Goal: Task Accomplishment & Management: Manage account settings

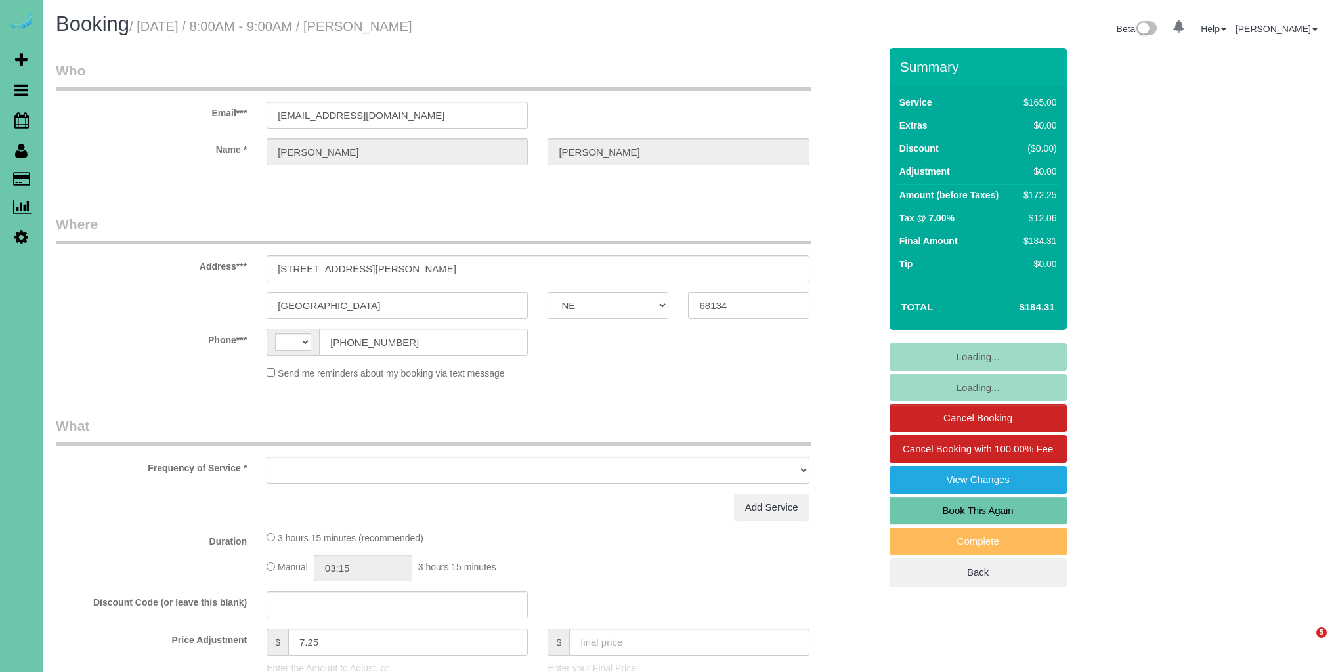
select select "NE"
select select "object:374"
select select "string:fspay-e5aea904-6771-4f88-b097-4e7a23ff07f9"
select select "string:[GEOGRAPHIC_DATA]"
select select "object:876"
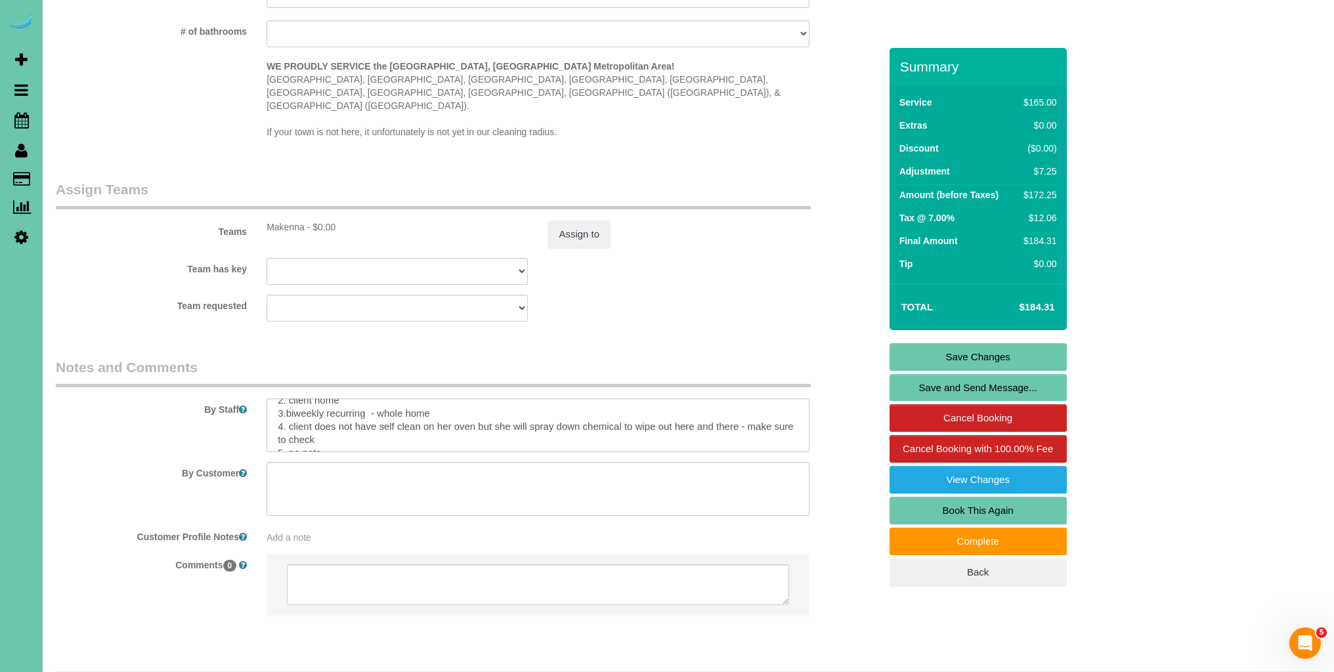
scroll to position [24, 0]
drag, startPoint x: 289, startPoint y: 402, endPoint x: 339, endPoint y: 412, distance: 50.7
click at [339, 412] on textarea at bounding box center [537, 425] width 542 height 54
type textarea "1. credit 2. client home 3.biweekly recurring - whole home 4. no pets 5. no fra…"
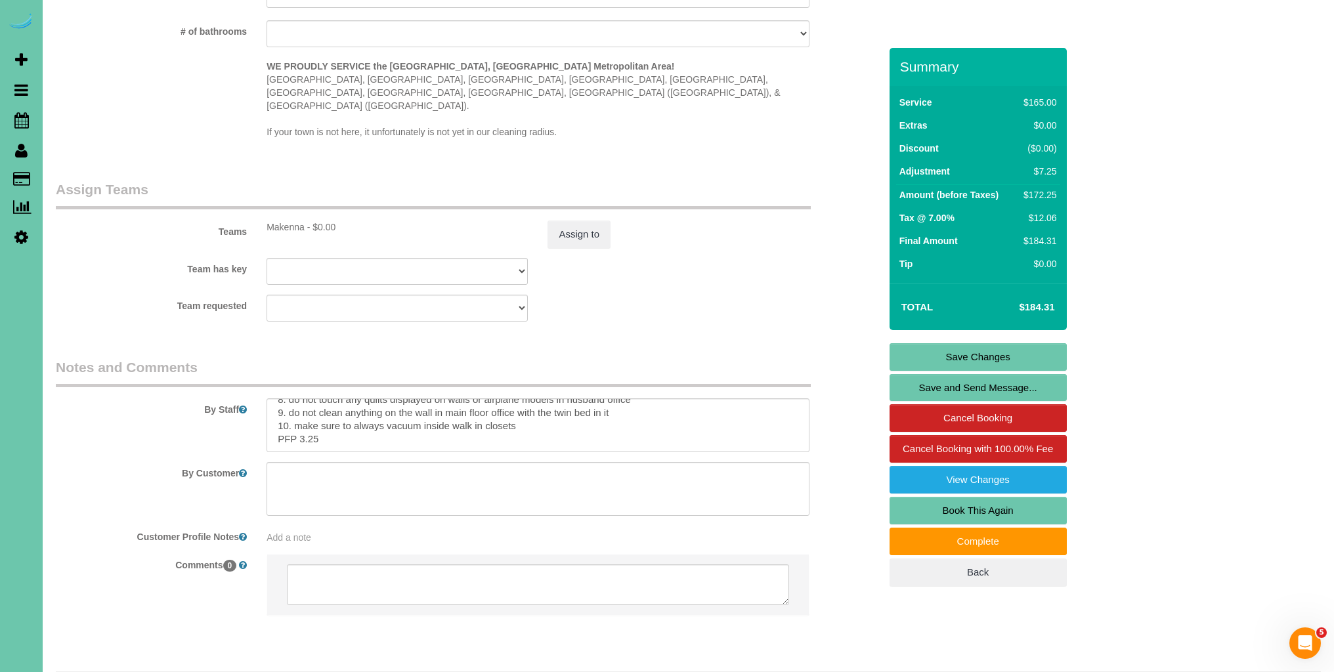
click at [985, 356] on link "Save Changes" at bounding box center [977, 357] width 177 height 28
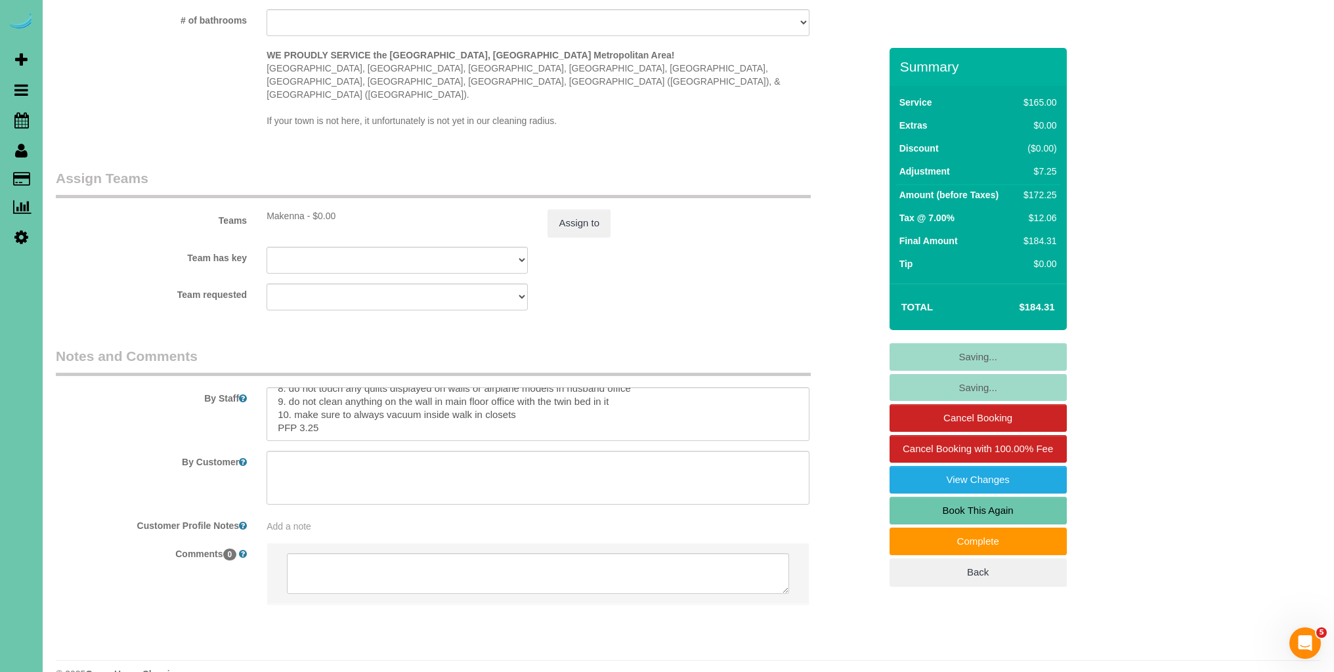
scroll to position [1303, 0]
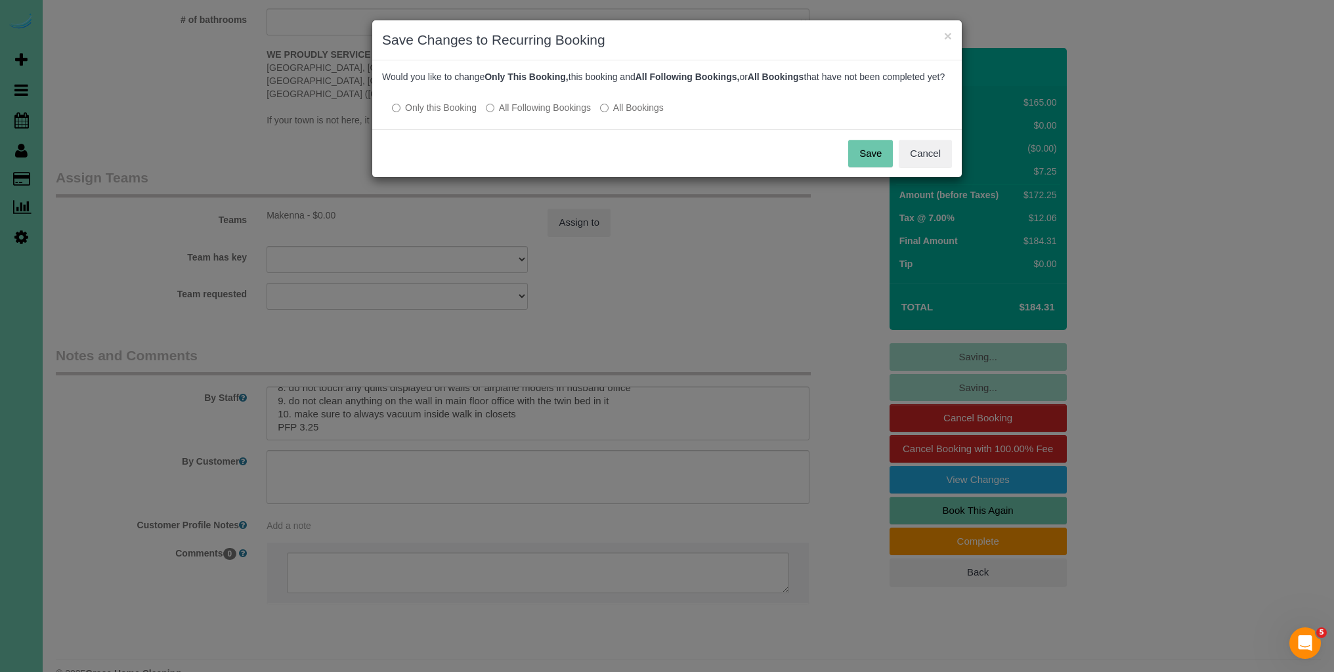
click at [878, 167] on button "Save" at bounding box center [870, 154] width 45 height 28
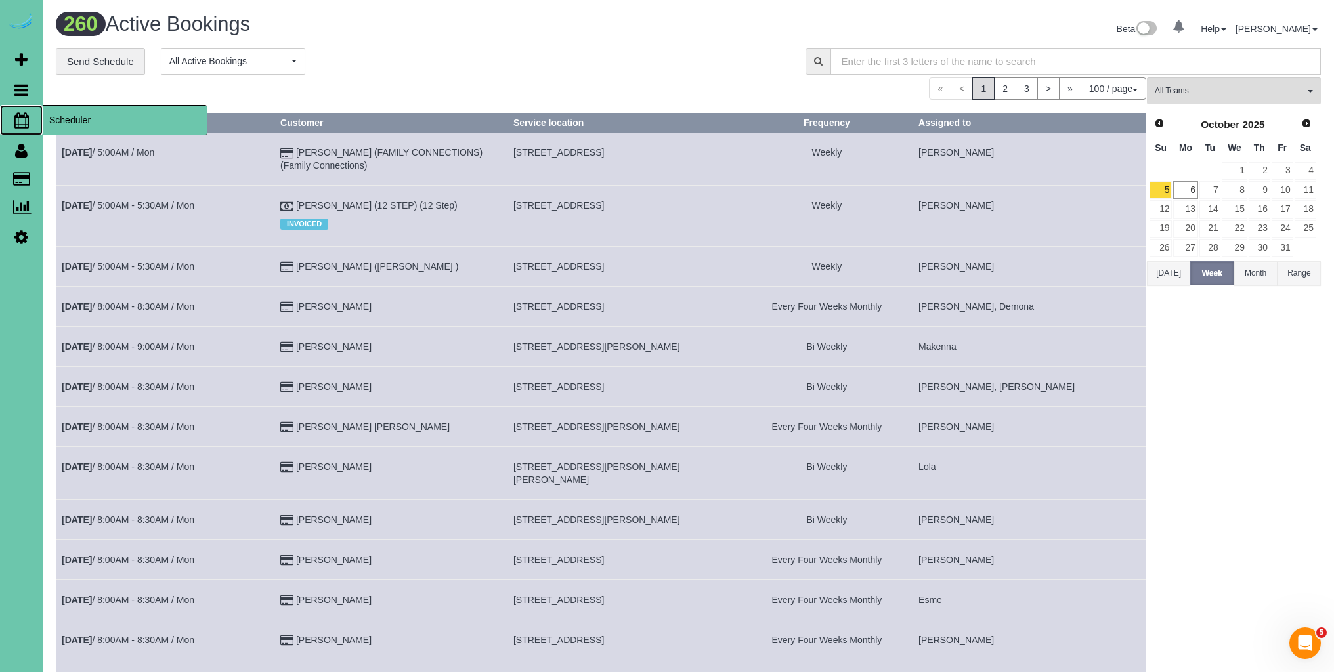
click at [26, 120] on icon at bounding box center [21, 120] width 14 height 16
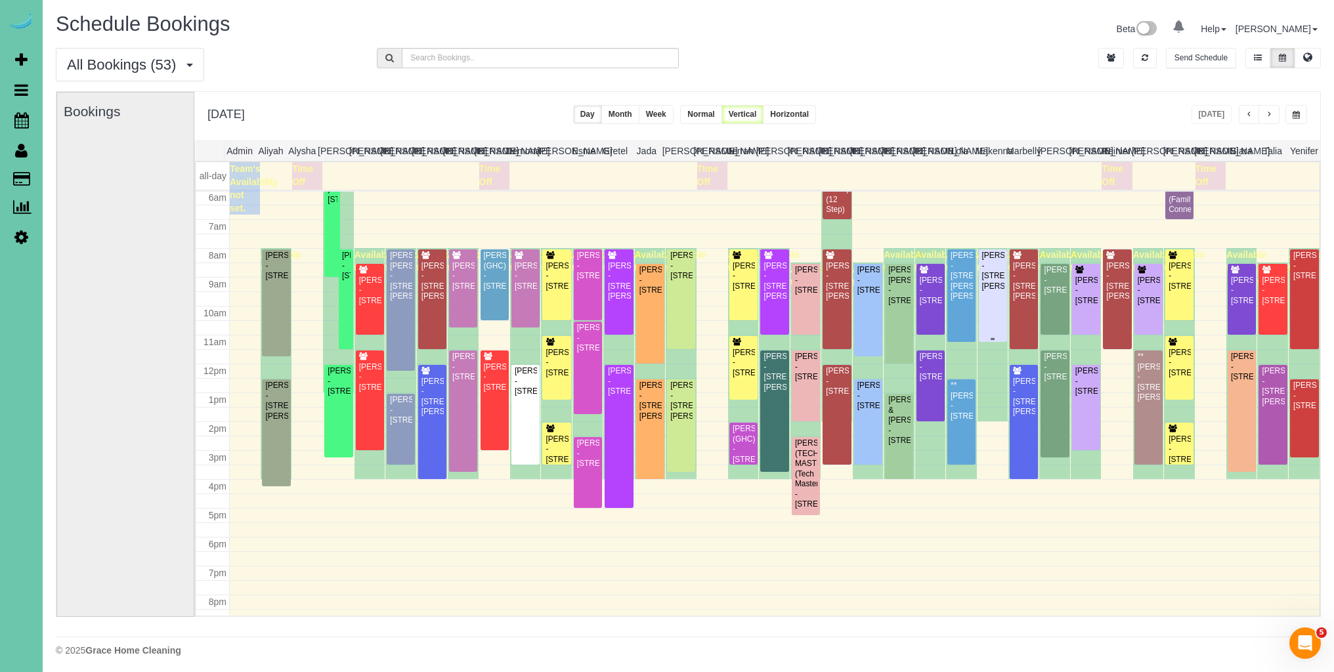
scroll to position [1, 0]
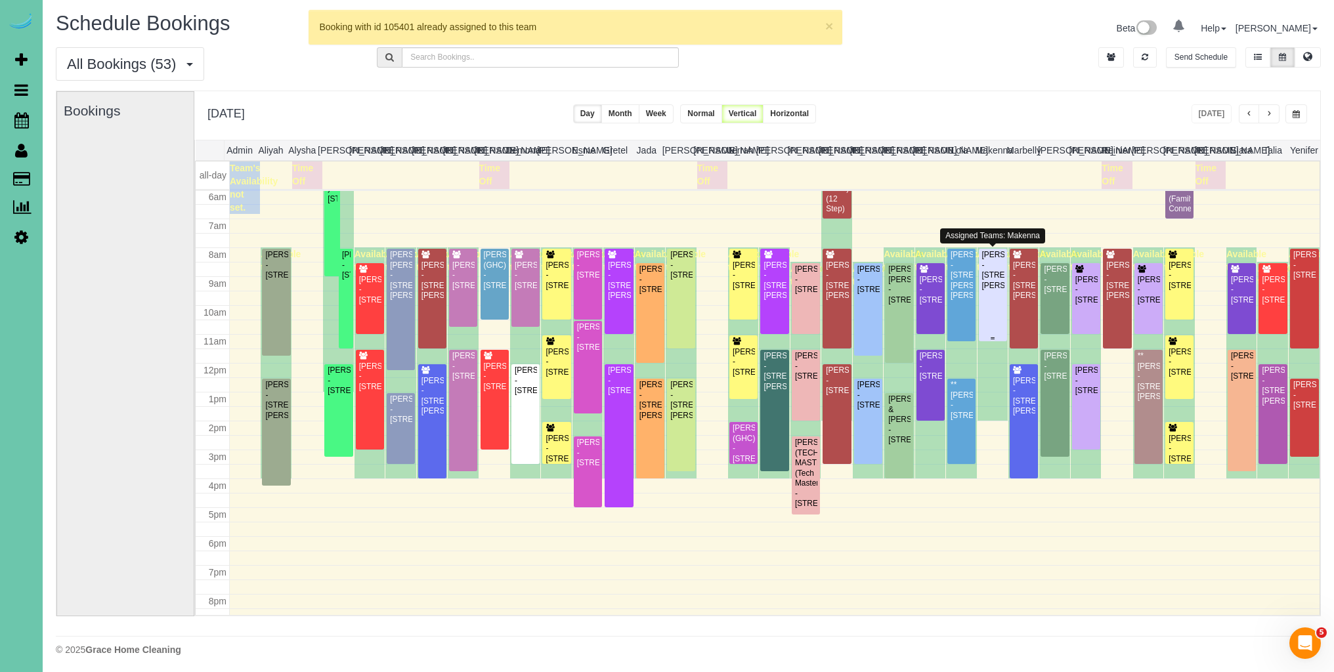
click at [987, 291] on div "Diana Stiner - 10321 Fowler Ave, Omaha, NE 68134" at bounding box center [992, 270] width 23 height 41
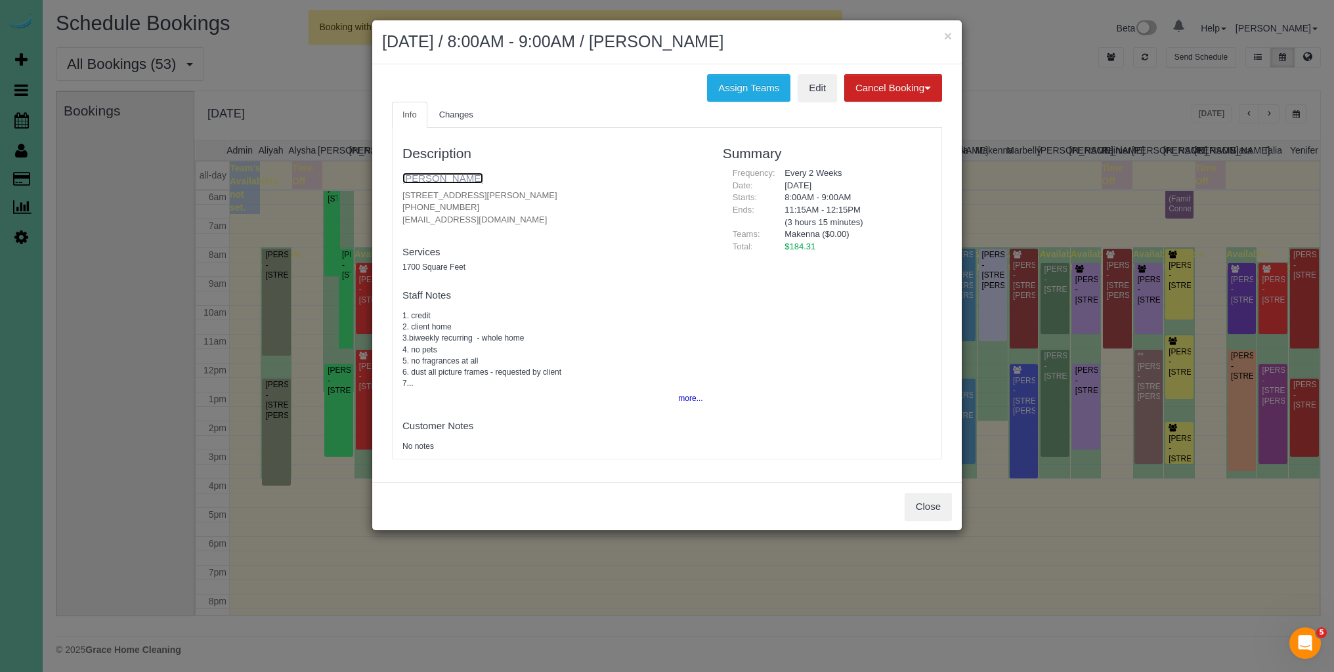
click at [438, 177] on link "Diana Stiner" at bounding box center [442, 178] width 81 height 11
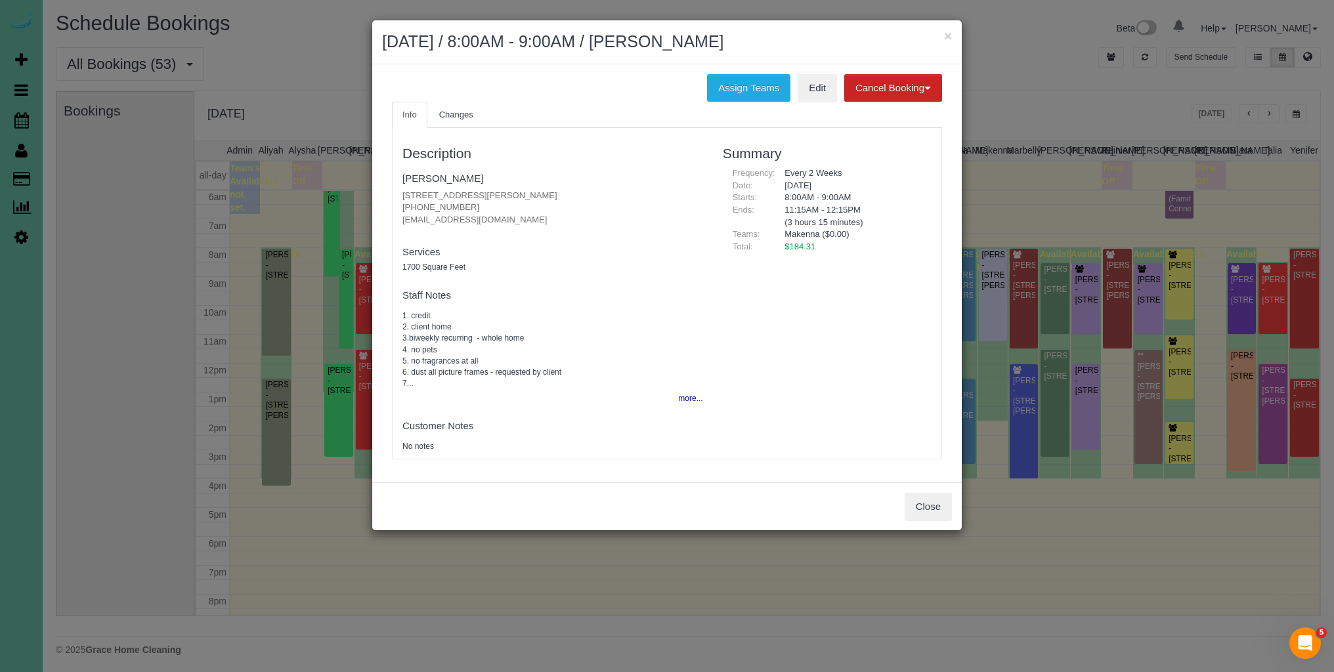
click at [928, 521] on div "Close" at bounding box center [666, 506] width 589 height 48
click at [933, 517] on button "Close" at bounding box center [927, 507] width 47 height 28
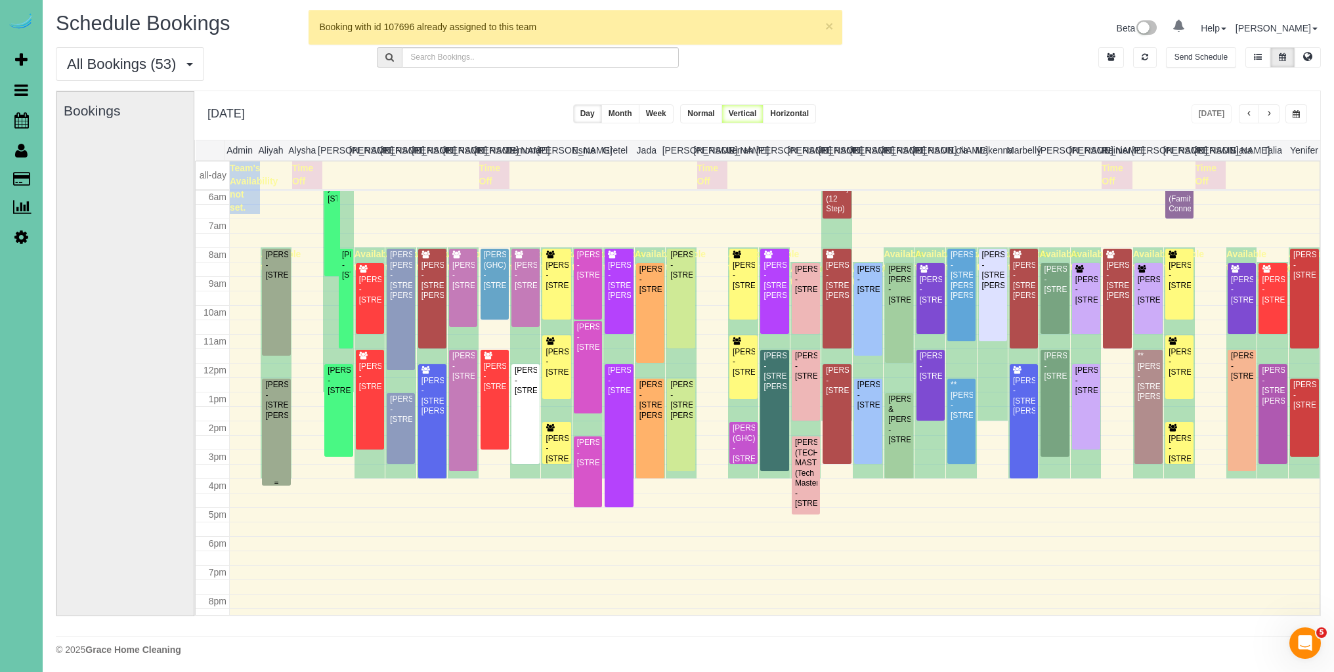
click at [277, 389] on div "Chris Kayton - 12413 Shirley St, Omaha, NE 68144" at bounding box center [276, 400] width 23 height 41
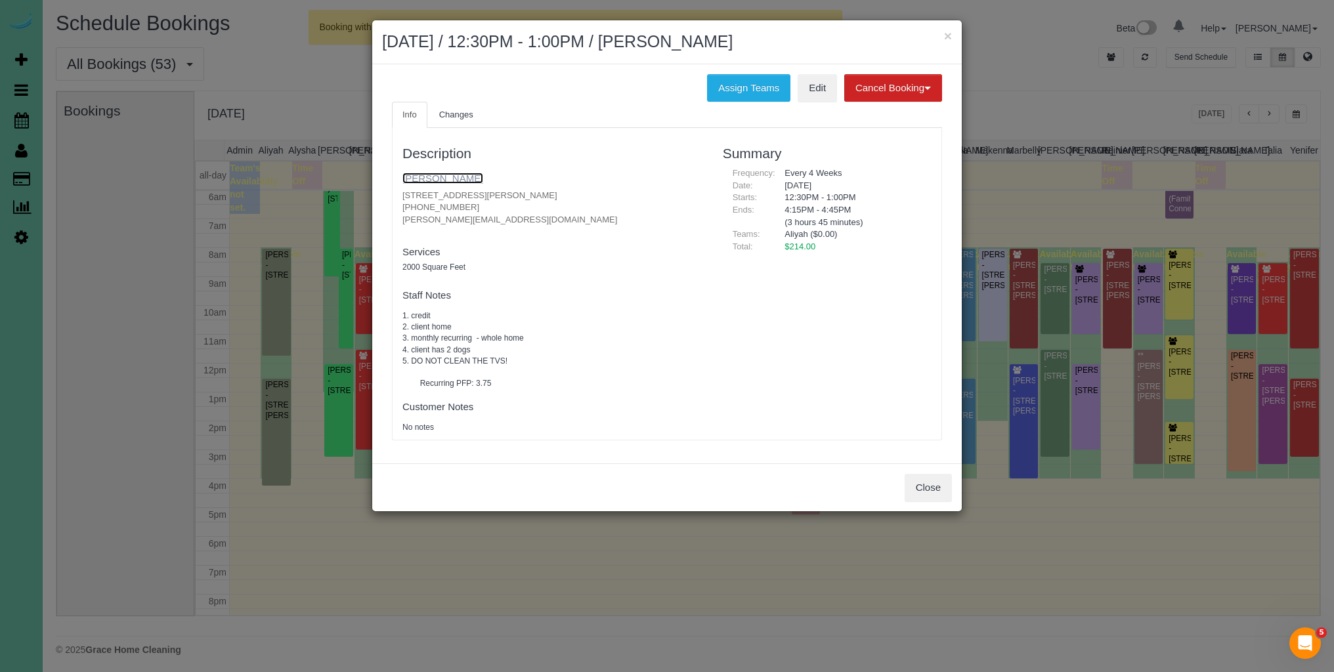
click at [449, 183] on link "Chris Kayton" at bounding box center [442, 178] width 81 height 11
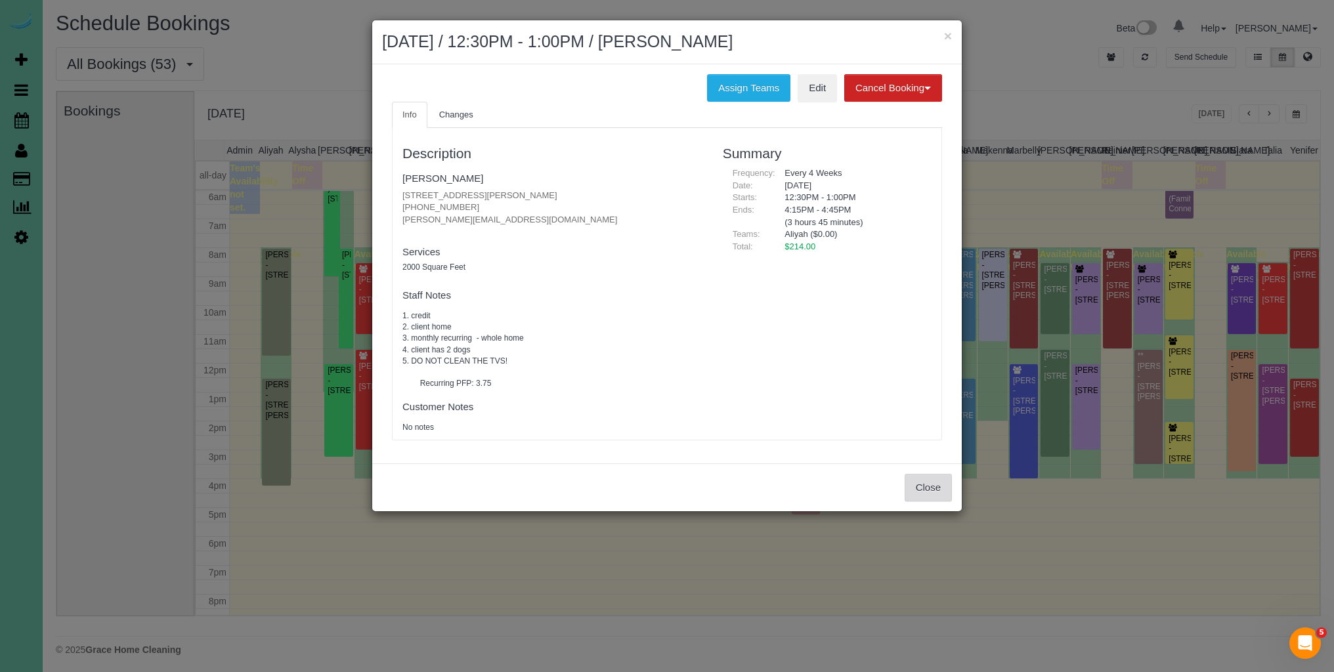
click at [935, 492] on button "Close" at bounding box center [927, 488] width 47 height 28
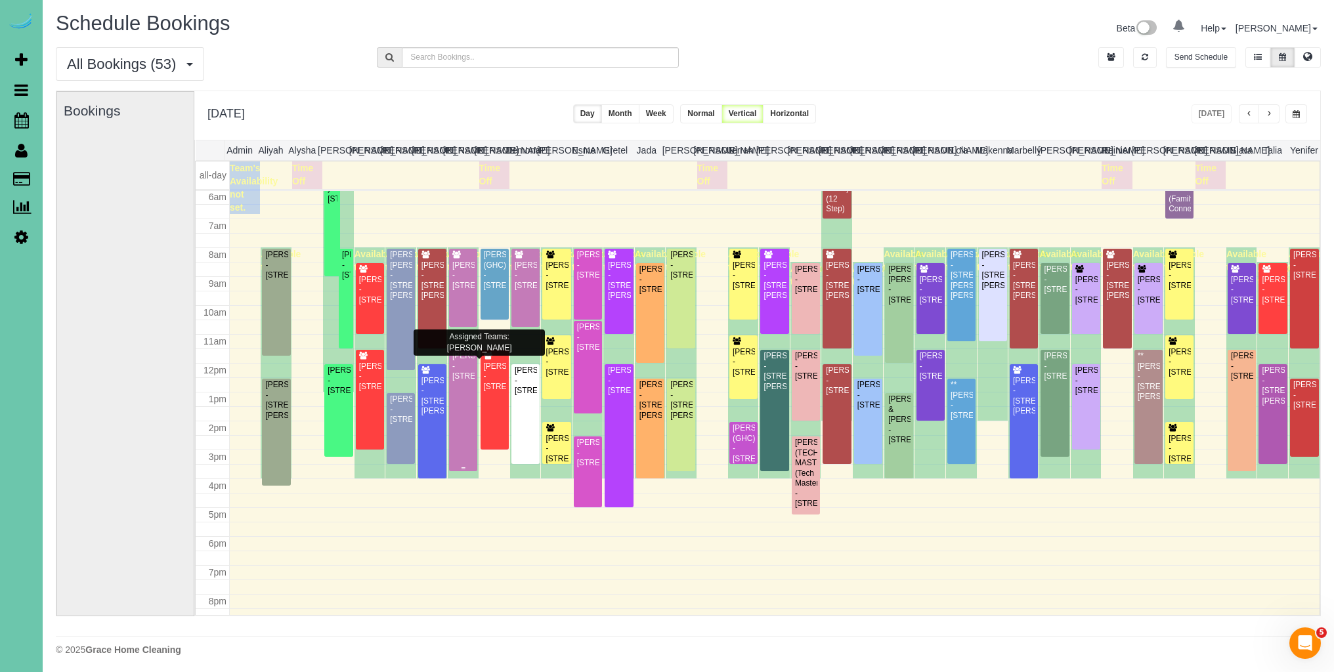
click at [470, 381] on div "[PERSON_NAME] - [STREET_ADDRESS]" at bounding box center [463, 366] width 23 height 30
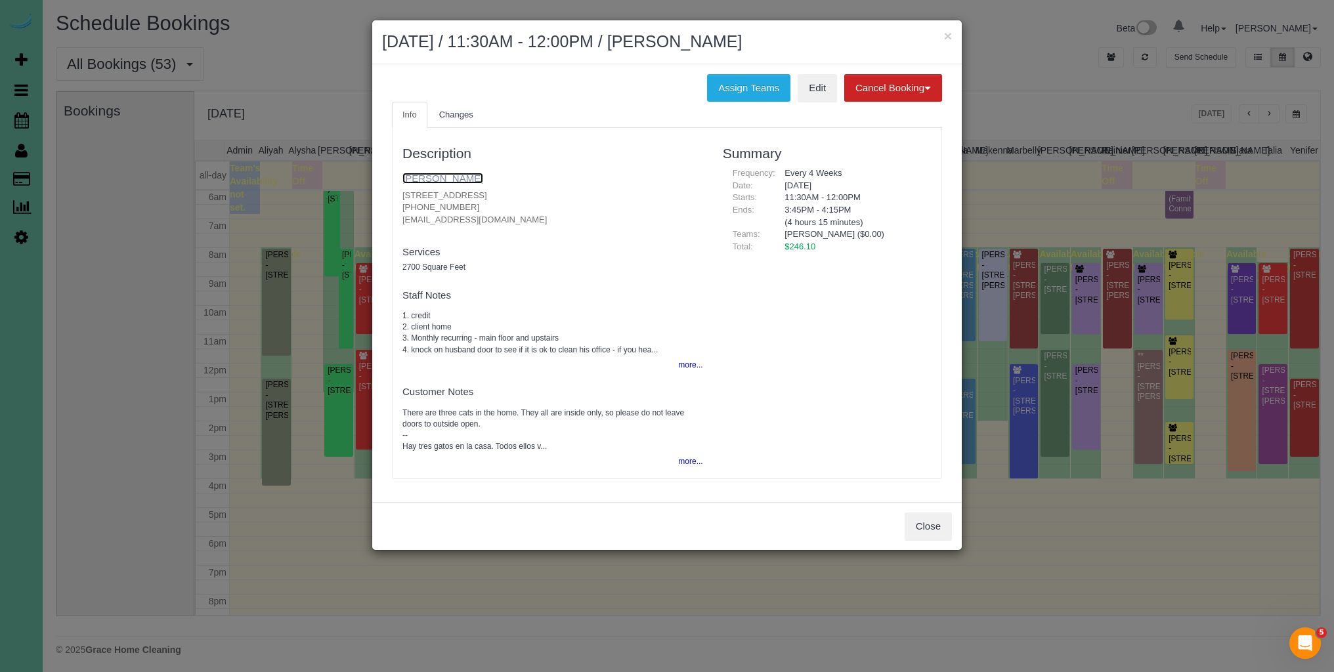
click at [440, 178] on link "[PERSON_NAME]" at bounding box center [442, 178] width 81 height 11
click at [924, 527] on button "Close" at bounding box center [927, 527] width 47 height 28
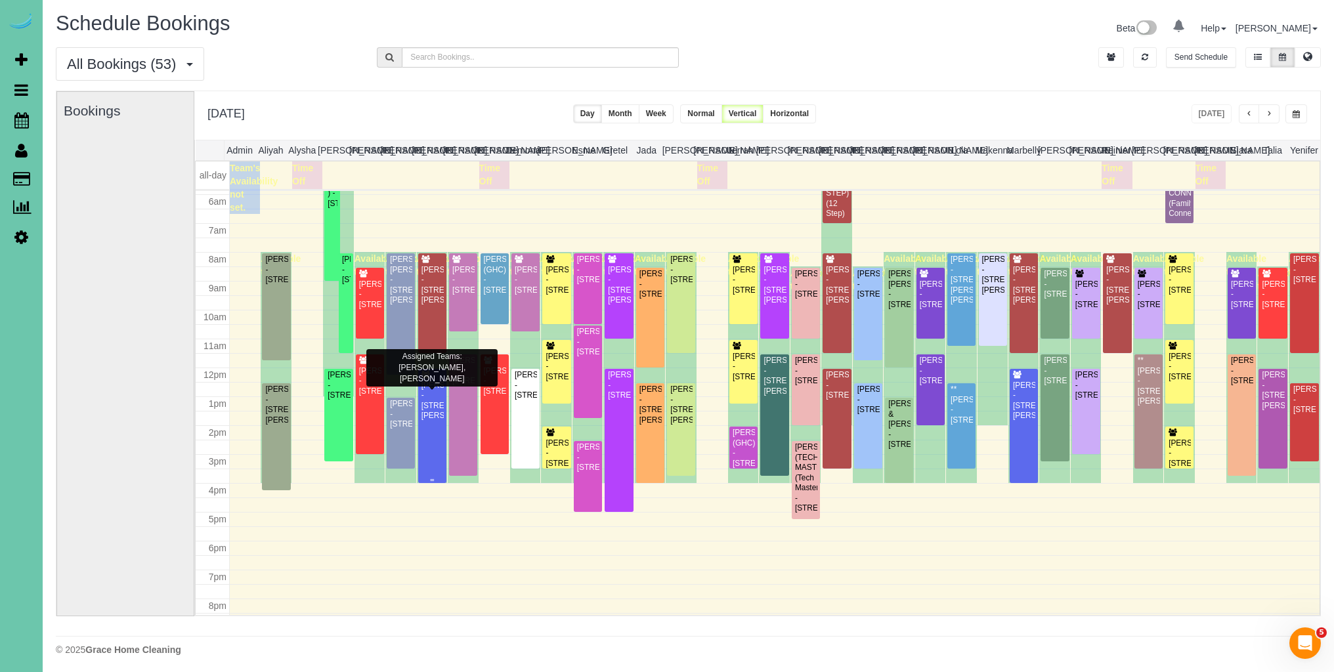
scroll to position [172, 0]
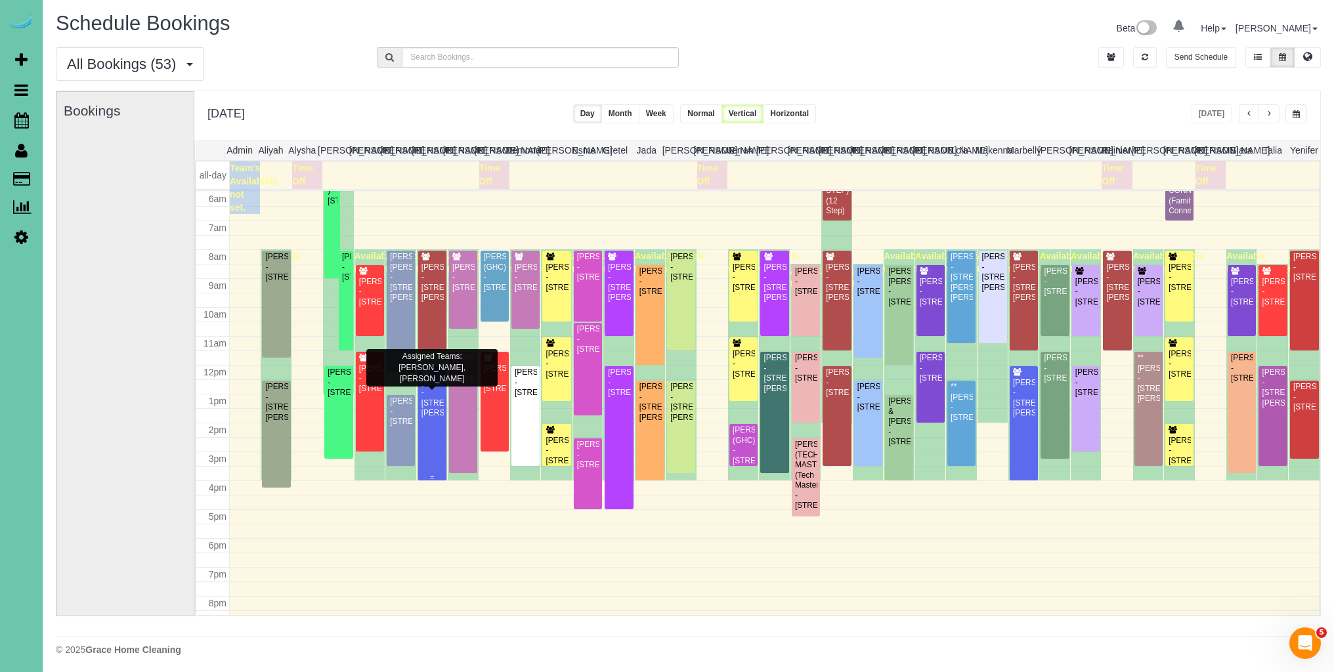
click at [425, 419] on div "Shaina Hardesty - 15811 Burt St, Omaha, NE 68118" at bounding box center [432, 398] width 23 height 41
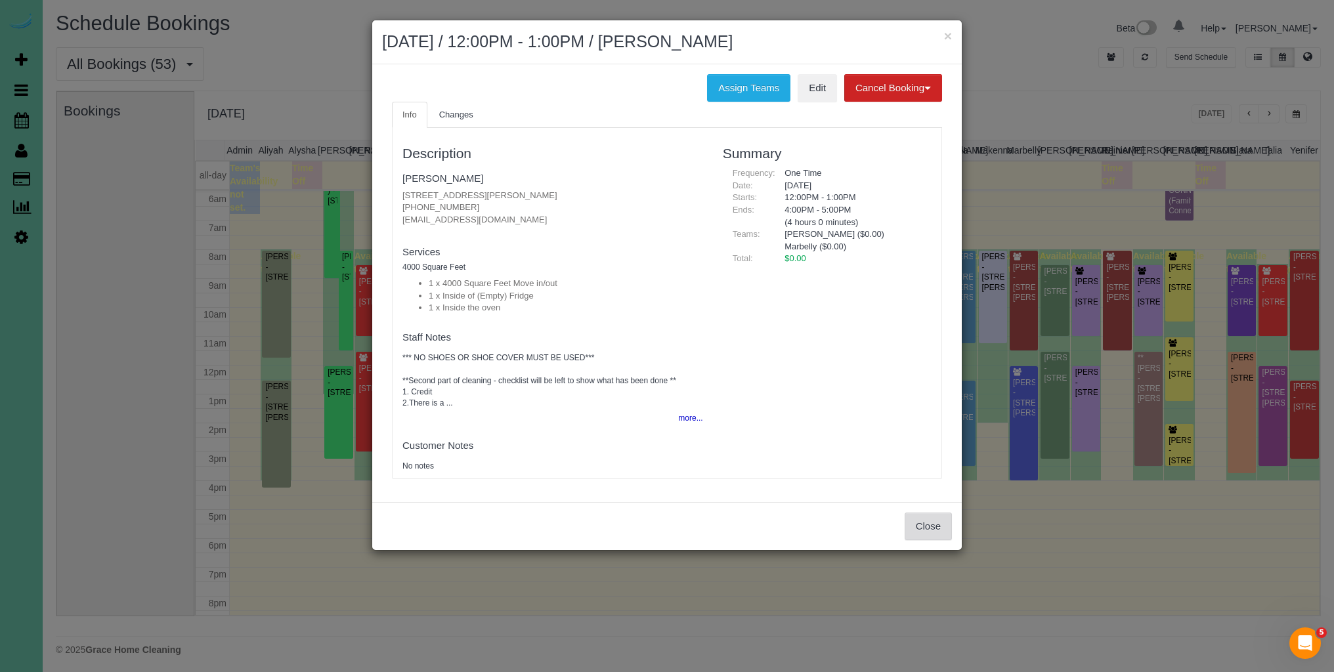
click at [932, 520] on button "Close" at bounding box center [927, 527] width 47 height 28
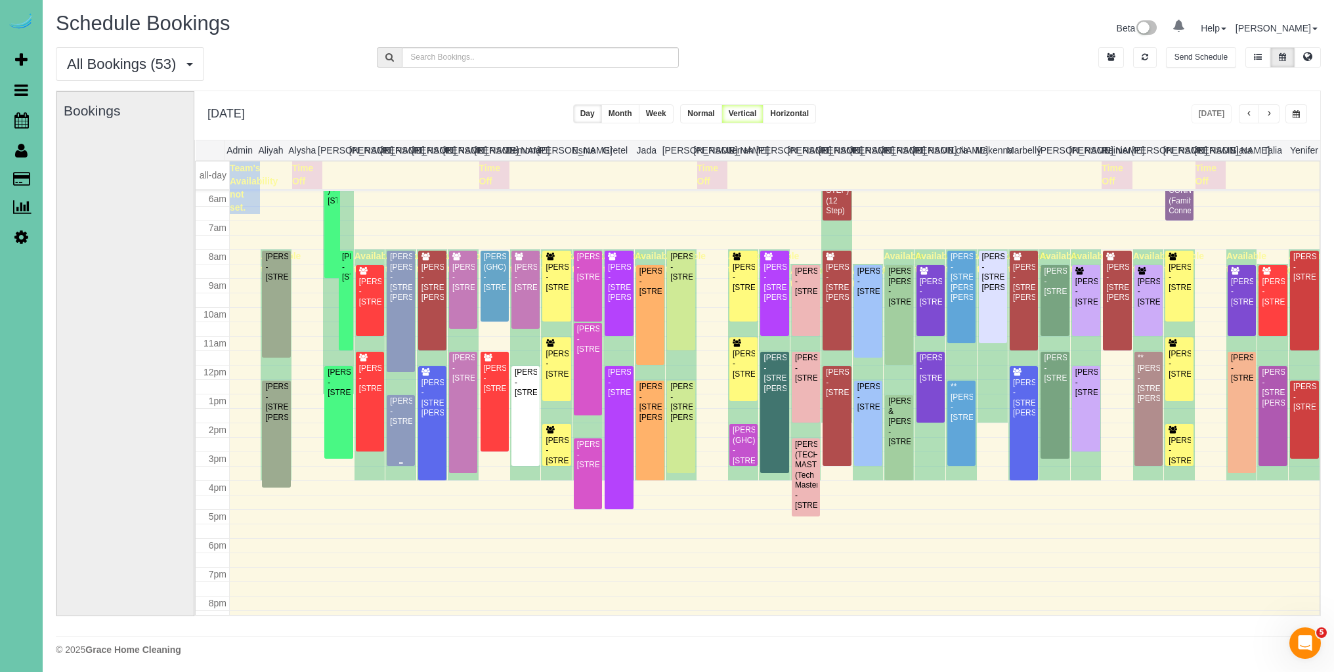
click at [400, 420] on div "Briana Lynch - 4702 N 133rd Plaza #112, Omaha, NE 68164" at bounding box center [400, 411] width 23 height 30
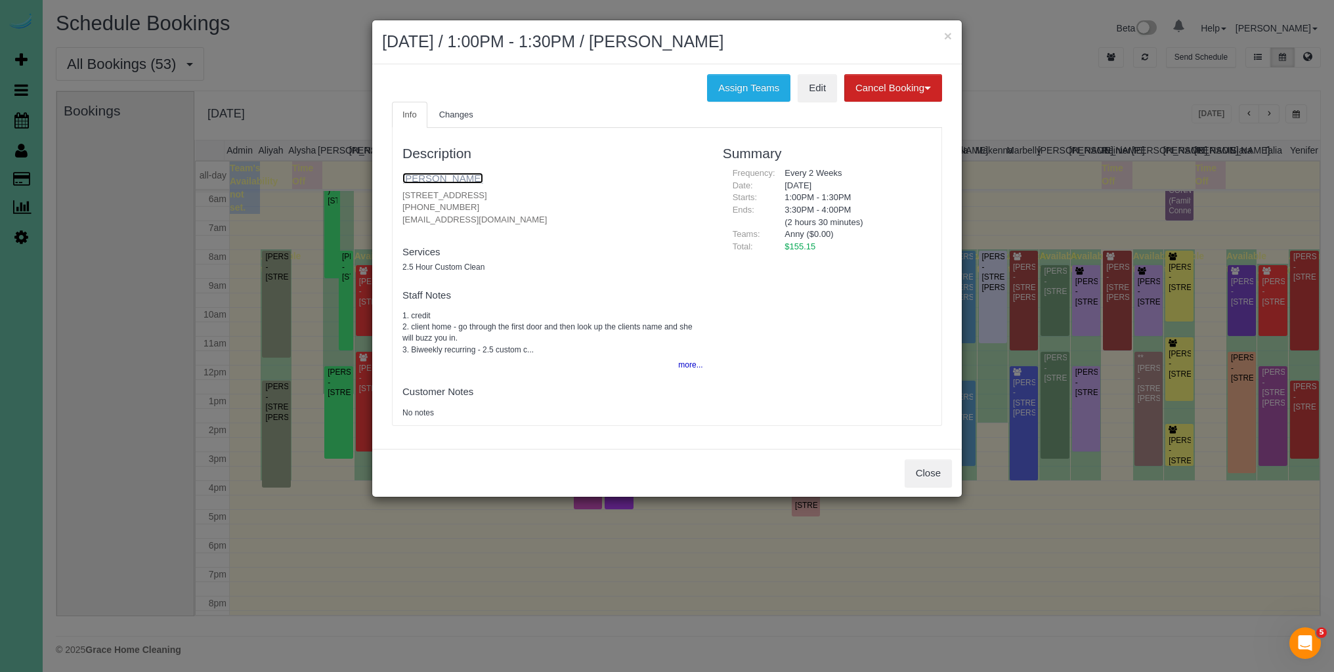
click at [445, 181] on link "Briana Lynch" at bounding box center [442, 178] width 81 height 11
click at [939, 473] on button "Close" at bounding box center [927, 473] width 47 height 28
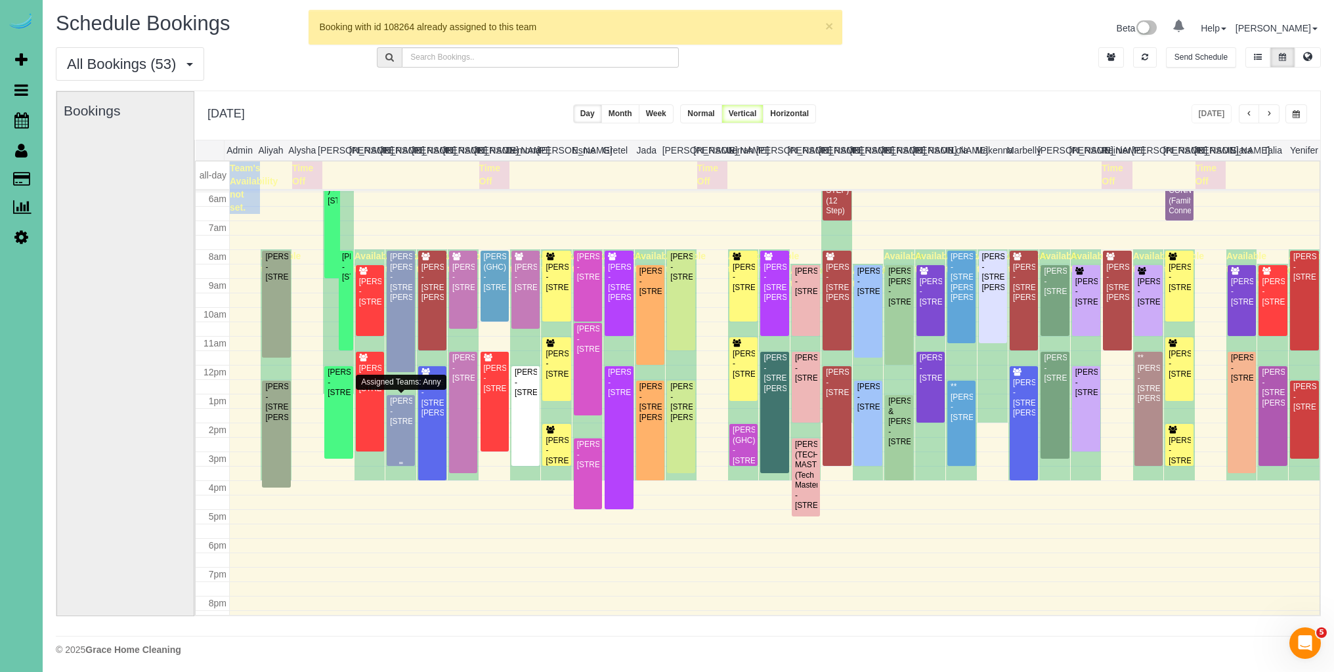
click at [400, 427] on div "Briana Lynch - 4702 N 133rd Plaza #112, Omaha, NE 68164" at bounding box center [400, 411] width 23 height 30
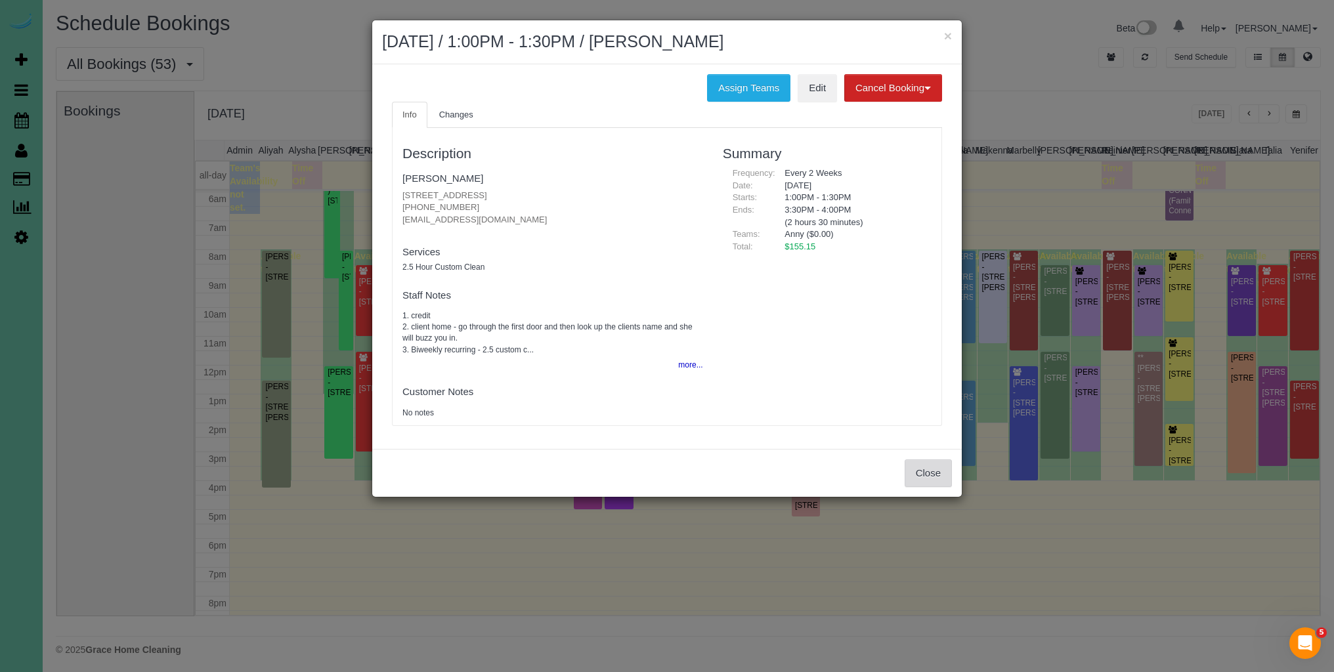
click at [941, 471] on button "Close" at bounding box center [927, 473] width 47 height 28
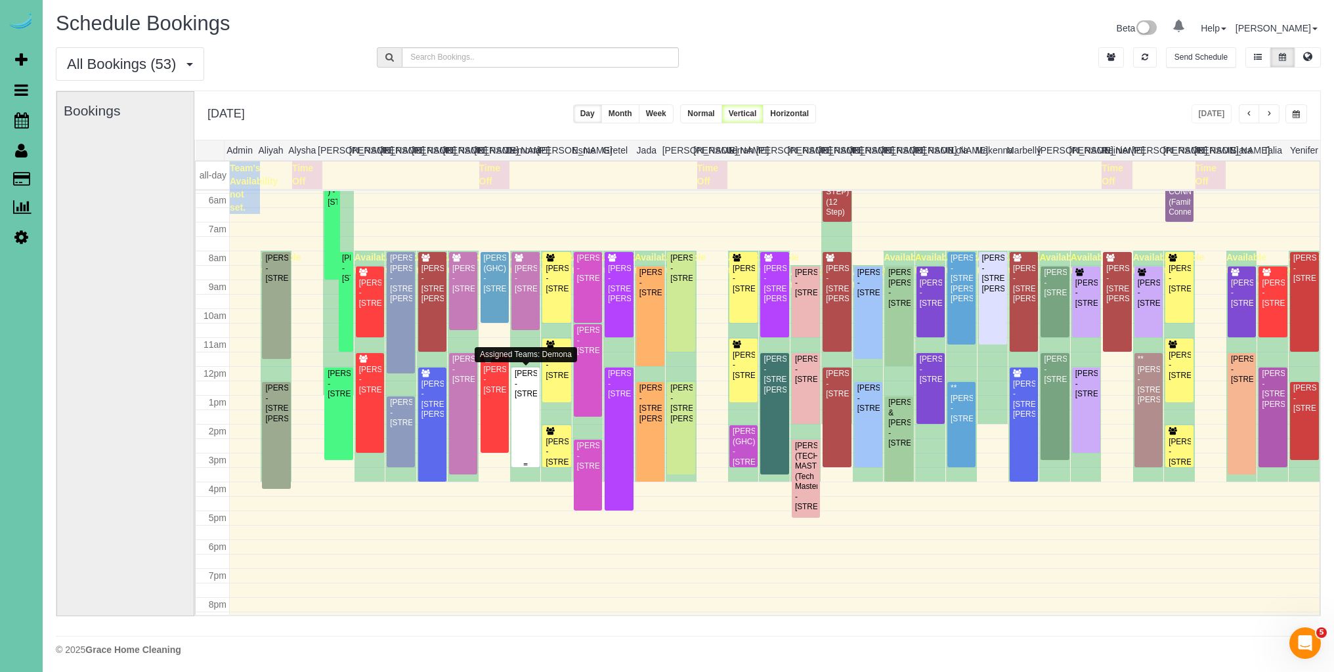
scroll to position [164, 0]
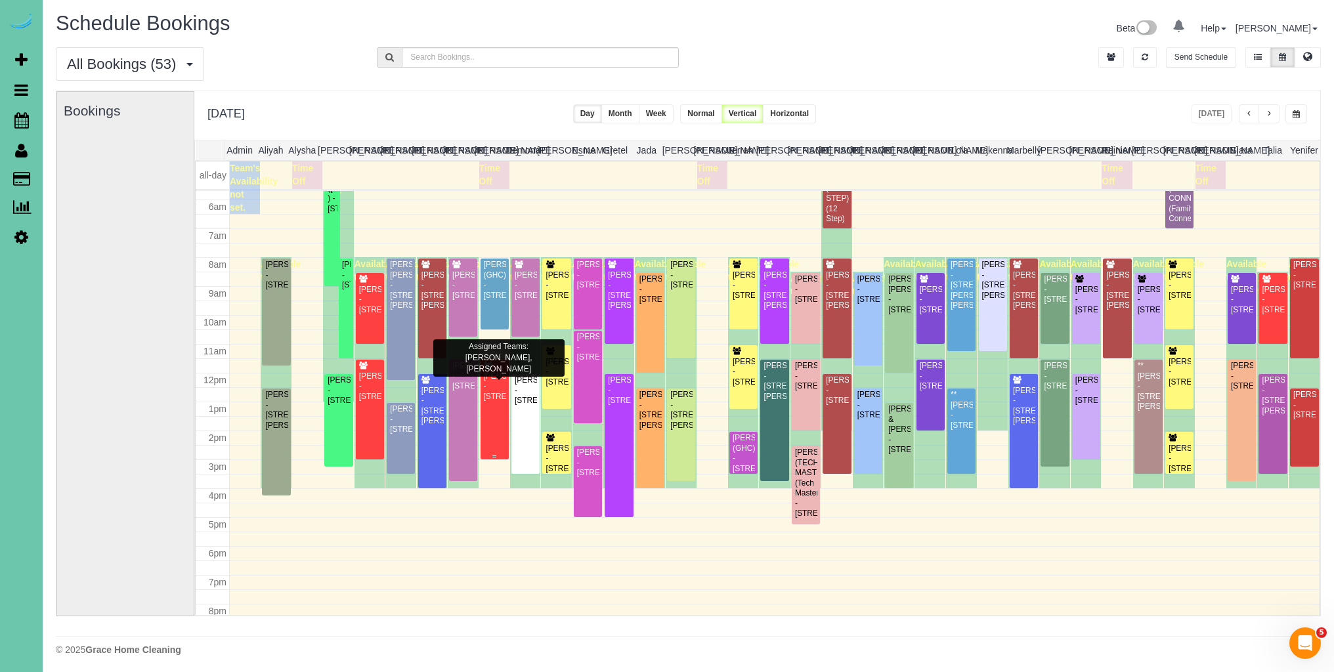
click at [493, 402] on div "Deb Koch - 11714 N 175th Cir, Bennington, NE 68007" at bounding box center [494, 387] width 23 height 30
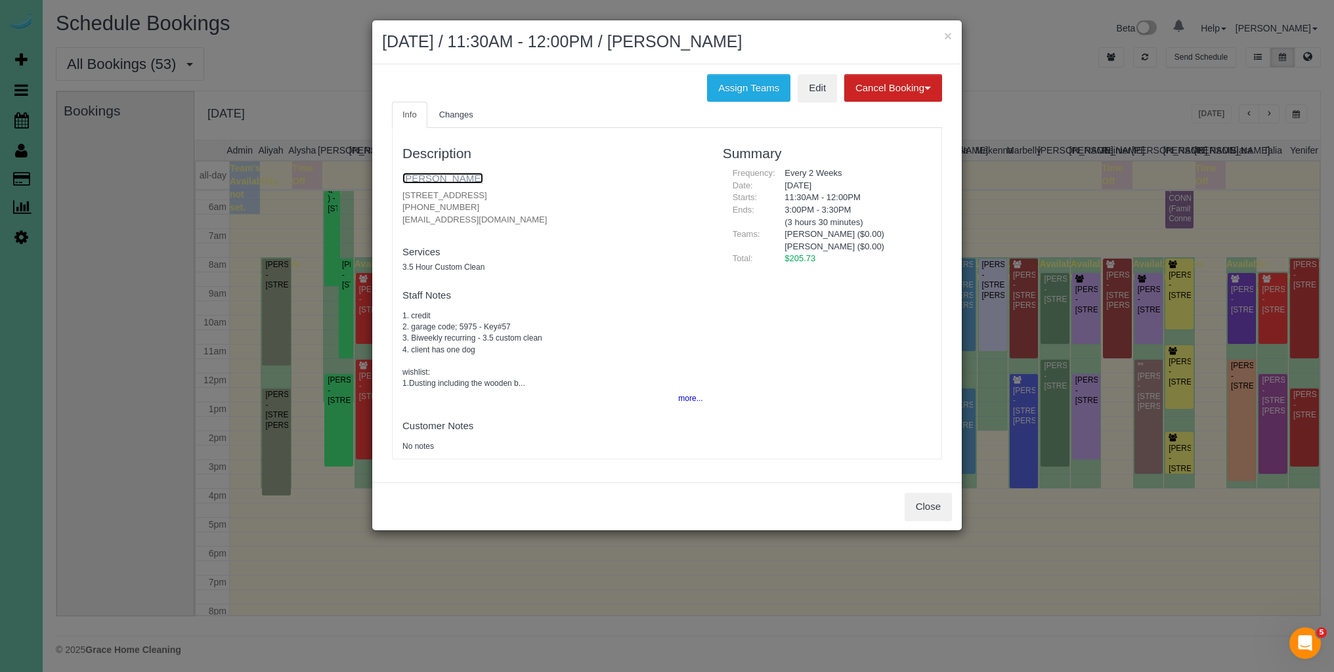
click at [445, 176] on link "Deb Koch" at bounding box center [442, 178] width 81 height 11
click at [948, 39] on button "×" at bounding box center [948, 36] width 8 height 14
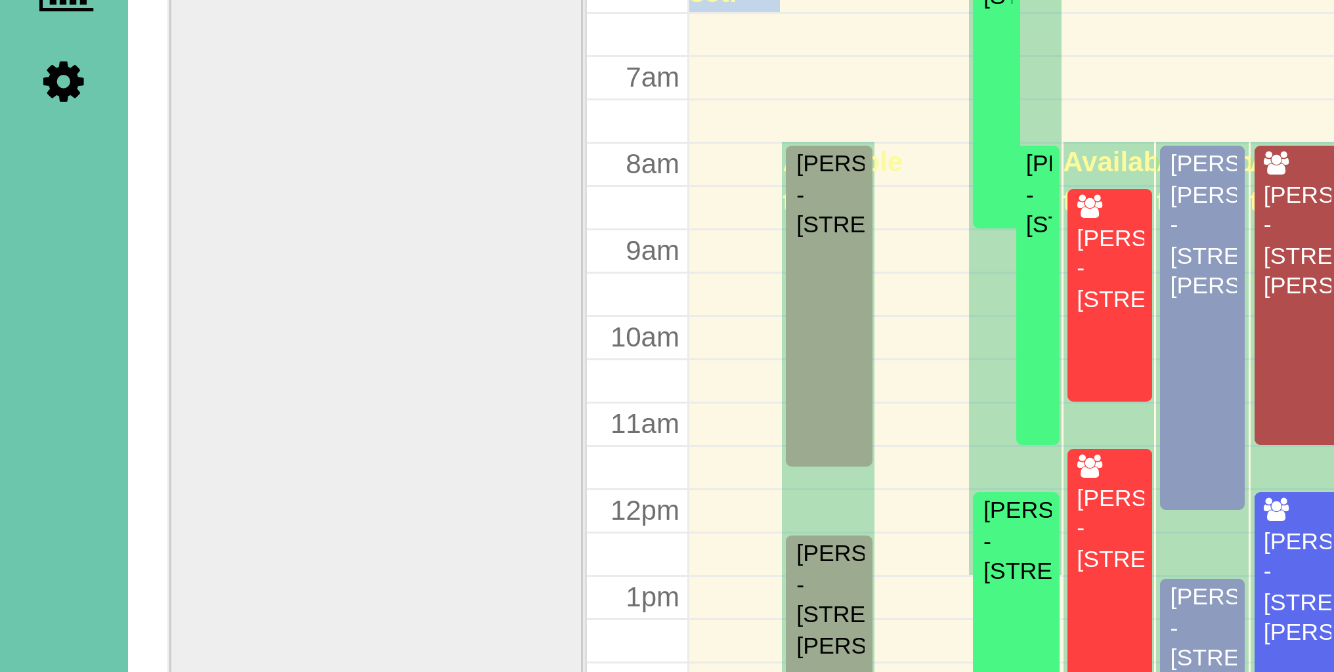
scroll to position [0, 0]
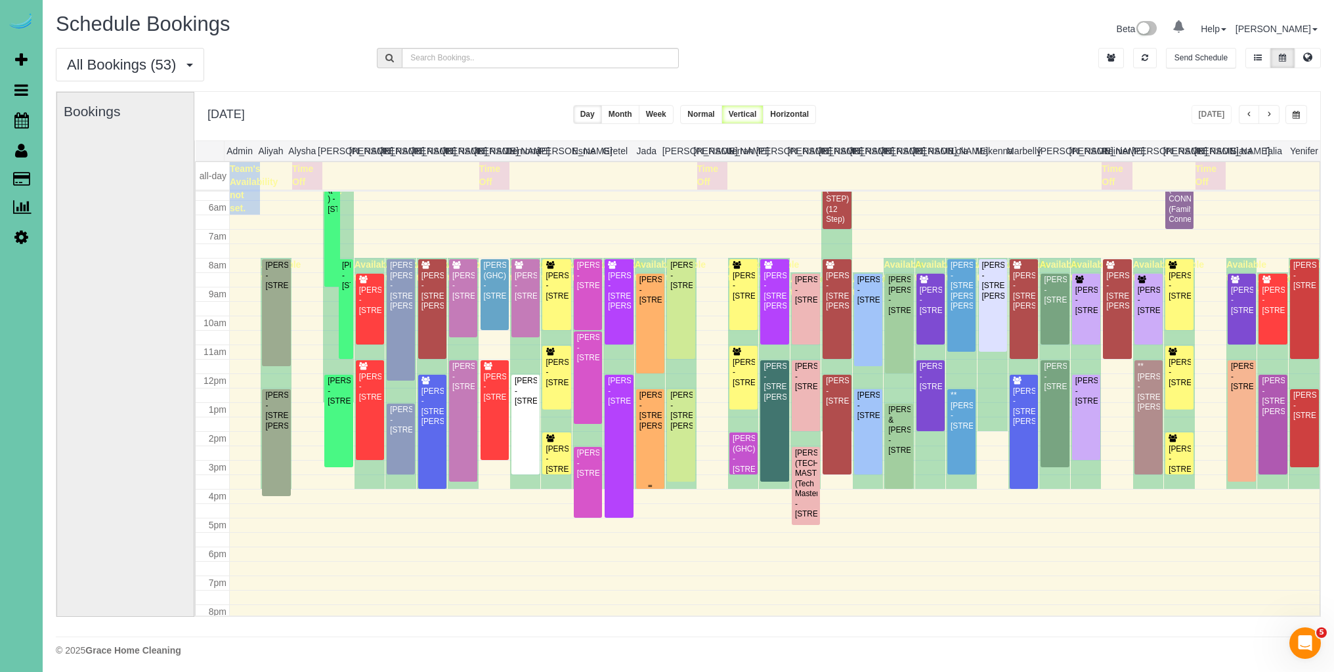
click at [648, 431] on div "Frank Johnson - 1710 Chaput Dr, Bellevue, NE 68005" at bounding box center [650, 411] width 23 height 41
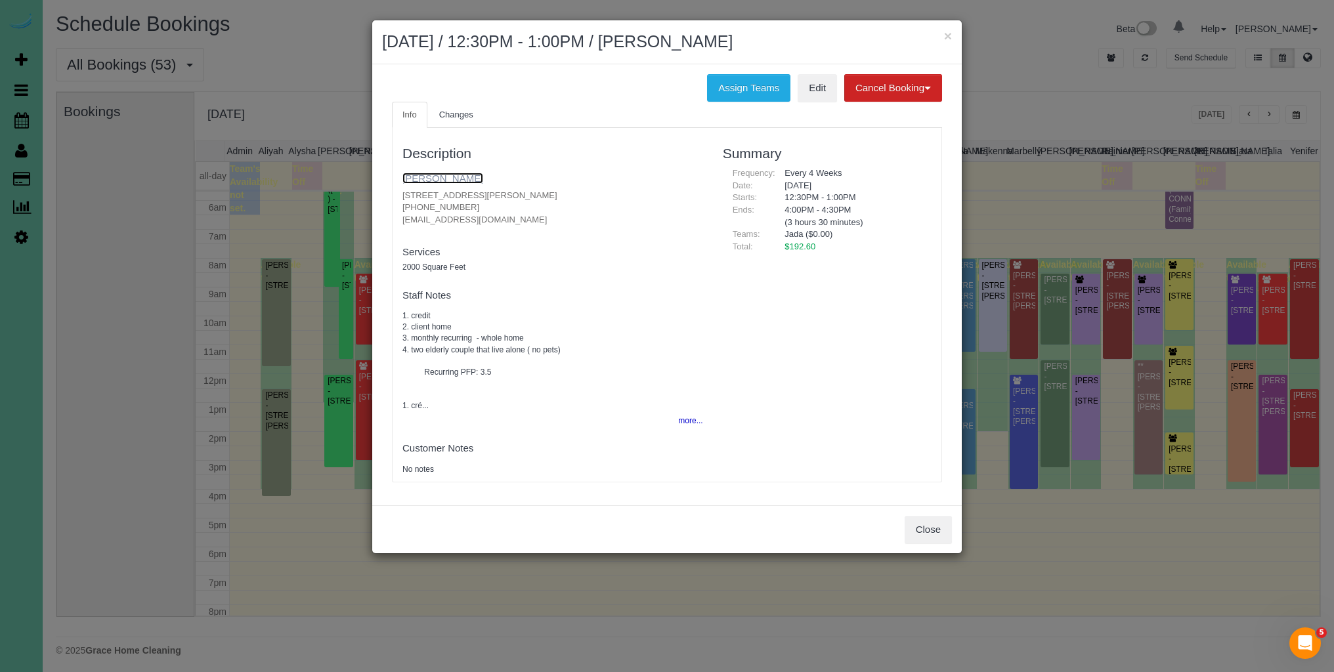
click at [454, 180] on link "[PERSON_NAME]" at bounding box center [442, 178] width 81 height 11
click at [934, 536] on button "Close" at bounding box center [927, 530] width 47 height 28
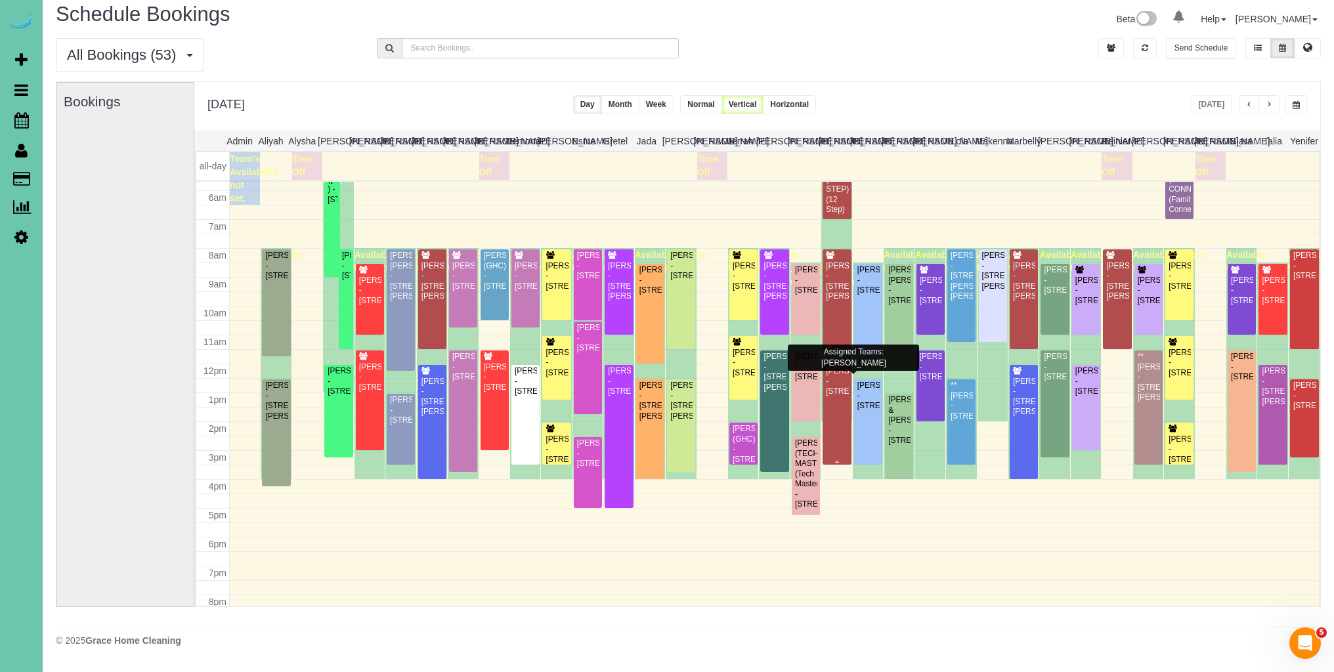
scroll to position [1, 0]
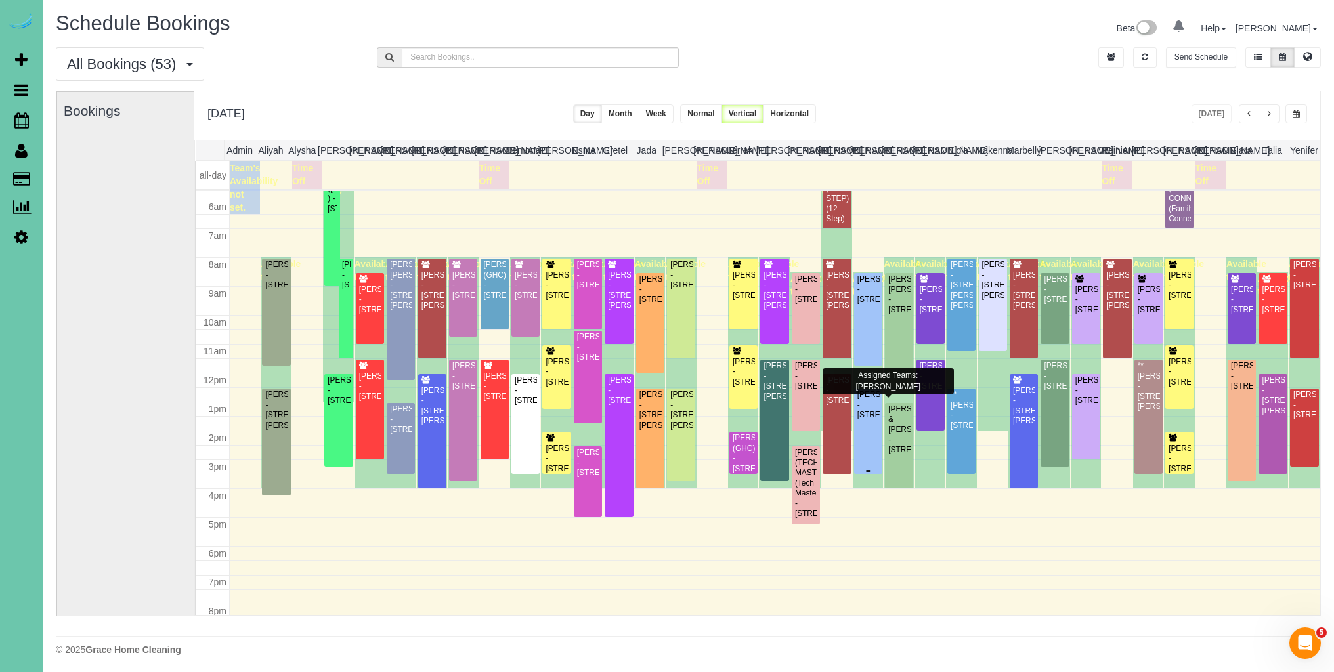
click at [870, 420] on div "Pam Hagan - 10605 Decatur St, Omaha, NE 68114" at bounding box center [868, 405] width 23 height 30
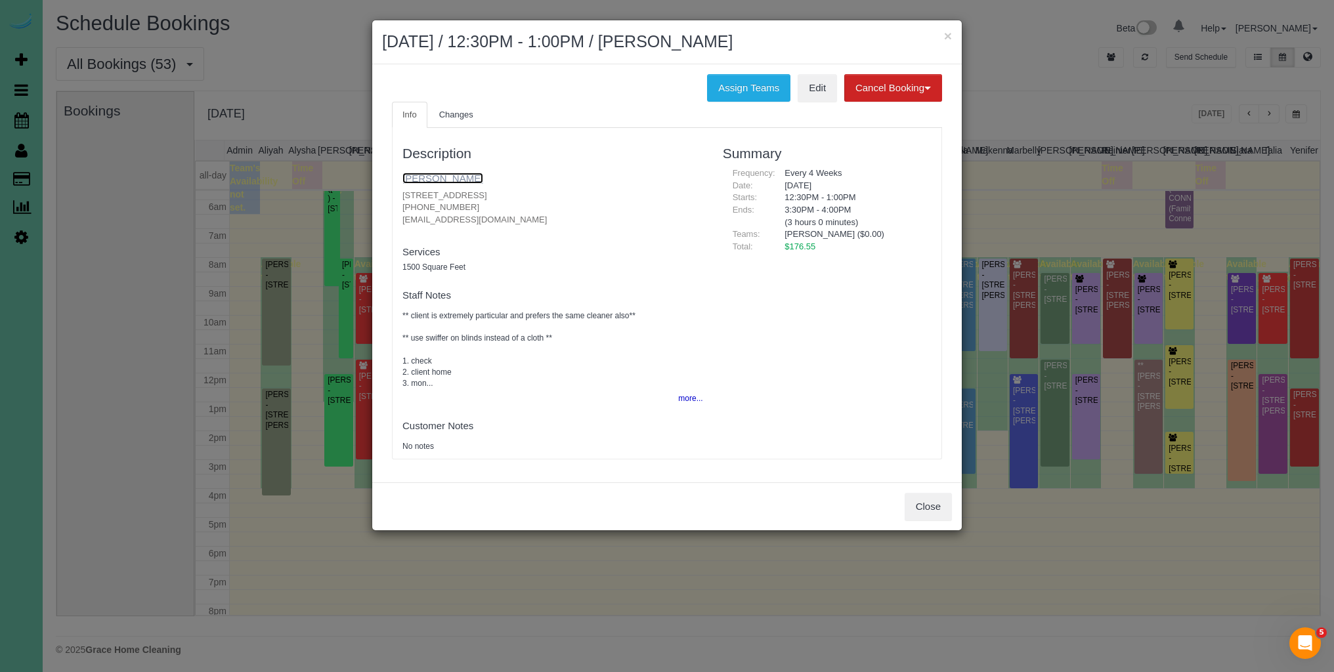
click at [444, 182] on link "Pam Hagan" at bounding box center [442, 178] width 81 height 11
click at [937, 511] on button "Close" at bounding box center [927, 507] width 47 height 28
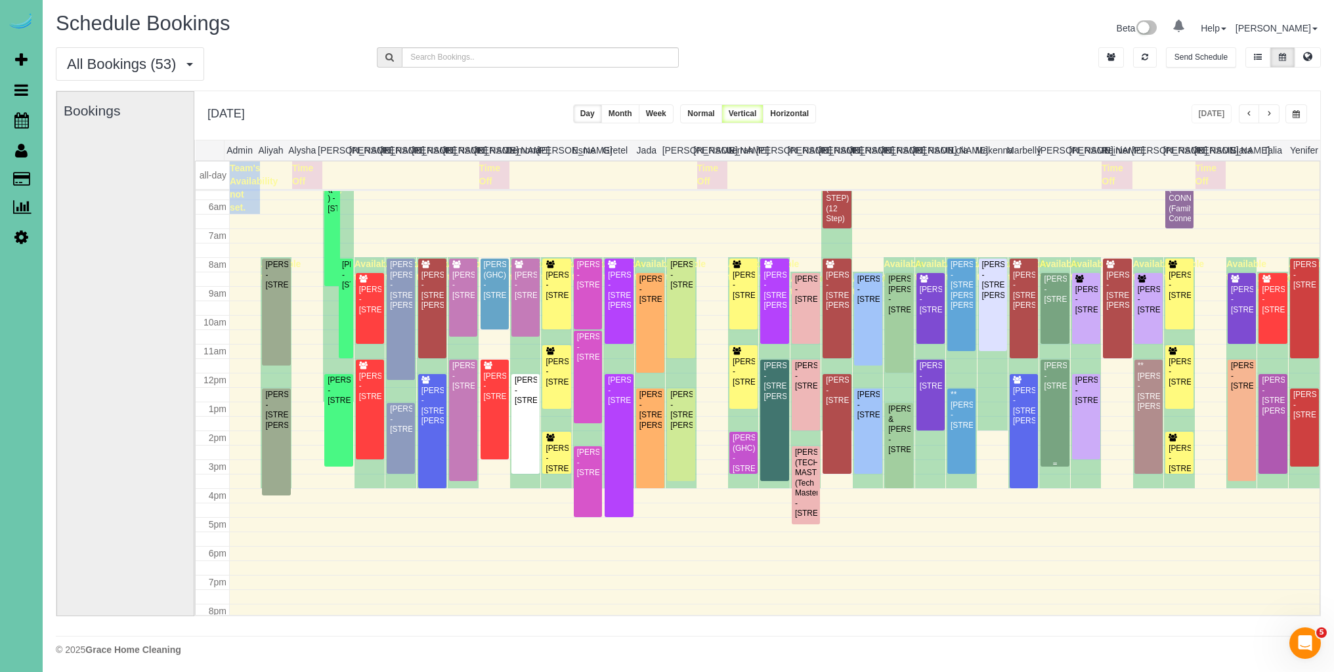
click at [1059, 391] on div "Cole Anderson - 517 S 118th St, Omaha, NE 68154" at bounding box center [1054, 376] width 23 height 30
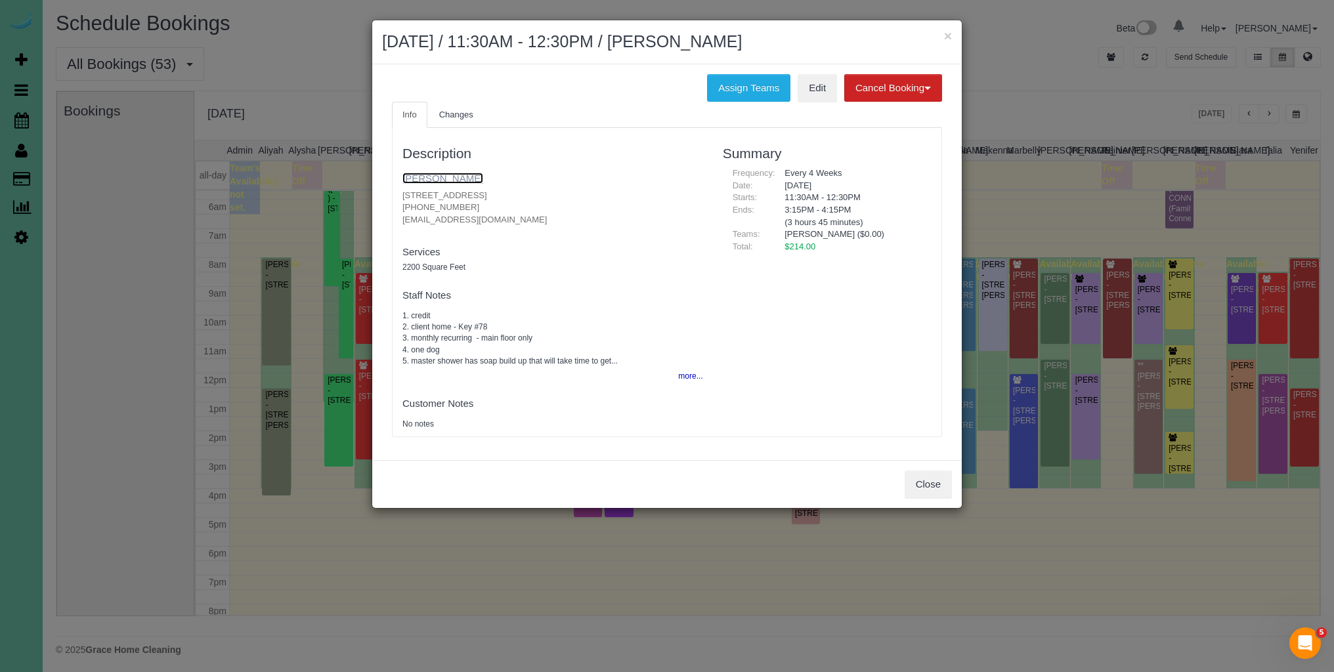
click at [446, 181] on link "Cole Anderson" at bounding box center [442, 178] width 81 height 11
click at [930, 490] on button "Close" at bounding box center [927, 485] width 47 height 28
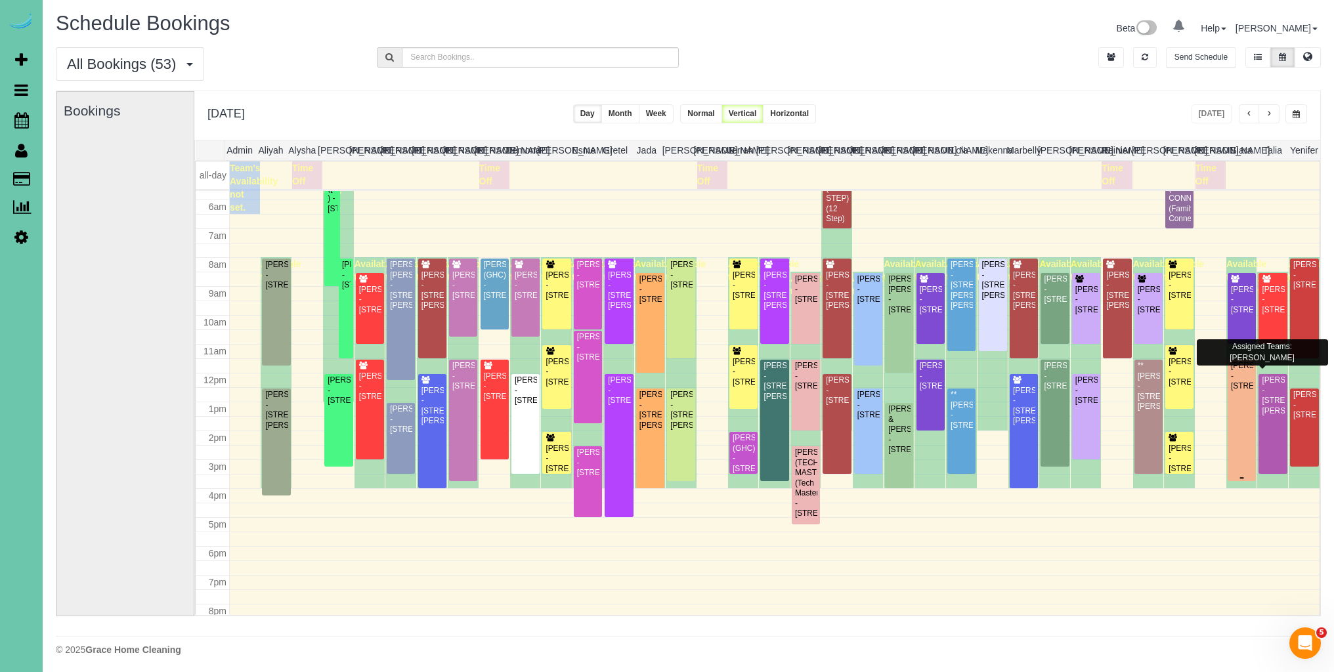
click at [1248, 391] on div "Molly Howell - 11730 S 109th Street, Papillion, NE 68046" at bounding box center [1241, 376] width 23 height 30
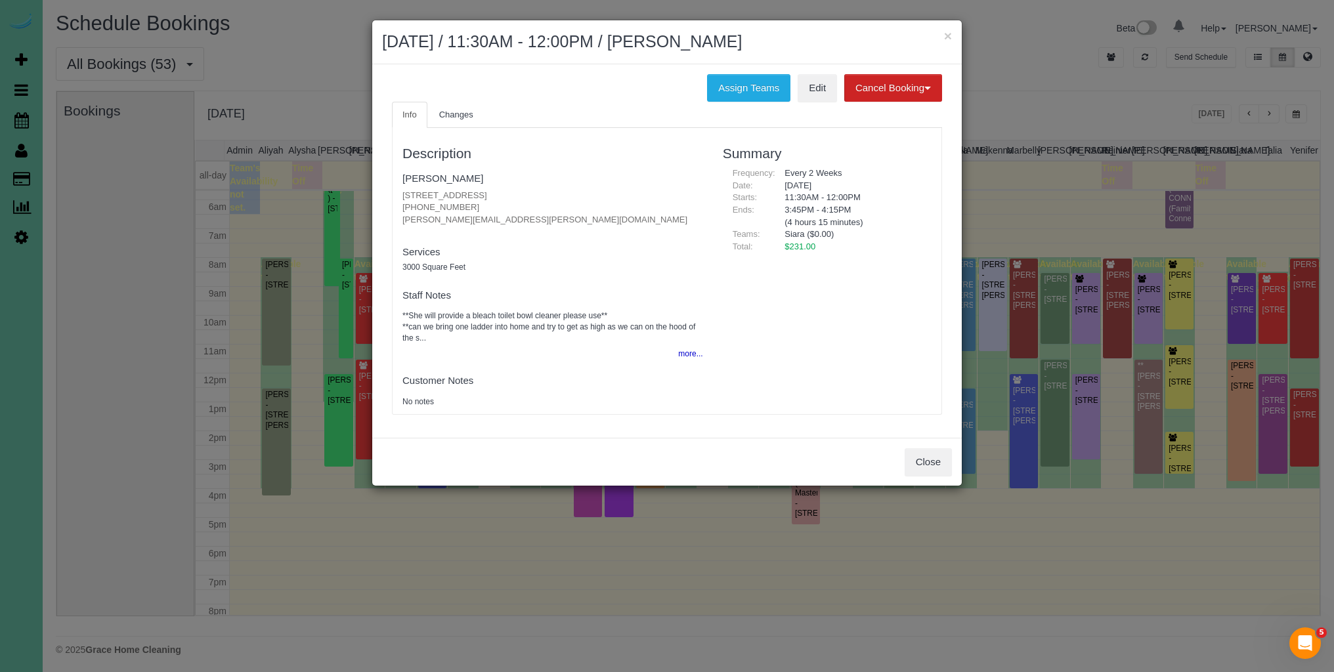
click at [425, 185] on fieldset "Molly Howell 11730 S 109th Street, Papillion, NE 68046 (402) 312-5888 molly.how…" at bounding box center [552, 201] width 301 height 68
click at [429, 183] on link "Molly Howell" at bounding box center [442, 178] width 81 height 11
click at [922, 467] on button "Close" at bounding box center [927, 462] width 47 height 28
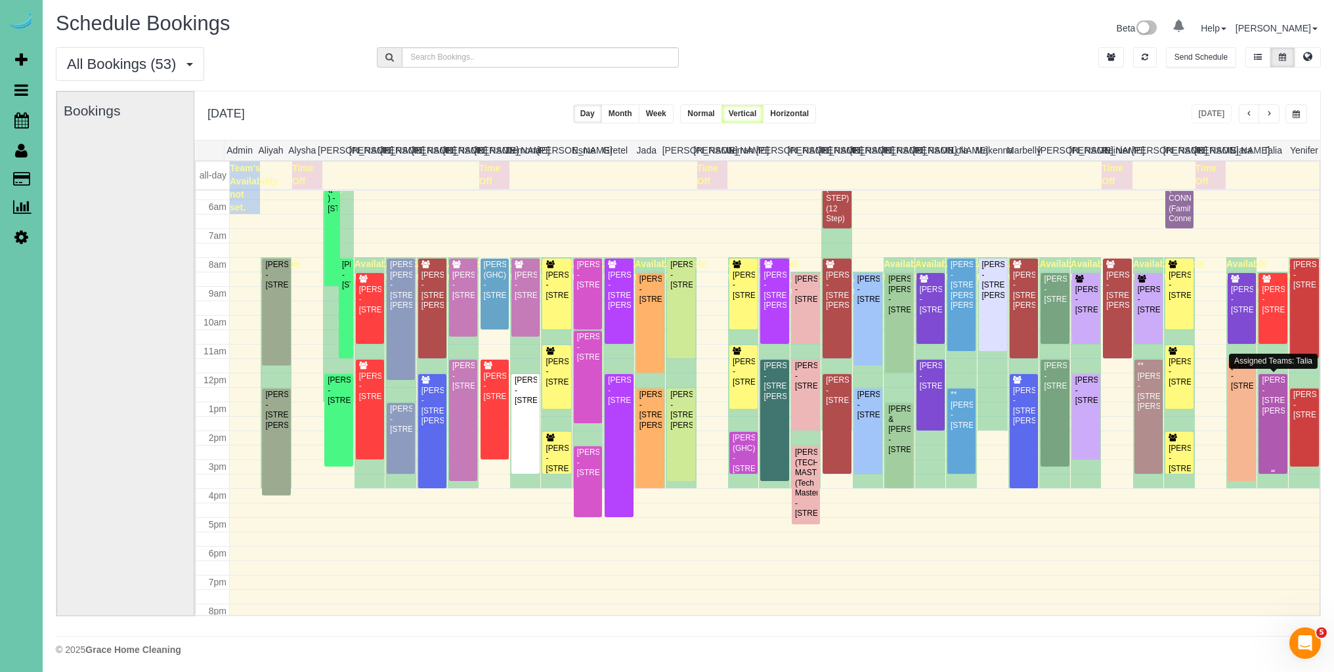
scroll to position [156, 0]
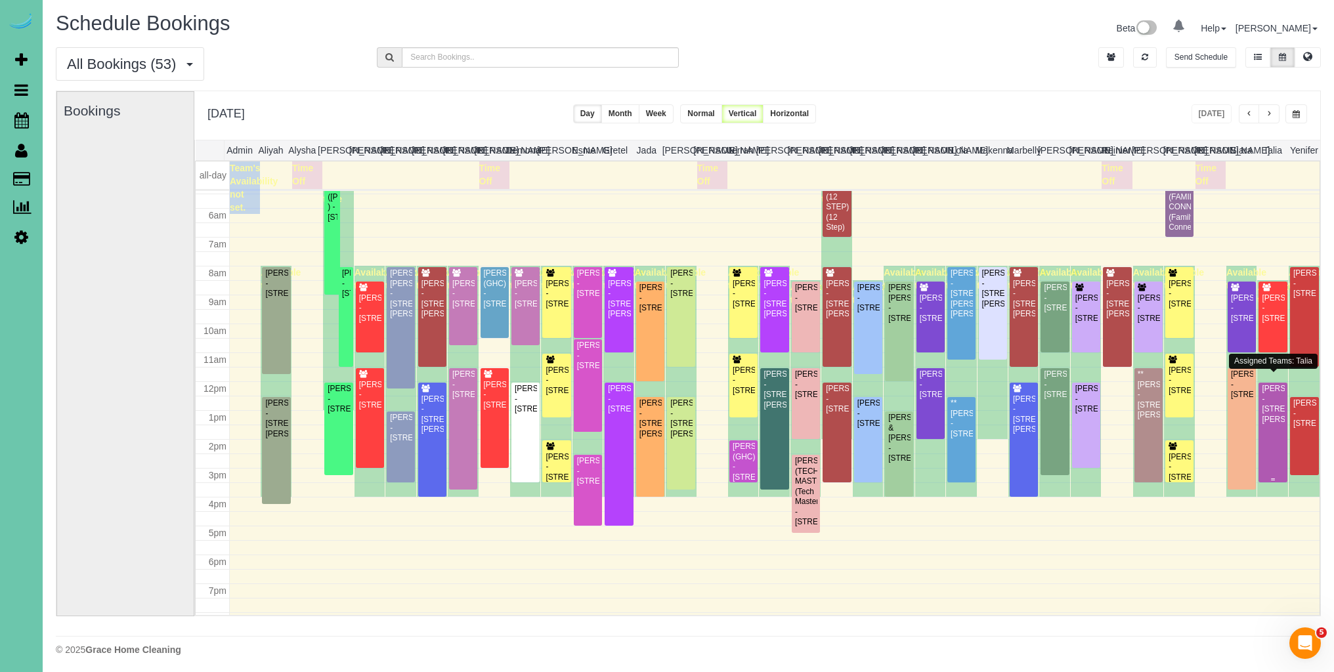
click at [1281, 408] on div "Mackenzie Keintz - 10018 Seward St, Omaha, NE 68114" at bounding box center [1272, 404] width 23 height 41
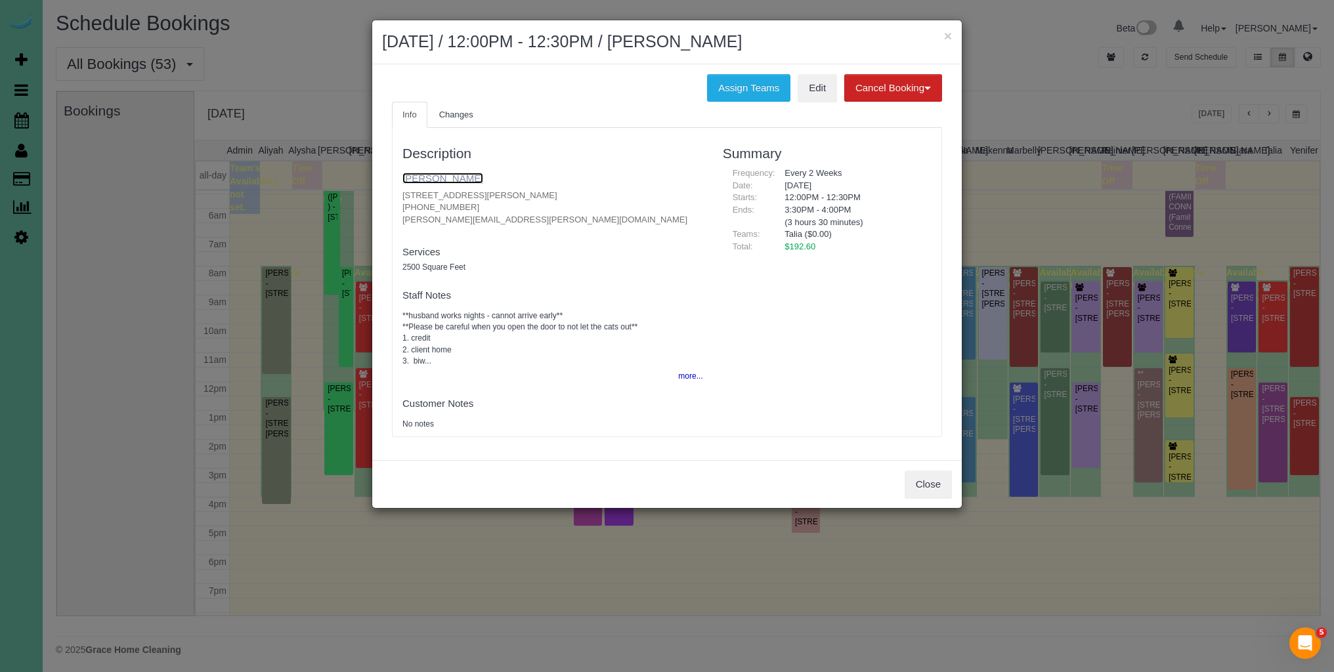
click at [452, 175] on link "Mackenzie Keintz" at bounding box center [442, 178] width 81 height 11
click at [957, 486] on div "Close" at bounding box center [666, 484] width 589 height 48
click at [948, 488] on button "Close" at bounding box center [927, 485] width 47 height 28
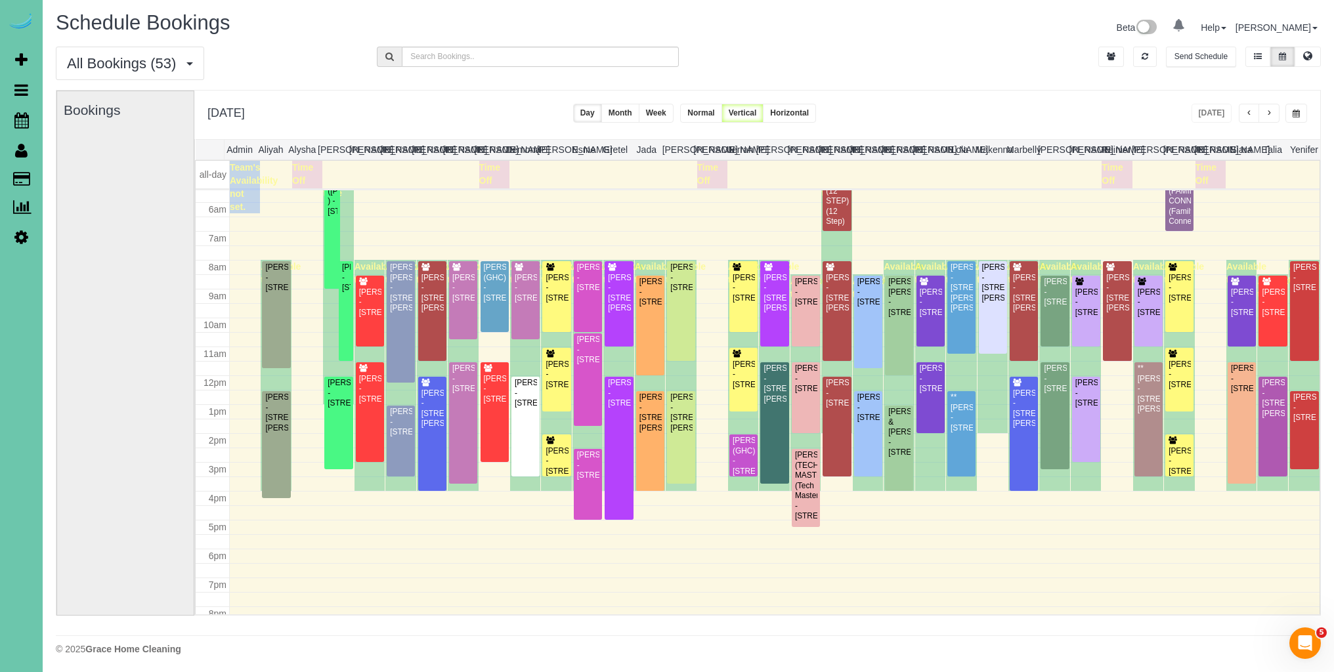
scroll to position [0, 0]
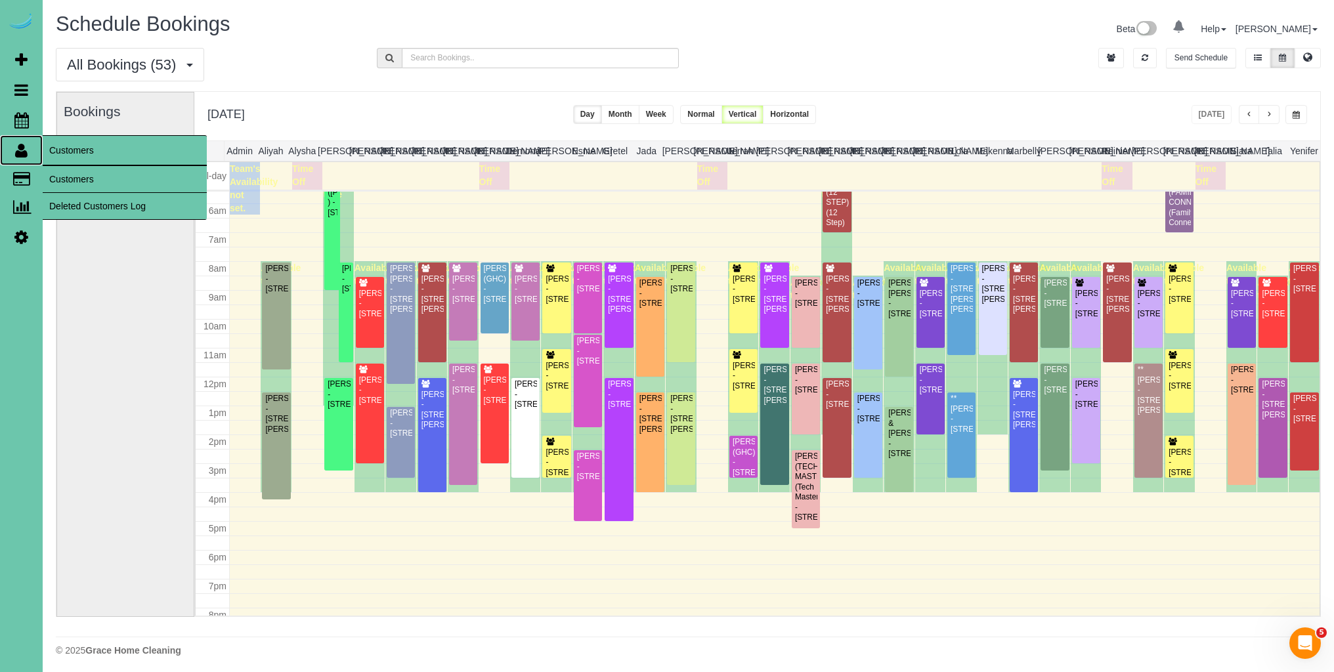
click at [24, 142] on icon at bounding box center [21, 150] width 12 height 16
click at [88, 177] on link "Customers" at bounding box center [125, 179] width 164 height 26
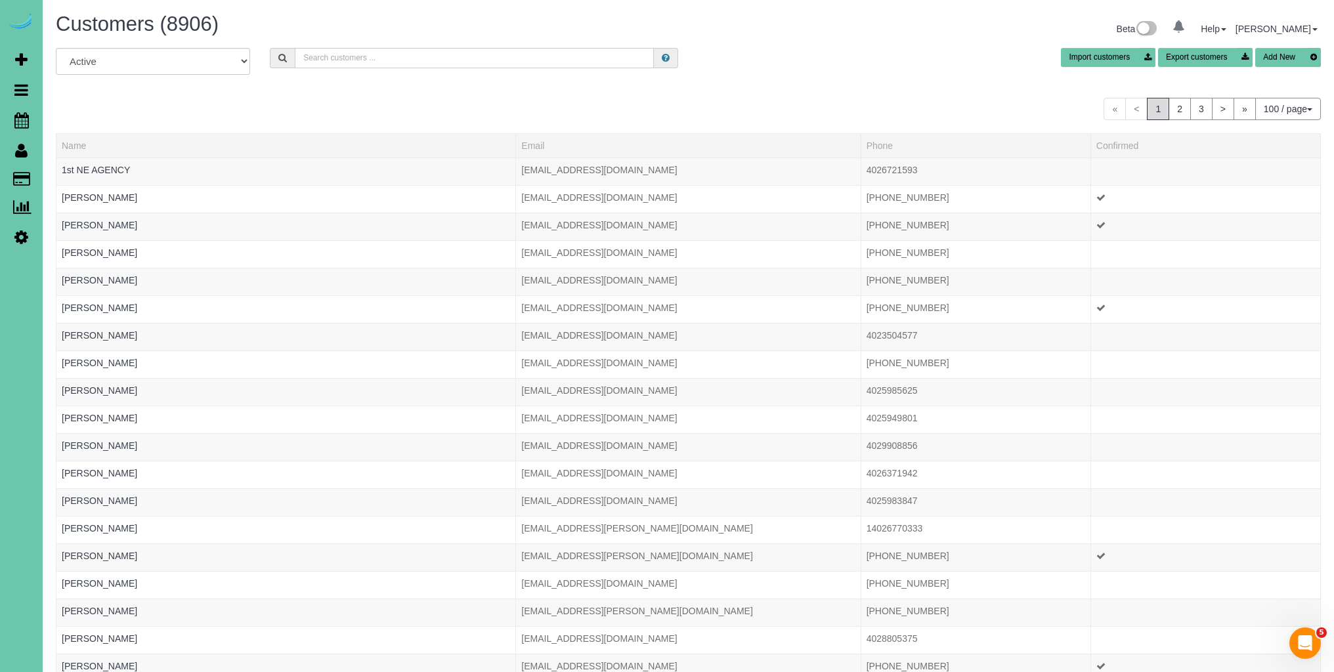
click at [384, 60] on input "text" at bounding box center [474, 58] width 359 height 20
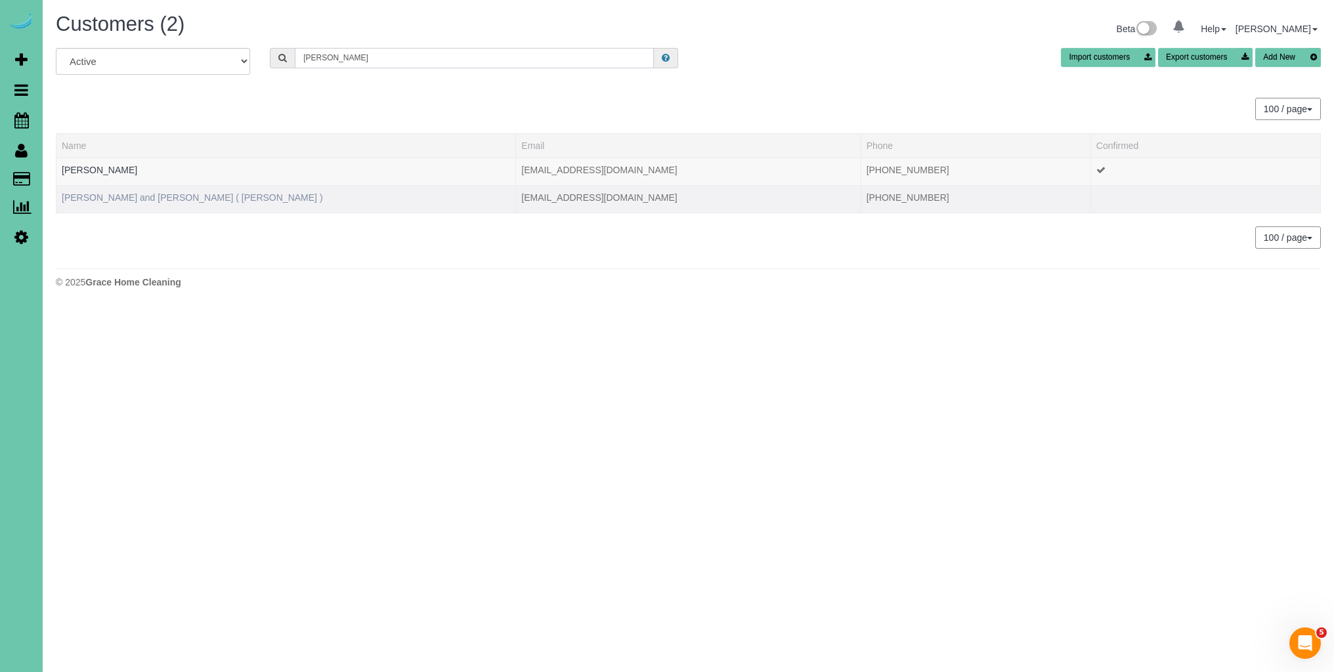
type input "debbie gum"
click at [192, 196] on link "Tim and Beth Bosco ( Debbie Gum )" at bounding box center [192, 197] width 261 height 11
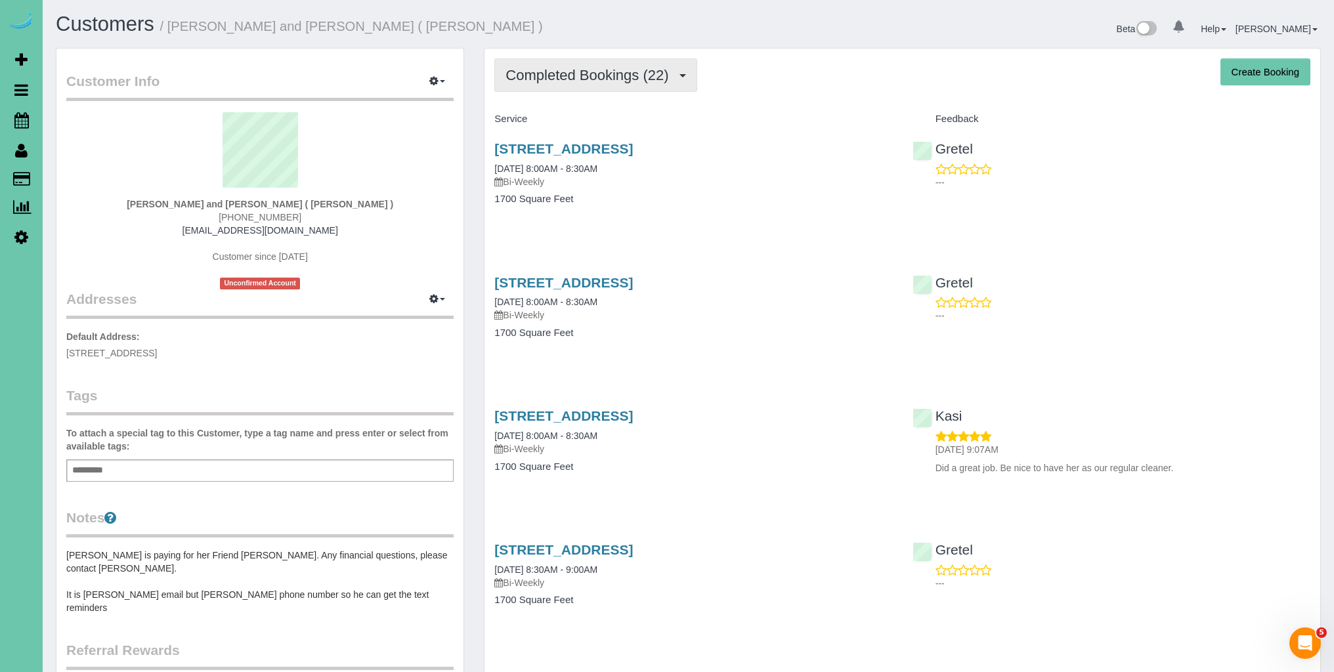
click at [591, 80] on span "Completed Bookings (22)" at bounding box center [589, 75] width 169 height 16
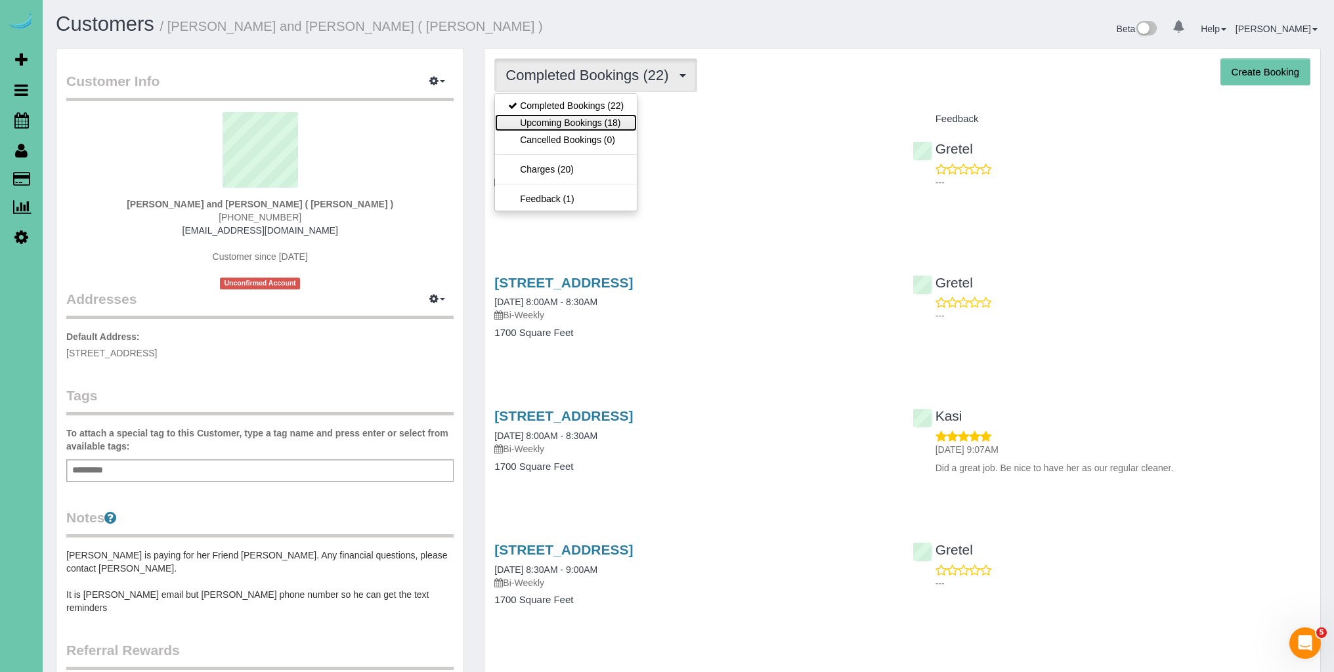
click at [588, 123] on link "Upcoming Bookings (18)" at bounding box center [566, 122] width 142 height 17
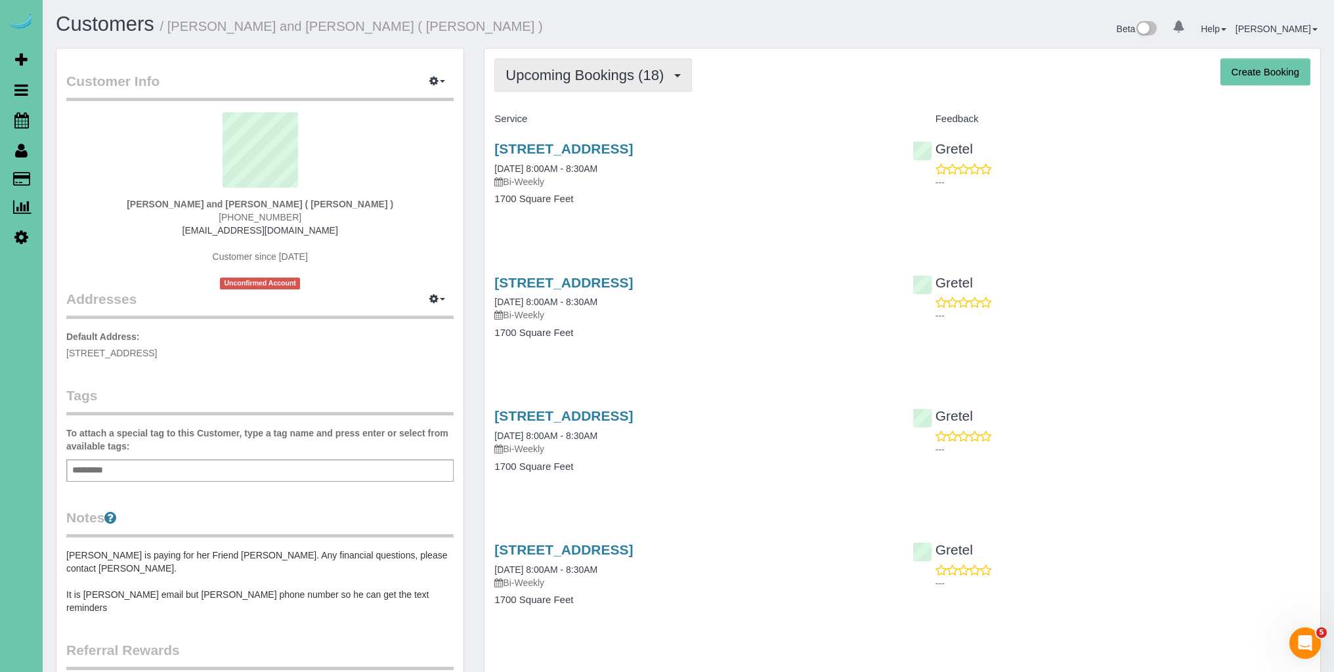
click at [609, 80] on span "Upcoming Bookings (18)" at bounding box center [587, 75] width 165 height 16
click at [784, 119] on h4 "Service" at bounding box center [693, 119] width 398 height 11
click at [648, 77] on span "Upcoming Bookings (18)" at bounding box center [587, 75] width 165 height 16
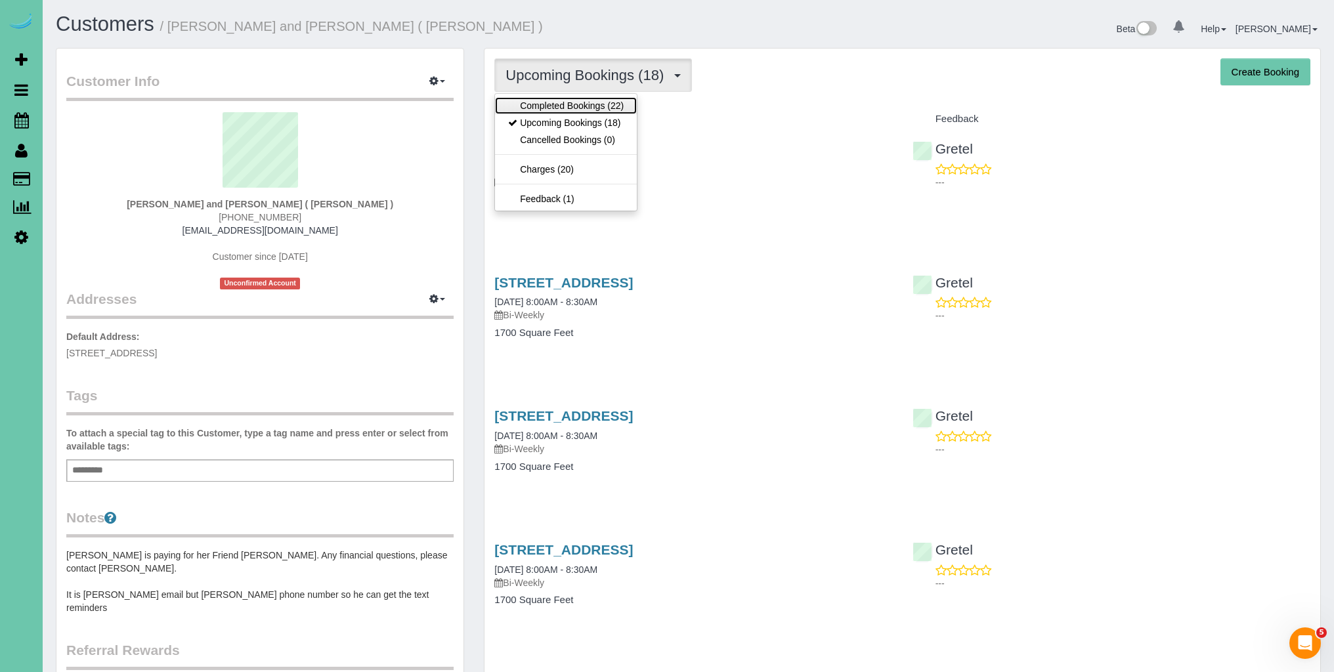
click at [591, 106] on link "Completed Bookings (22)" at bounding box center [566, 105] width 142 height 17
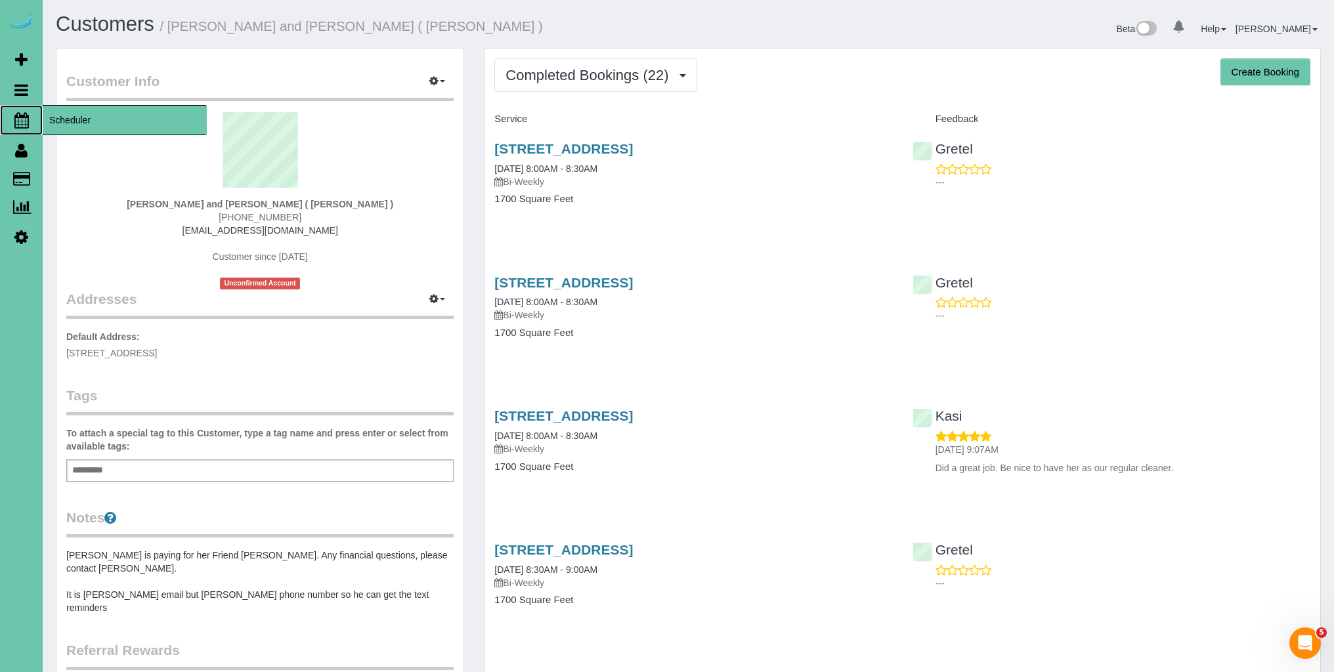
click at [22, 117] on icon at bounding box center [21, 120] width 14 height 16
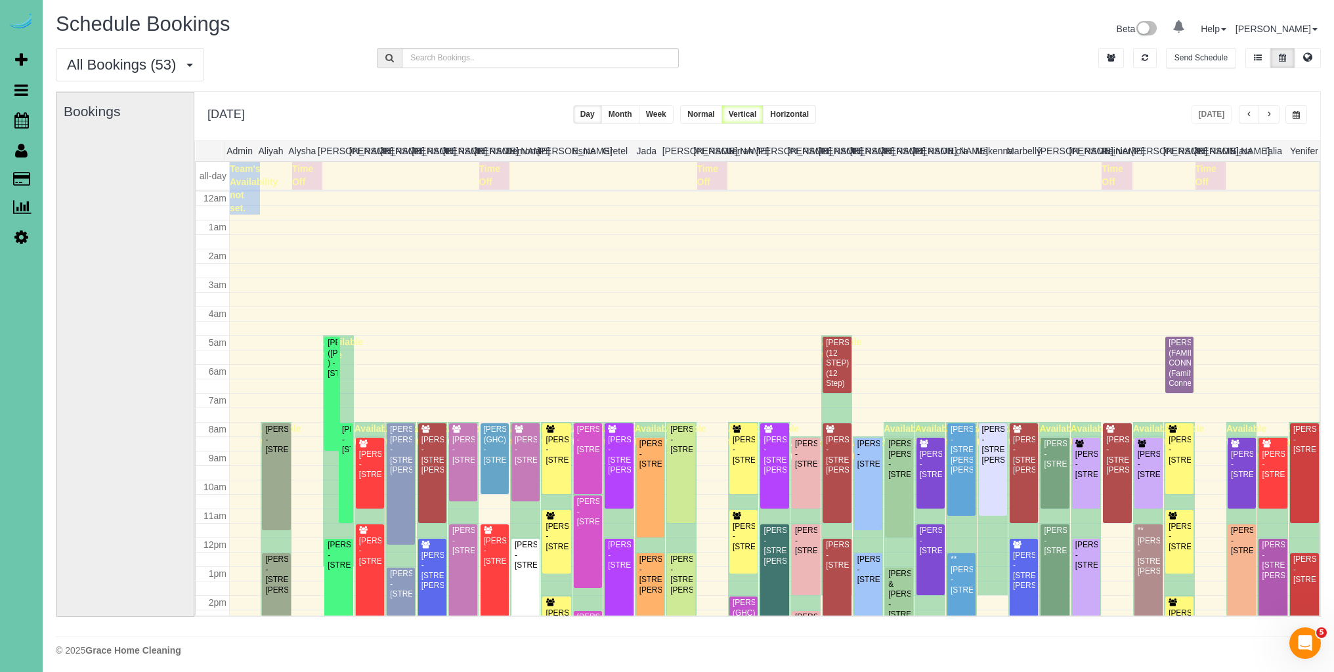
scroll to position [174, 0]
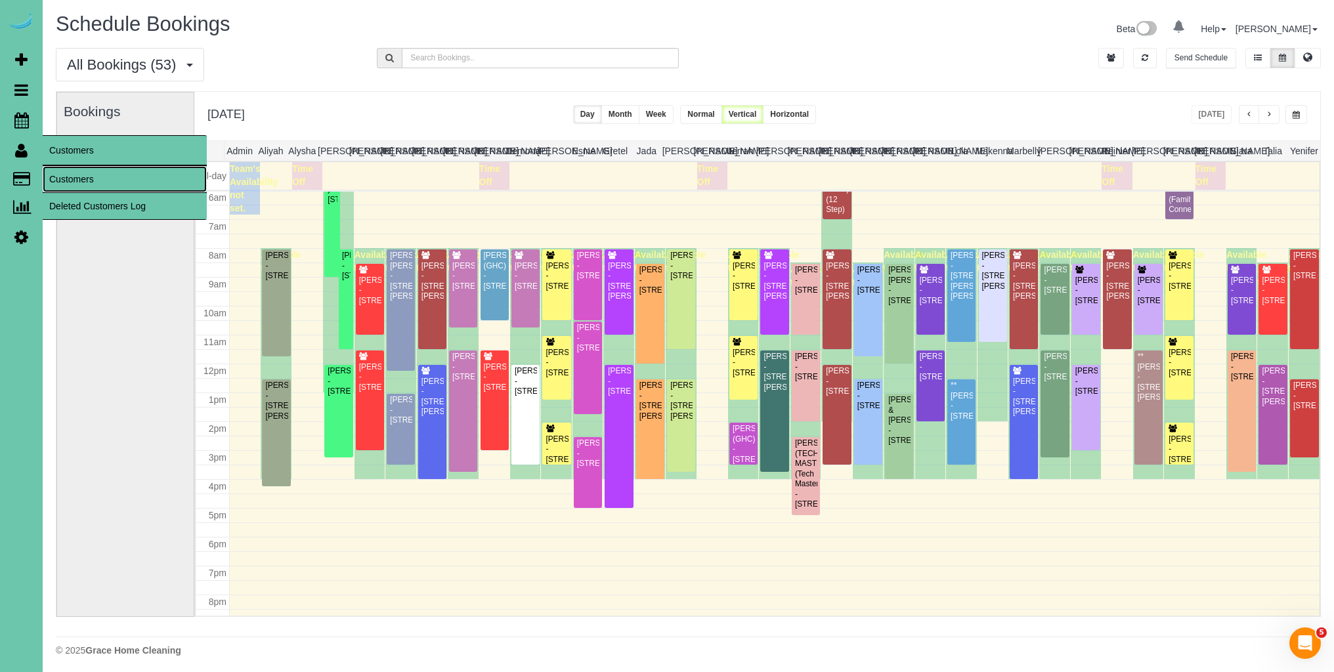
click at [102, 176] on link "Customers" at bounding box center [125, 179] width 164 height 26
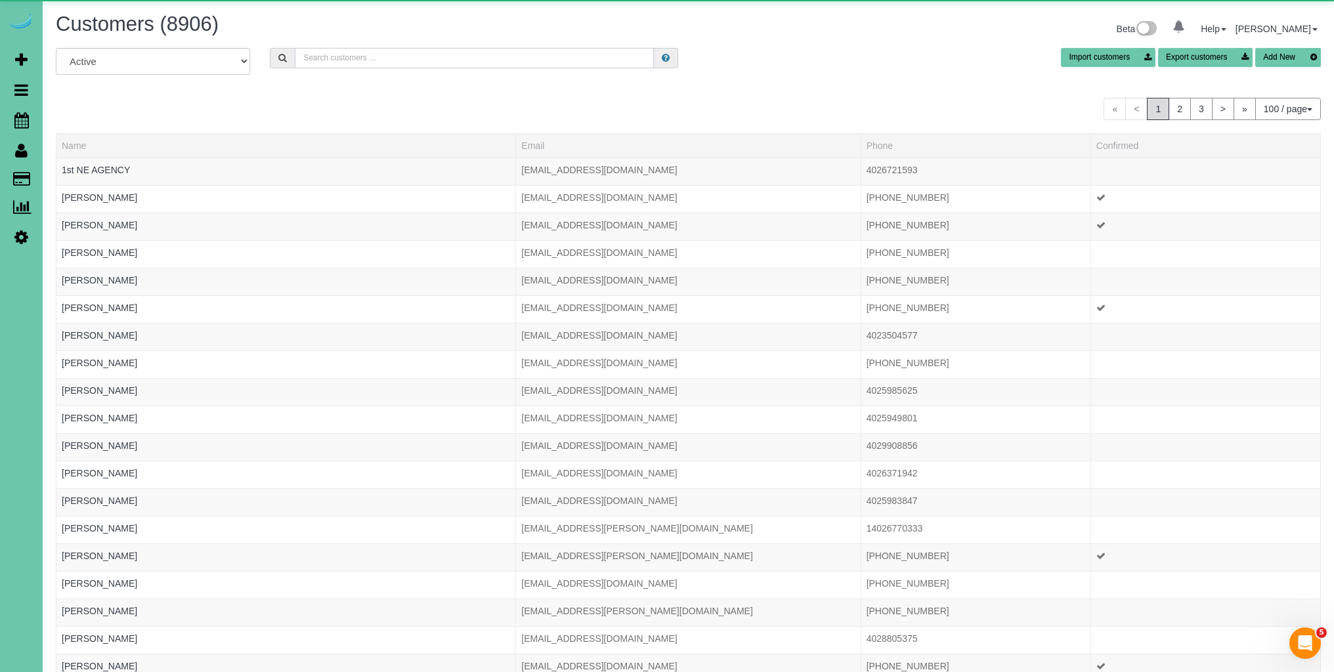
click at [451, 60] on input "text" at bounding box center [474, 58] width 359 height 20
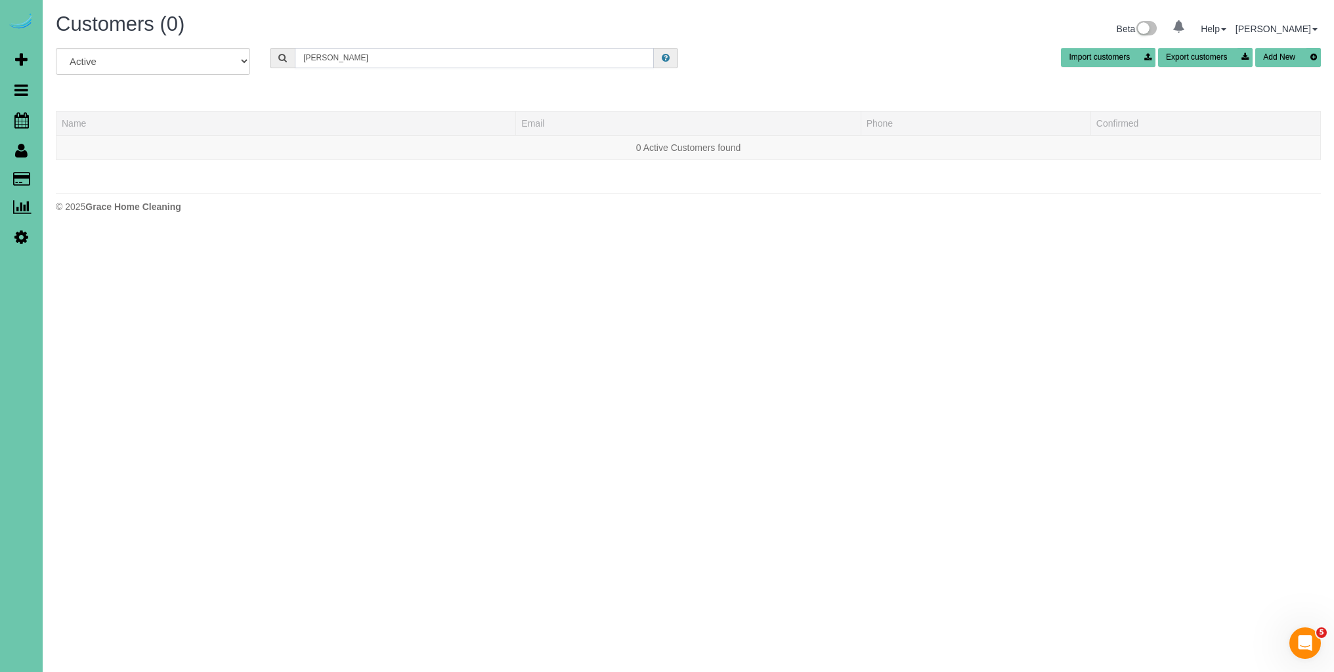
drag, startPoint x: 459, startPoint y: 67, endPoint x: 273, endPoint y: 58, distance: 186.6
click at [273, 58] on div "tim bosco" at bounding box center [474, 58] width 408 height 20
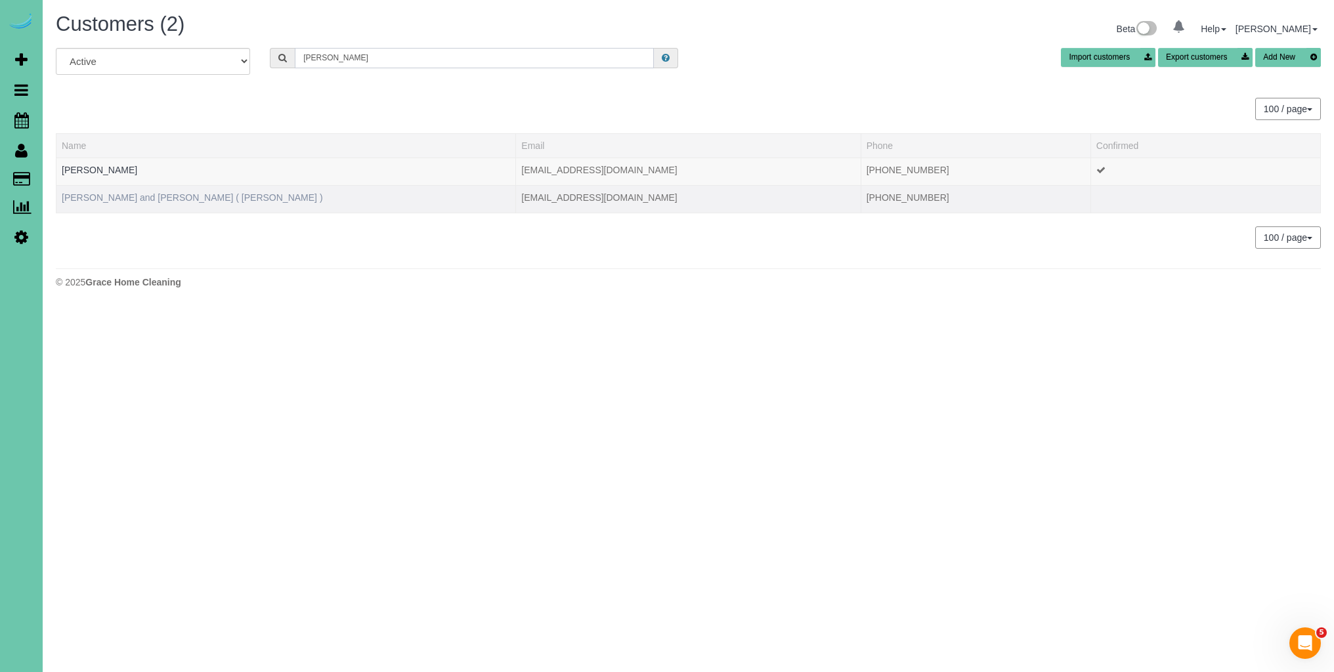
type input "debbie gum"
click at [96, 198] on link "Tim and Beth Bosco ( Debbie Gum )" at bounding box center [192, 197] width 261 height 11
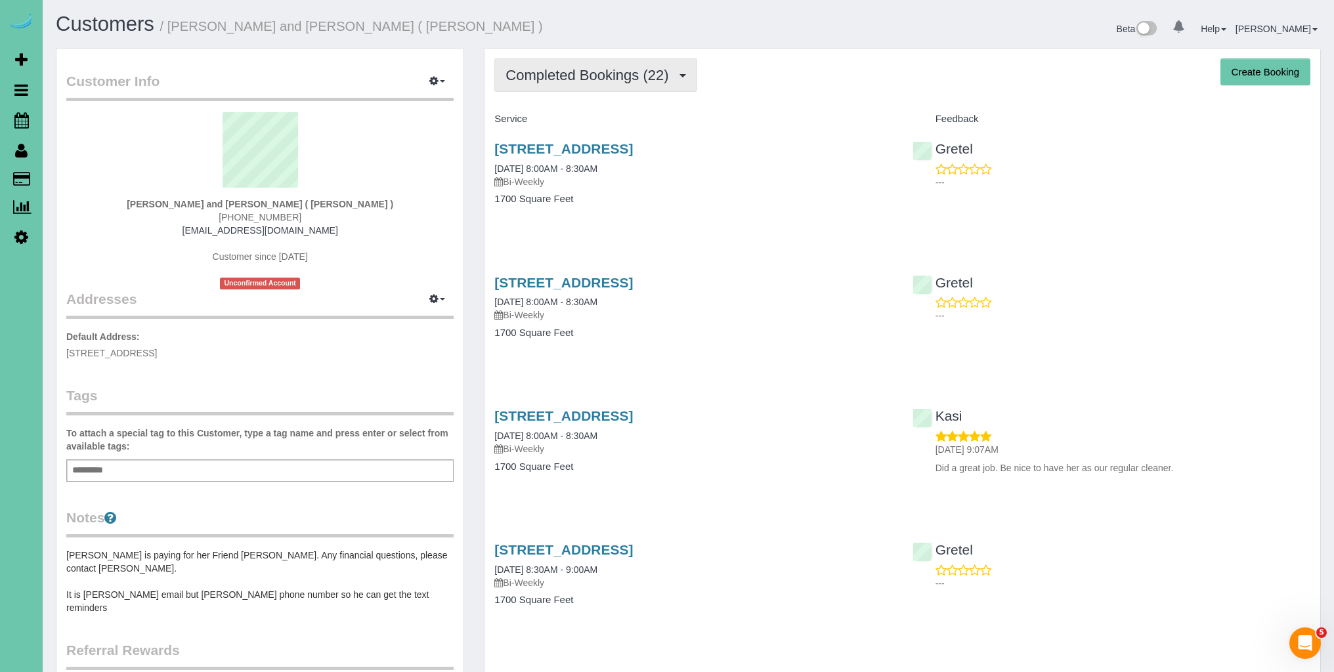
click at [603, 67] on span "Completed Bookings (22)" at bounding box center [589, 75] width 169 height 16
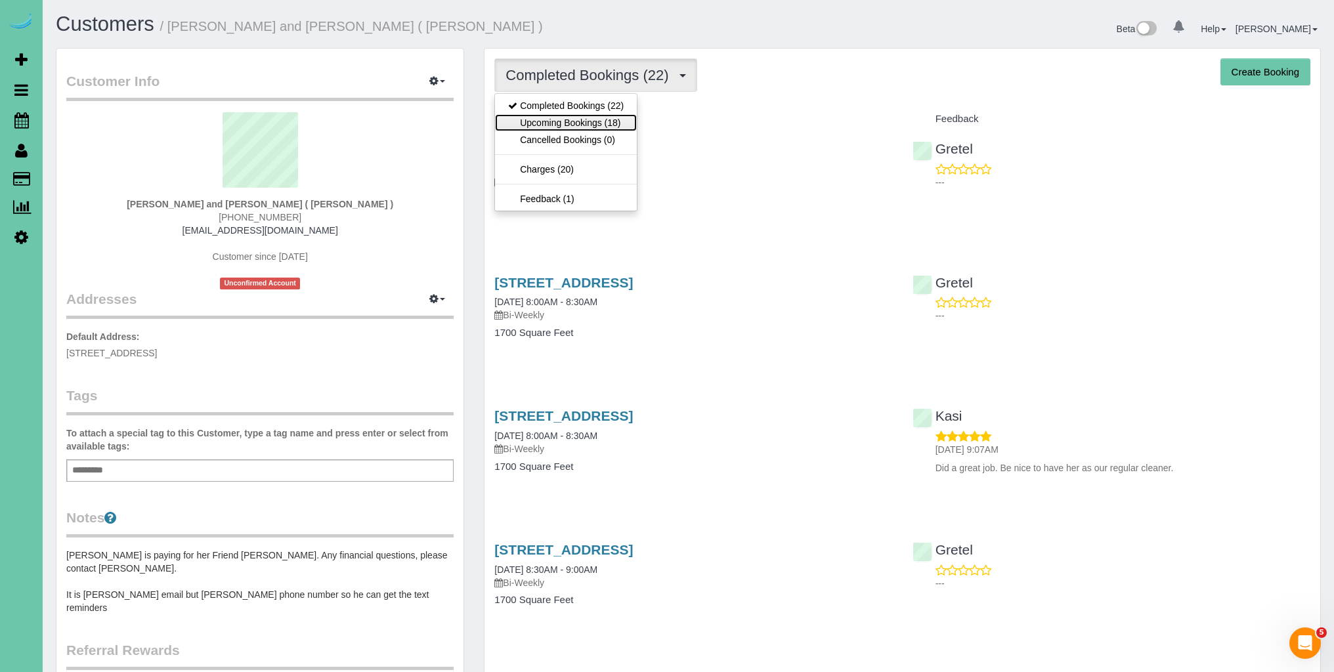
click at [579, 119] on link "Upcoming Bookings (18)" at bounding box center [566, 122] width 142 height 17
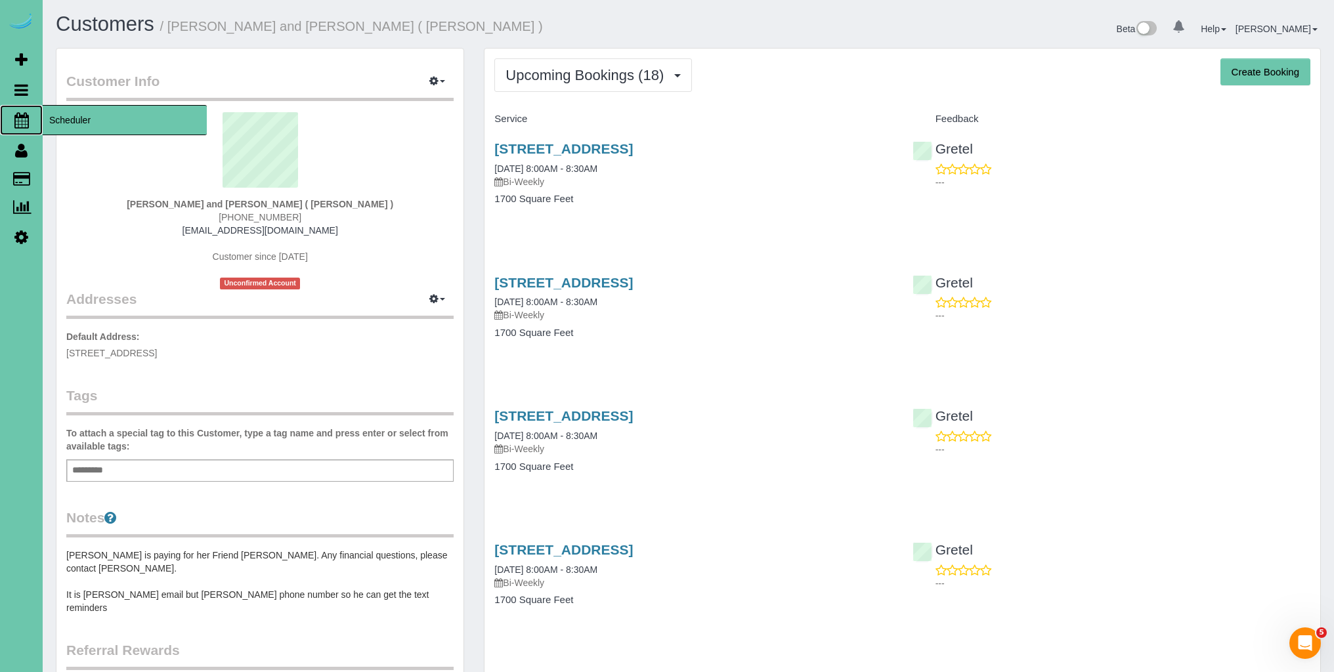
click at [21, 119] on icon at bounding box center [21, 120] width 14 height 16
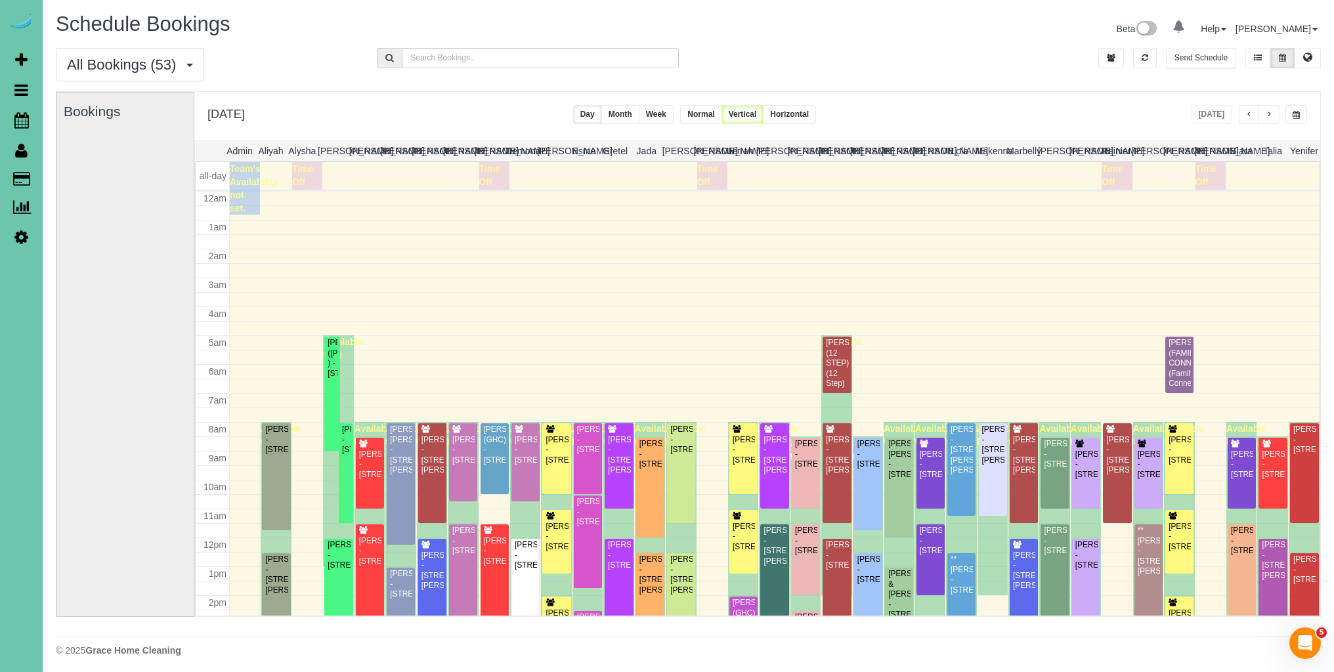
scroll to position [174, 0]
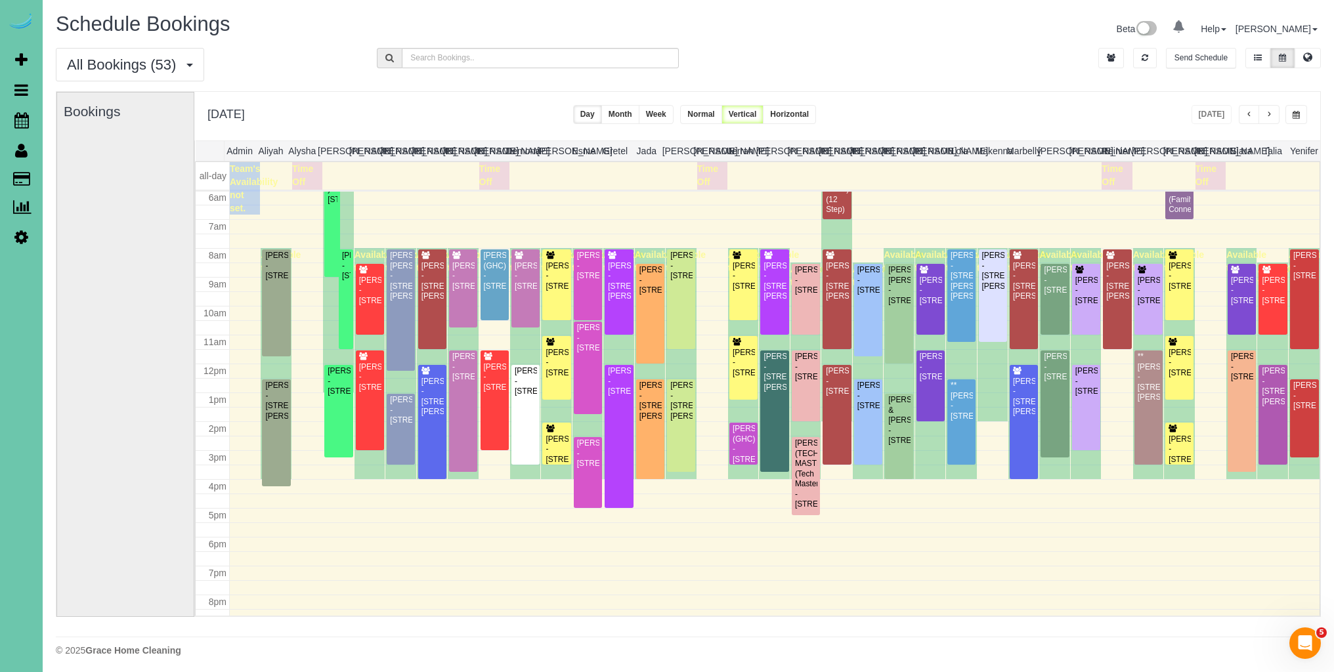
click at [1296, 115] on span "button" at bounding box center [1295, 115] width 7 height 8
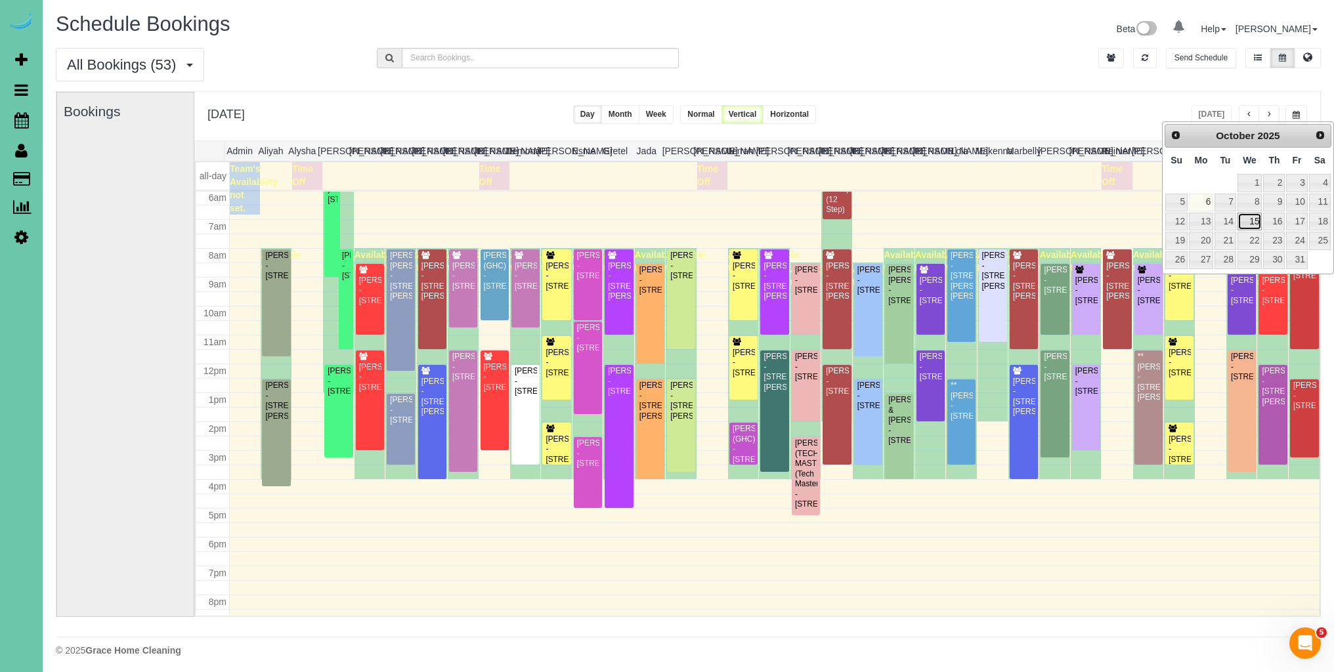
click at [1250, 215] on link "15" at bounding box center [1249, 222] width 25 height 18
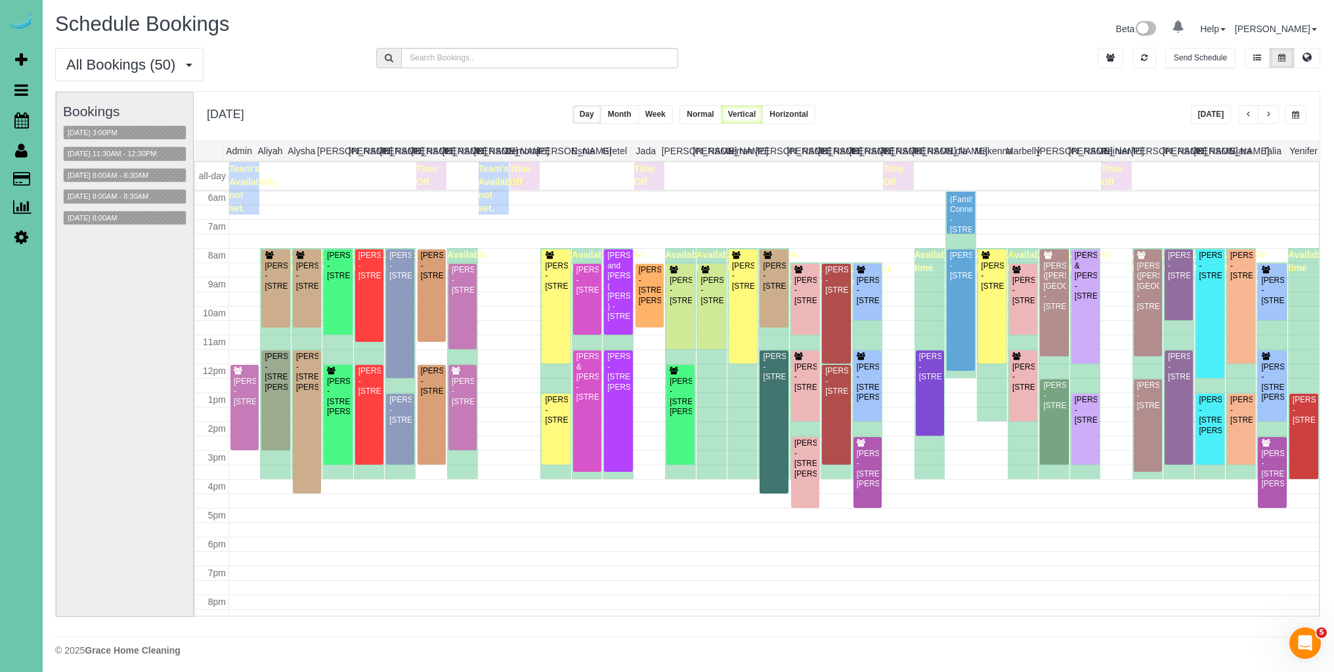
click at [1295, 115] on span "button" at bounding box center [1295, 115] width 7 height 8
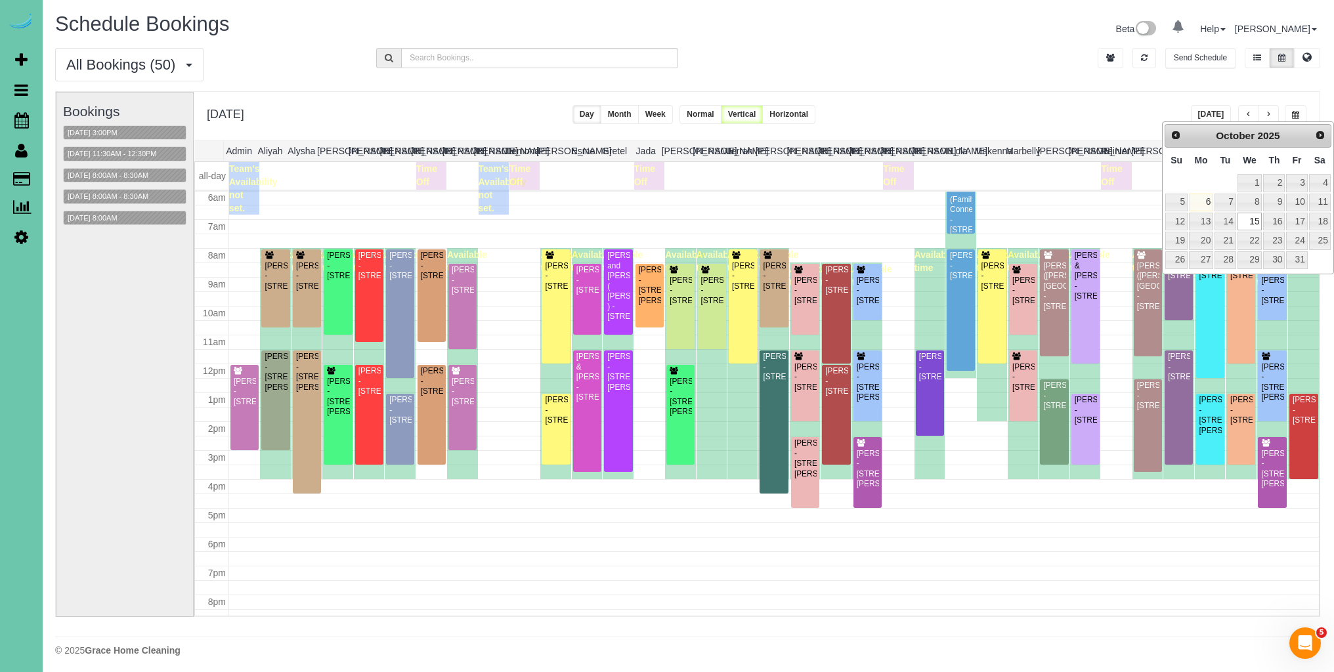
scroll to position [0, 0]
click at [1260, 259] on link "29" at bounding box center [1250, 260] width 25 height 18
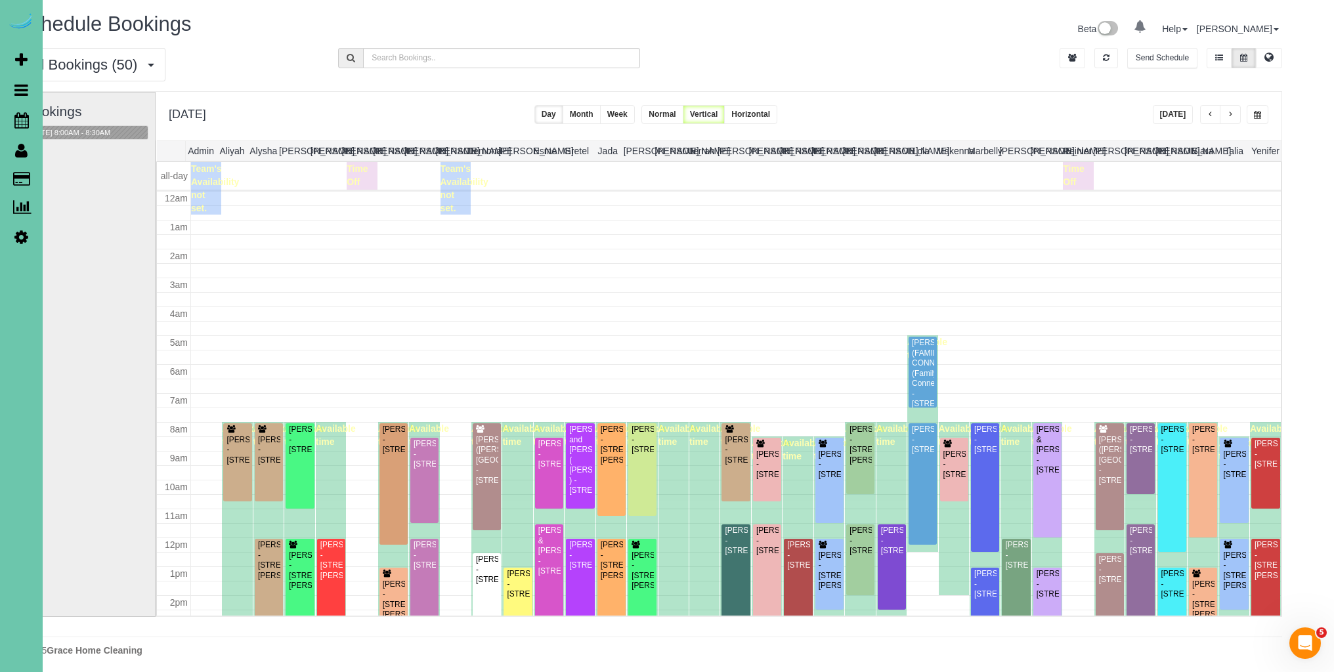
scroll to position [174, 0]
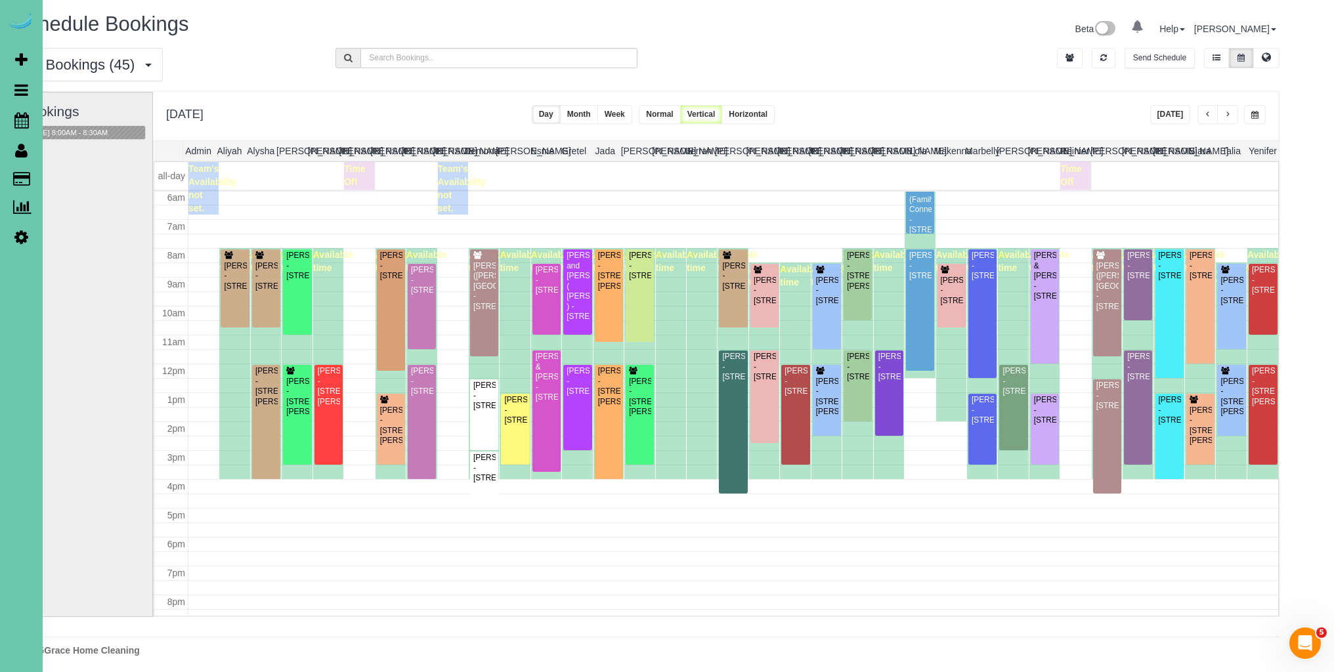
click at [1260, 114] on button "button" at bounding box center [1255, 114] width 22 height 19
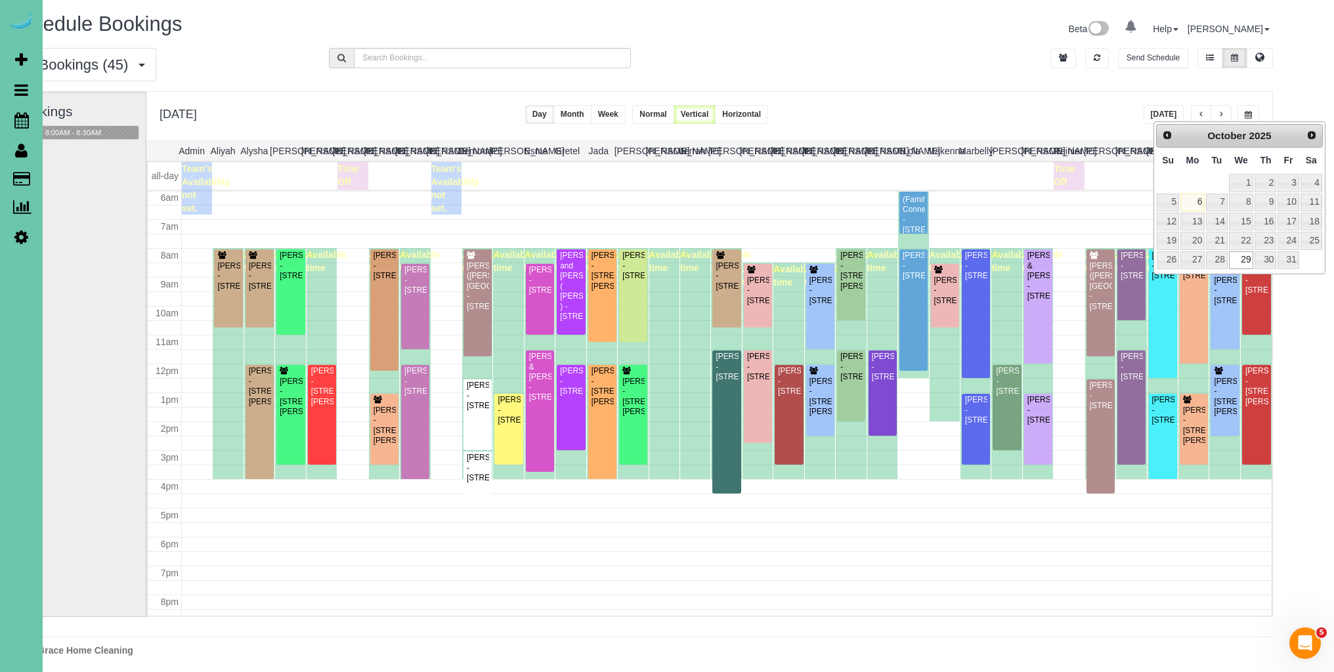
scroll to position [0, 48]
click at [1244, 221] on link "15" at bounding box center [1241, 222] width 25 height 18
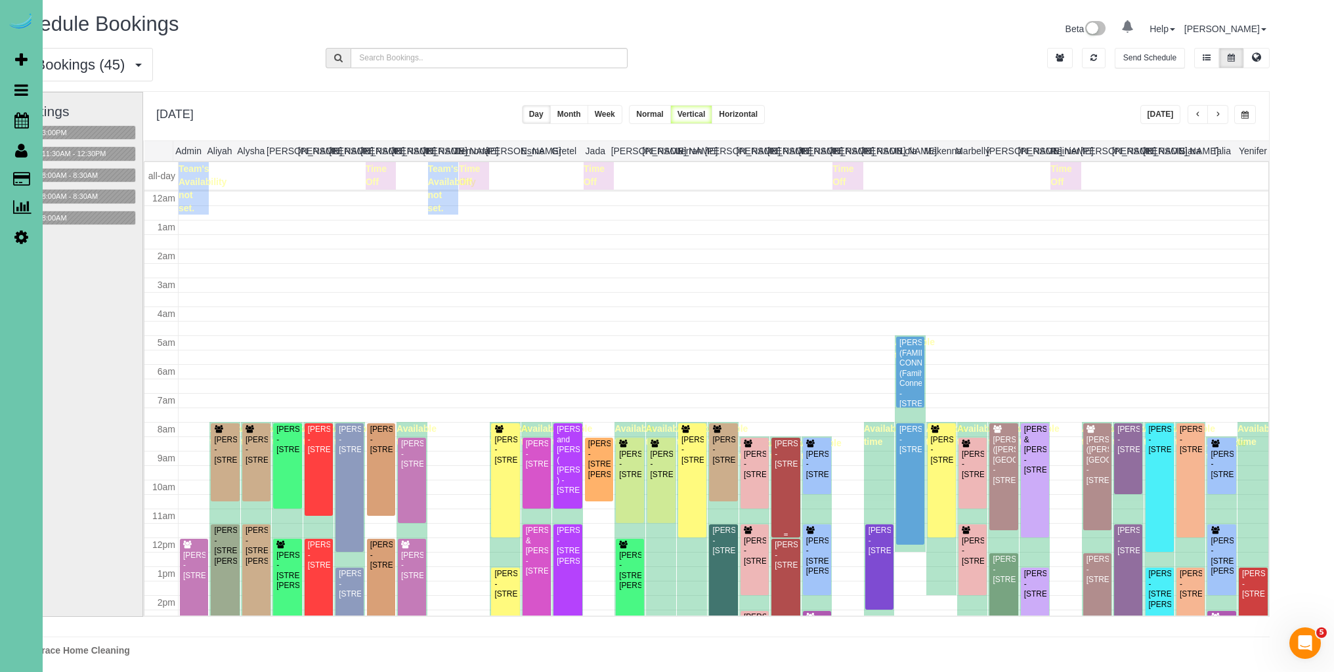
scroll to position [174, 0]
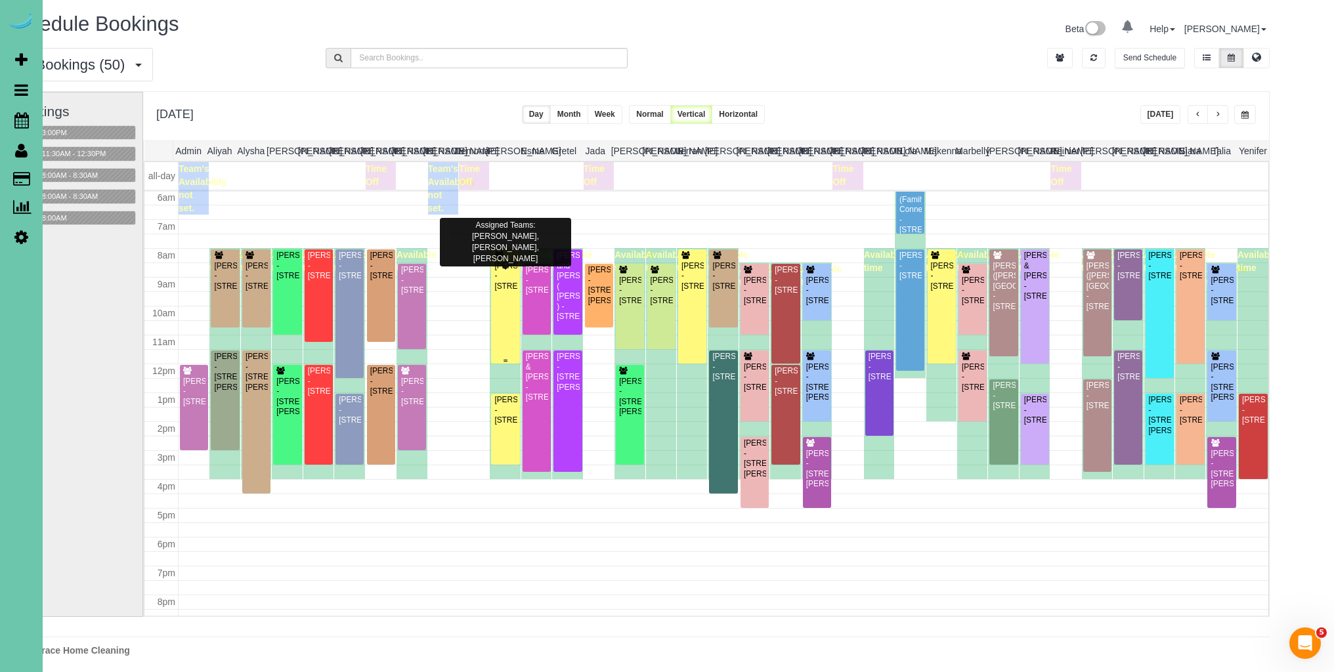
click at [510, 291] on div "Julia Gaebler - 15318 Lafayette Ave, Omaha, NE 68154" at bounding box center [505, 276] width 23 height 30
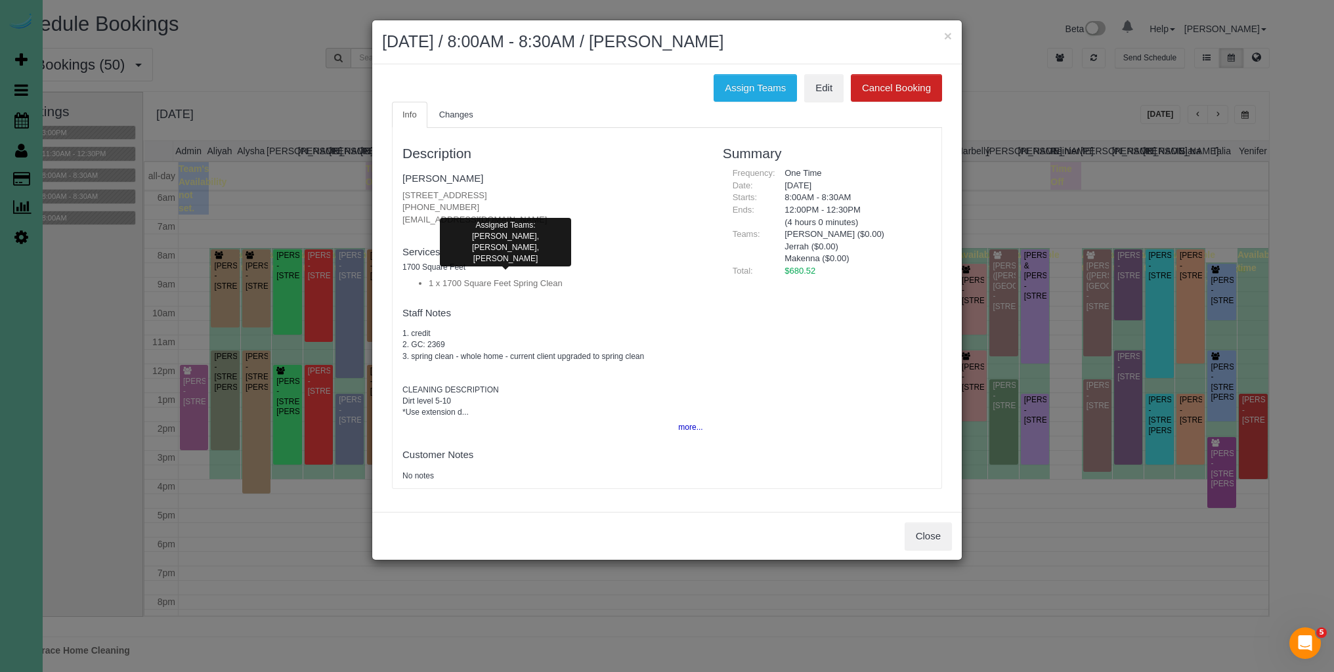
scroll to position [0, 52]
click at [927, 533] on button "Close" at bounding box center [927, 536] width 47 height 28
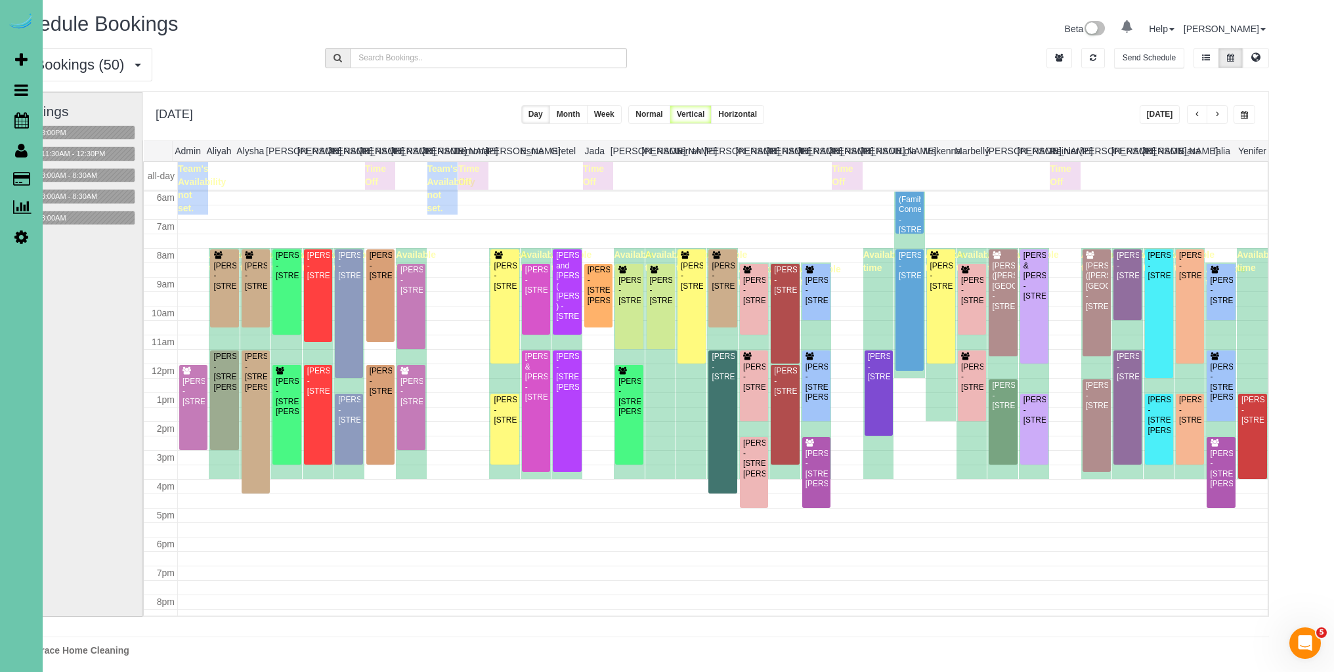
click at [1248, 117] on button "button" at bounding box center [1244, 114] width 22 height 19
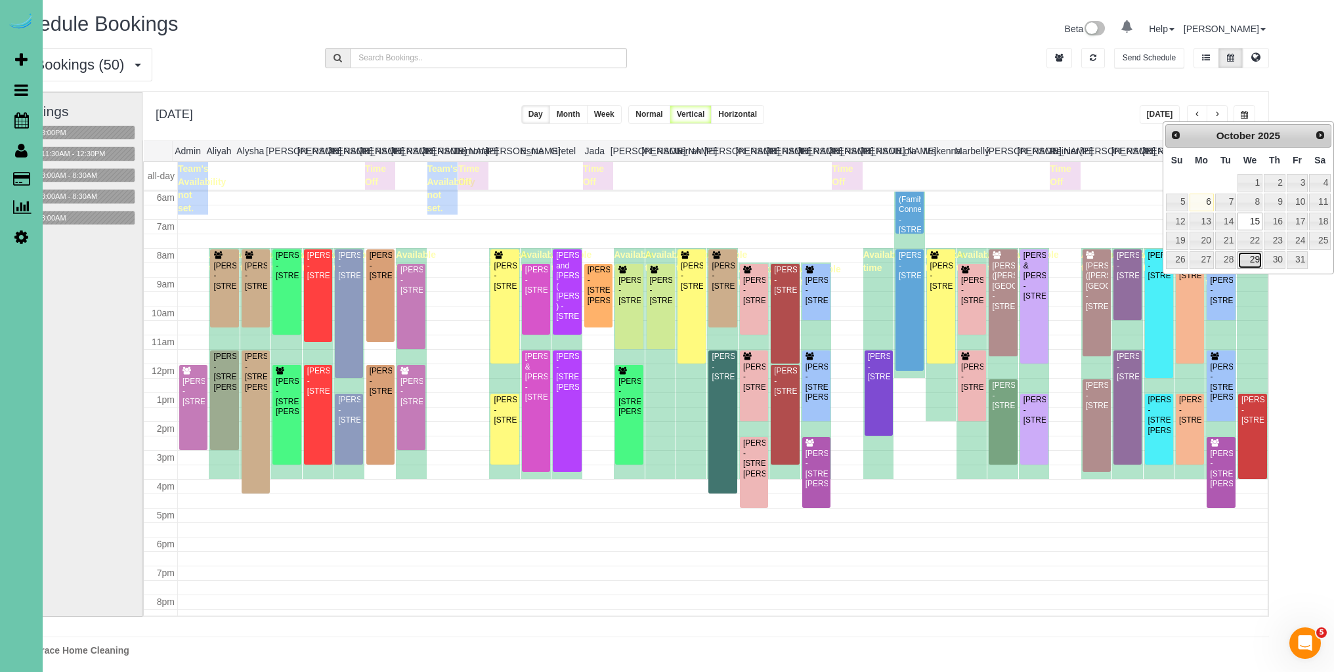
click at [1255, 259] on link "29" at bounding box center [1249, 260] width 25 height 18
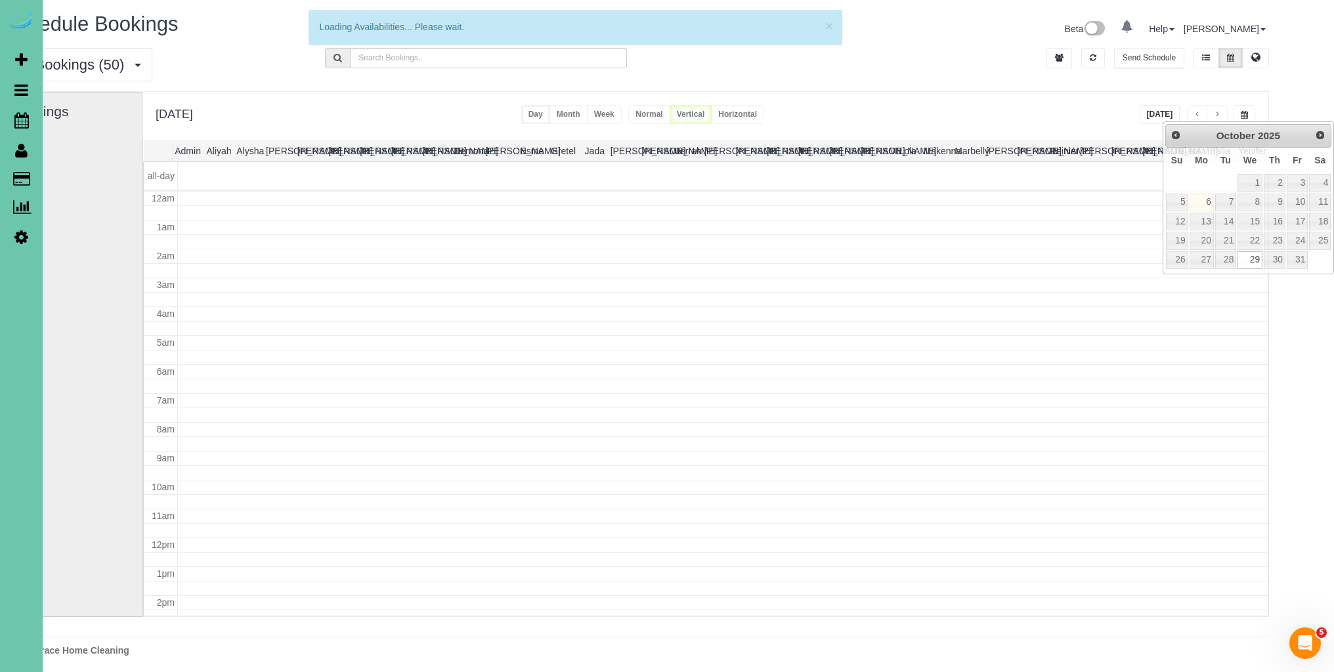
scroll to position [174, 0]
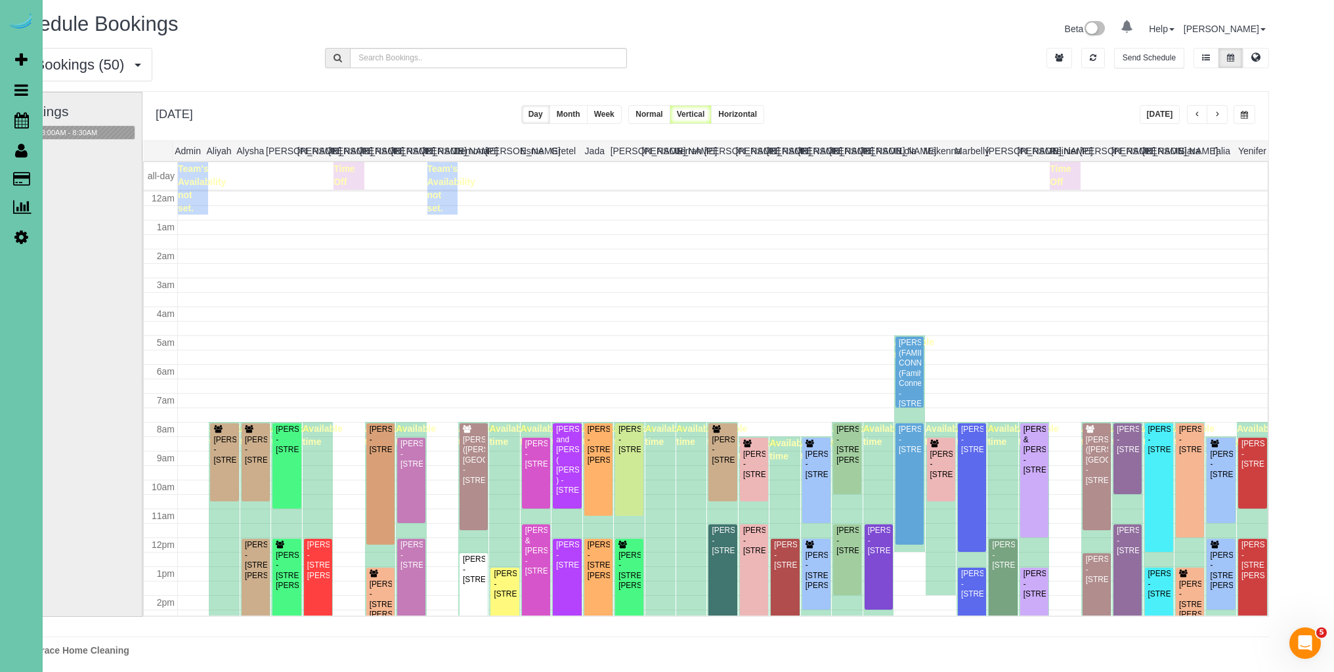
click at [1246, 117] on span "button" at bounding box center [1244, 115] width 7 height 8
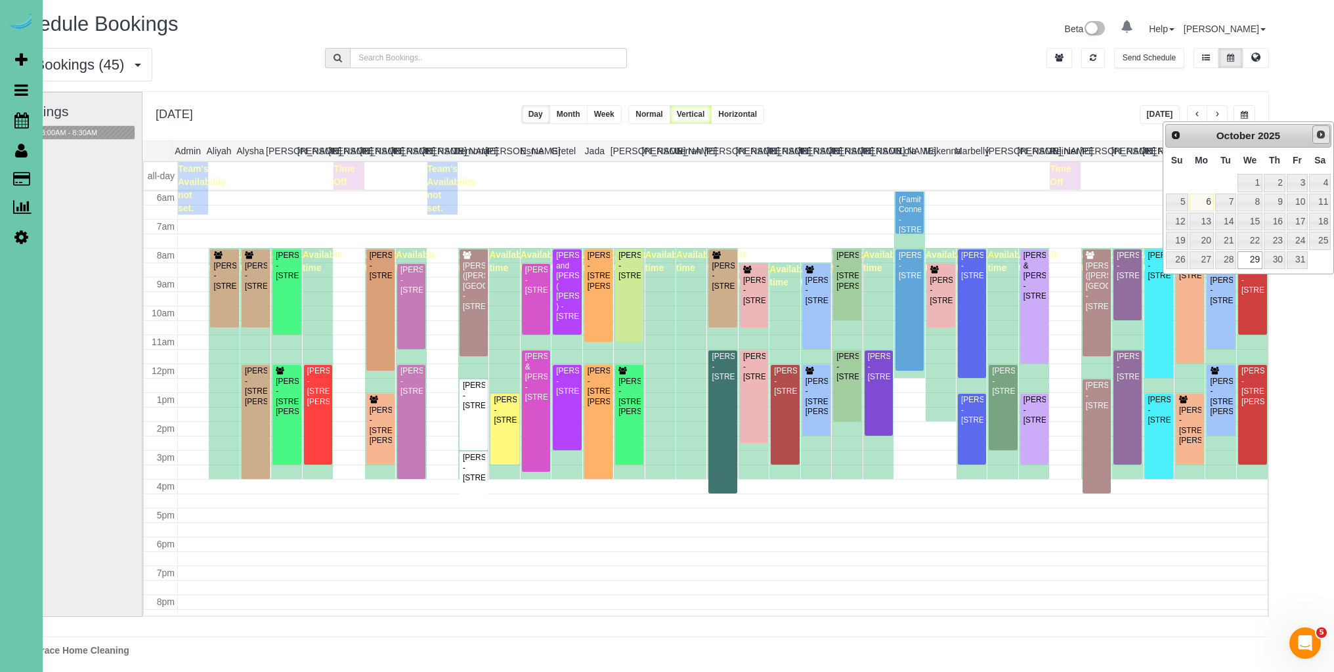
click at [1317, 137] on span "Next" at bounding box center [1320, 134] width 11 height 11
click at [1254, 226] on link "12" at bounding box center [1249, 222] width 25 height 18
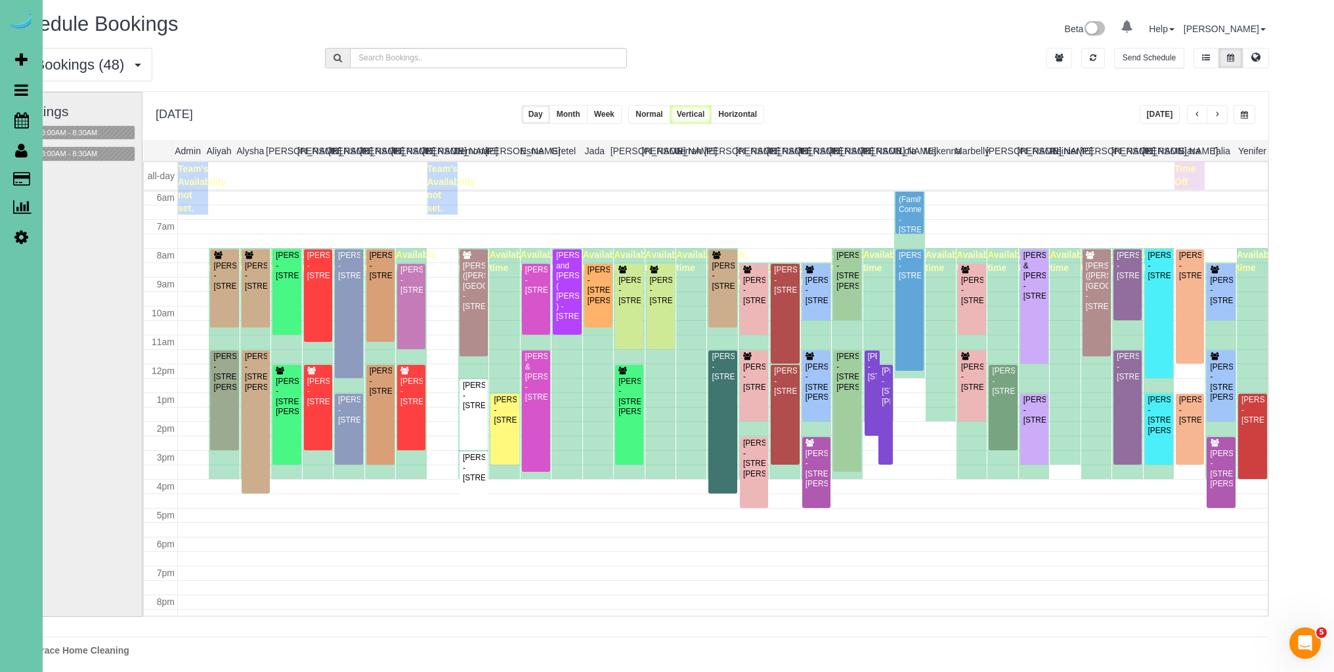
click at [1167, 112] on button "[DATE]" at bounding box center [1159, 114] width 41 height 19
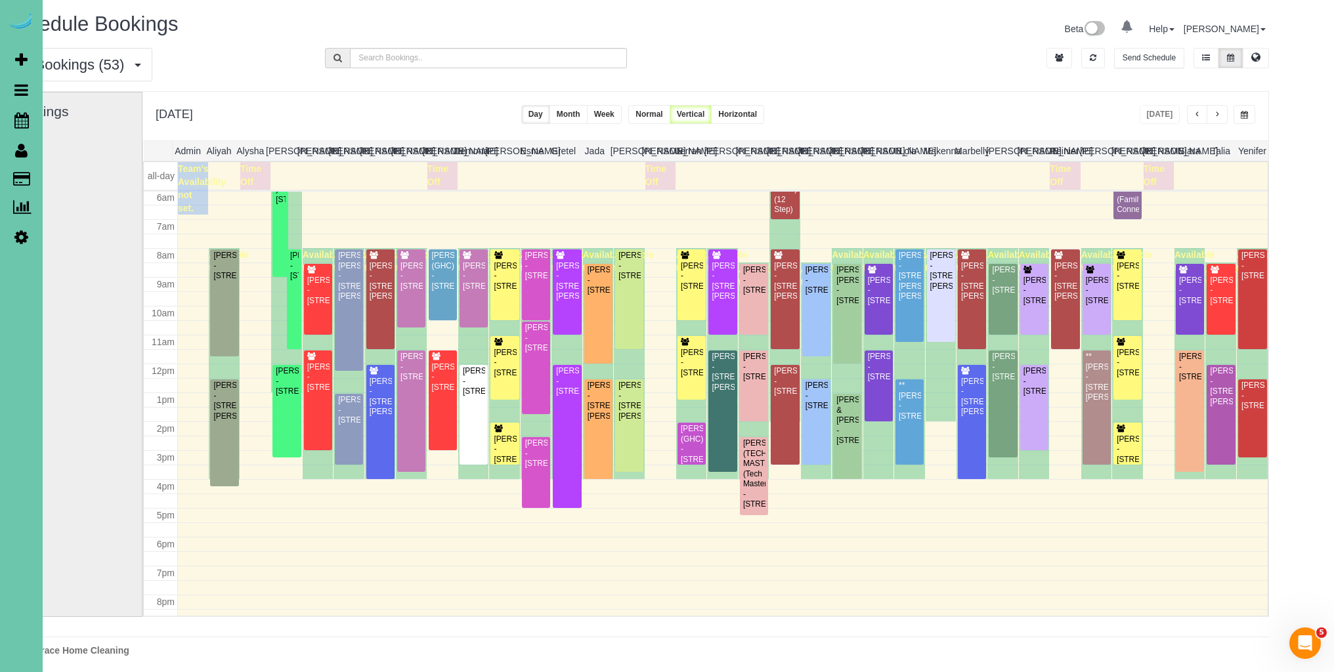
click at [1241, 113] on span "button" at bounding box center [1244, 115] width 7 height 8
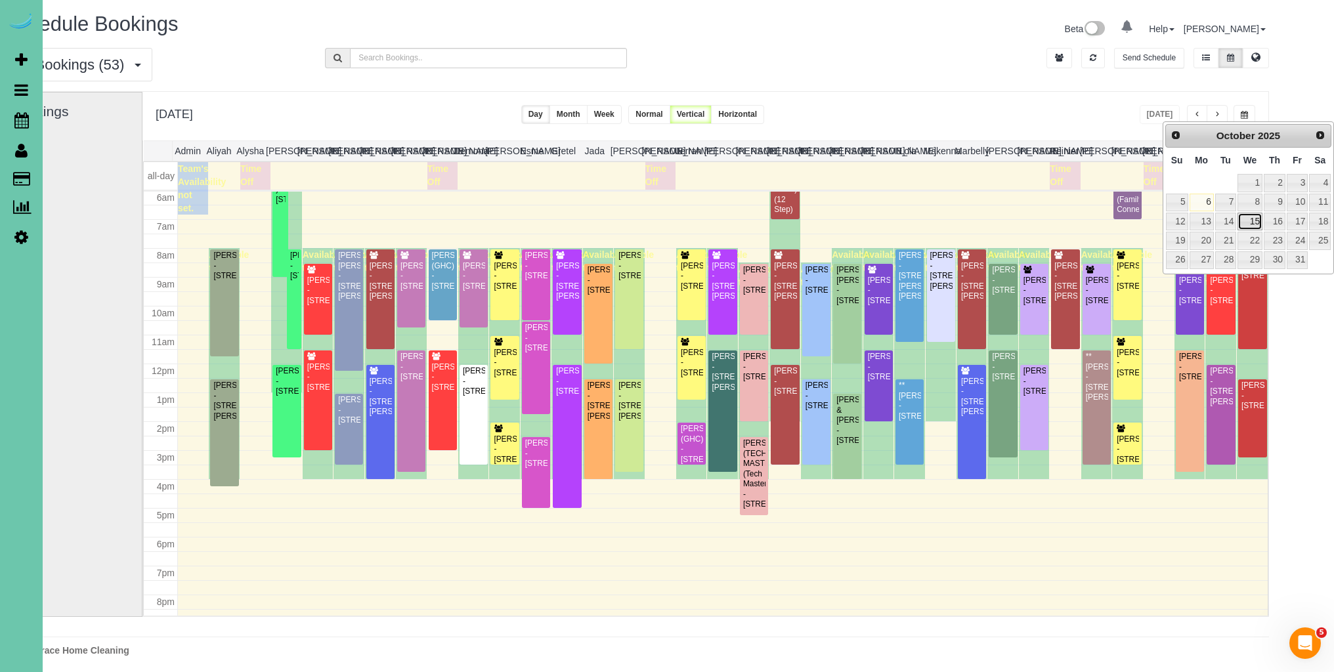
click at [1250, 223] on link "15" at bounding box center [1249, 222] width 25 height 18
type input "**********"
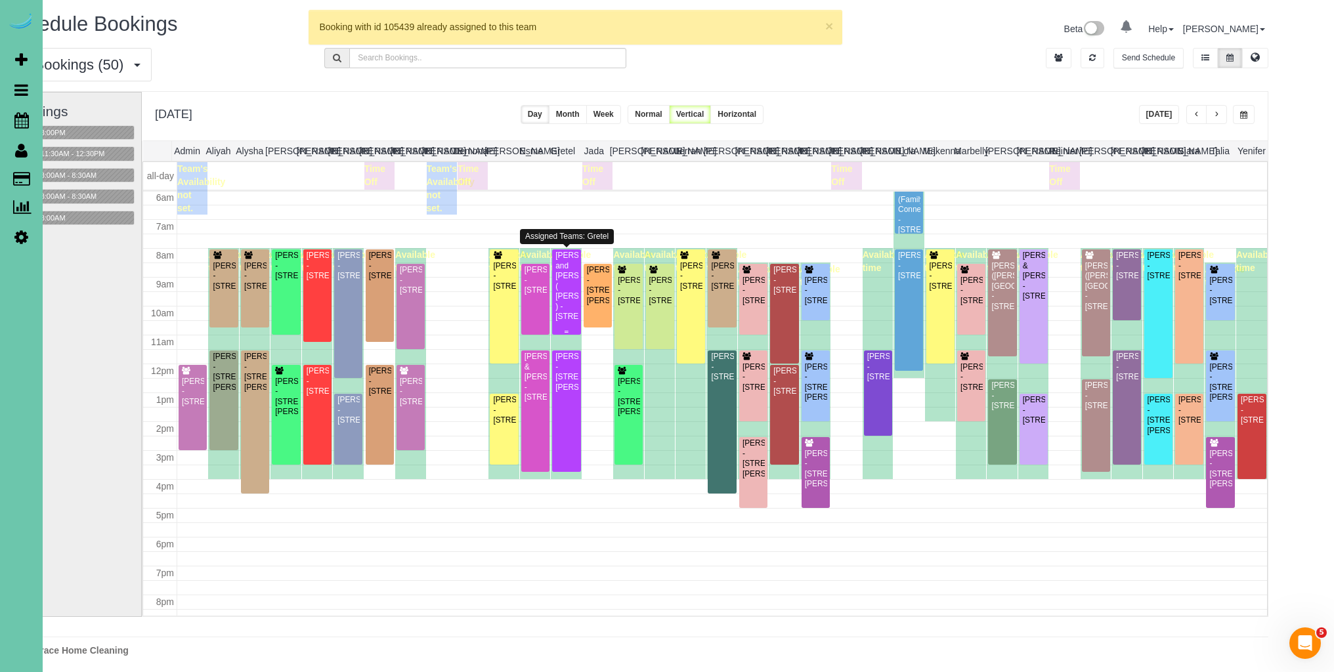
scroll to position [169, 0]
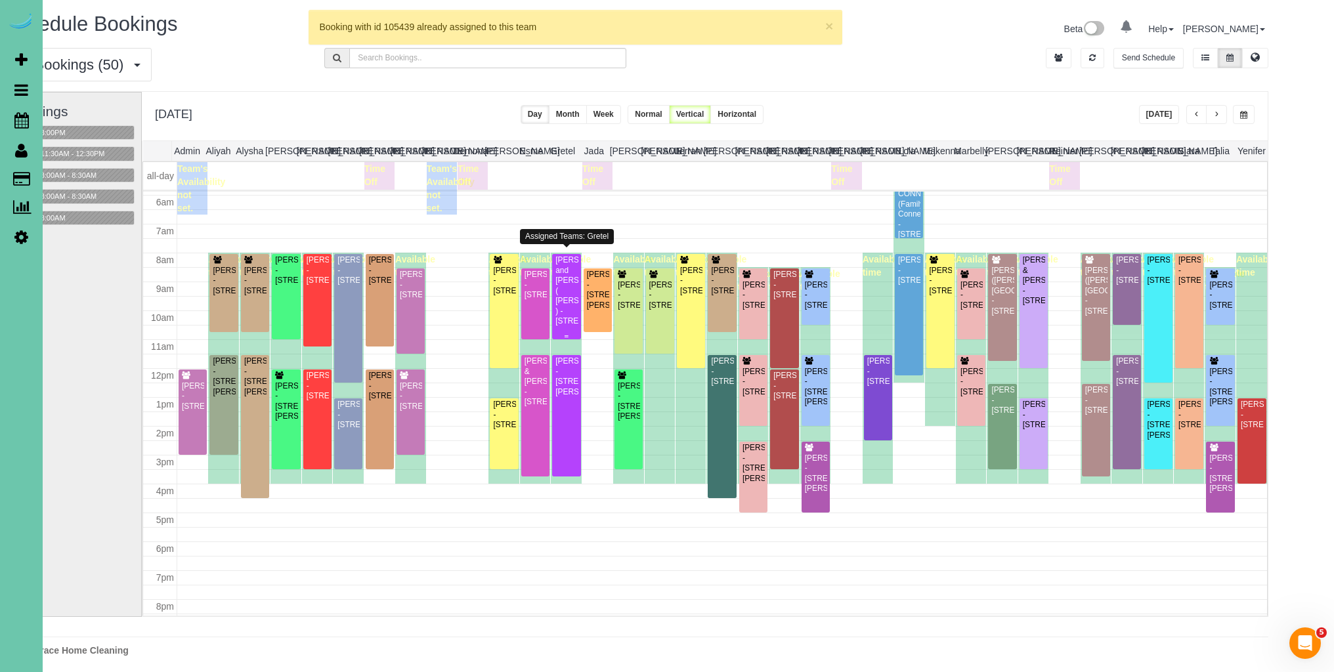
click at [568, 263] on div "Tim and Beth Bosco ( Debbie Gum ) - 3518 Terrace Drive, Omaha, NE 68134" at bounding box center [566, 290] width 23 height 71
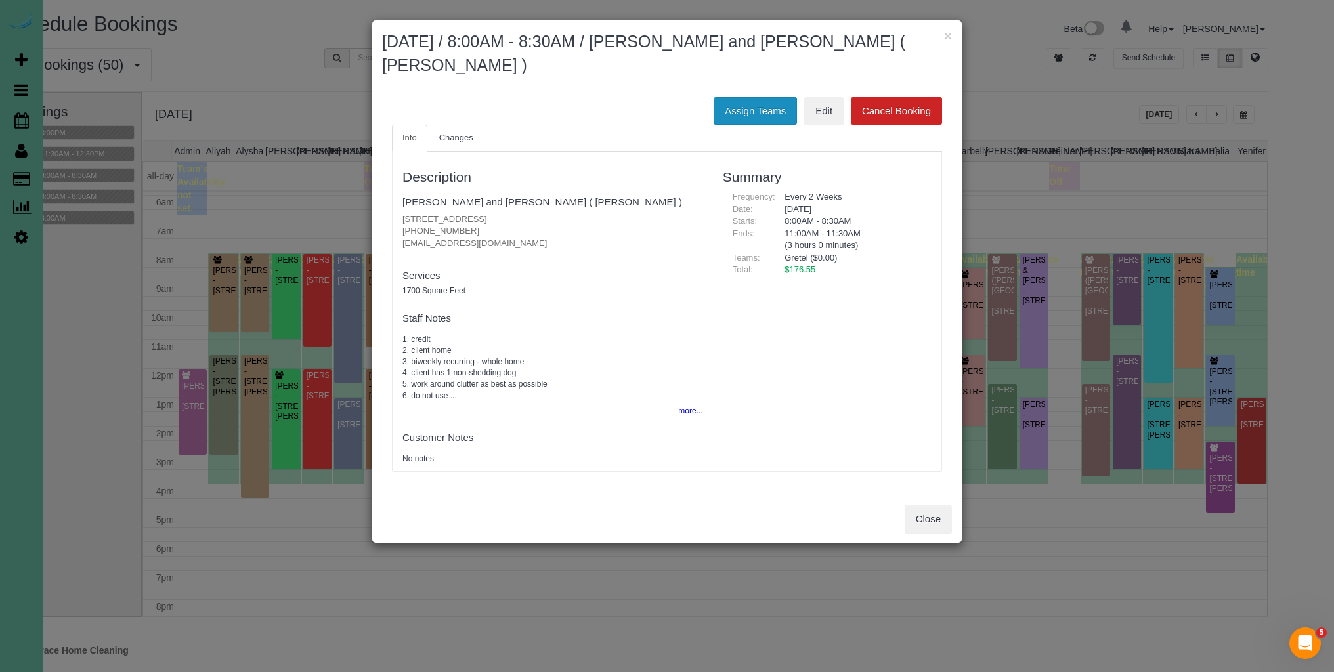
click at [765, 120] on button "Assign Teams" at bounding box center [754, 111] width 83 height 28
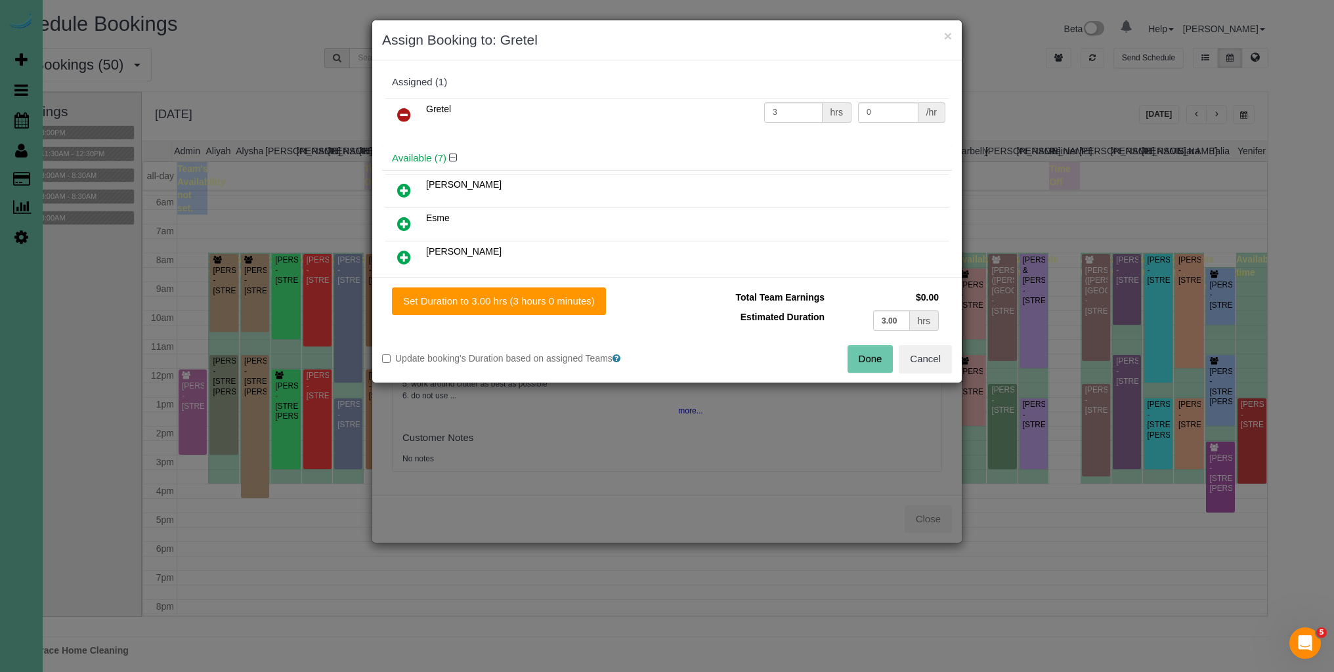
click at [405, 110] on icon at bounding box center [404, 115] width 14 height 16
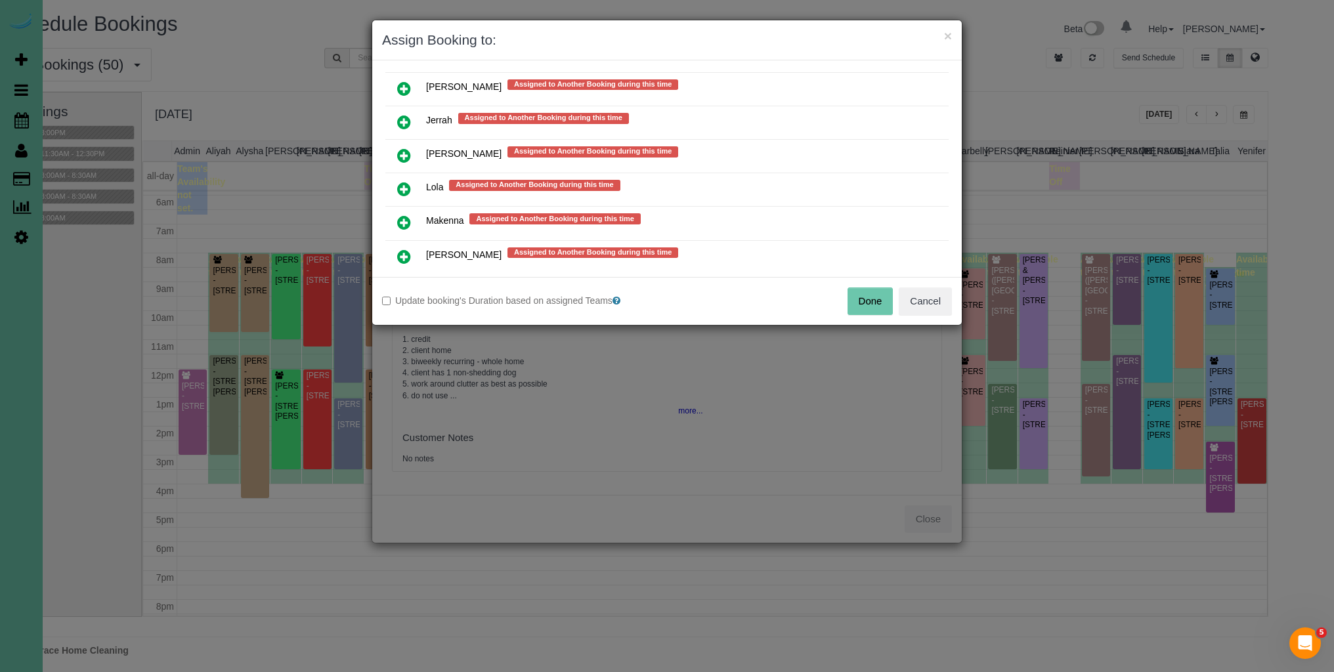
scroll to position [960, 0]
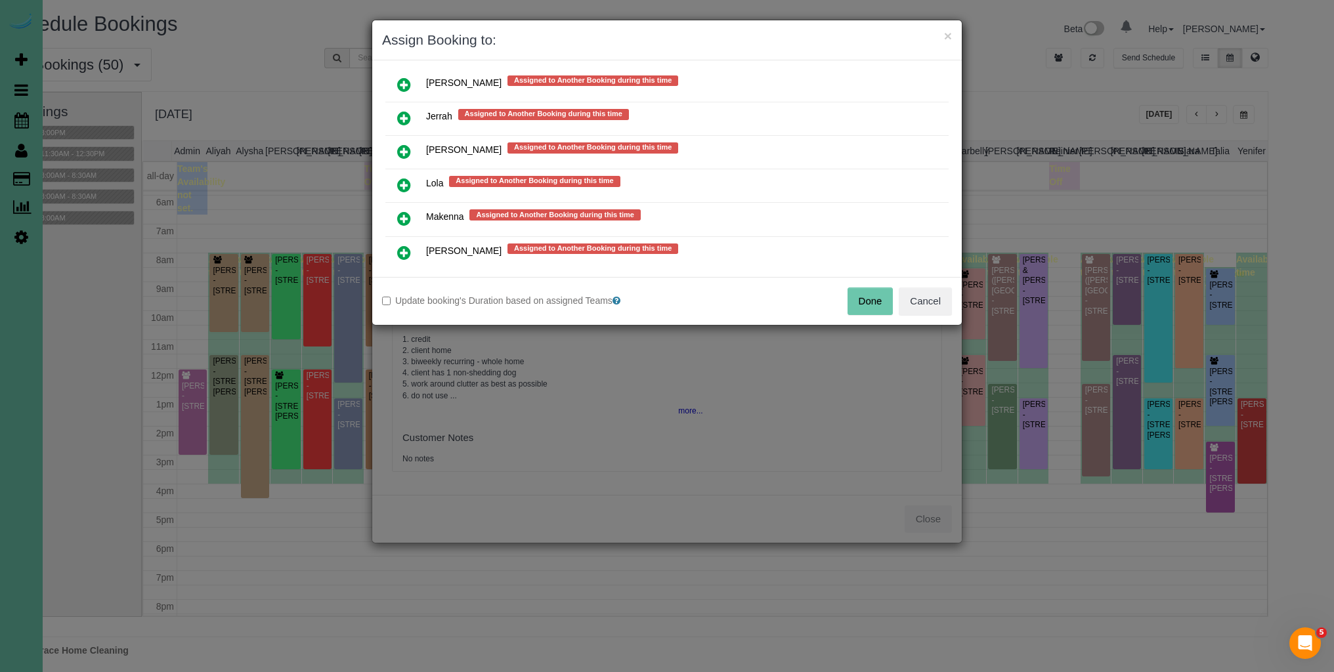
click at [406, 144] on icon at bounding box center [404, 152] width 14 height 16
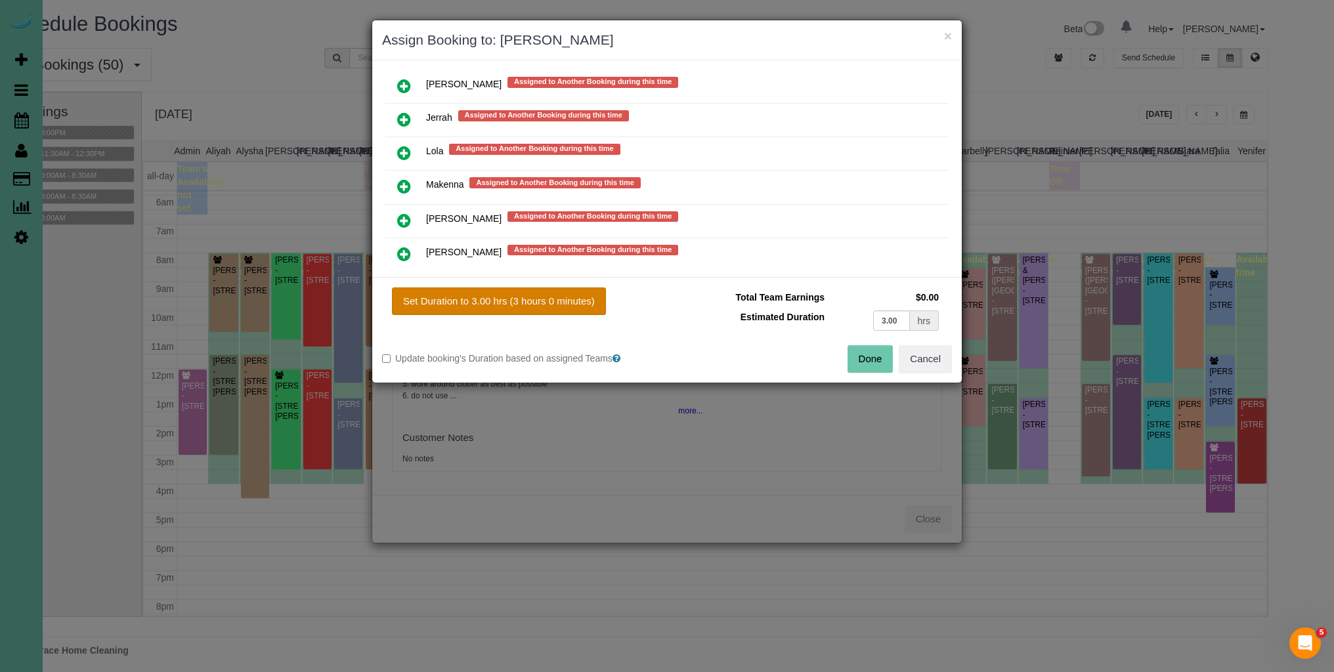
click at [522, 299] on button "Set Duration to 3.00 hrs (3 hours 0 minutes)" at bounding box center [499, 301] width 214 height 28
type input "3.00"
click at [885, 362] on button "Done" at bounding box center [870, 359] width 46 height 28
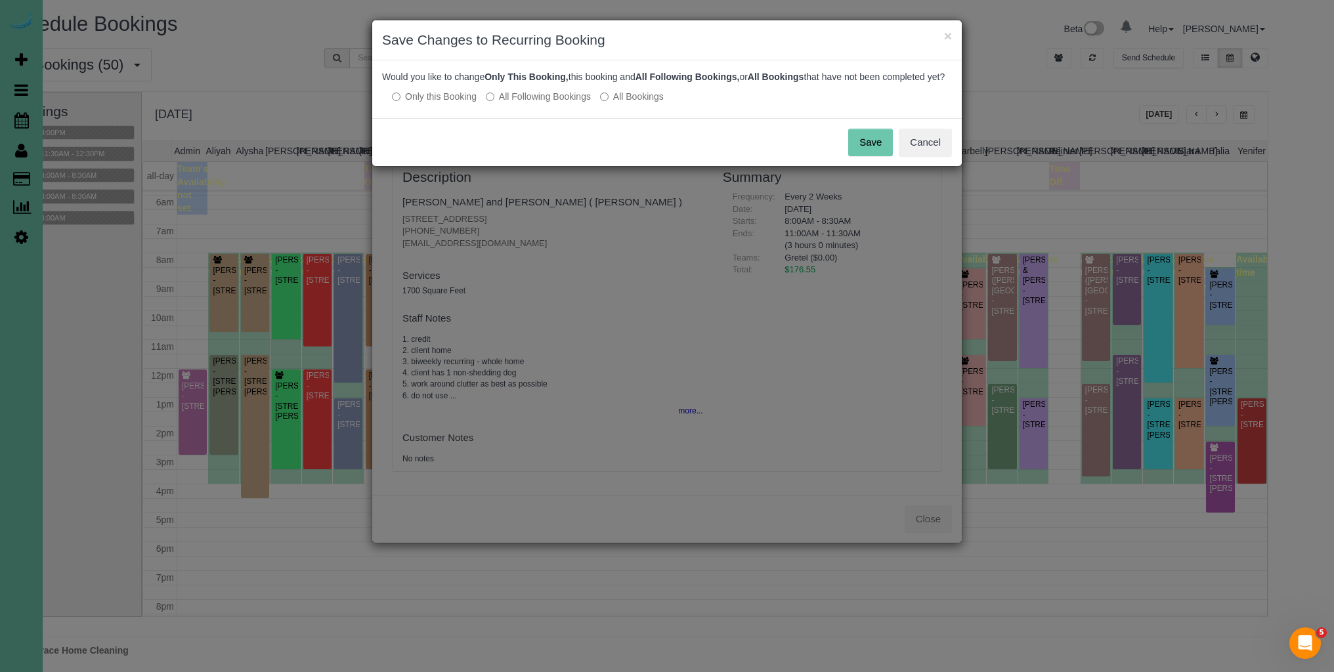
click at [874, 153] on button "Save" at bounding box center [870, 143] width 45 height 28
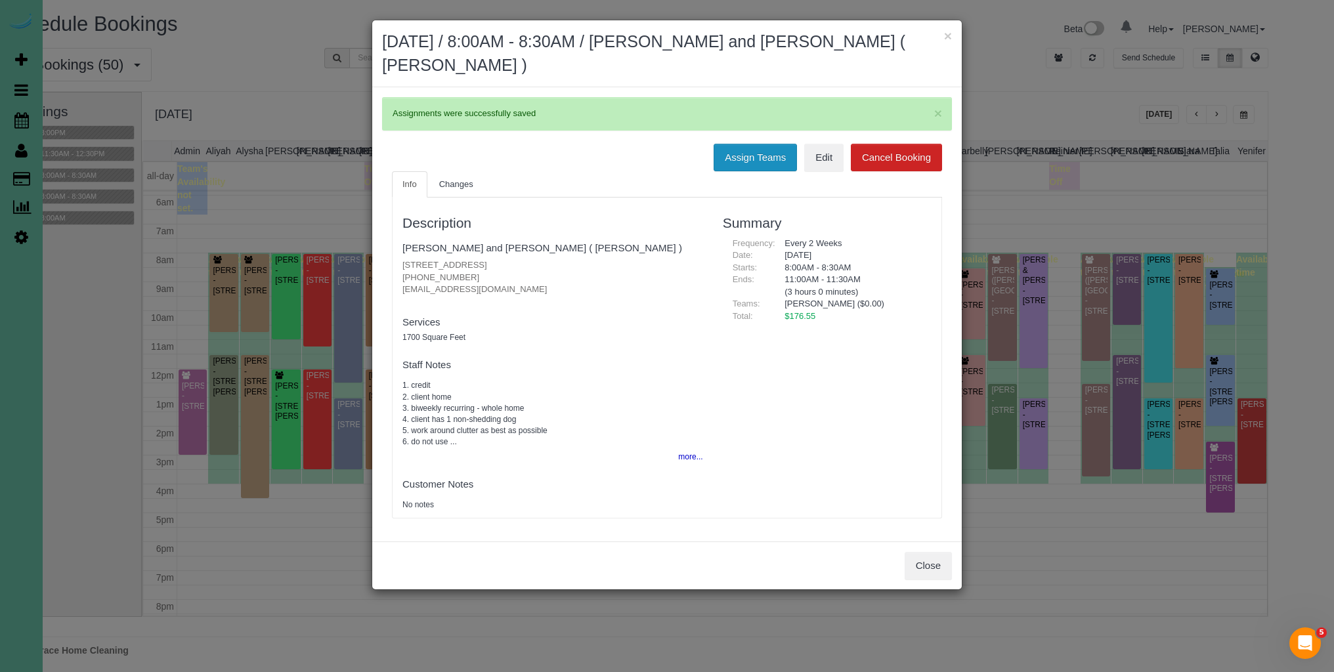
click at [748, 153] on button "Assign Teams" at bounding box center [754, 158] width 83 height 28
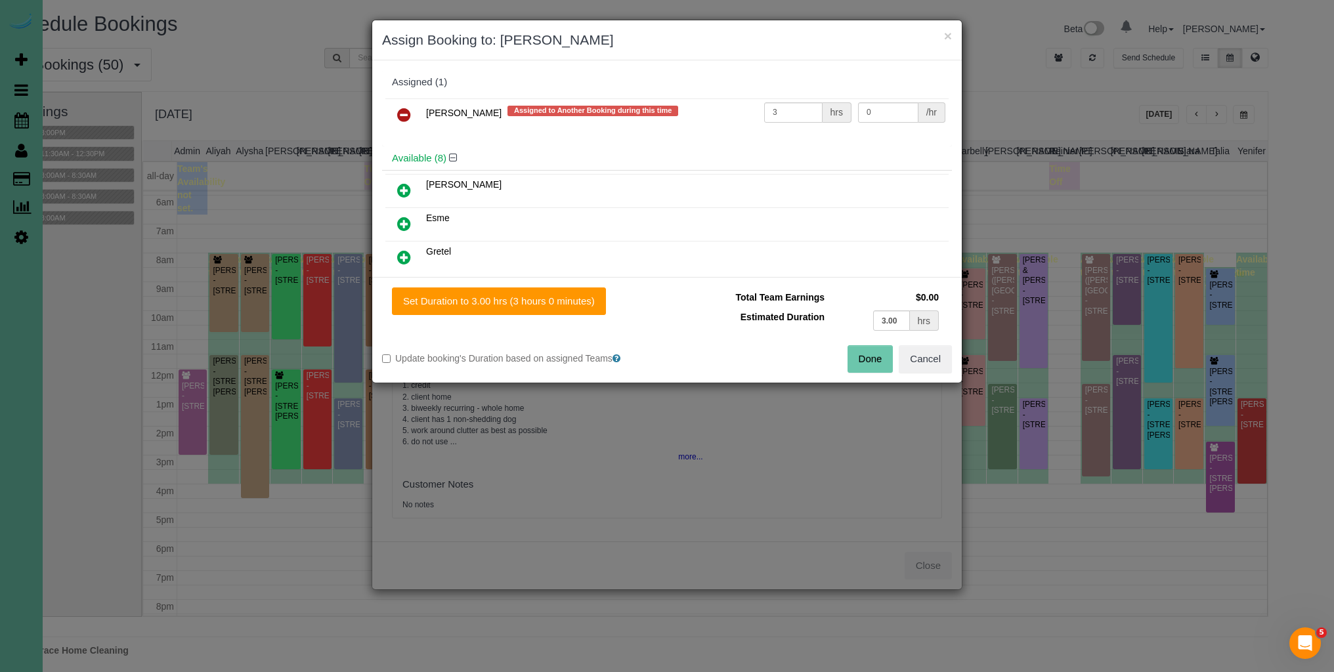
click at [400, 113] on icon at bounding box center [404, 115] width 14 height 16
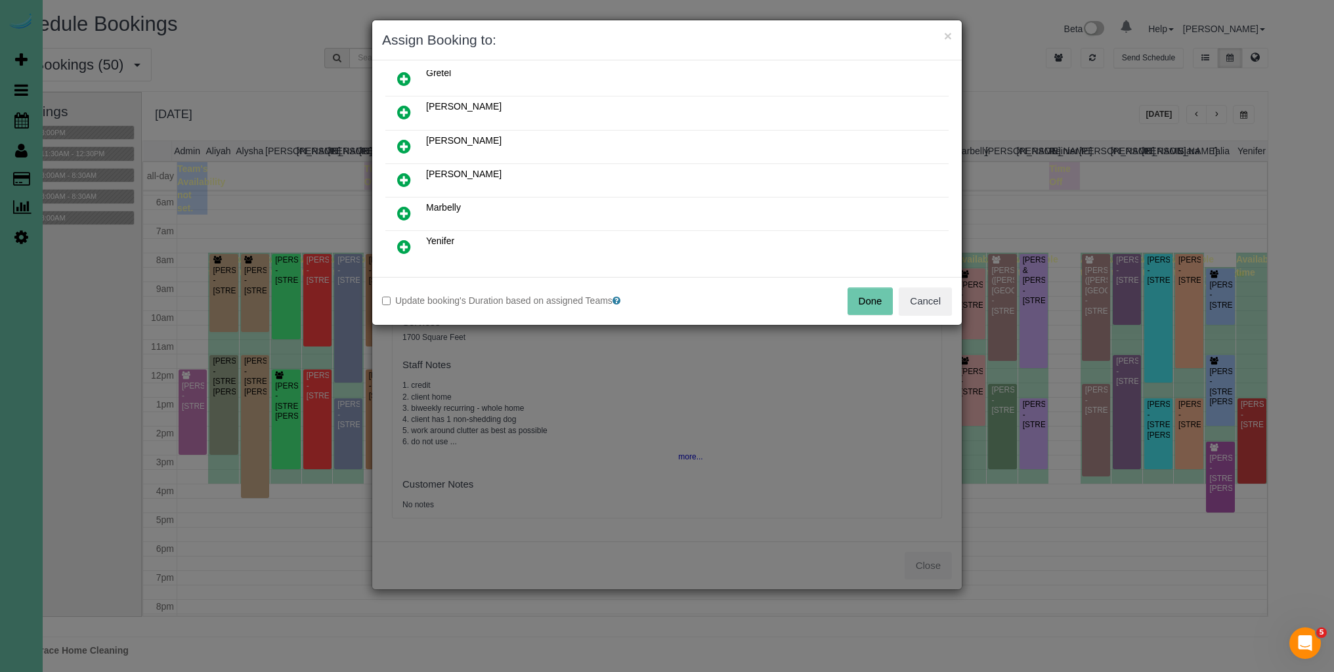
scroll to position [133, 0]
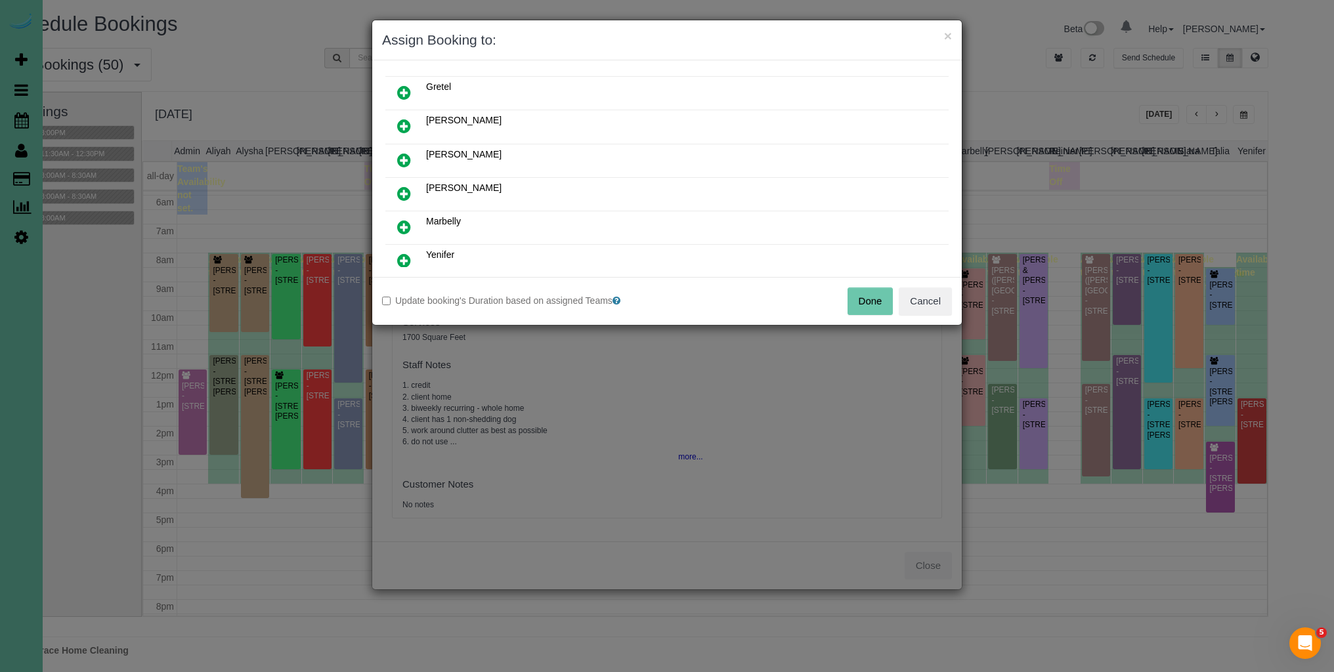
click at [400, 188] on icon at bounding box center [404, 194] width 14 height 16
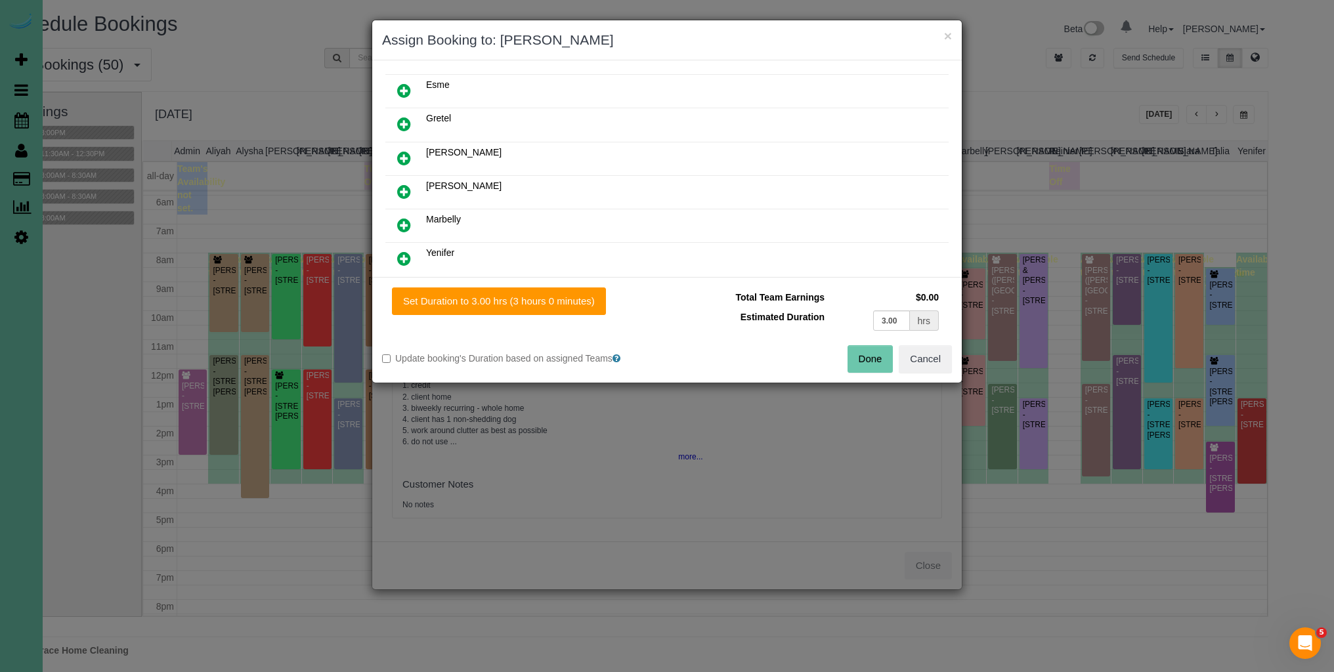
scroll to position [164, 0]
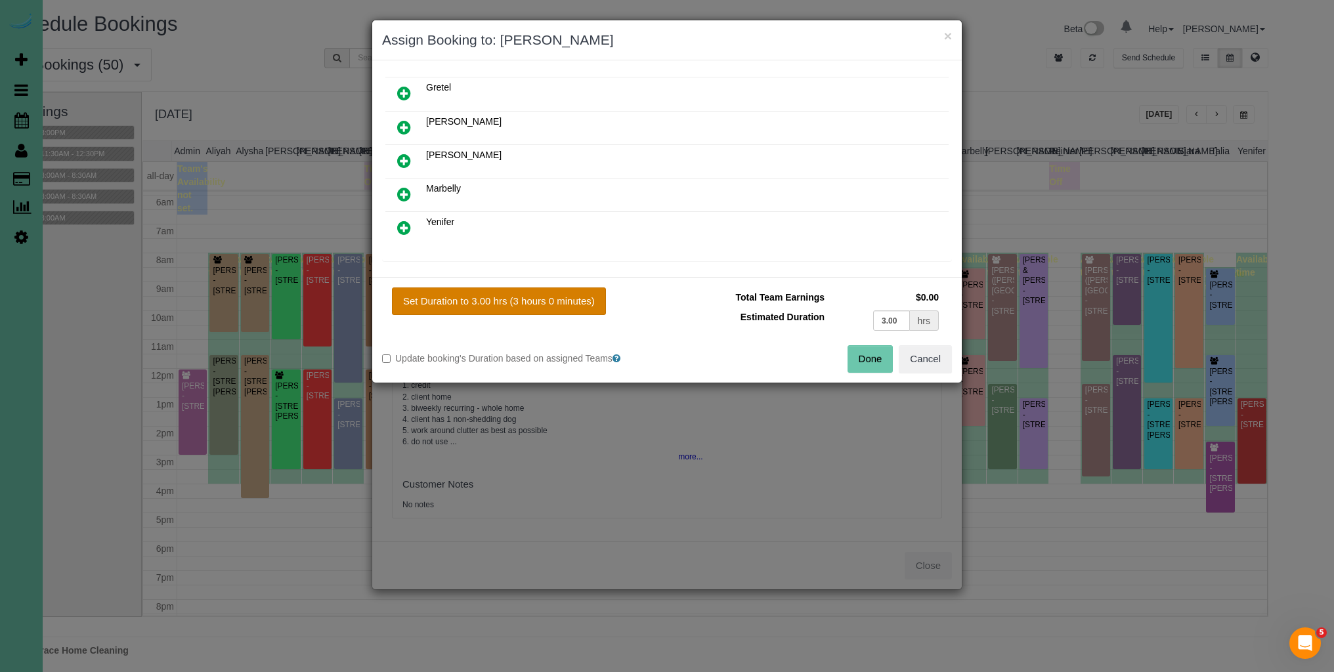
click at [468, 299] on button "Set Duration to 3.00 hrs (3 hours 0 minutes)" at bounding box center [499, 301] width 214 height 28
type input "3.00"
click at [860, 355] on button "Done" at bounding box center [870, 359] width 46 height 28
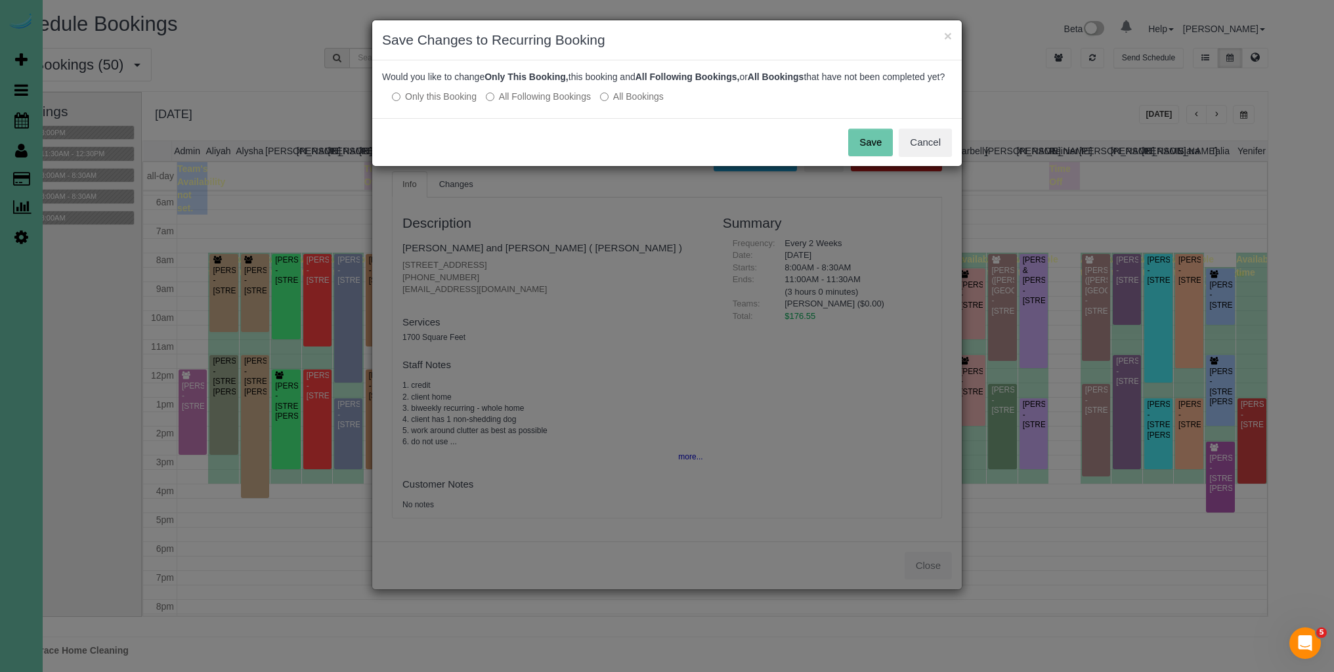
click at [857, 154] on button "Save" at bounding box center [870, 143] width 45 height 28
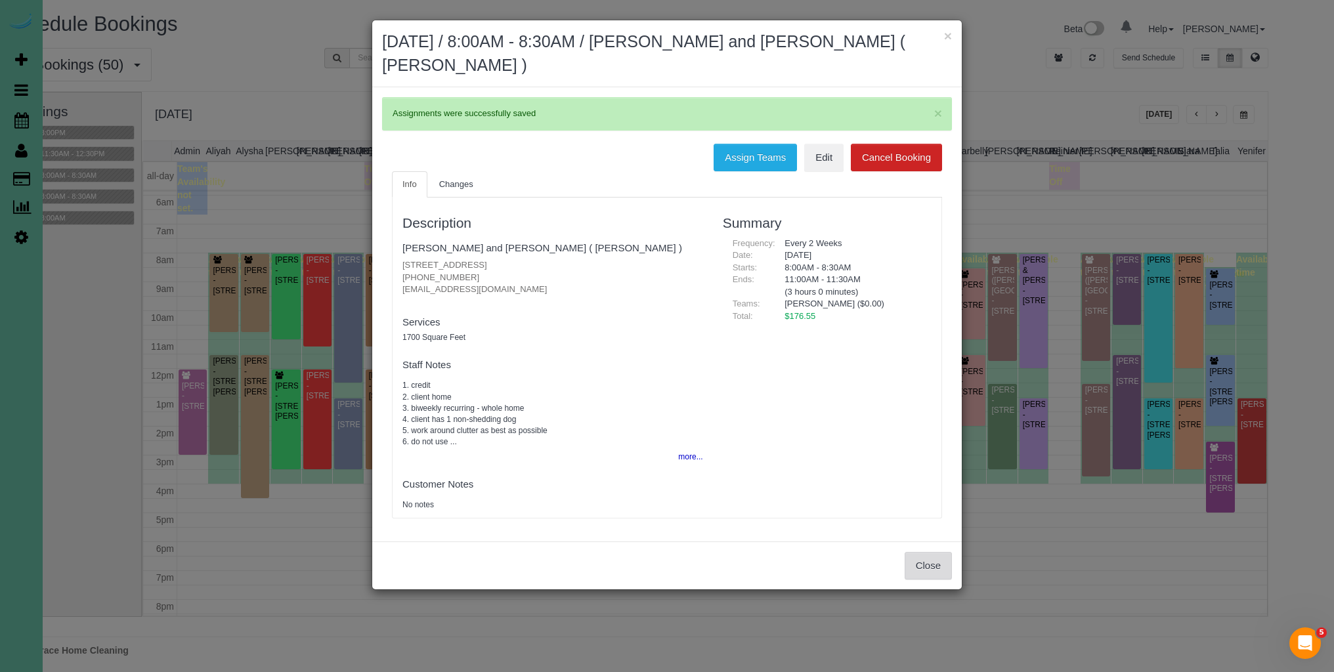
click at [925, 568] on button "Close" at bounding box center [927, 566] width 47 height 28
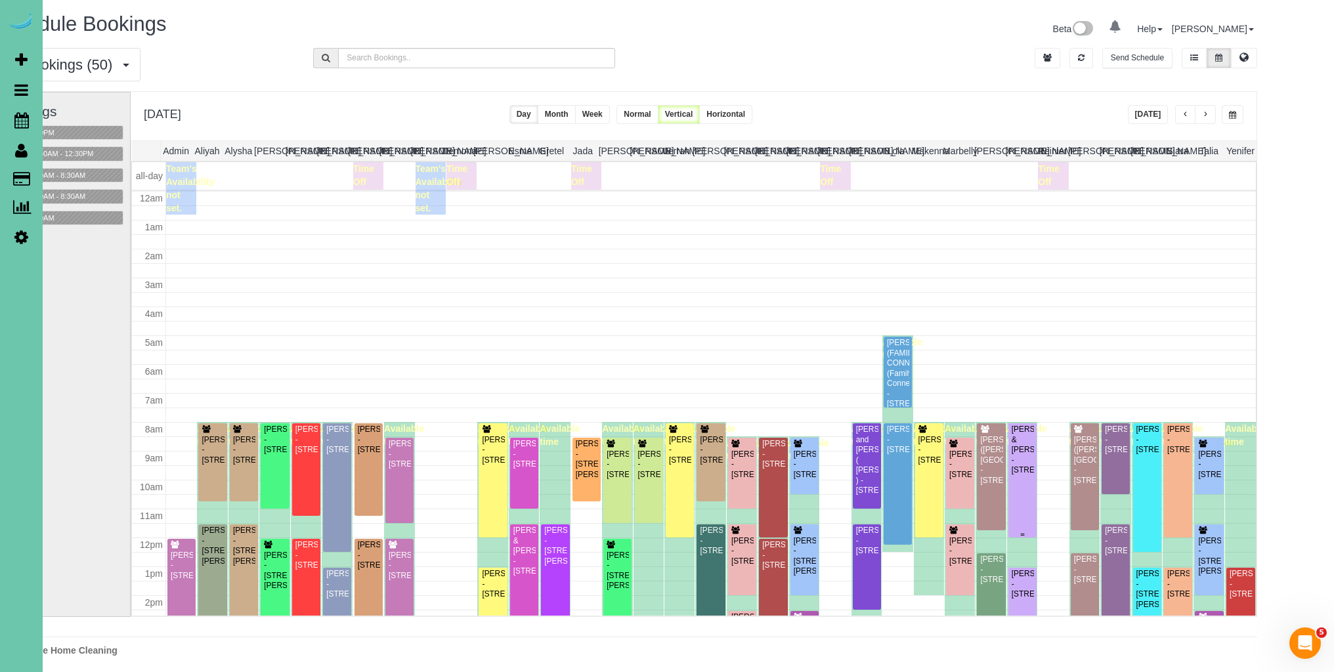
scroll to position [169, 0]
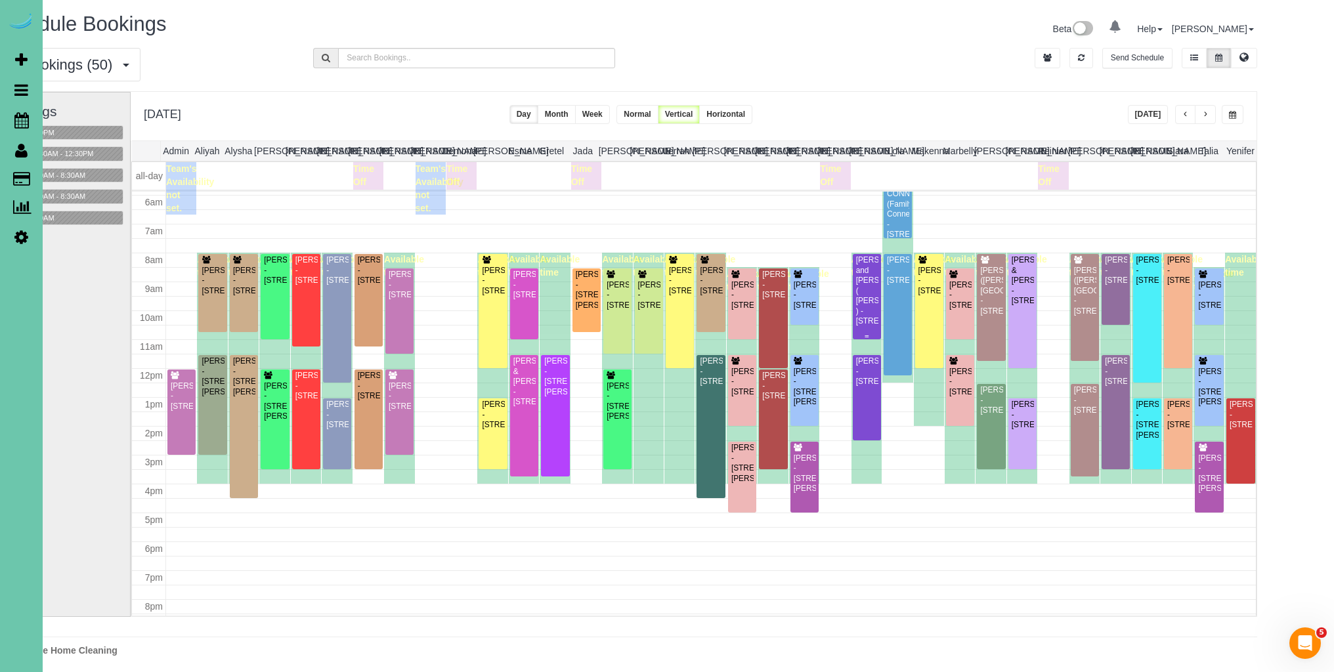
click at [857, 286] on div "Tim and Beth Bosco ( Debbie Gum ) - 3518 Terrace Drive, Omaha, NE 68134" at bounding box center [866, 290] width 23 height 71
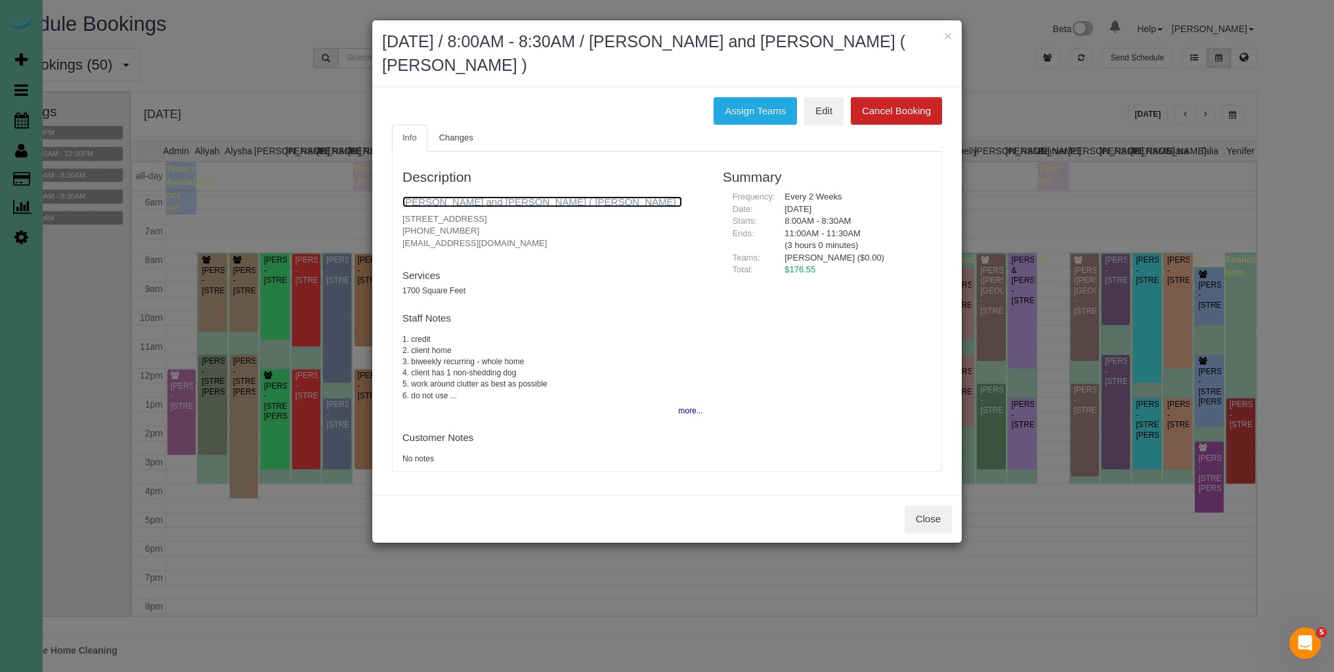
click at [486, 203] on link "Tim and Beth Bosco ( Debbie Gum )" at bounding box center [542, 201] width 280 height 11
click at [937, 525] on button "Close" at bounding box center [927, 519] width 47 height 28
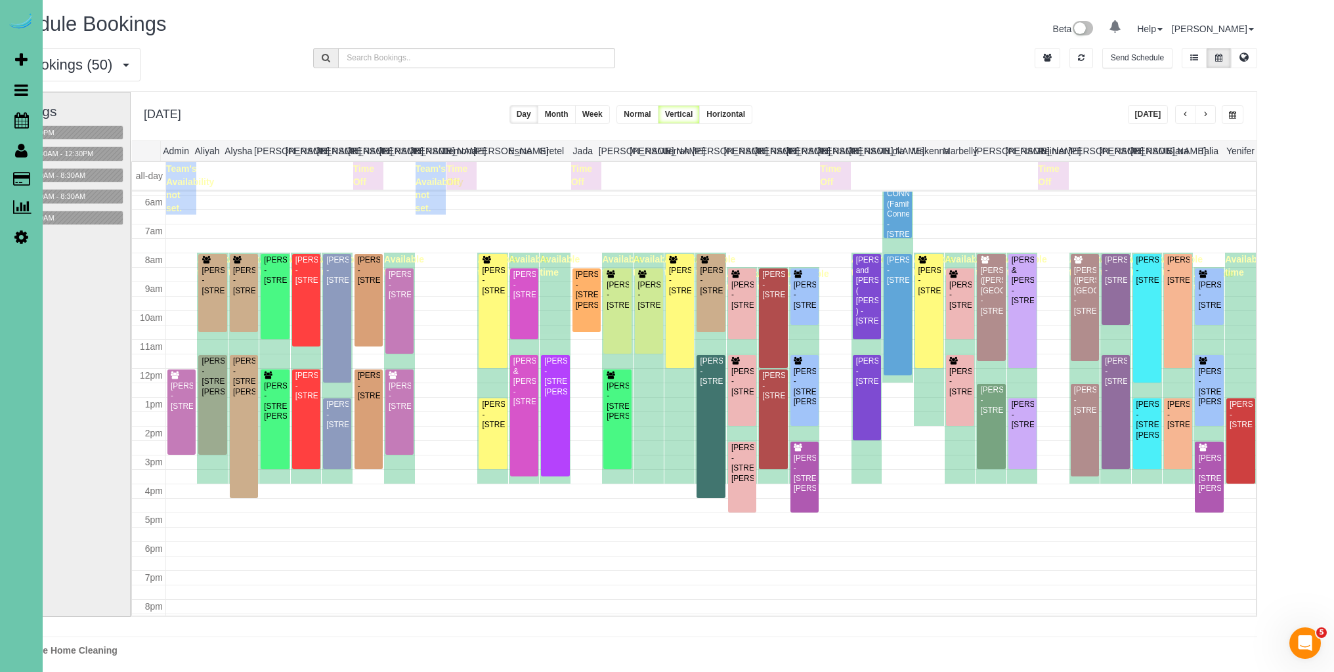
click at [1154, 116] on button "[DATE]" at bounding box center [1148, 114] width 41 height 19
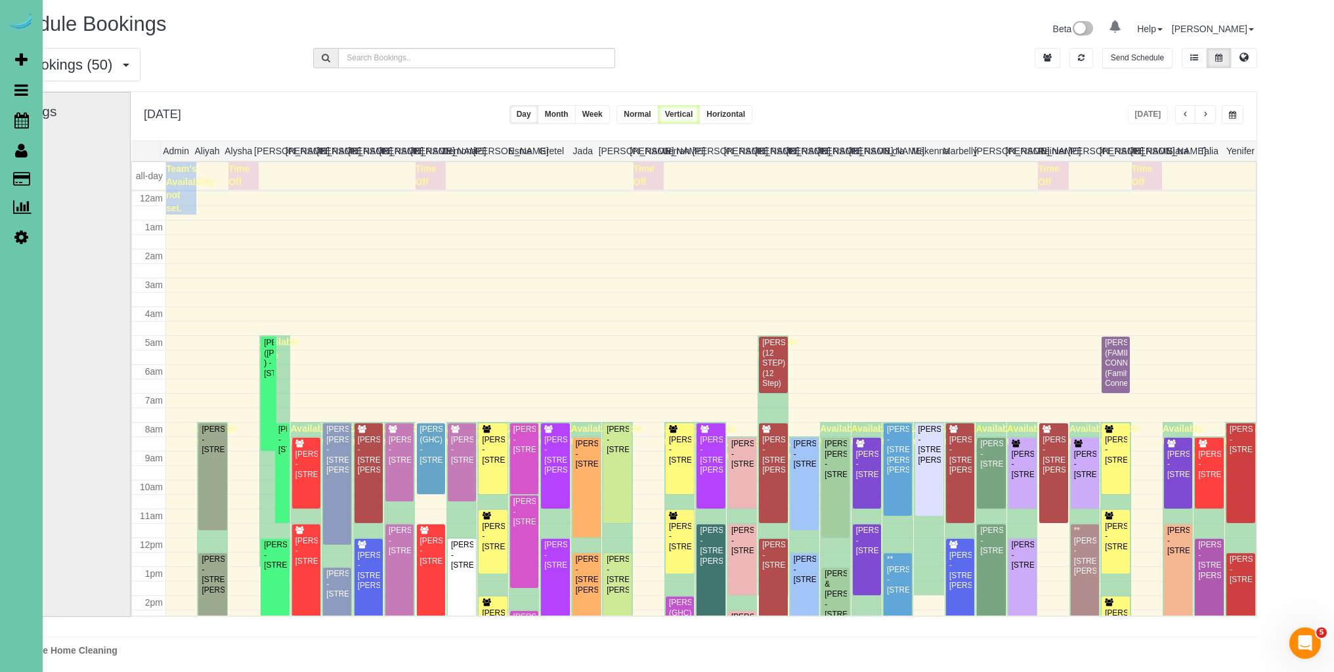
scroll to position [174, 0]
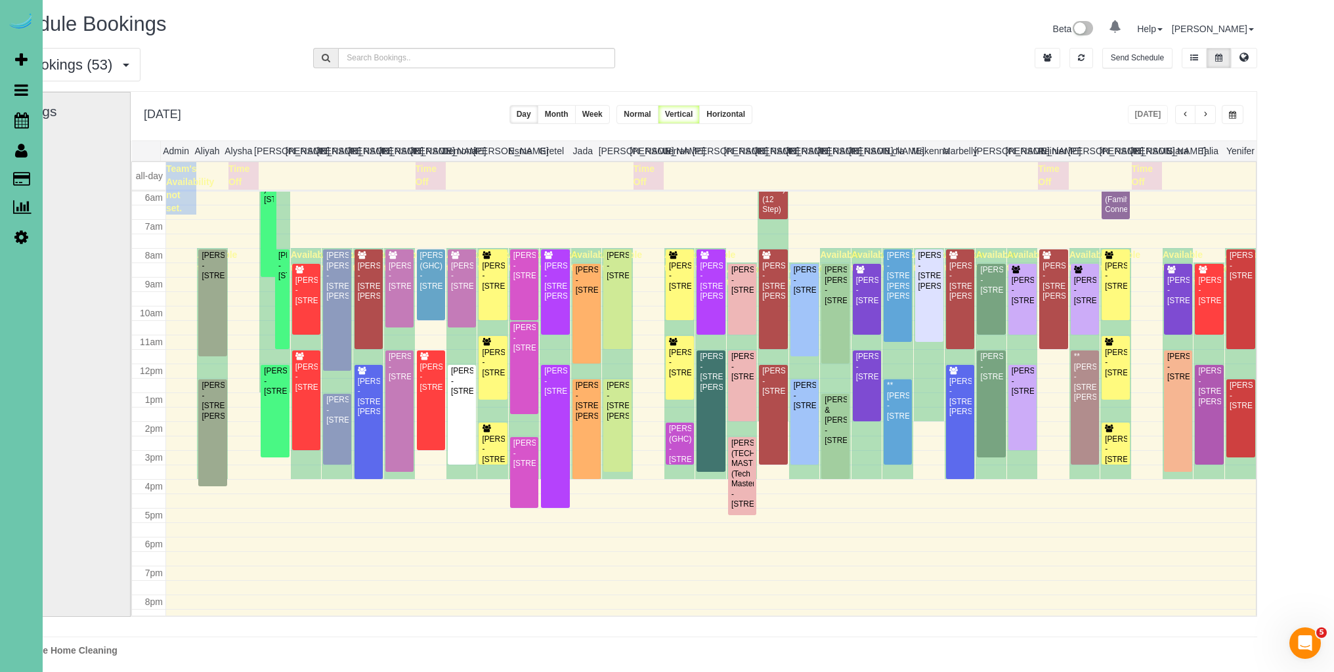
click at [1231, 117] on span "button" at bounding box center [1232, 115] width 7 height 8
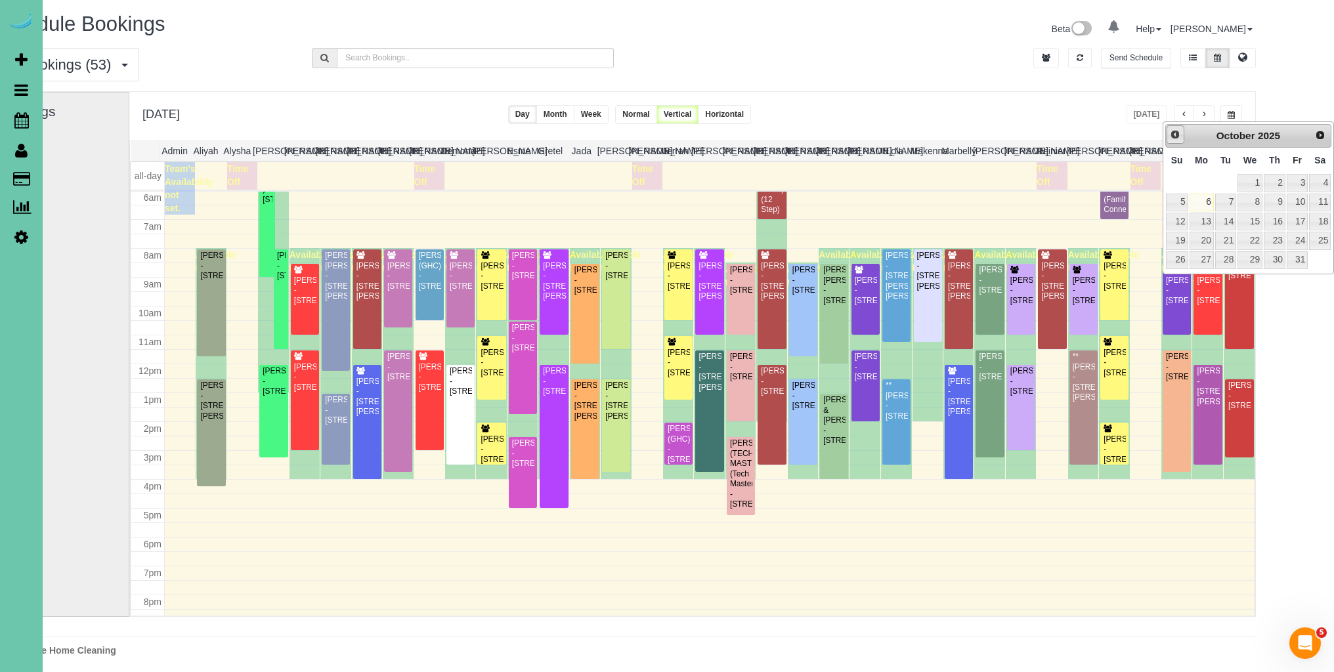
click at [1176, 139] on span "Prev" at bounding box center [1175, 134] width 11 height 11
click at [1200, 252] on link "29" at bounding box center [1201, 260] width 24 height 18
type input "**********"
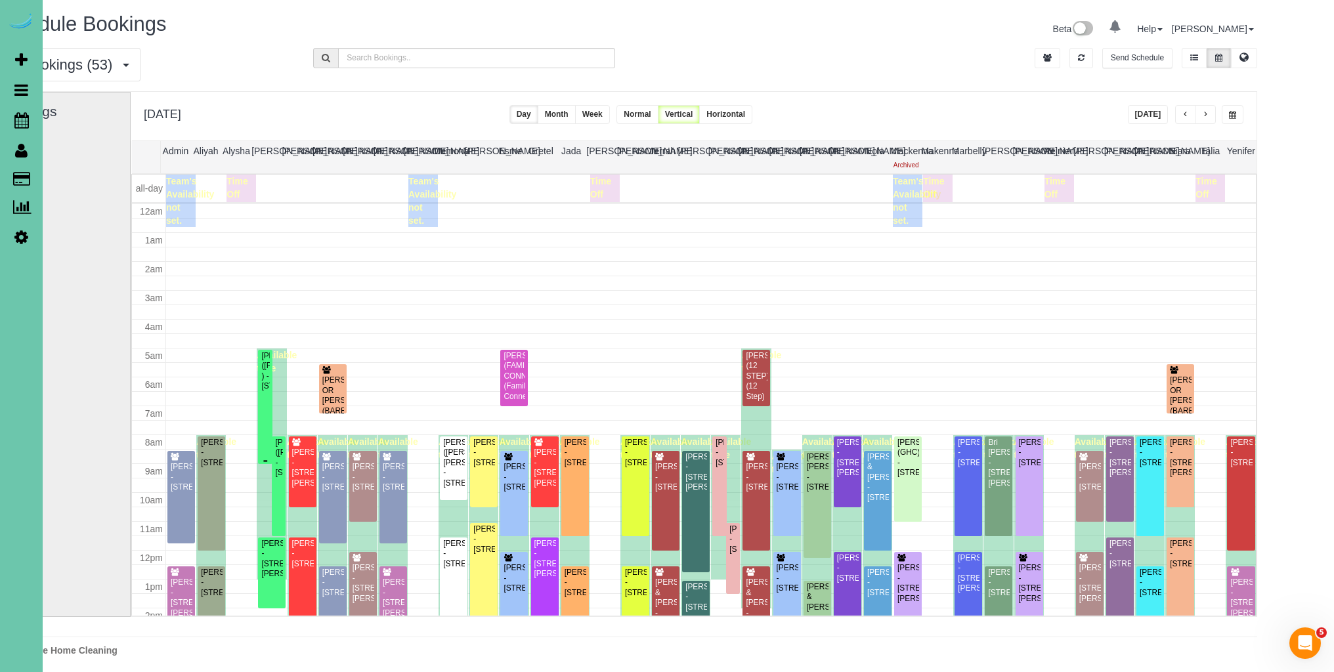
scroll to position [174, 0]
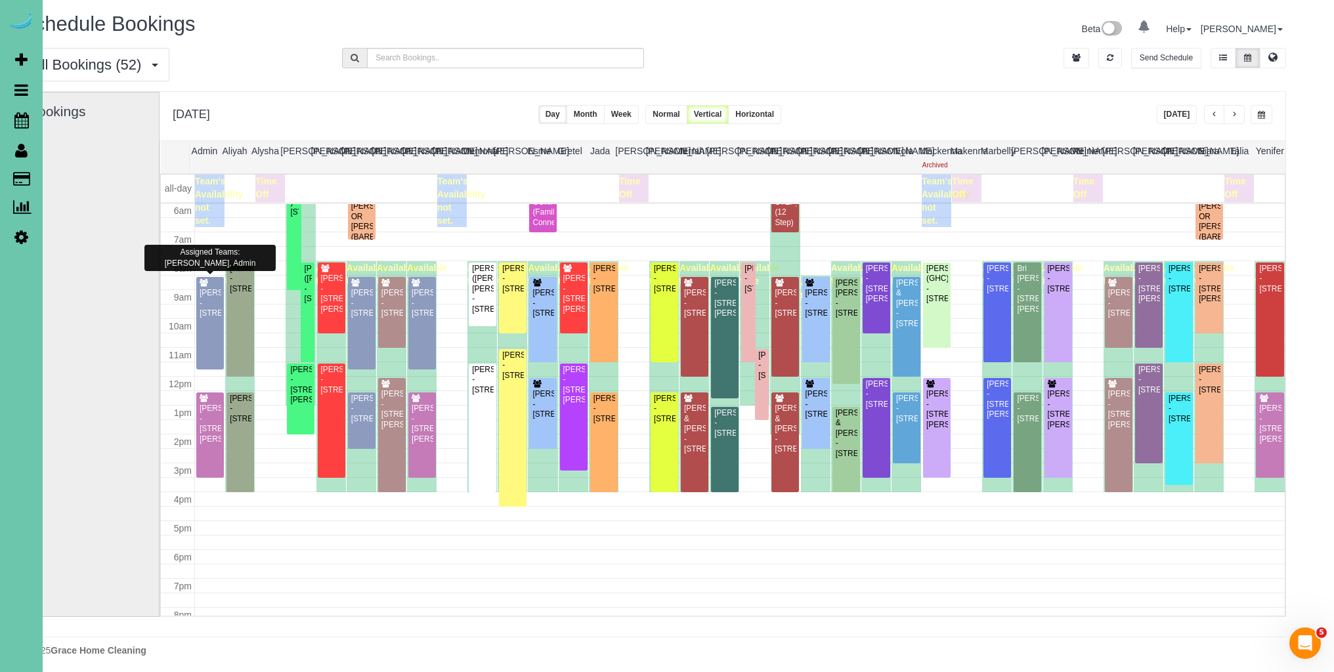
click at [178, 316] on td at bounding box center [178, 312] width 34 height 14
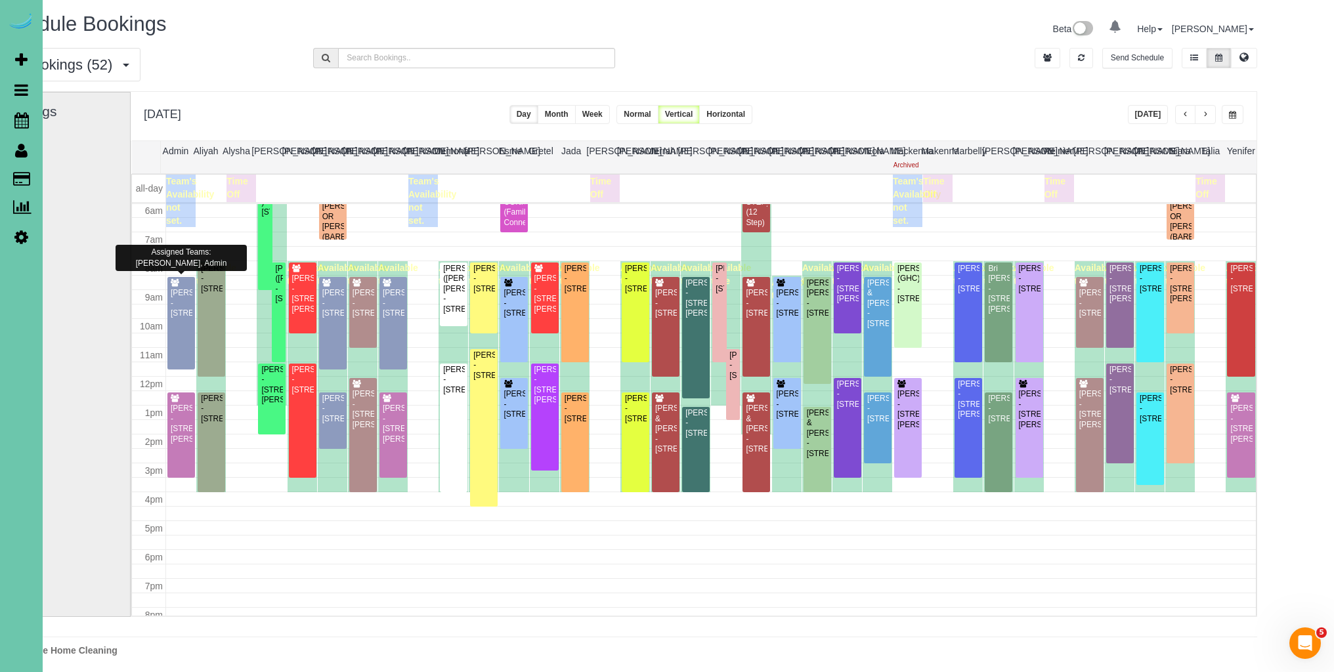
scroll to position [0, 74]
click at [172, 310] on div "Jessica Prescott - 7418 N 77th Ave, Omaha, NE 68122" at bounding box center [181, 303] width 22 height 30
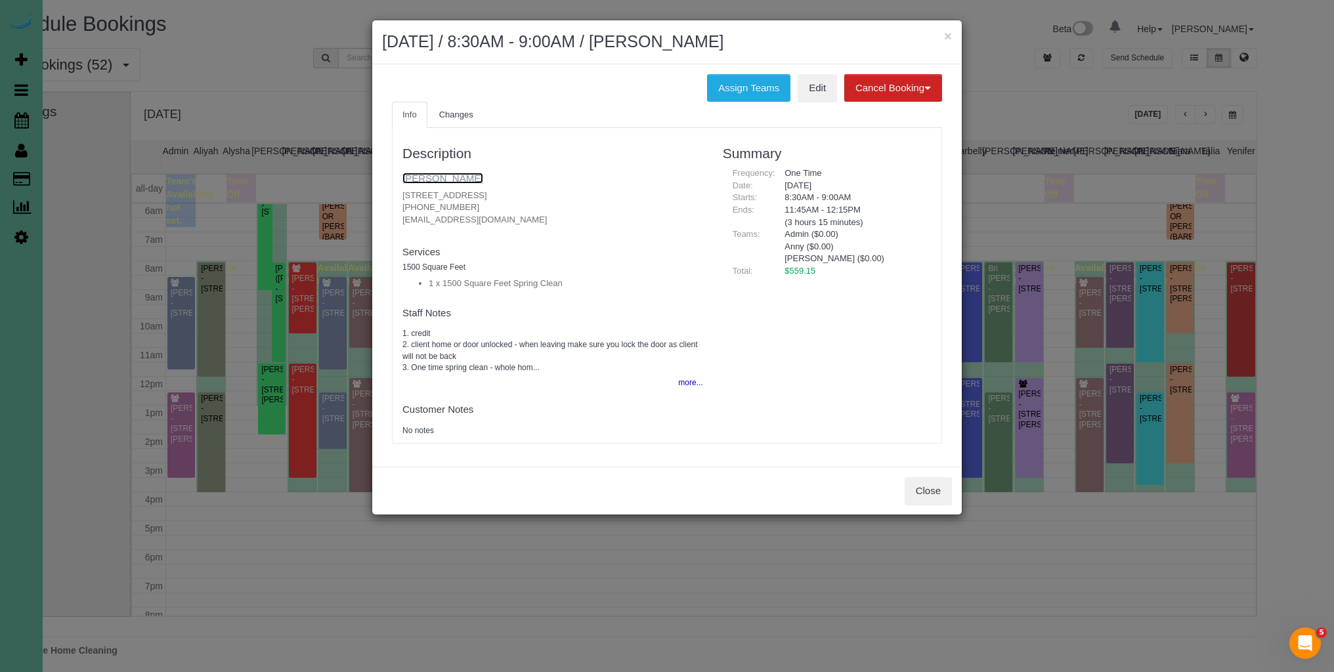
click at [465, 178] on link "Jessica Prescott" at bounding box center [442, 178] width 81 height 11
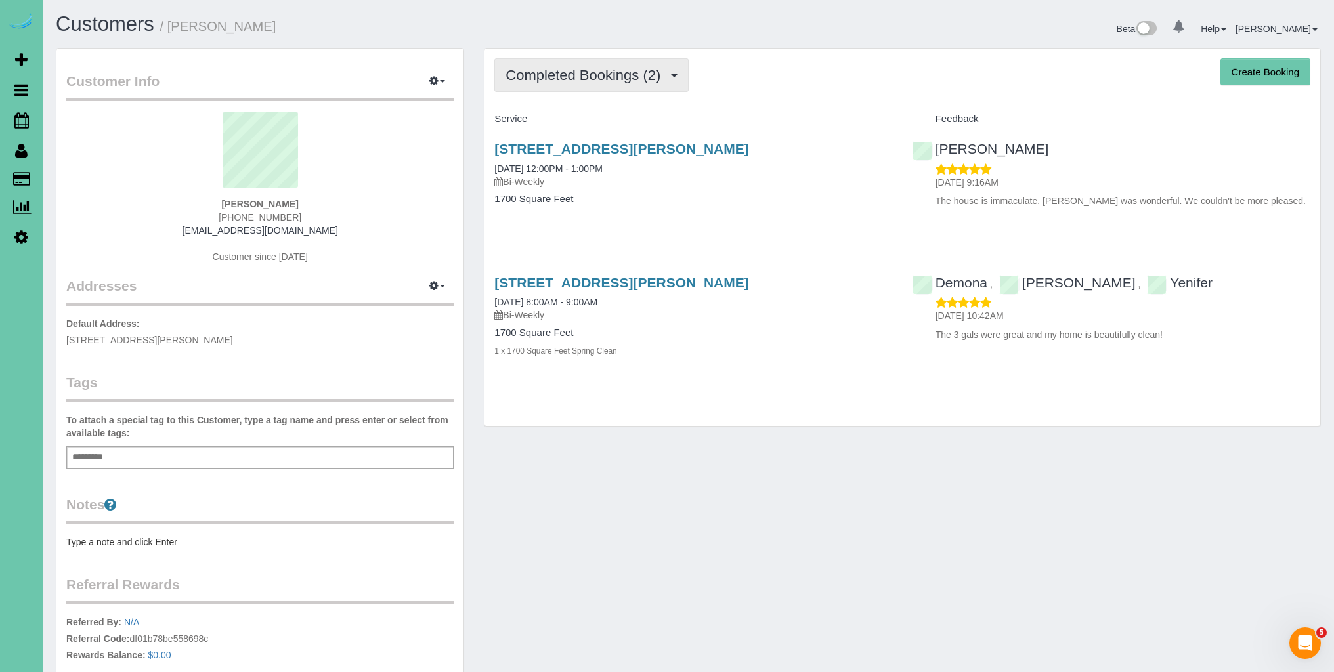
click at [597, 80] on span "Completed Bookings (2)" at bounding box center [585, 75] width 161 height 16
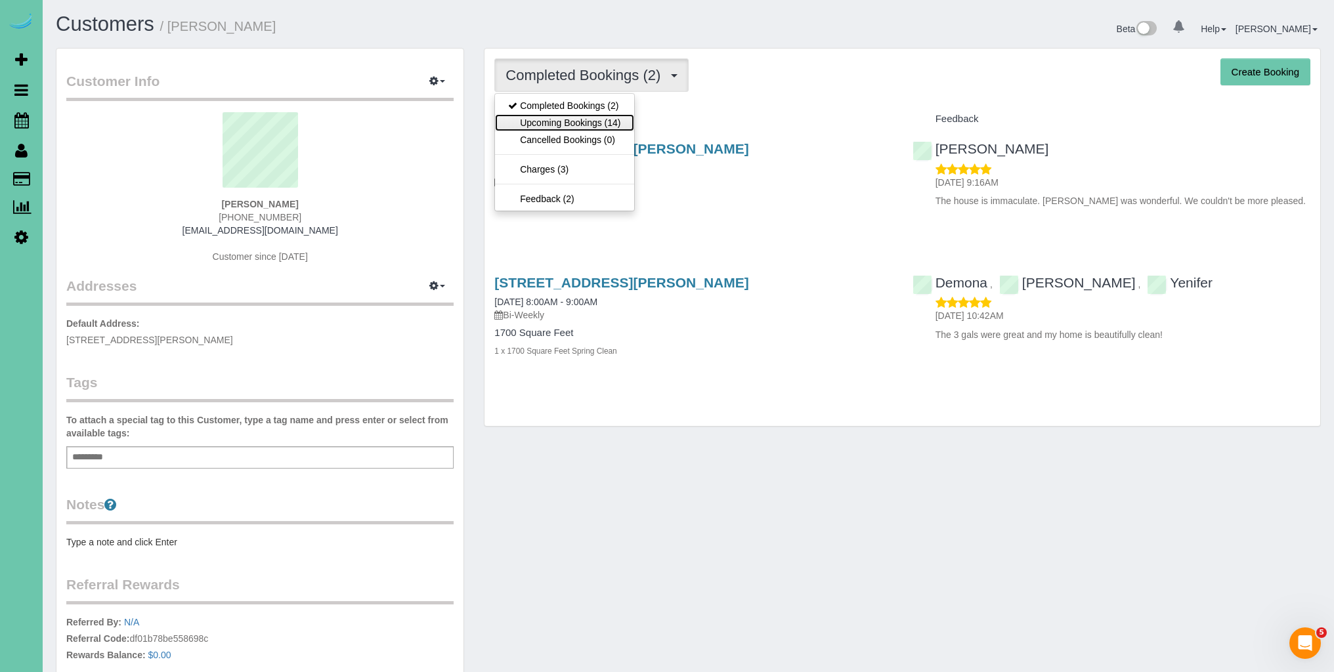
click at [574, 121] on link "Upcoming Bookings (14)" at bounding box center [564, 122] width 138 height 17
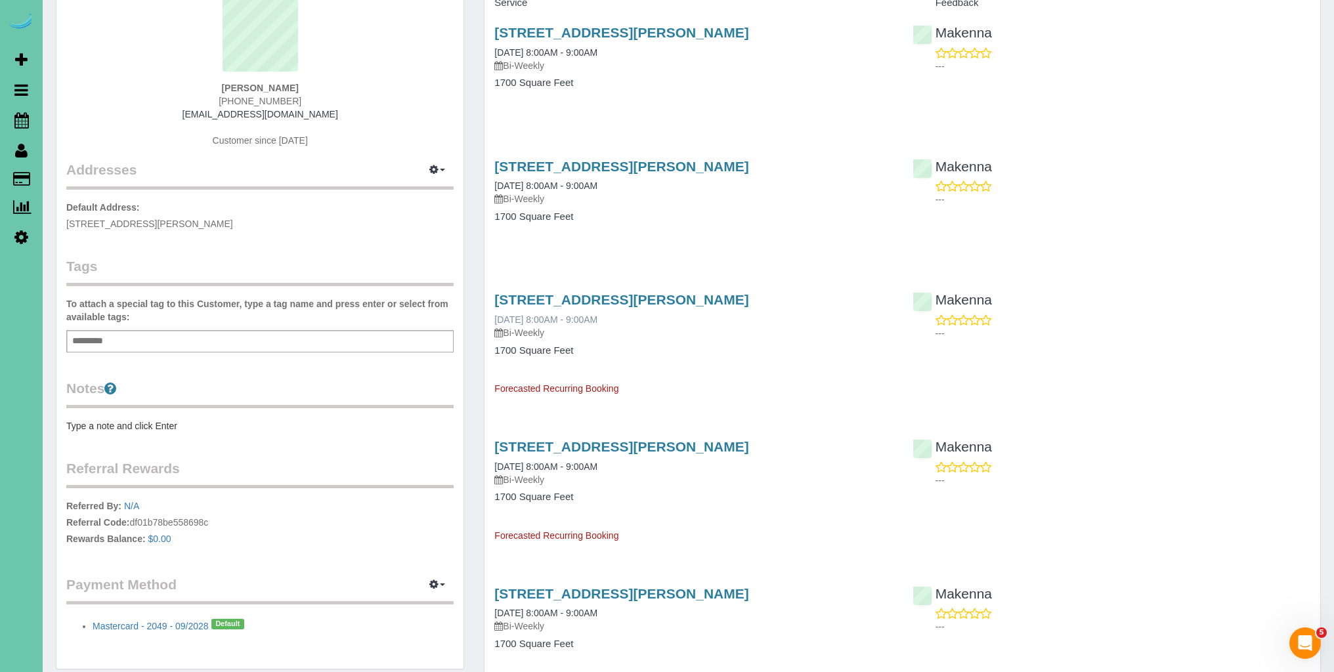
scroll to position [110, 0]
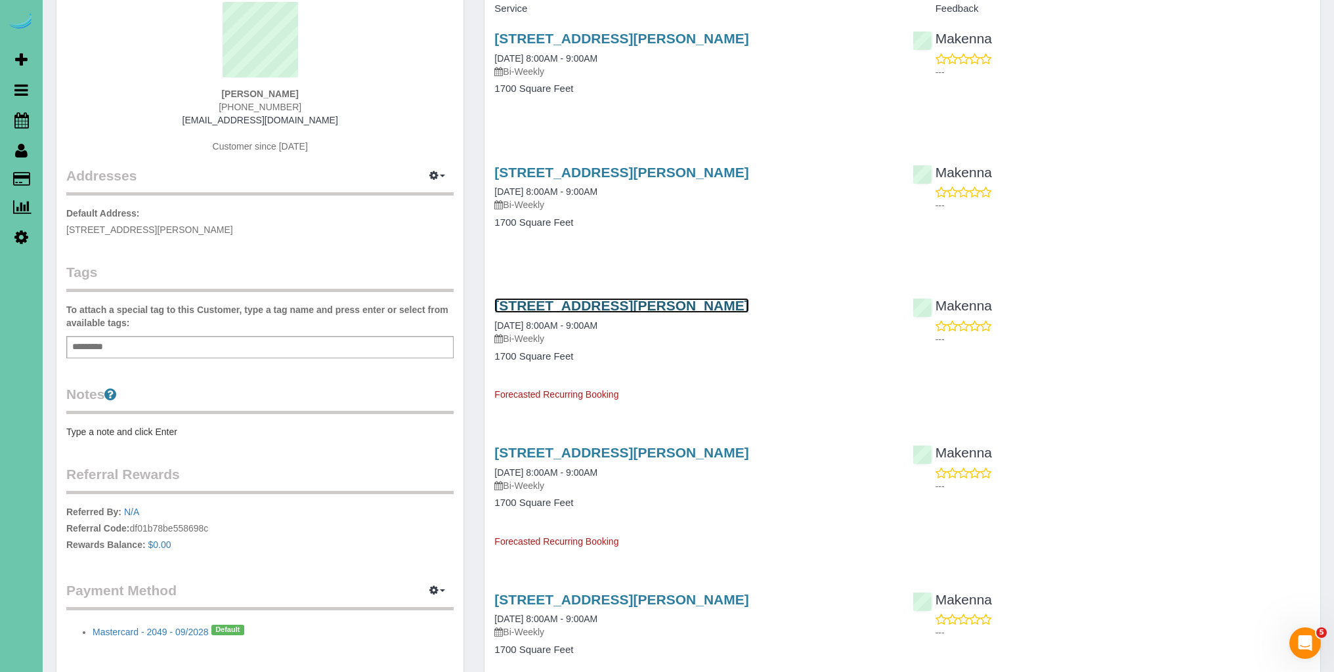
click at [674, 308] on link "10321 Fowler Ave, Omaha, NE 68134" at bounding box center [621, 305] width 254 height 15
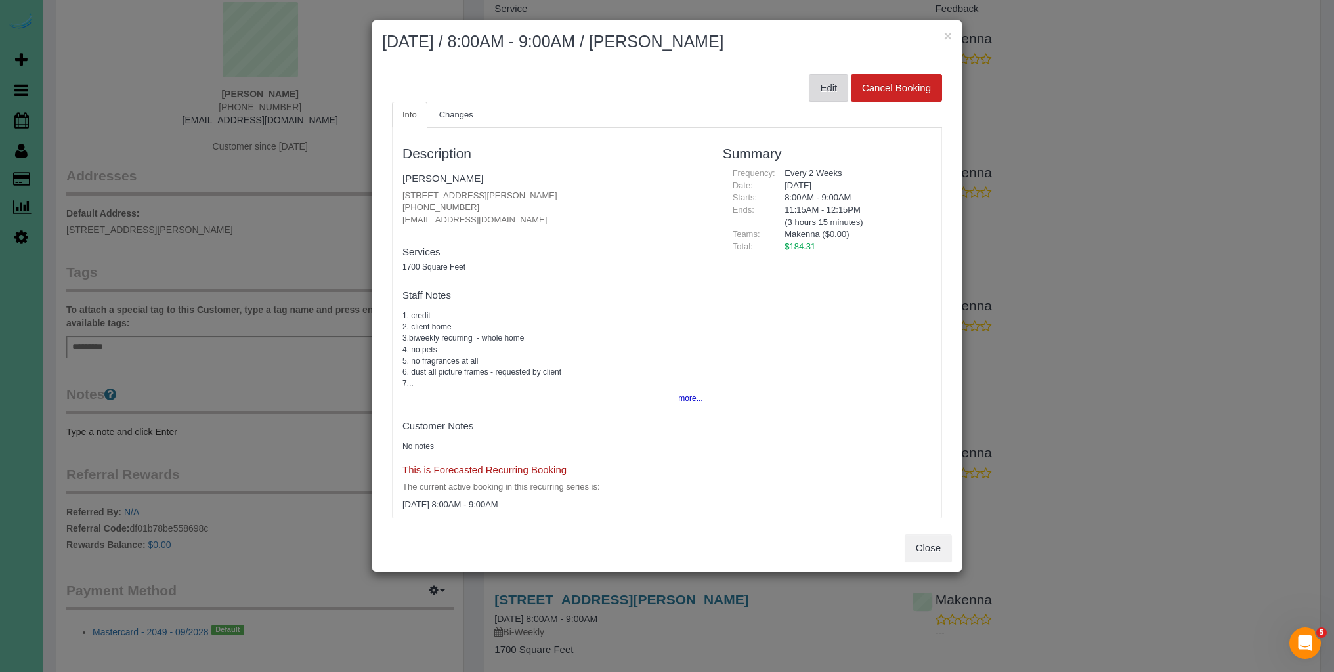
click at [829, 89] on button "Edit" at bounding box center [828, 88] width 39 height 28
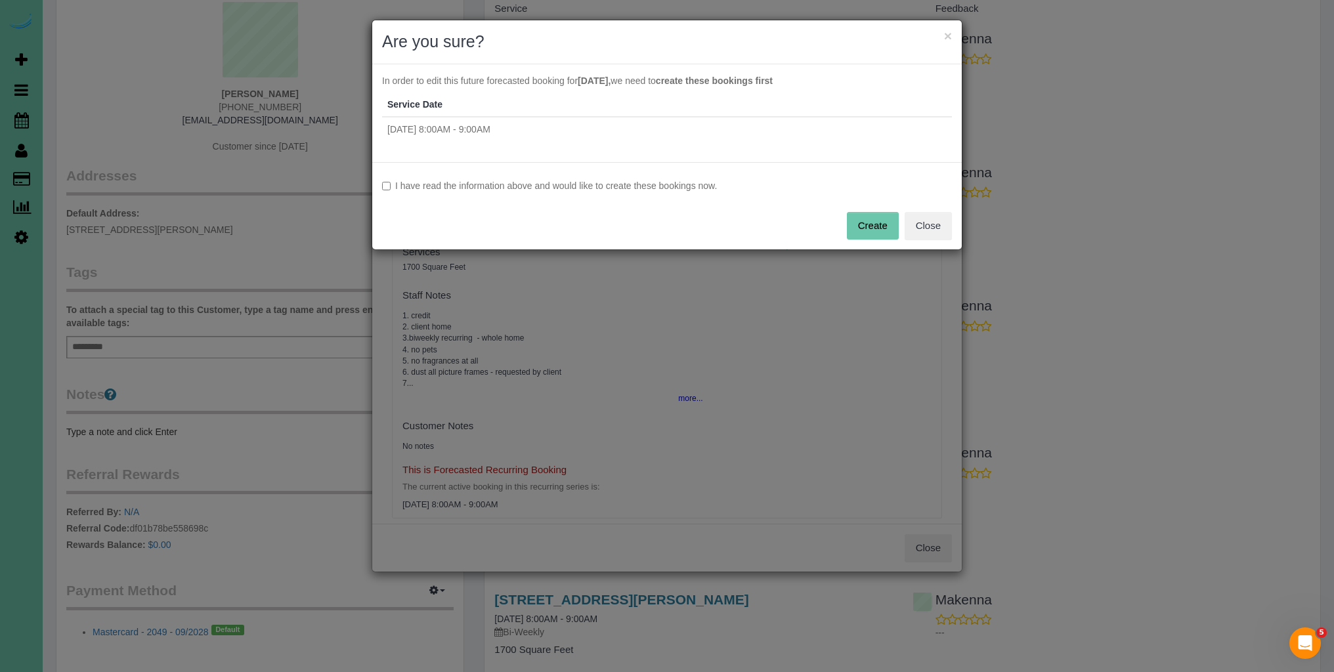
click at [883, 228] on button "Create" at bounding box center [873, 226] width 52 height 28
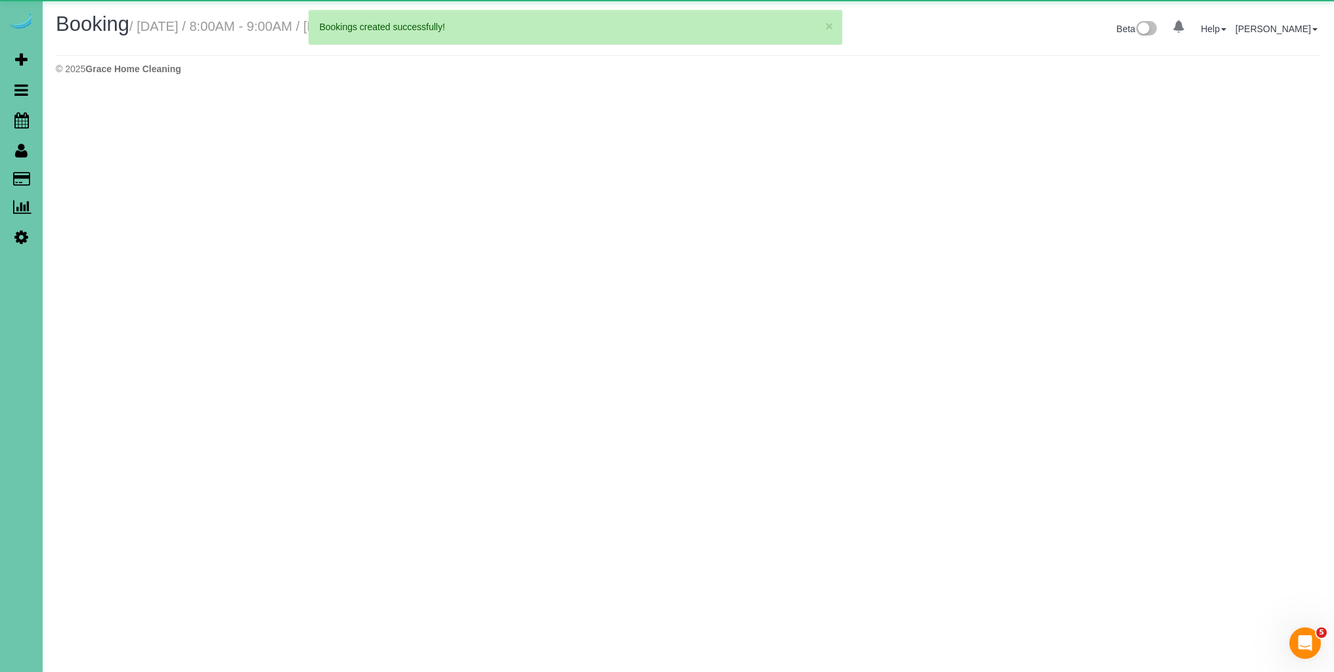
select select "NE"
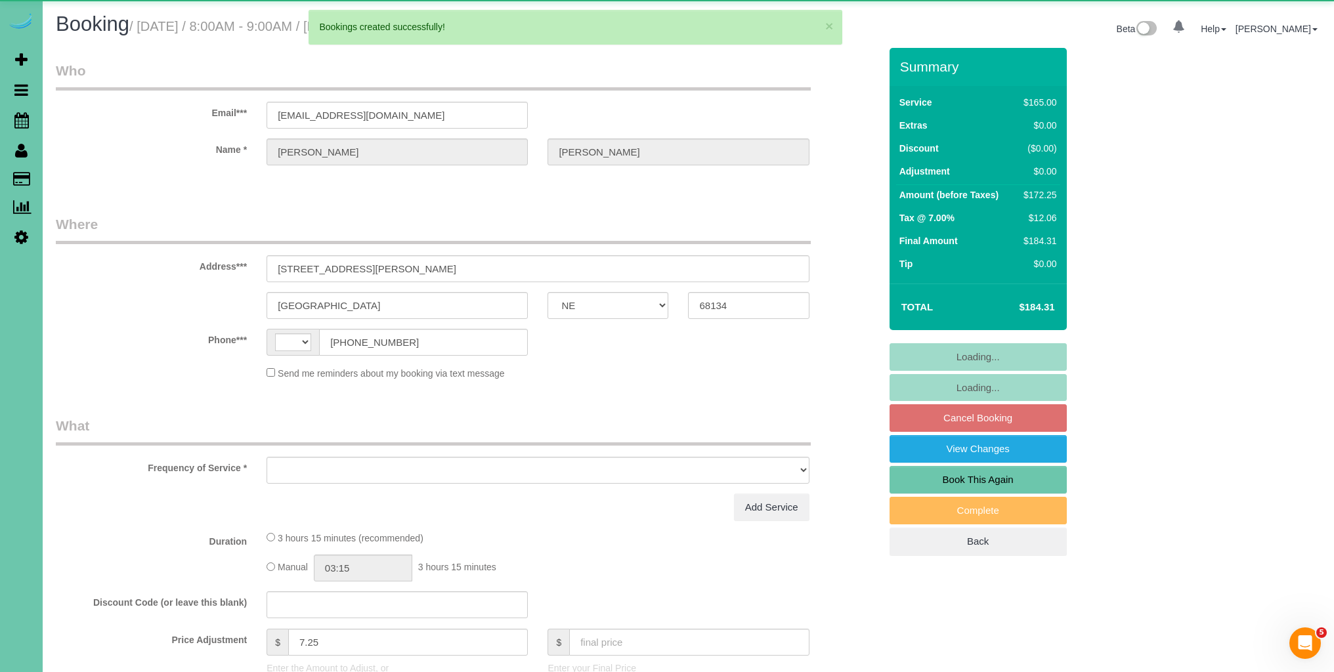
select select "string:US"
select select "object:1453"
select select "string:fspay-e5aea904-6771-4f88-b097-4e7a23ff07f9"
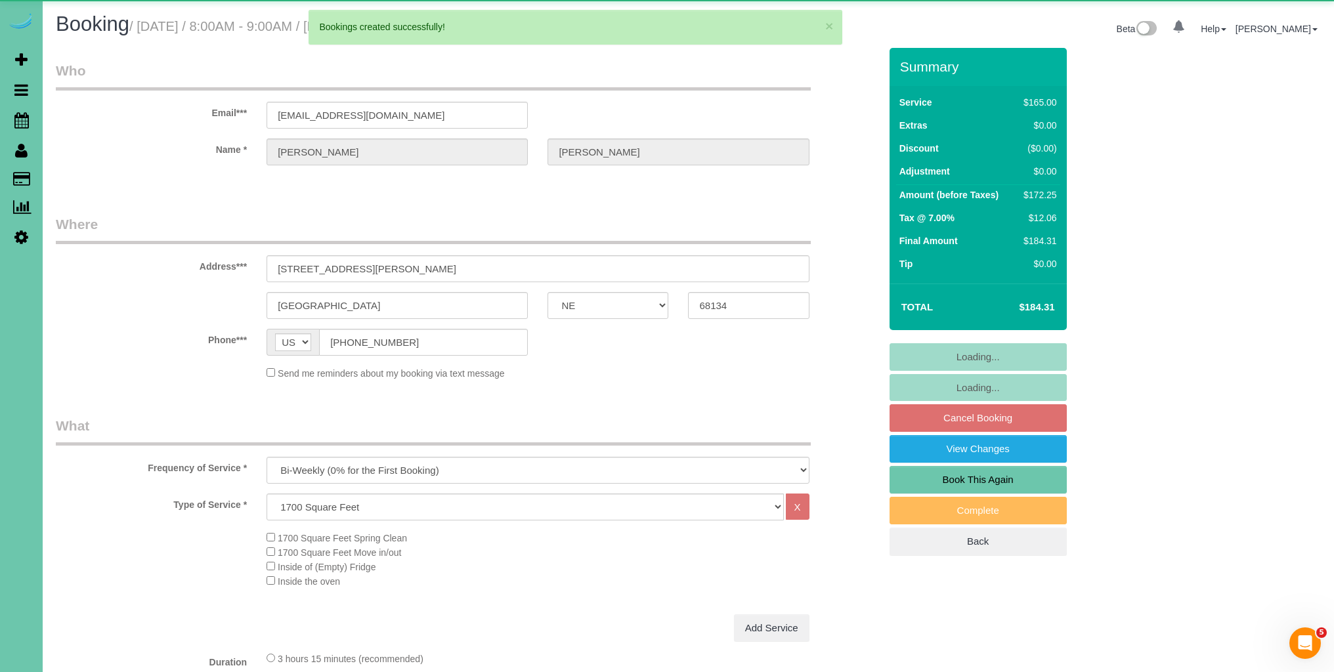
select select "object:1540"
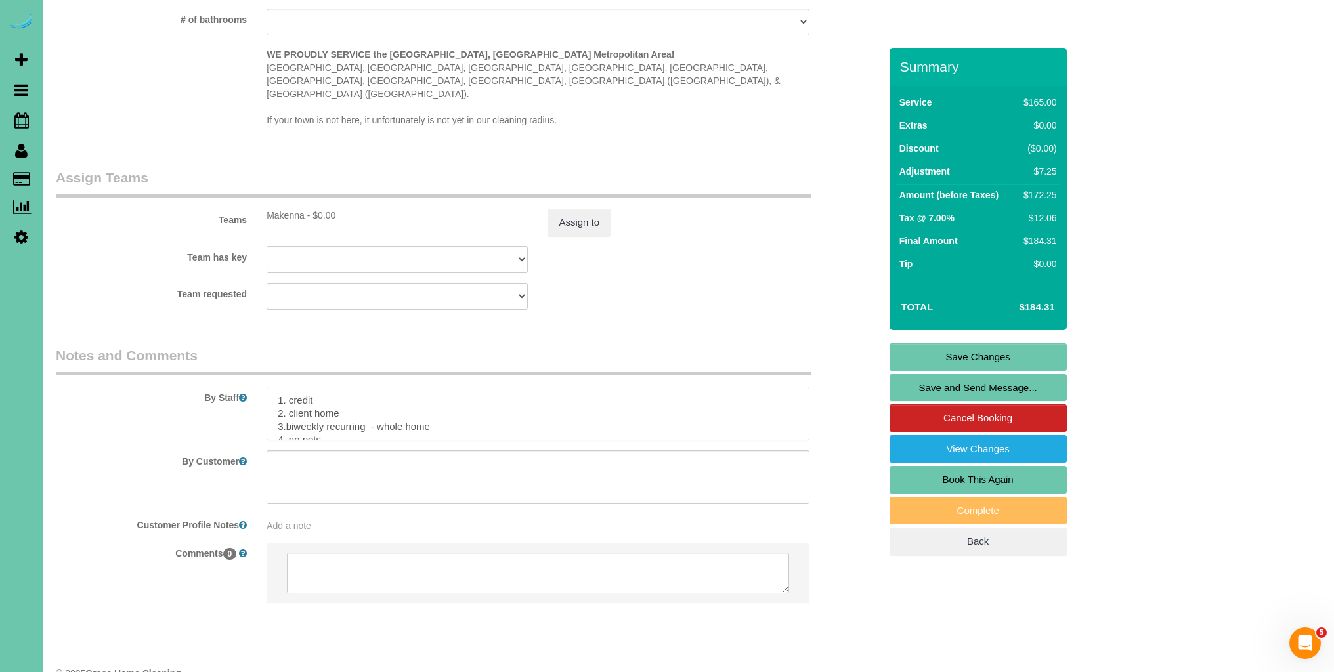
click at [271, 387] on textarea at bounding box center [537, 414] width 542 height 54
drag, startPoint x: 381, startPoint y: 378, endPoint x: 412, endPoint y: 404, distance: 40.6
click at [381, 387] on textarea at bounding box center [537, 414] width 542 height 54
type textarea "**Check oven as the client does not have self-clean and will spray chemicals be…"
click at [1008, 361] on link "Save Changes" at bounding box center [977, 357] width 177 height 28
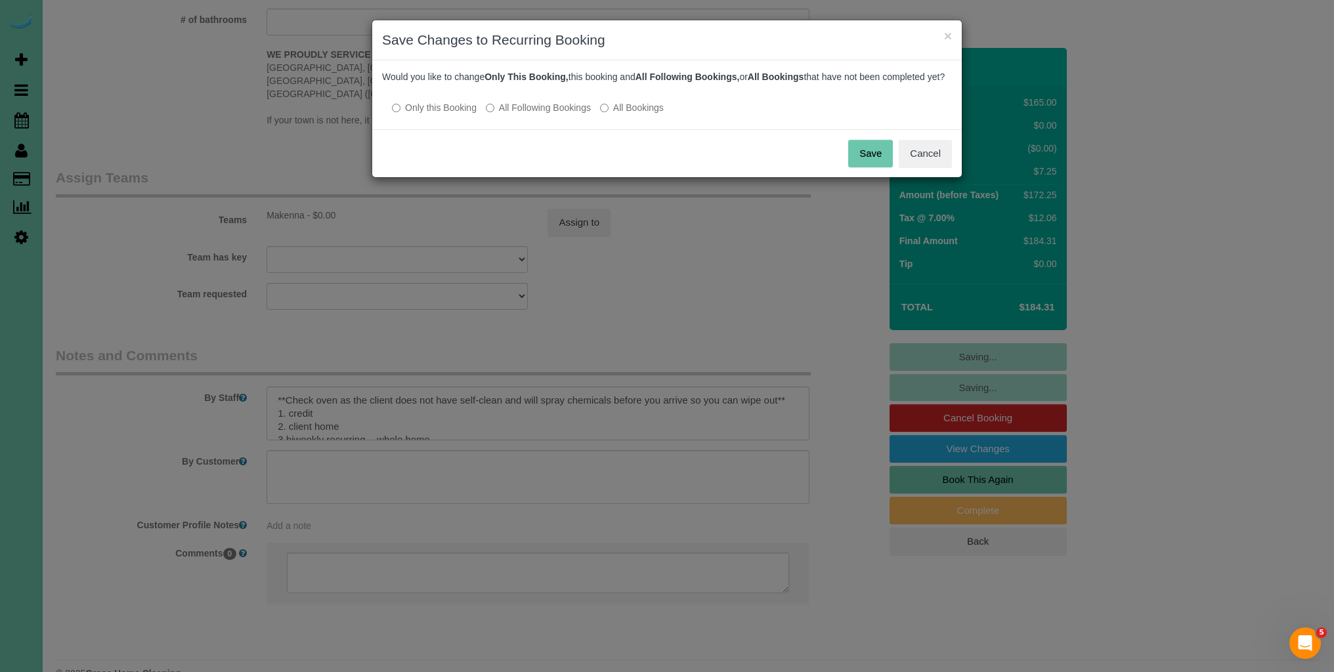
click at [884, 165] on button "Save" at bounding box center [870, 154] width 45 height 28
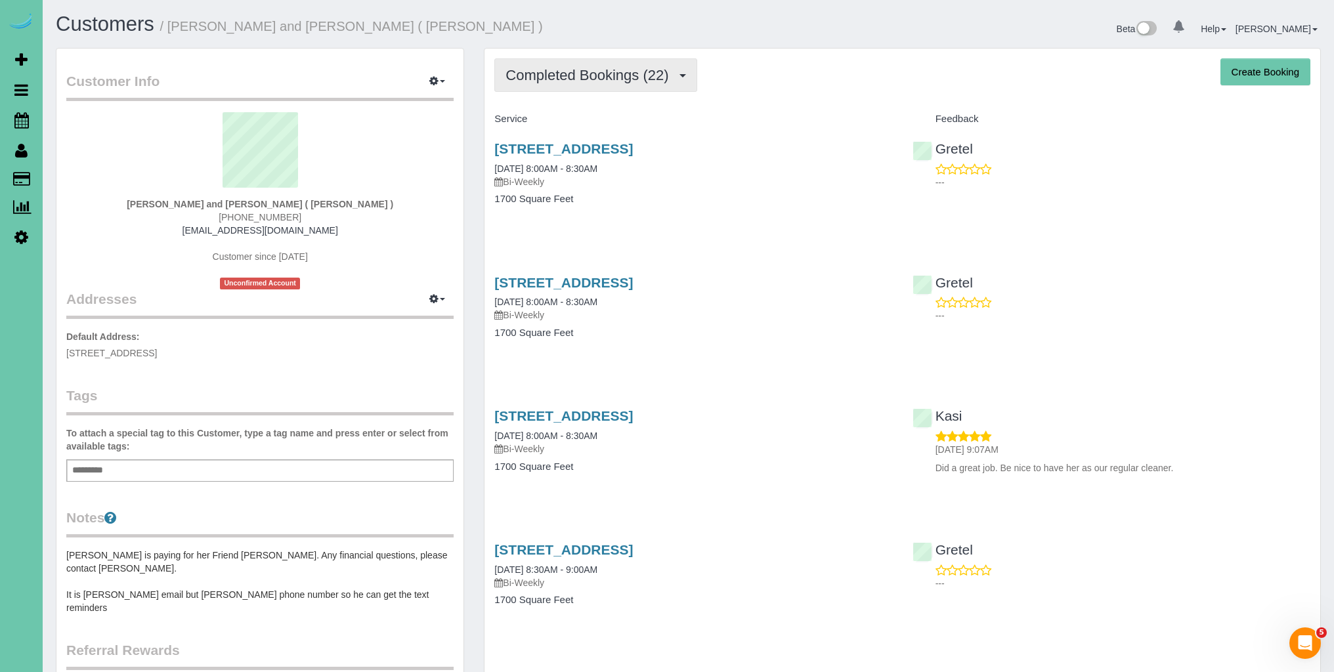
click at [687, 82] on button "Completed Bookings (22)" at bounding box center [595, 74] width 202 height 33
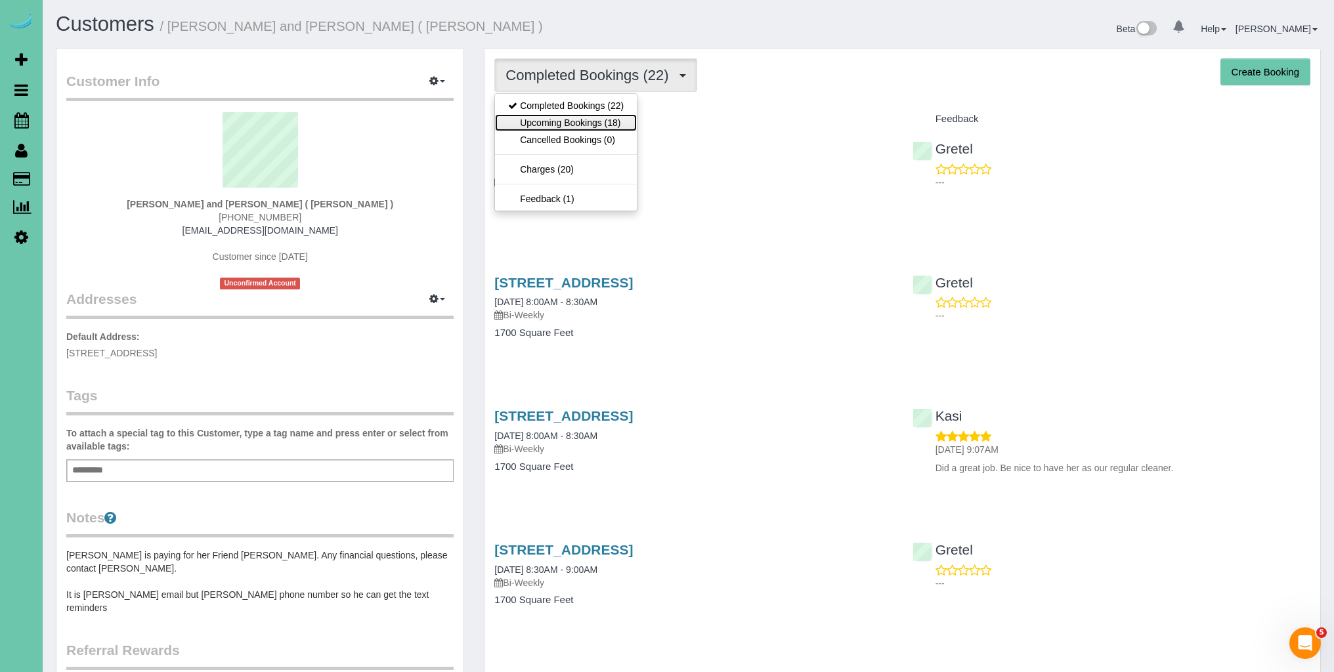
click at [613, 121] on link "Upcoming Bookings (18)" at bounding box center [566, 122] width 142 height 17
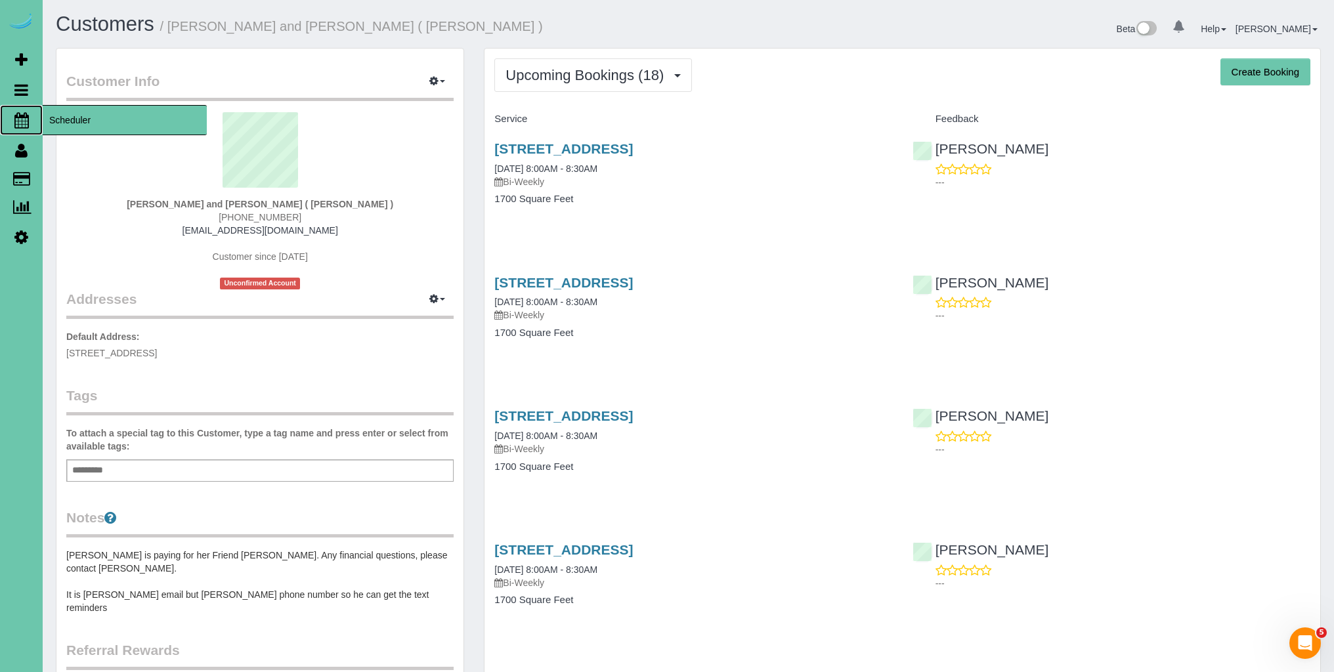
click at [21, 117] on icon at bounding box center [21, 120] width 14 height 16
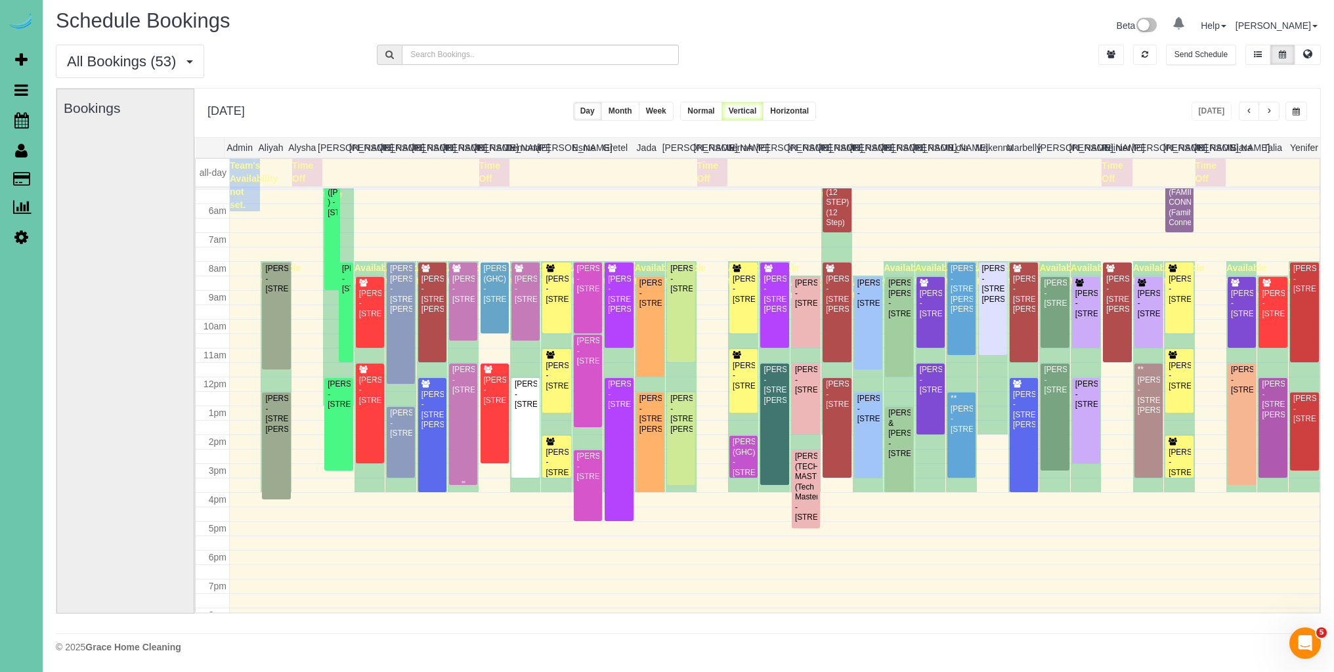
scroll to position [2, 0]
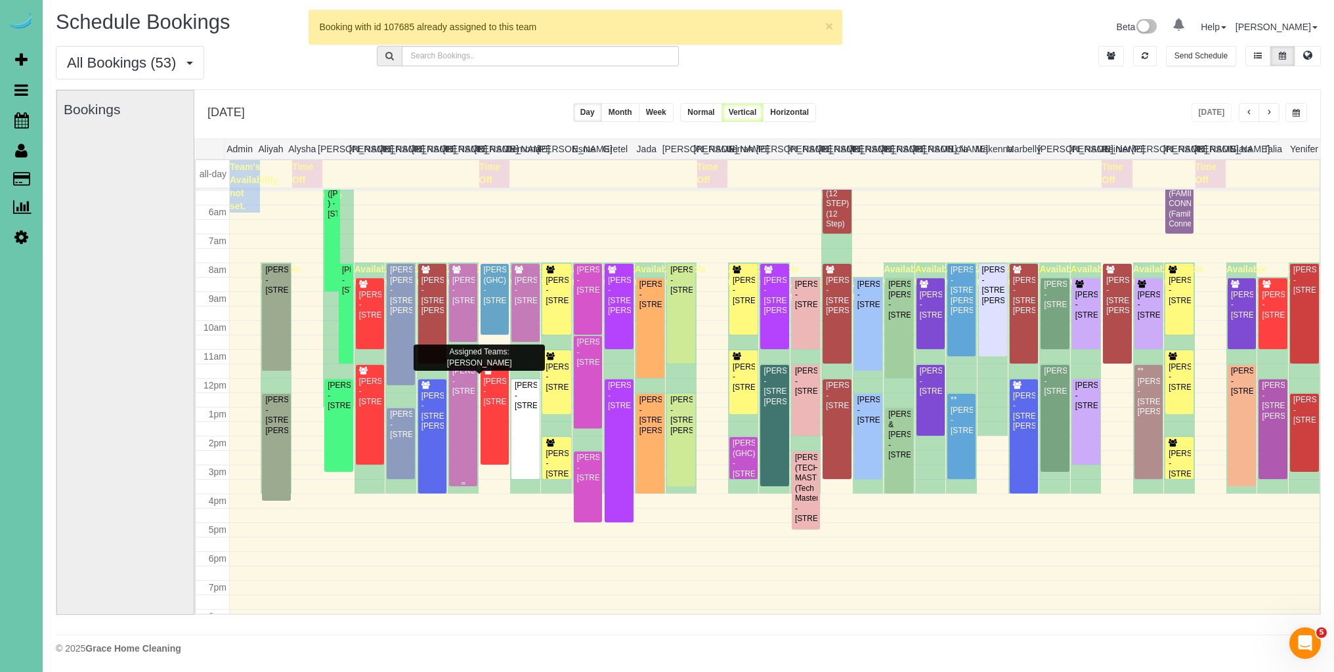
click at [467, 371] on div "[PERSON_NAME] - [STREET_ADDRESS]" at bounding box center [463, 381] width 23 height 30
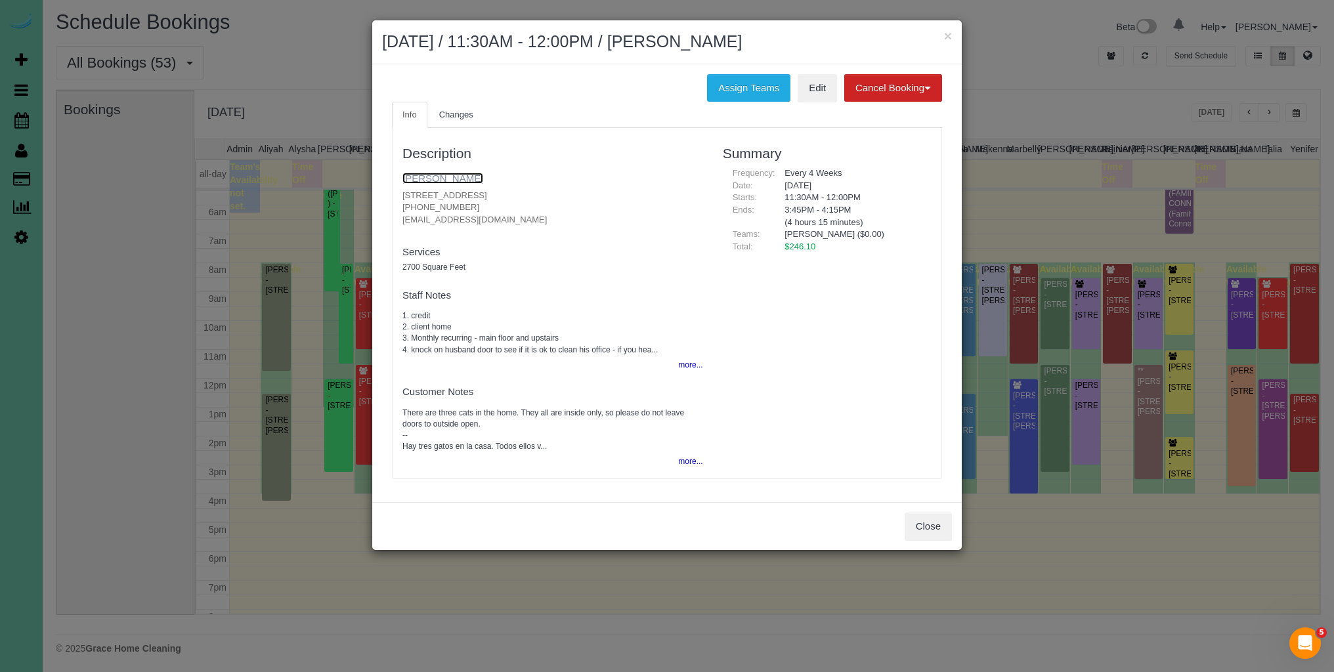
click at [445, 174] on link "[PERSON_NAME]" at bounding box center [442, 178] width 81 height 11
click at [929, 532] on button "Close" at bounding box center [927, 527] width 47 height 28
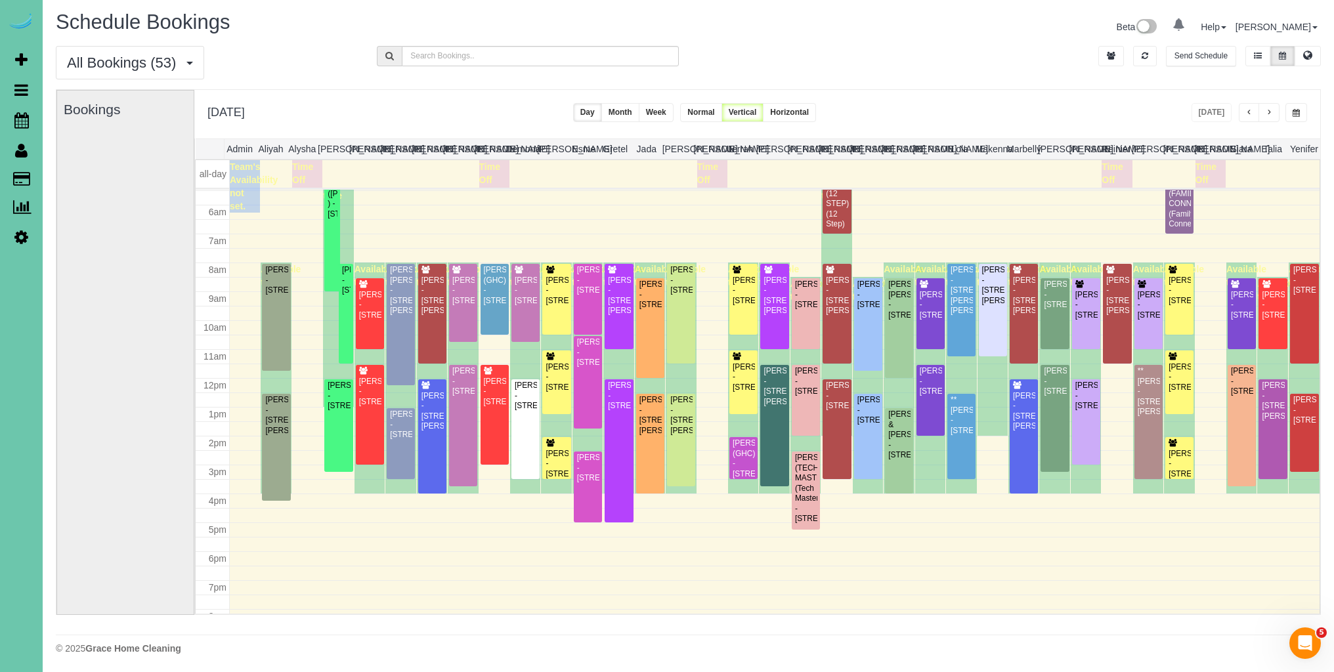
click at [1300, 109] on button "button" at bounding box center [1296, 112] width 22 height 19
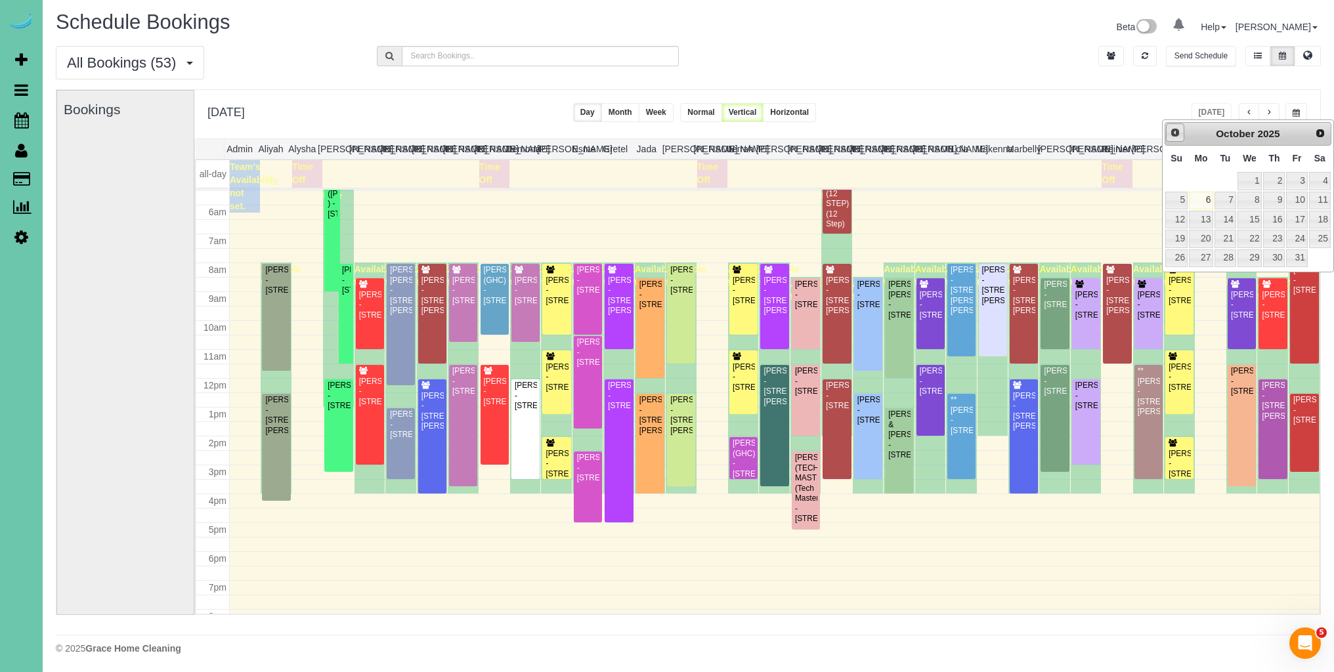
click at [1171, 134] on span "Prev" at bounding box center [1175, 132] width 11 height 11
click at [1205, 257] on link "29" at bounding box center [1201, 258] width 24 height 18
type input "**********"
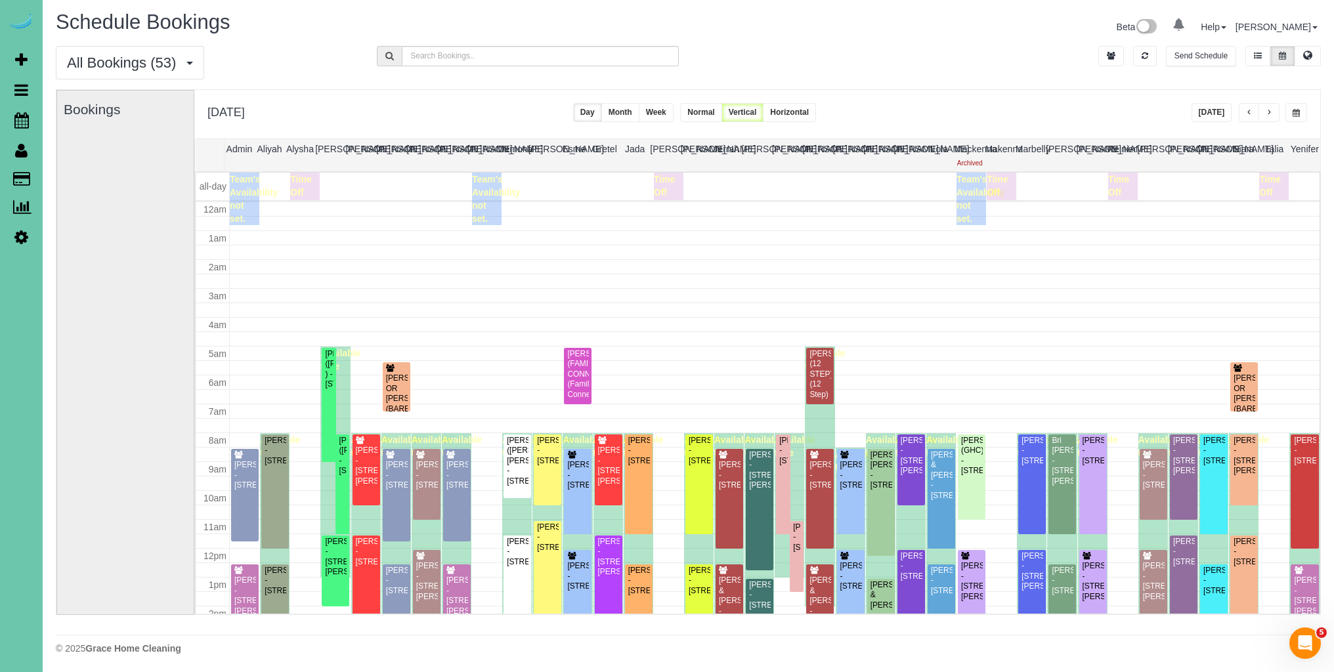
scroll to position [174, 0]
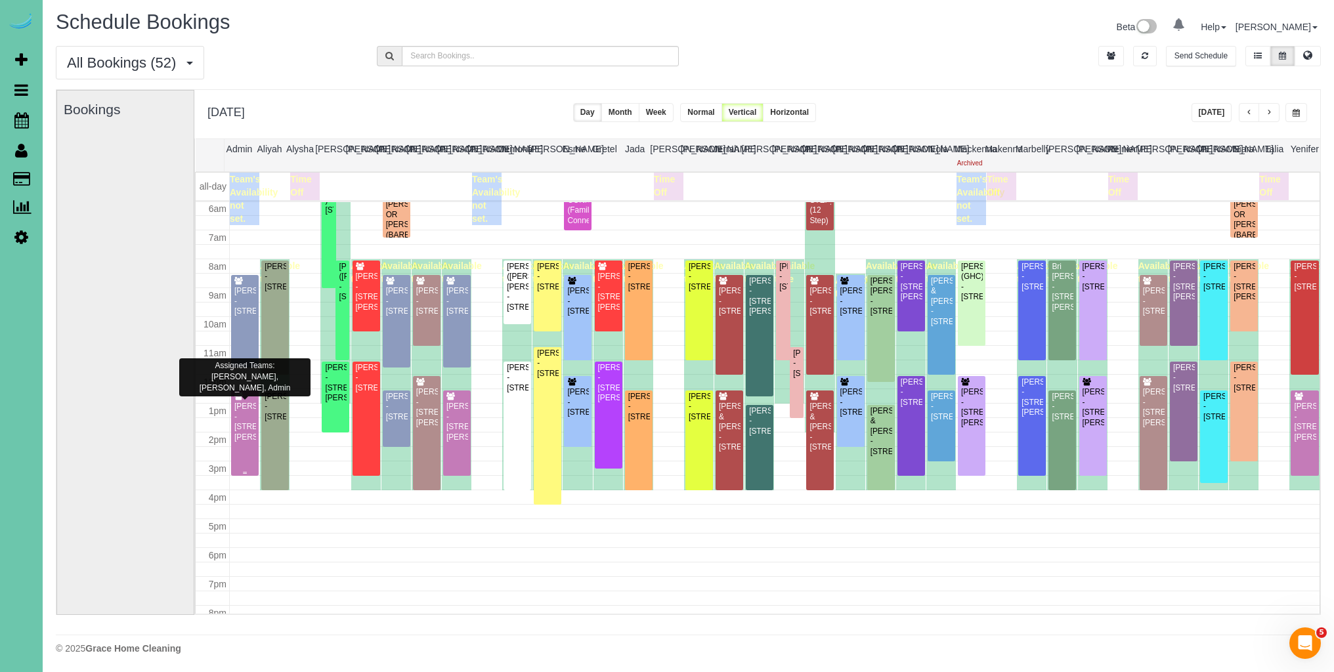
click at [242, 422] on div "Kaci Bendorf - 4014 Hawk Woods Circle, Omaha, NE 68112" at bounding box center [245, 422] width 22 height 41
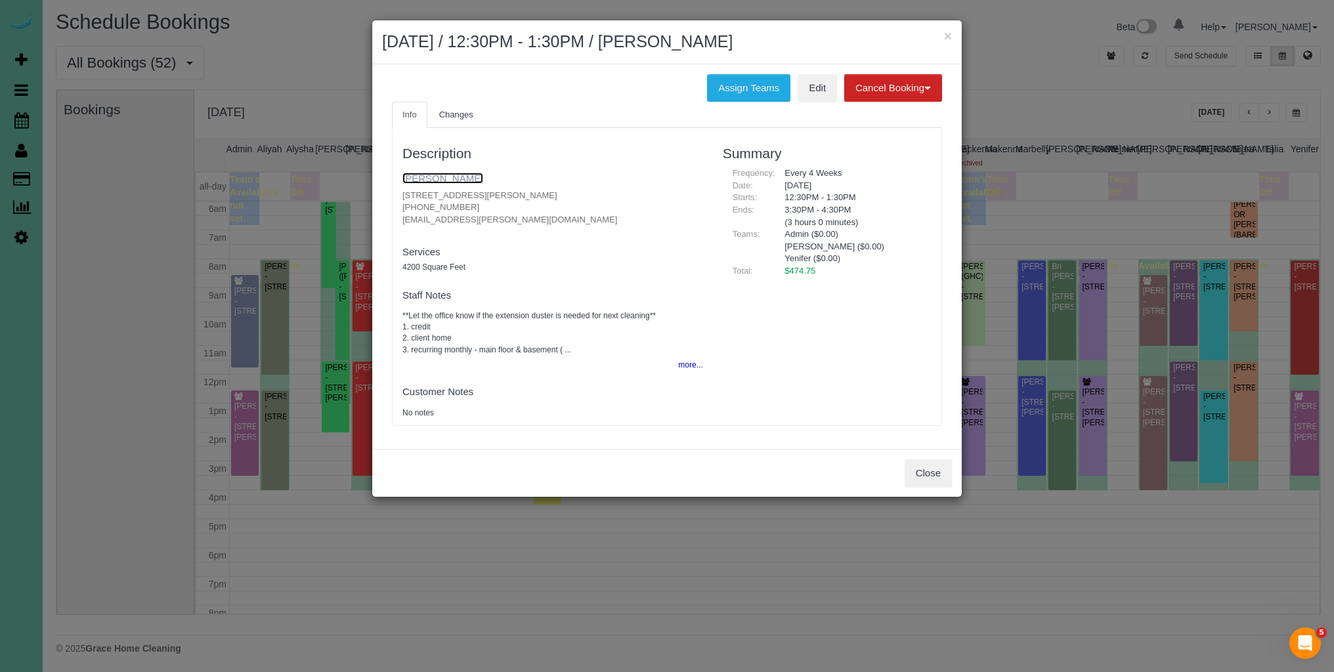
click at [450, 180] on link "Kaci Bendorf" at bounding box center [442, 178] width 81 height 11
drag, startPoint x: 927, startPoint y: 474, endPoint x: 909, endPoint y: 469, distance: 18.9
click at [927, 474] on button "Close" at bounding box center [927, 473] width 47 height 28
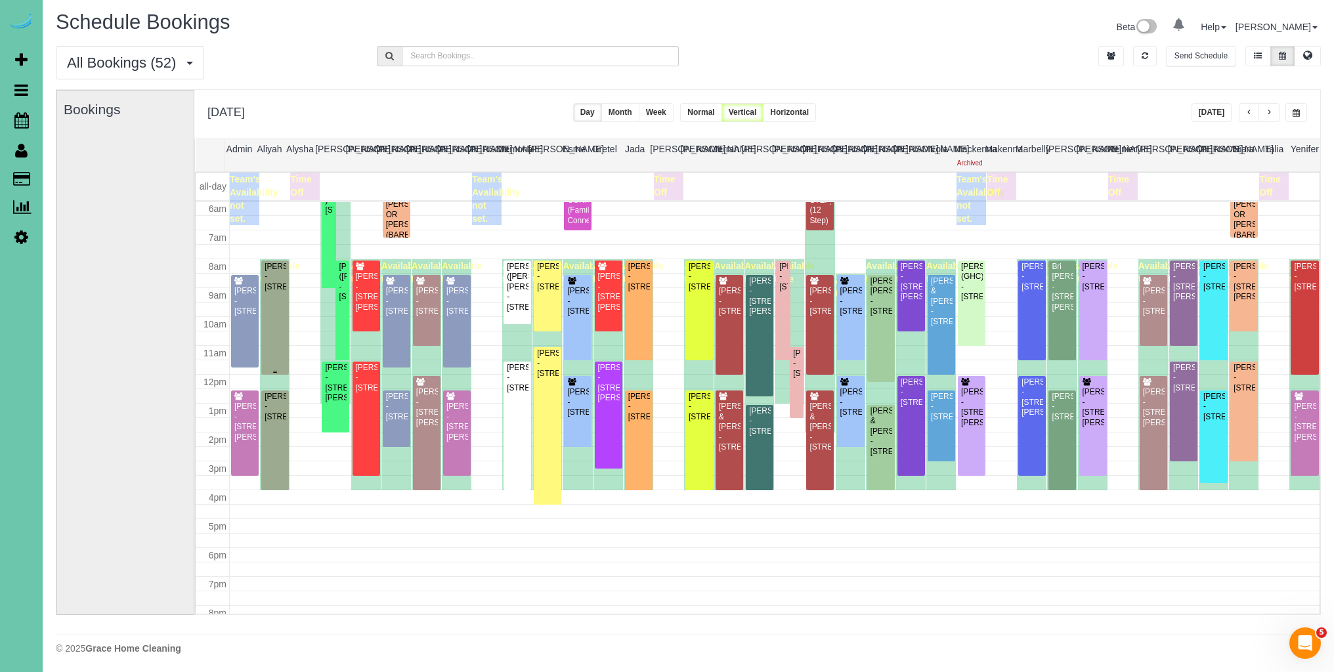
click at [271, 292] on div "Julie Krosko - 5713 S 174th St, Omaha, NE 68135" at bounding box center [275, 277] width 22 height 30
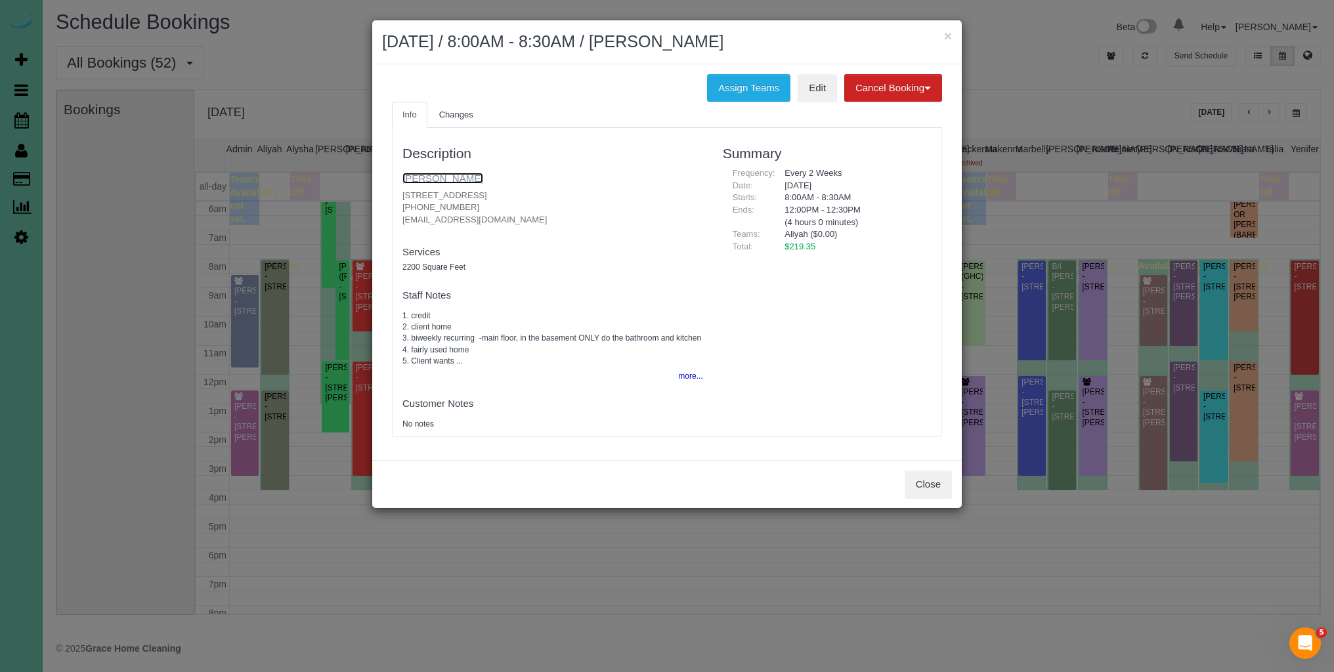
click at [423, 178] on link "Julie Krosko" at bounding box center [442, 178] width 81 height 11
drag, startPoint x: 931, startPoint y: 496, endPoint x: 922, endPoint y: 498, distance: 8.8
click at [930, 496] on button "Close" at bounding box center [927, 485] width 47 height 28
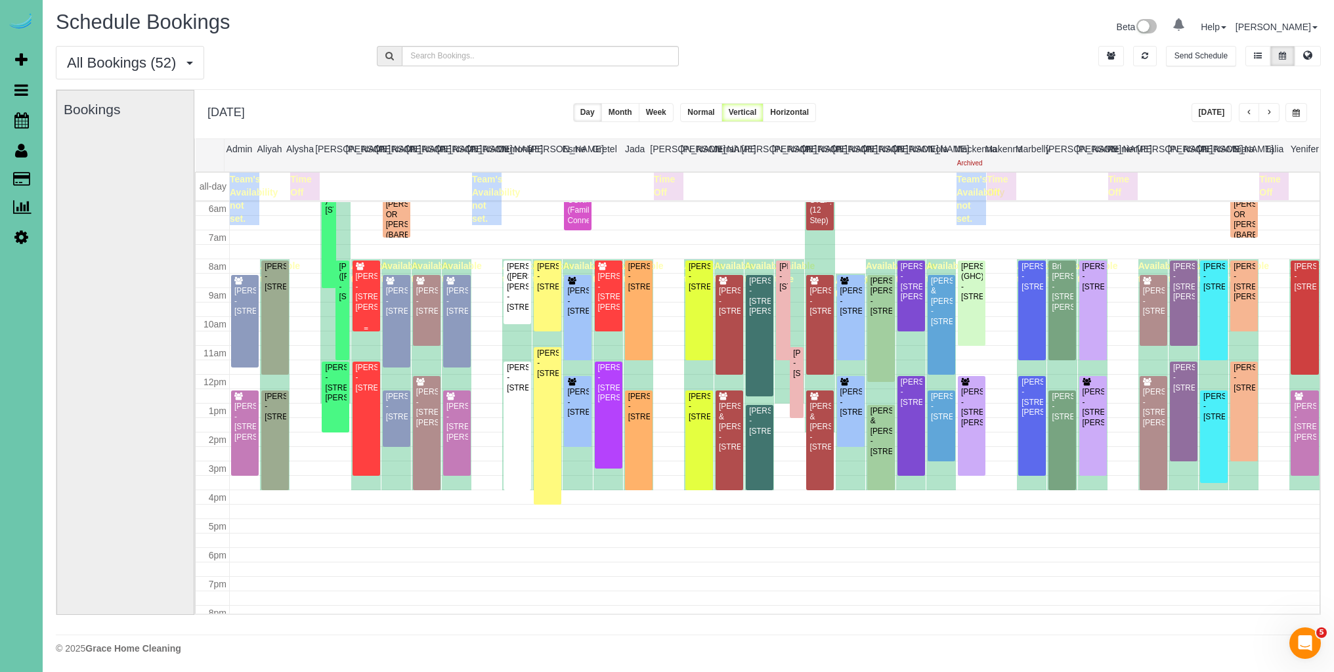
click at [364, 275] on div "Alyx Olney - 11523 Gertrude Ct #204, La Vista, NE 68128" at bounding box center [366, 292] width 22 height 41
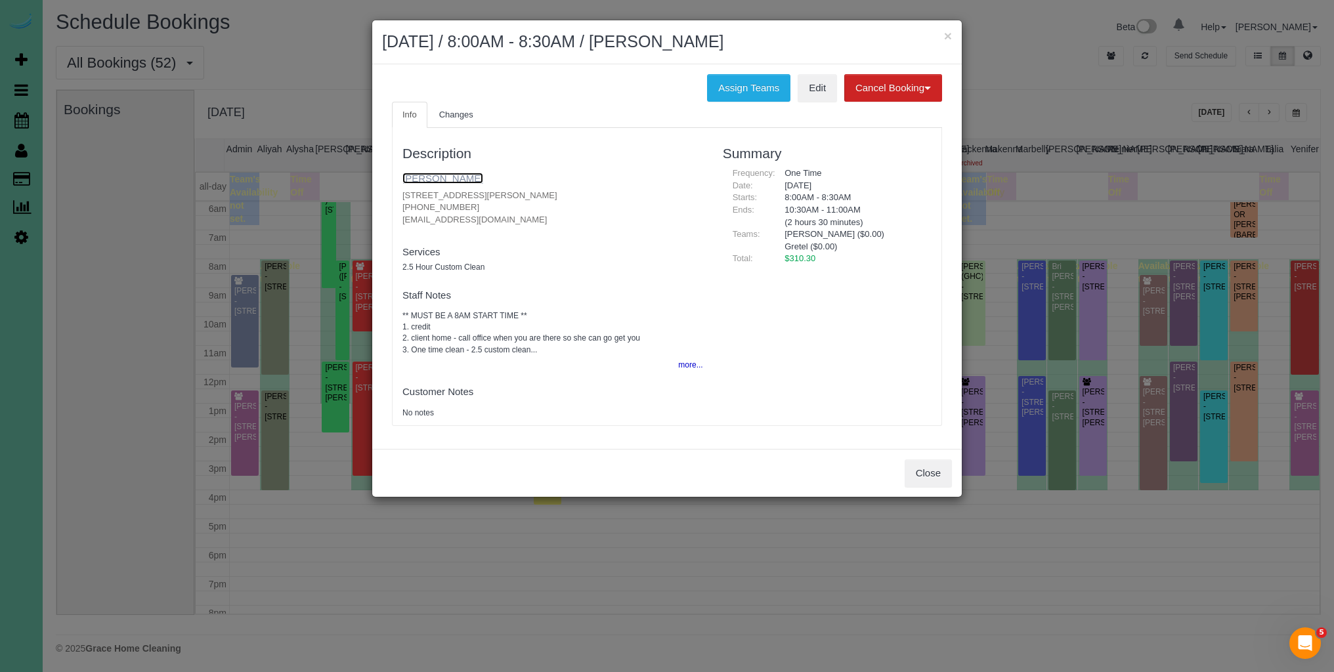
click at [440, 179] on link "Alyx Olney" at bounding box center [442, 178] width 81 height 11
click at [919, 478] on button "Close" at bounding box center [927, 473] width 47 height 28
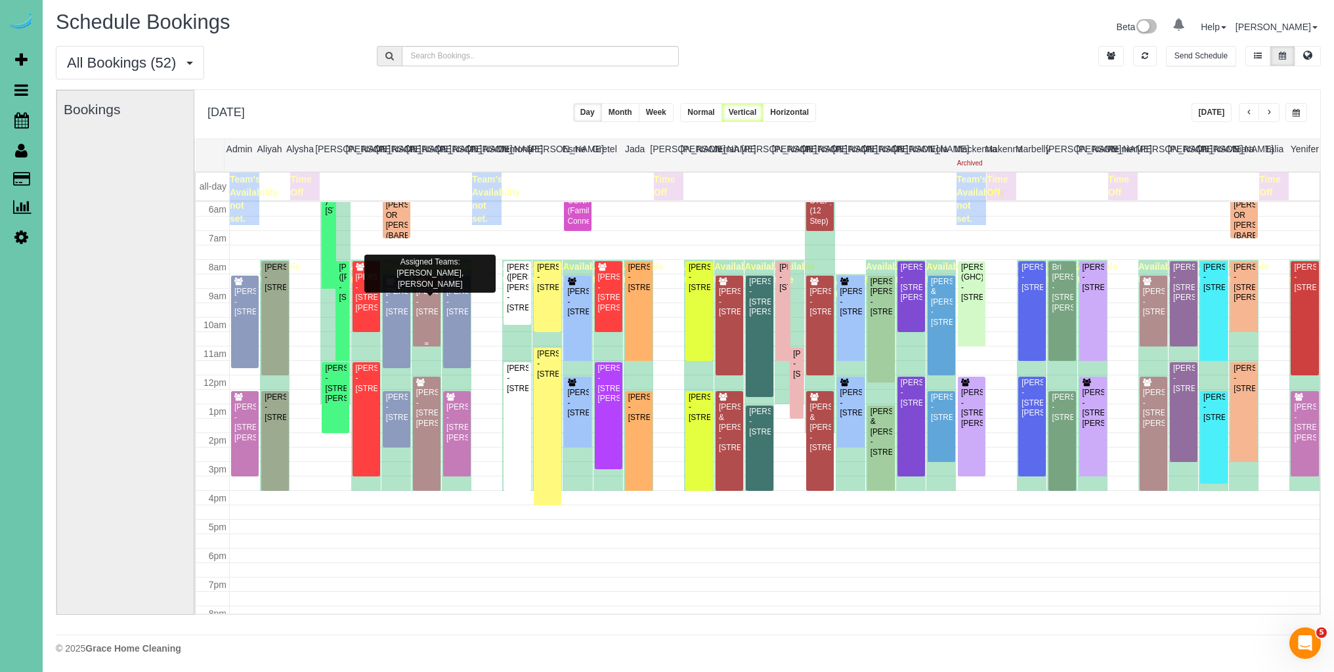
scroll to position [1, 0]
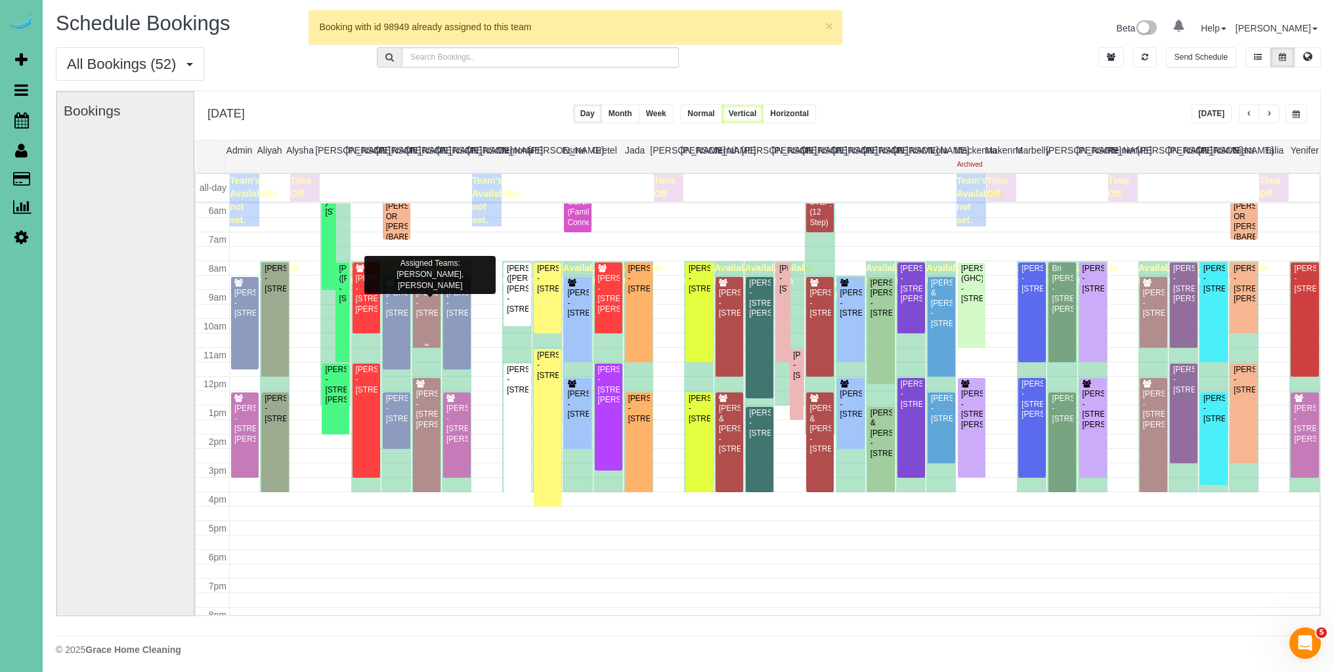
click at [423, 318] on div "Keehyuk Kim - 6454 N 170th Ave, Omaha, NE 68116" at bounding box center [426, 303] width 22 height 30
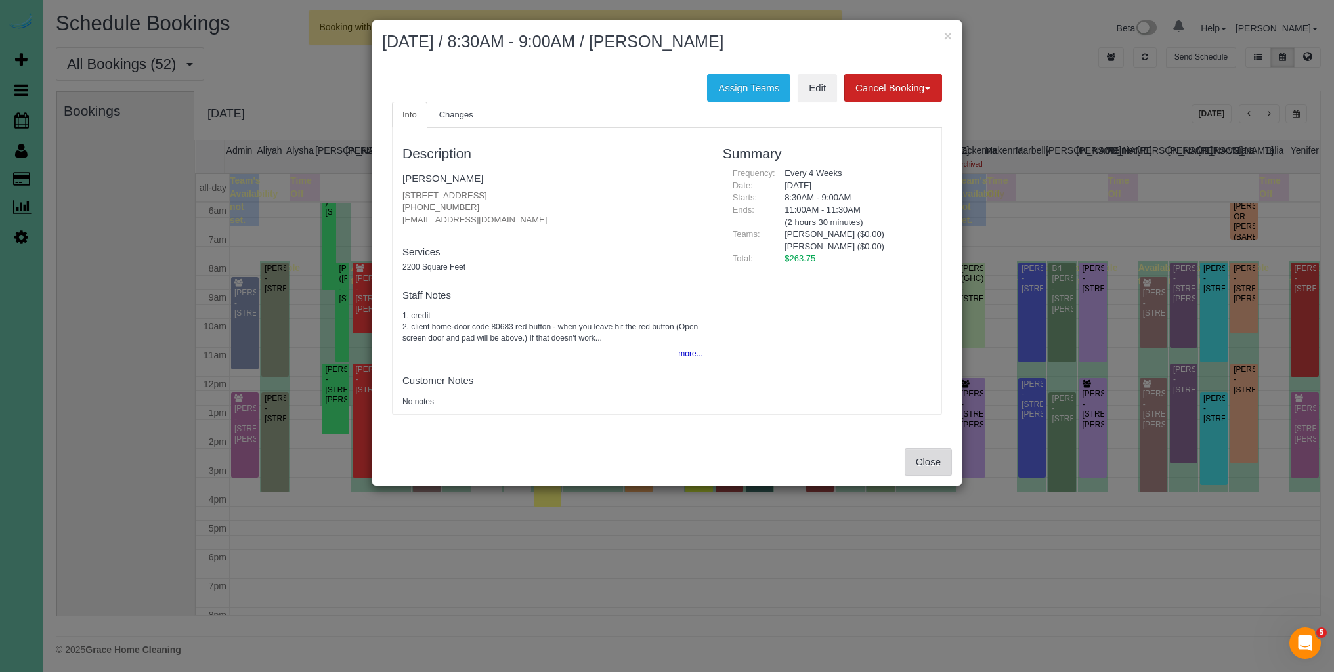
click at [922, 464] on button "Close" at bounding box center [927, 462] width 47 height 28
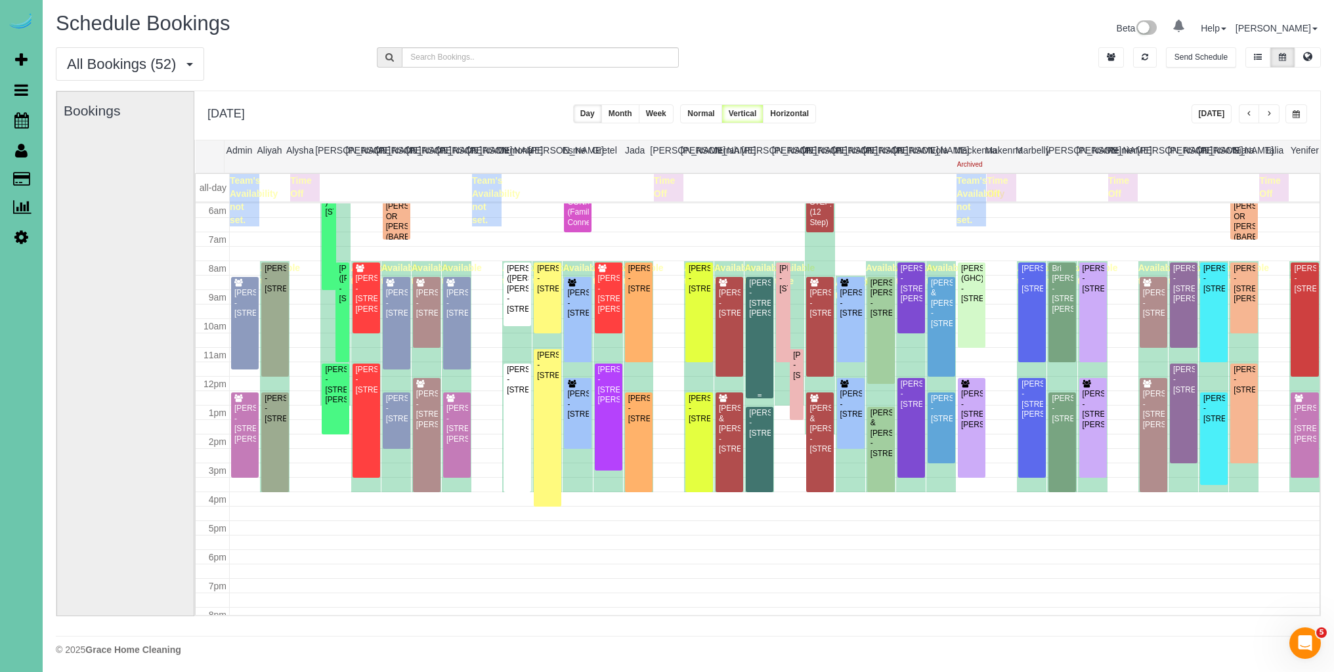
click at [761, 318] on div "Travis Mullins - 3520 Poppleton Ave, Omaha, NE 68105" at bounding box center [759, 298] width 22 height 41
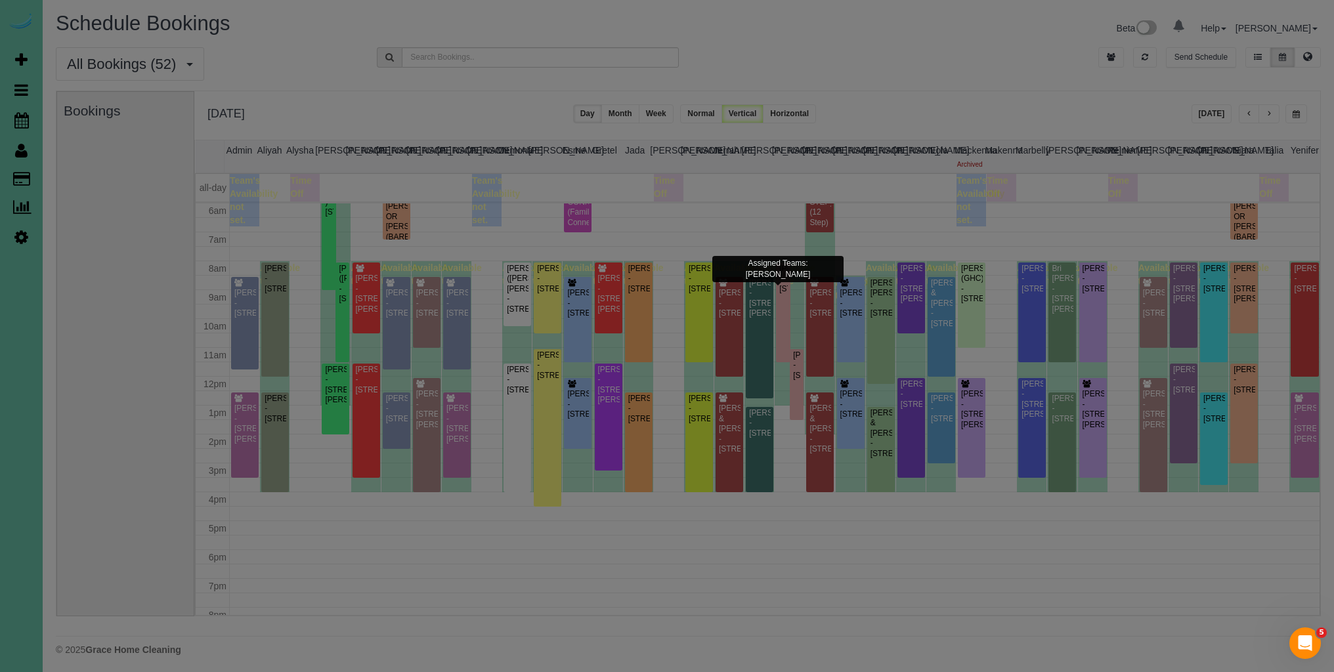
scroll to position [4, 0]
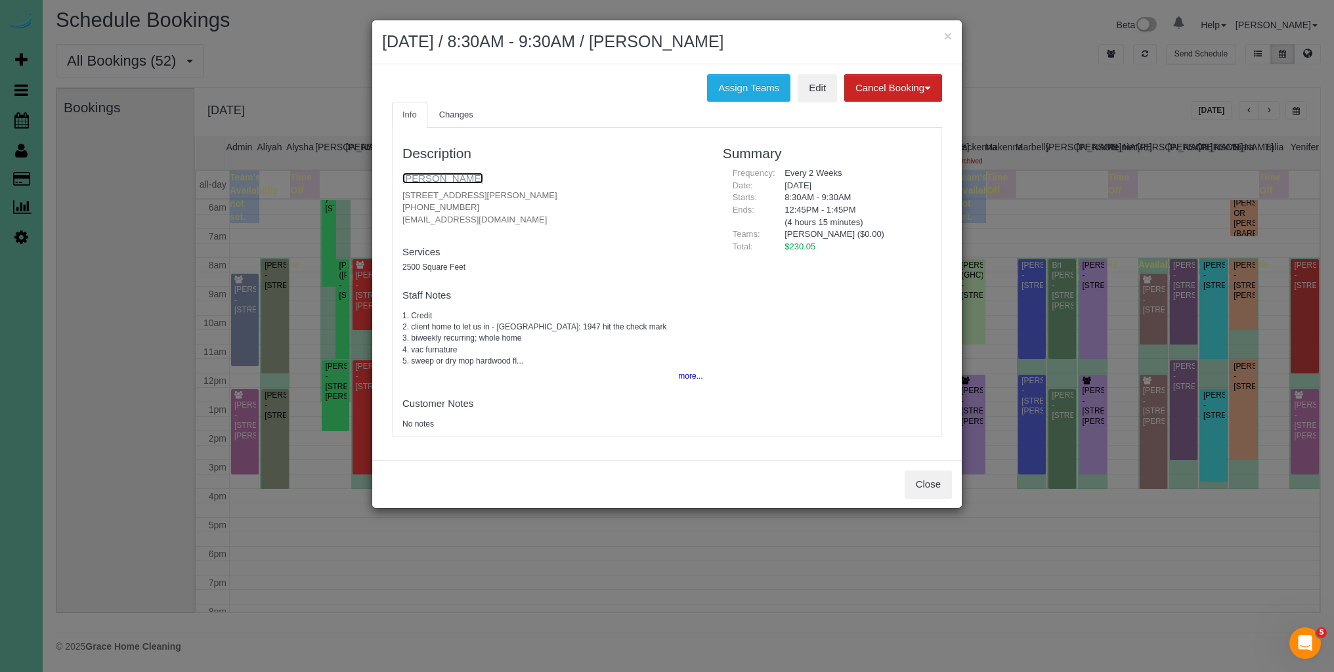
click at [440, 179] on link "Travis Mullins" at bounding box center [442, 178] width 81 height 11
click at [929, 487] on button "Close" at bounding box center [927, 485] width 47 height 28
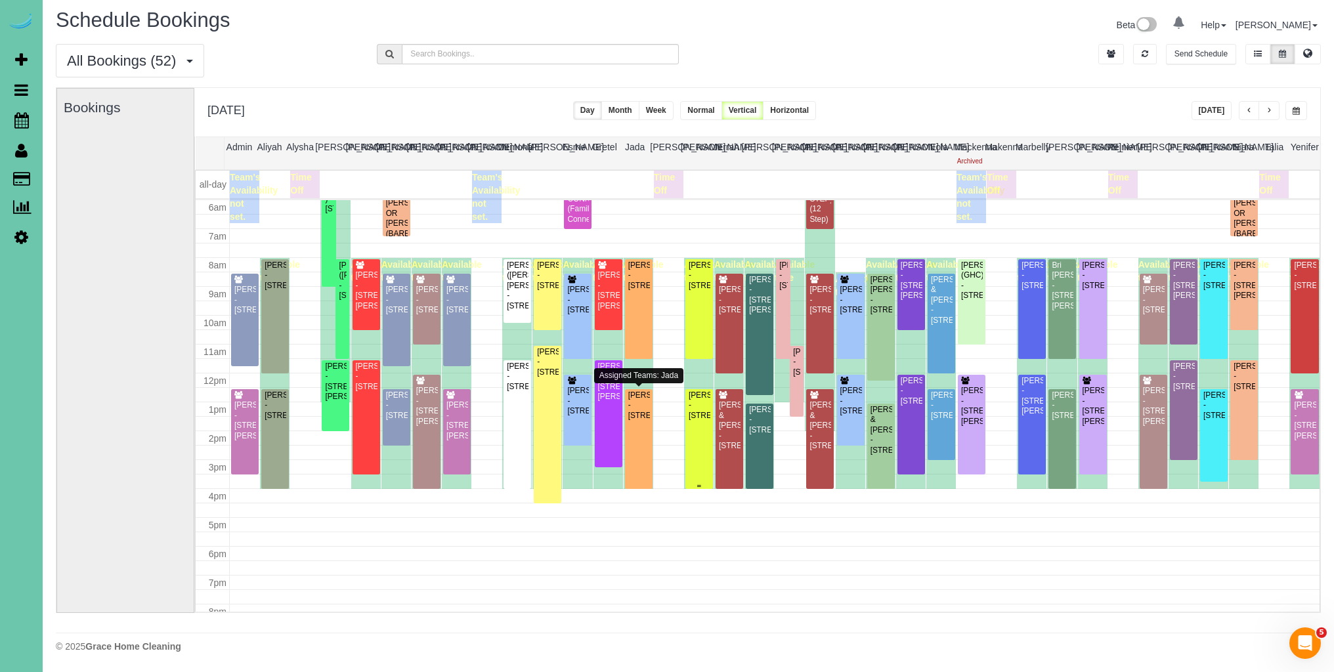
click at [698, 421] on div "Ayesha Cooray - 9328 Park View Blvd, La Vista, NE 68128" at bounding box center [699, 406] width 22 height 30
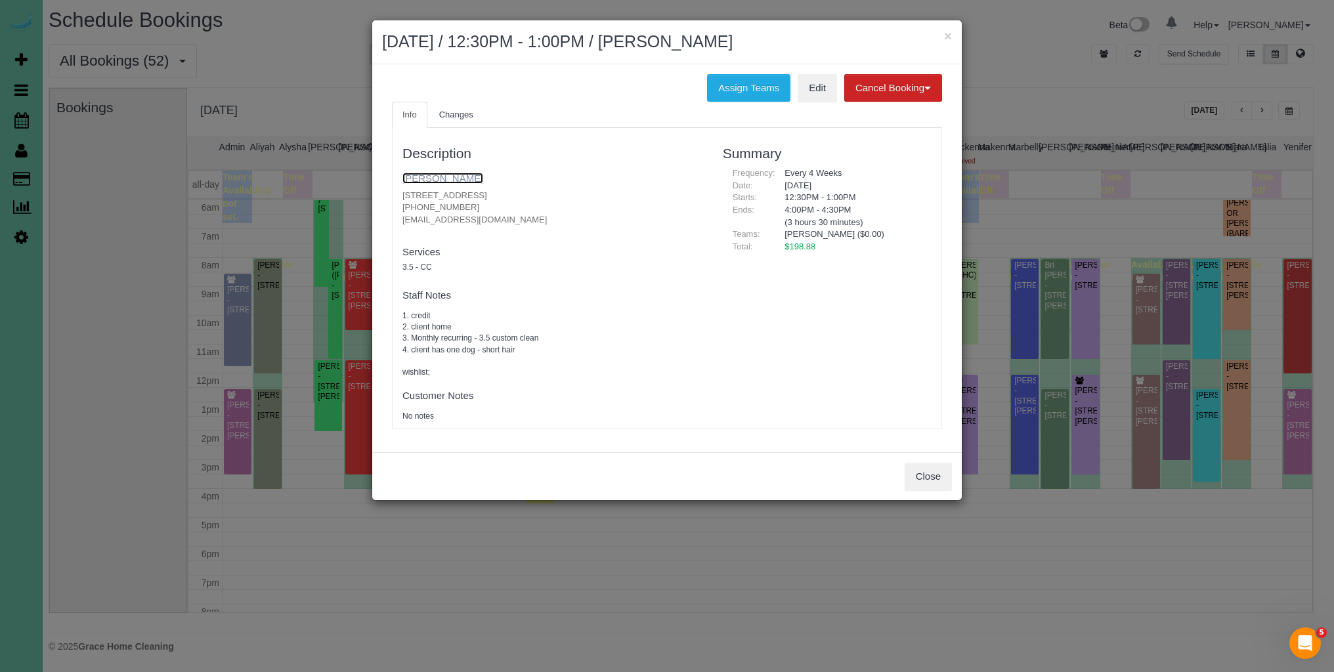
click at [454, 176] on link "Ayesha Cooray" at bounding box center [442, 178] width 81 height 11
drag, startPoint x: 932, startPoint y: 473, endPoint x: 931, endPoint y: 464, distance: 9.2
click at [932, 473] on button "Close" at bounding box center [927, 477] width 47 height 28
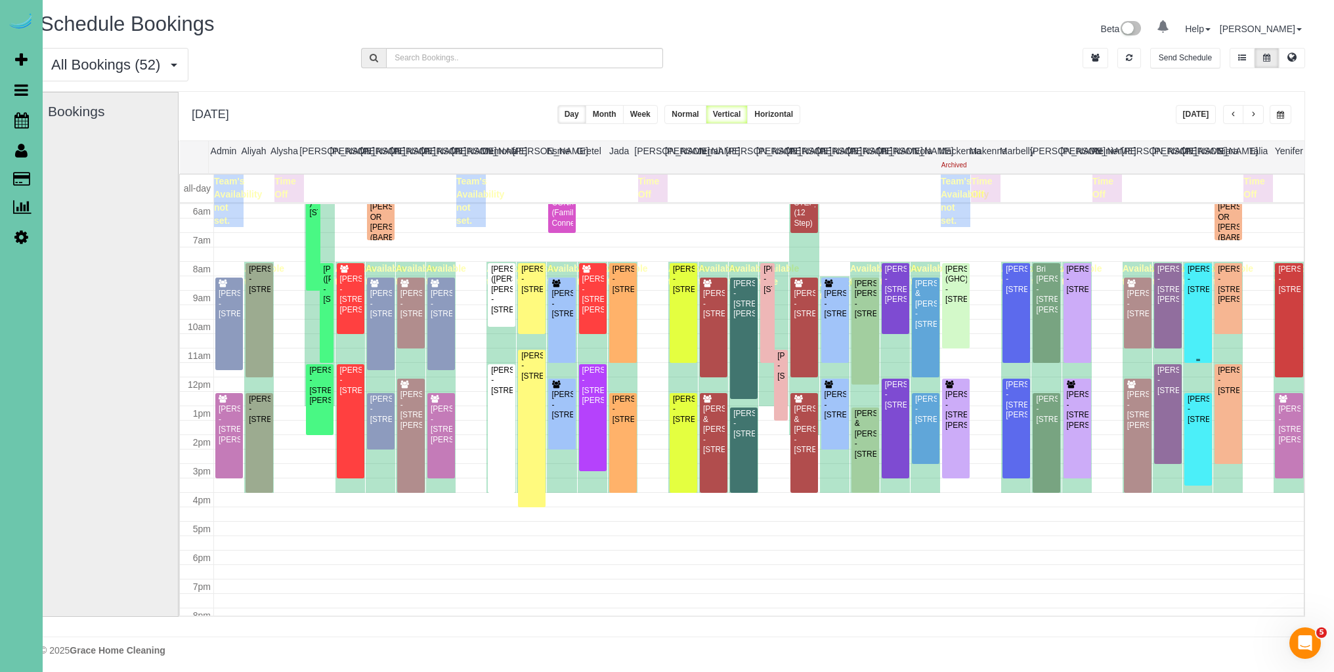
scroll to position [0, 15]
click at [1256, 116] on button "button" at bounding box center [1253, 114] width 21 height 19
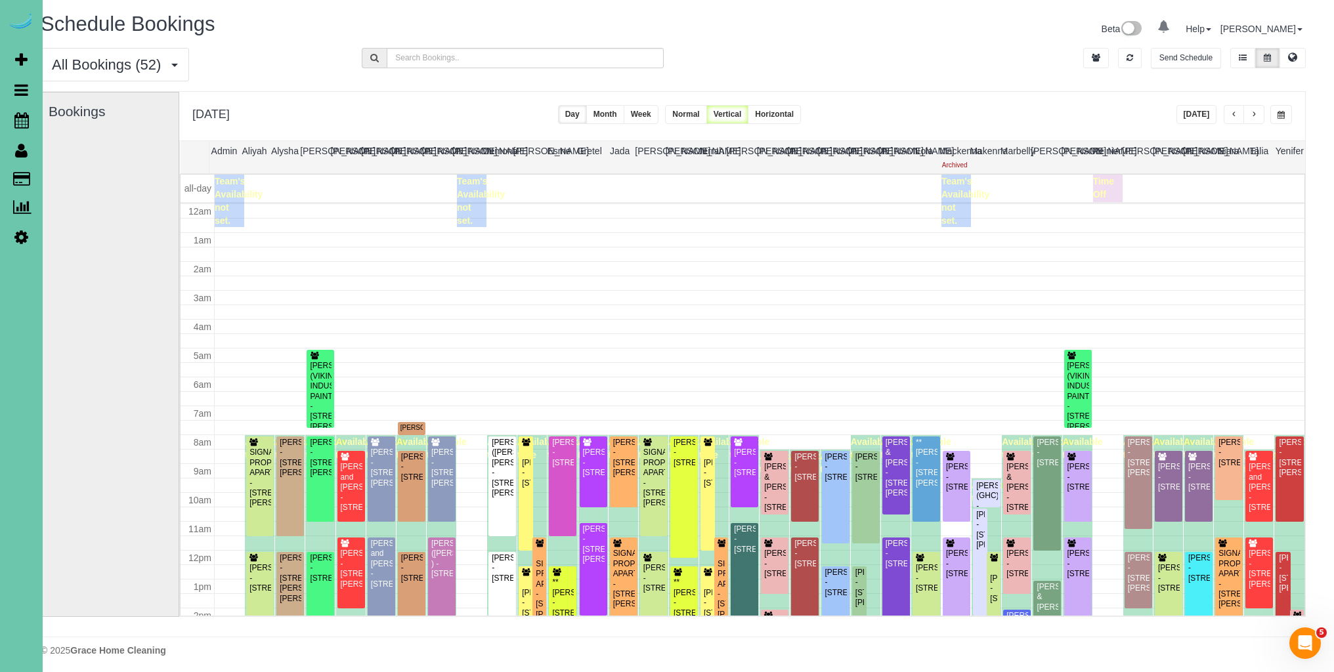
scroll to position [174, 0]
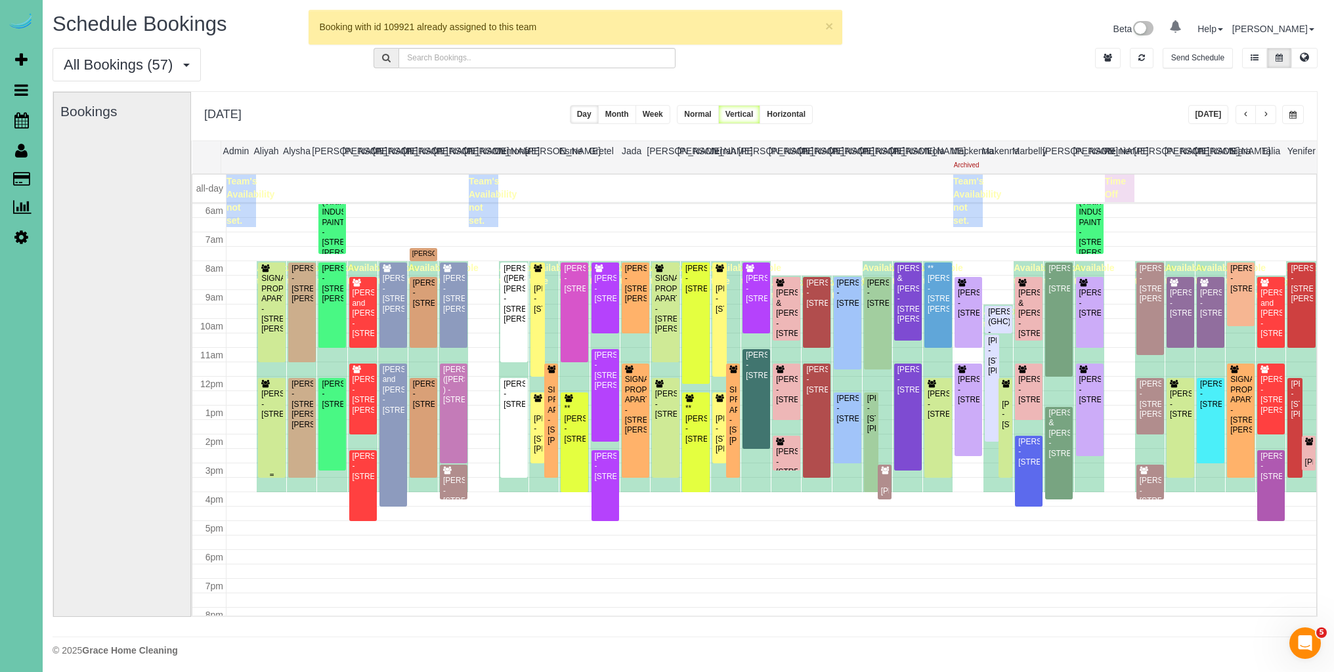
click at [270, 414] on div "Kay Mayberry - 12623 Izard St, Omaha, NE 68154" at bounding box center [272, 404] width 22 height 30
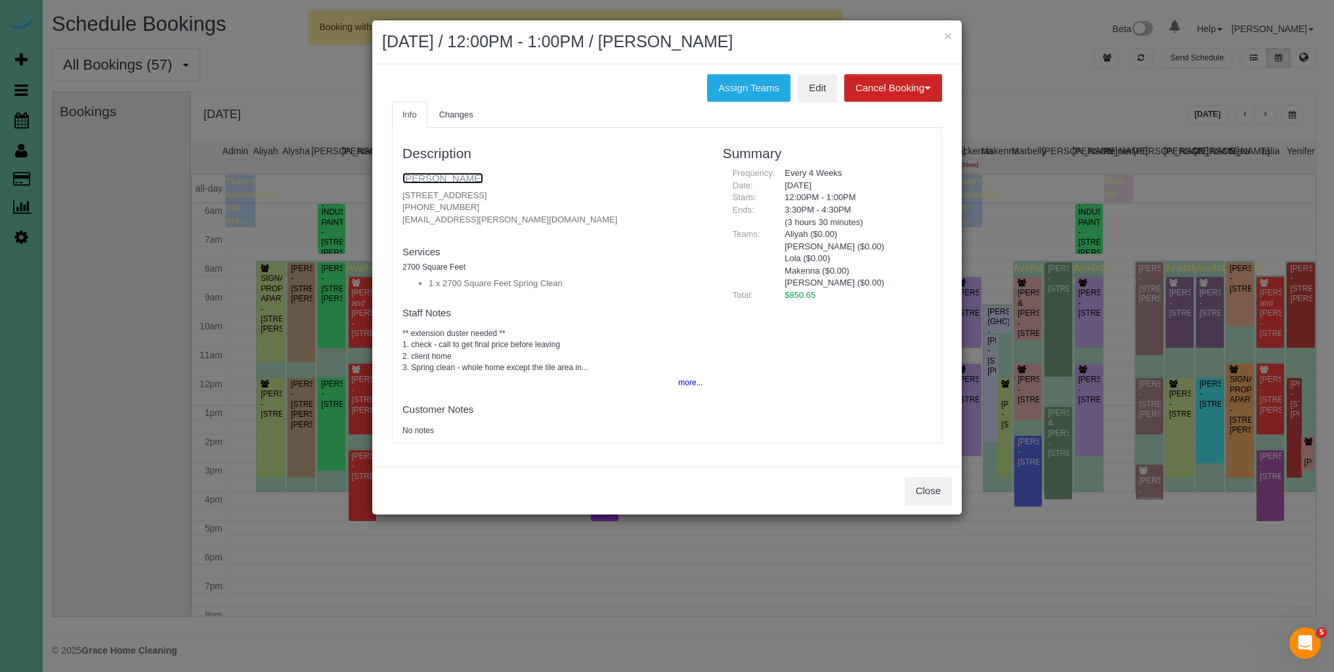
click at [453, 179] on link "Kay Mayberry" at bounding box center [442, 178] width 81 height 11
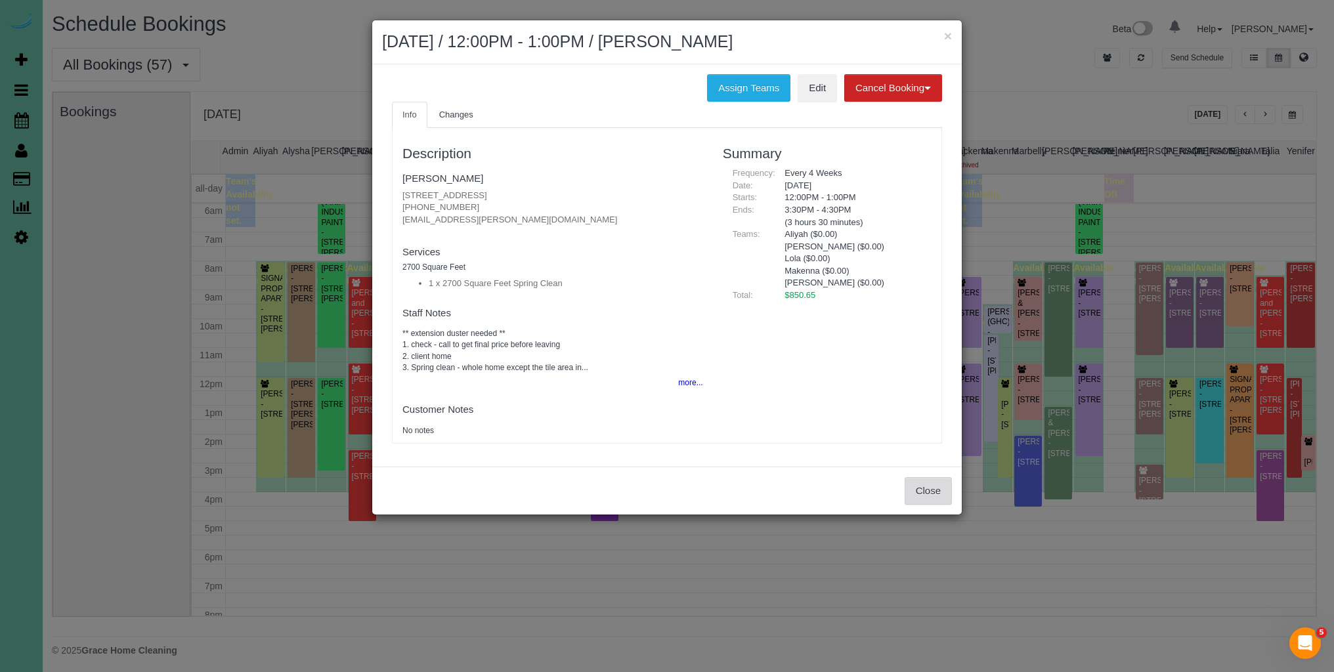
click at [922, 487] on button "Close" at bounding box center [927, 491] width 47 height 28
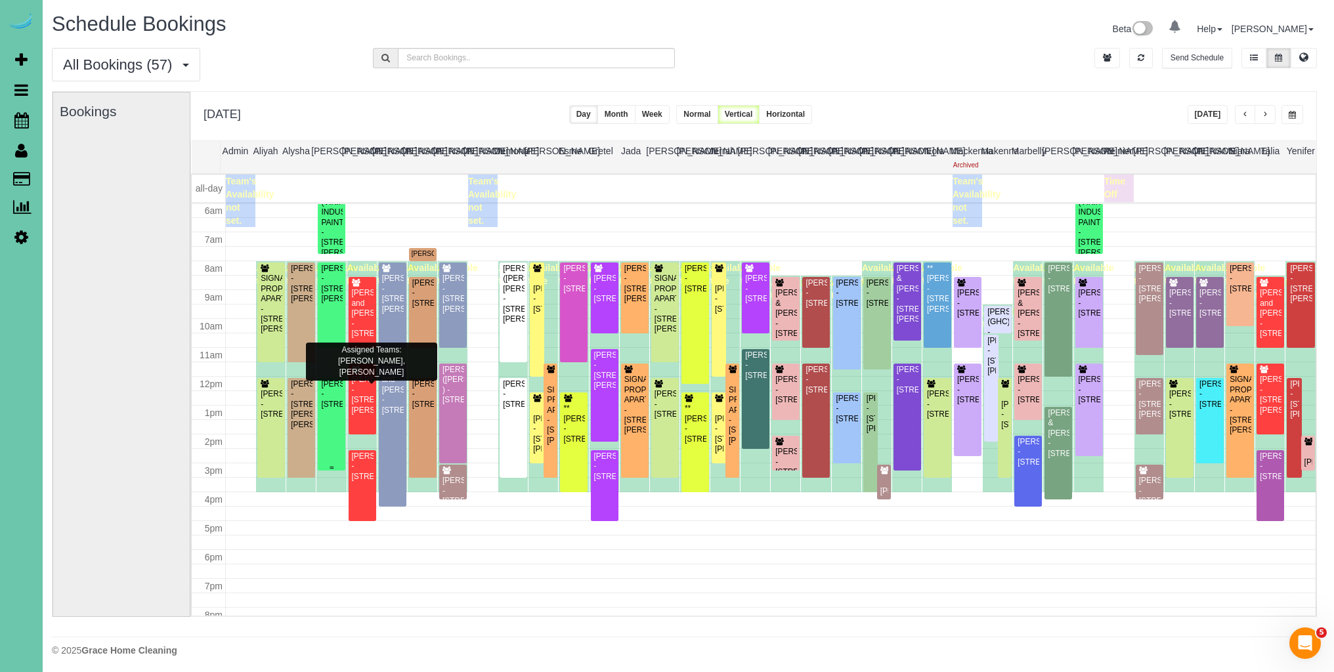
scroll to position [0, 0]
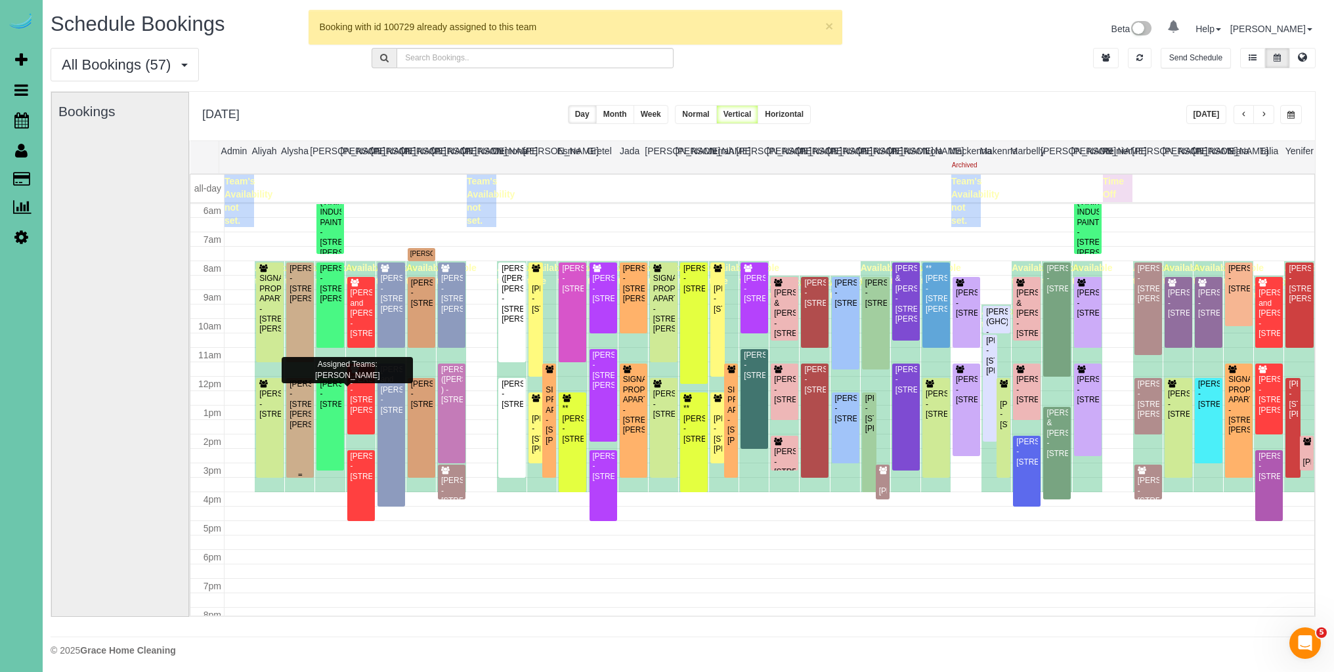
click at [291, 406] on div "Sonya Reynolds - 20721 Jeannie Lane, Gretna, NE 68028" at bounding box center [300, 404] width 22 height 51
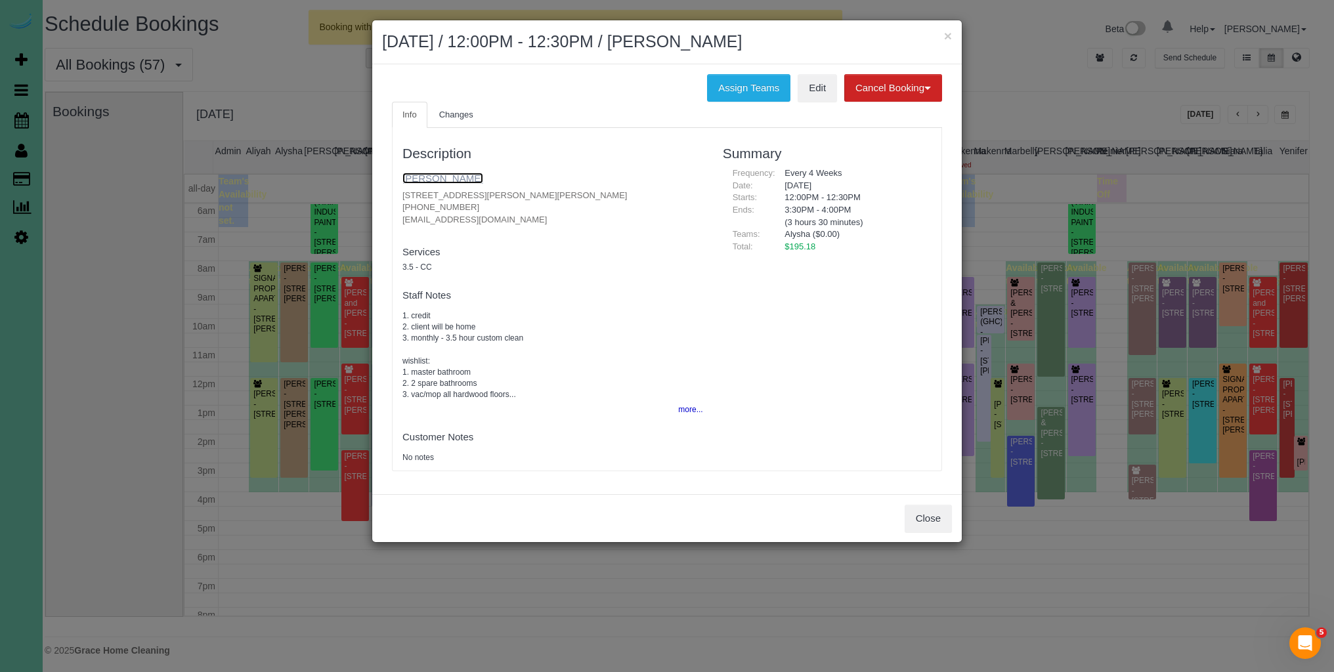
click at [457, 181] on link "Sonya Reynolds" at bounding box center [442, 178] width 81 height 11
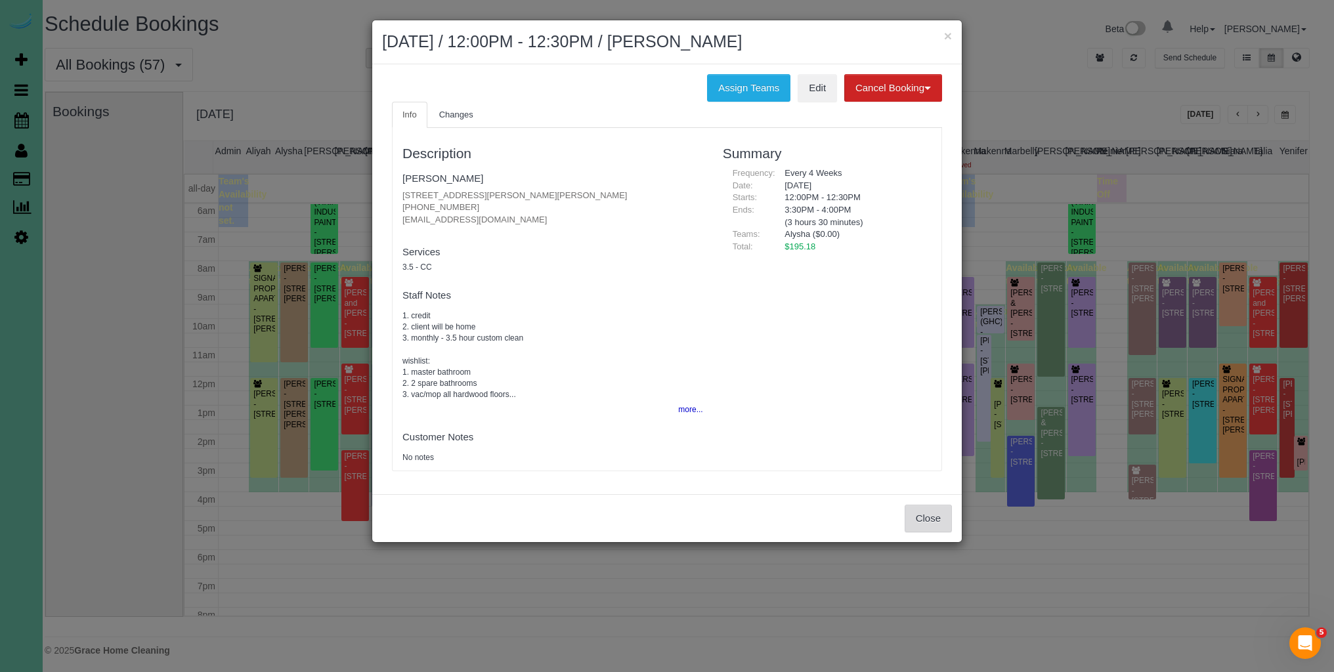
drag, startPoint x: 936, startPoint y: 520, endPoint x: 924, endPoint y: 517, distance: 12.9
click at [936, 520] on button "Close" at bounding box center [927, 519] width 47 height 28
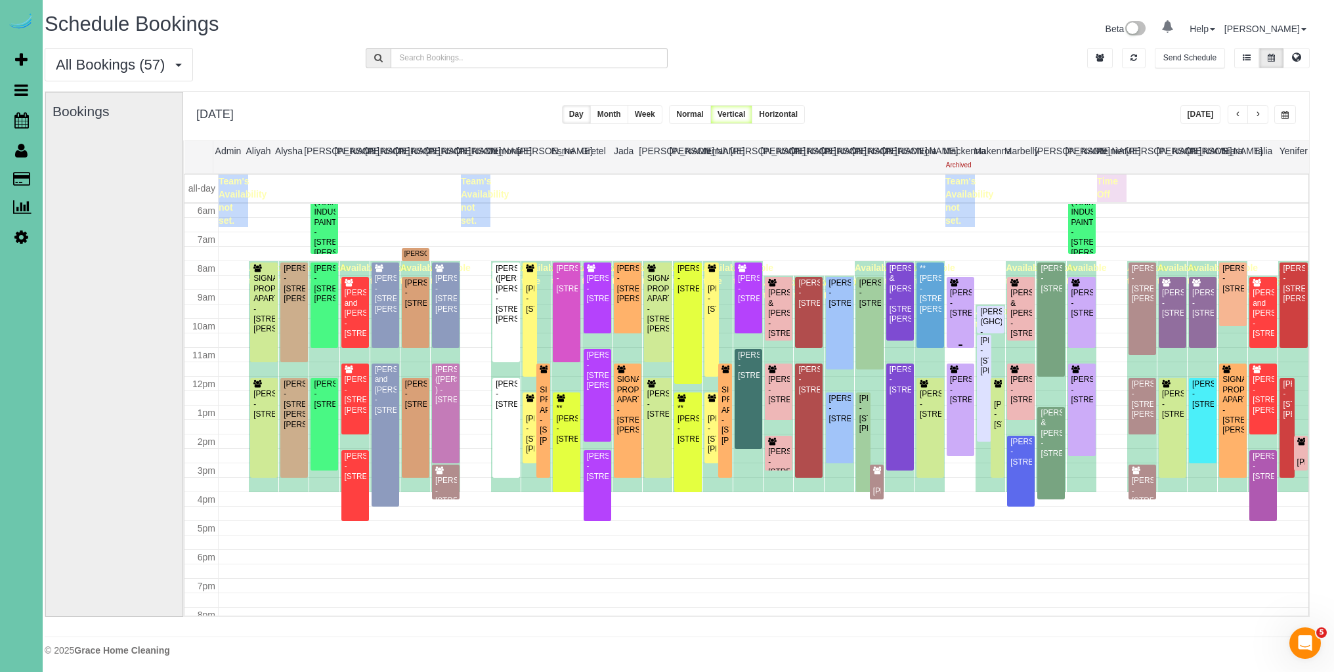
click at [957, 310] on div "Annie Dolan - 6019 Hickory Street, Omaha, NE 68106" at bounding box center [960, 303] width 22 height 30
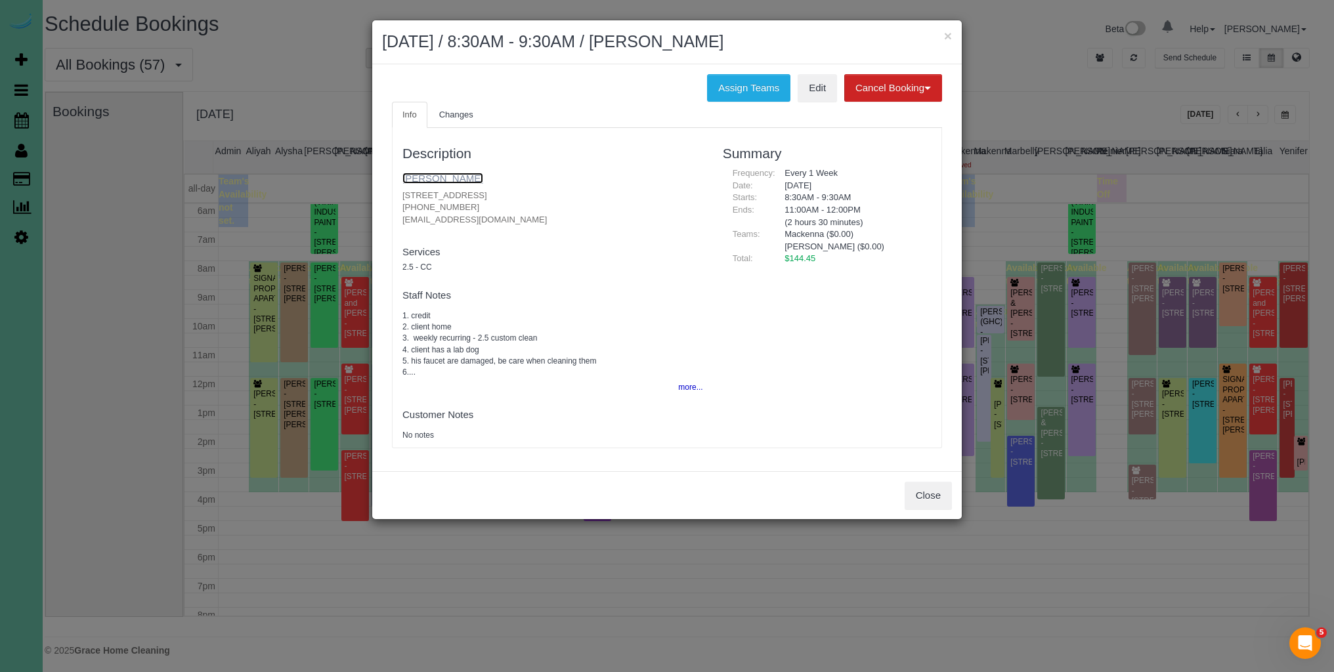
click at [433, 180] on link "[PERSON_NAME]" at bounding box center [442, 178] width 81 height 11
click at [945, 38] on button "×" at bounding box center [948, 36] width 8 height 14
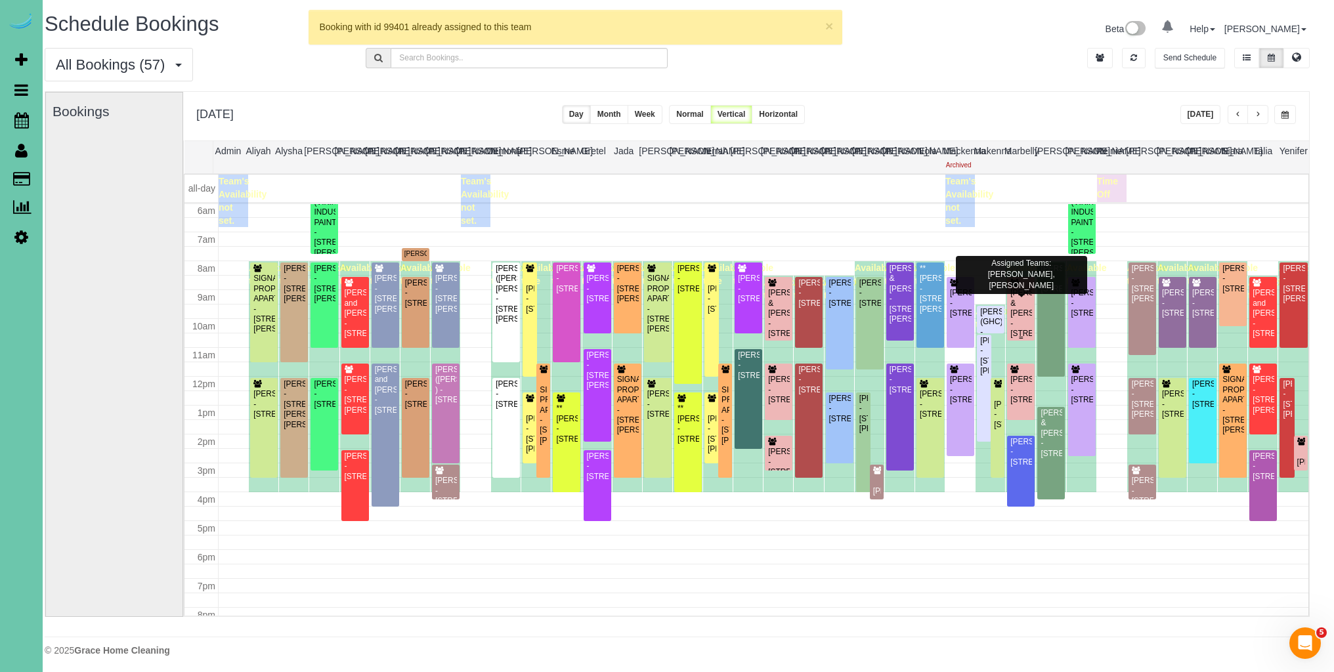
click at [1020, 300] on div "Scott & Becky Lancaster - 19887 Bellbrook Boulevard, Gretna, NE 68028" at bounding box center [1020, 313] width 22 height 51
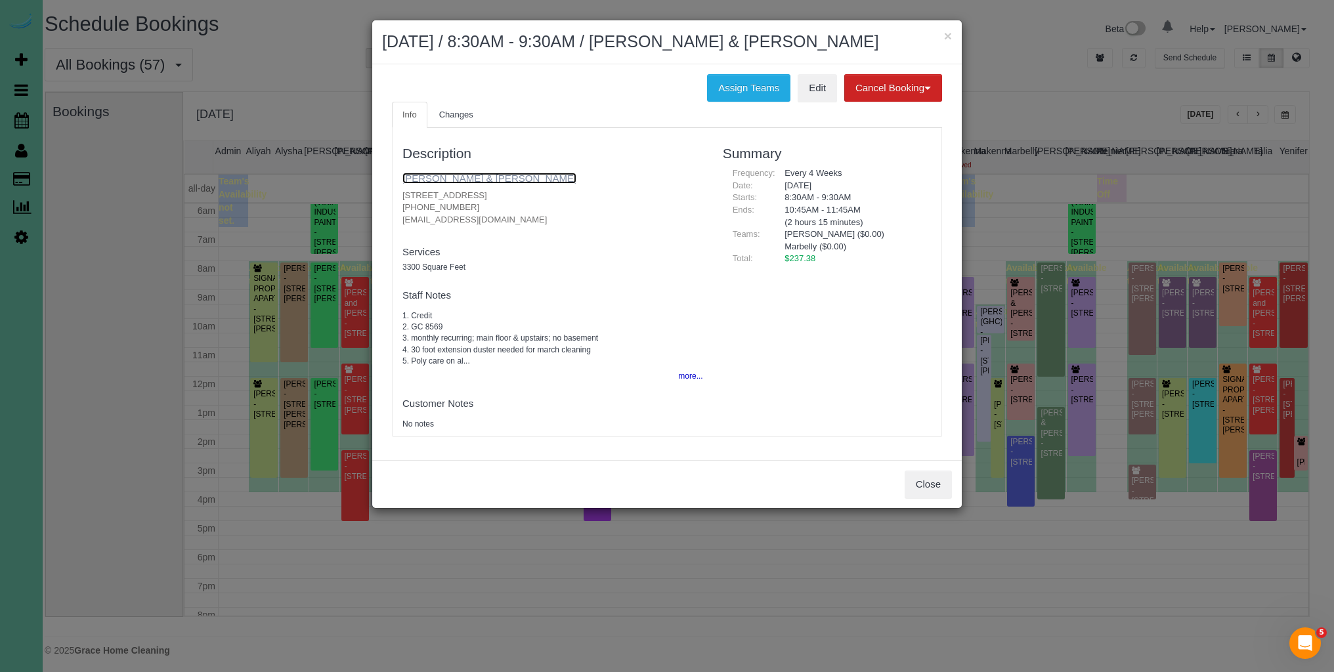
click at [436, 180] on link "Scott & Becky Lancaster" at bounding box center [489, 178] width 174 height 11
drag, startPoint x: 914, startPoint y: 482, endPoint x: 909, endPoint y: 474, distance: 10.0
click at [914, 479] on button "Close" at bounding box center [927, 485] width 47 height 28
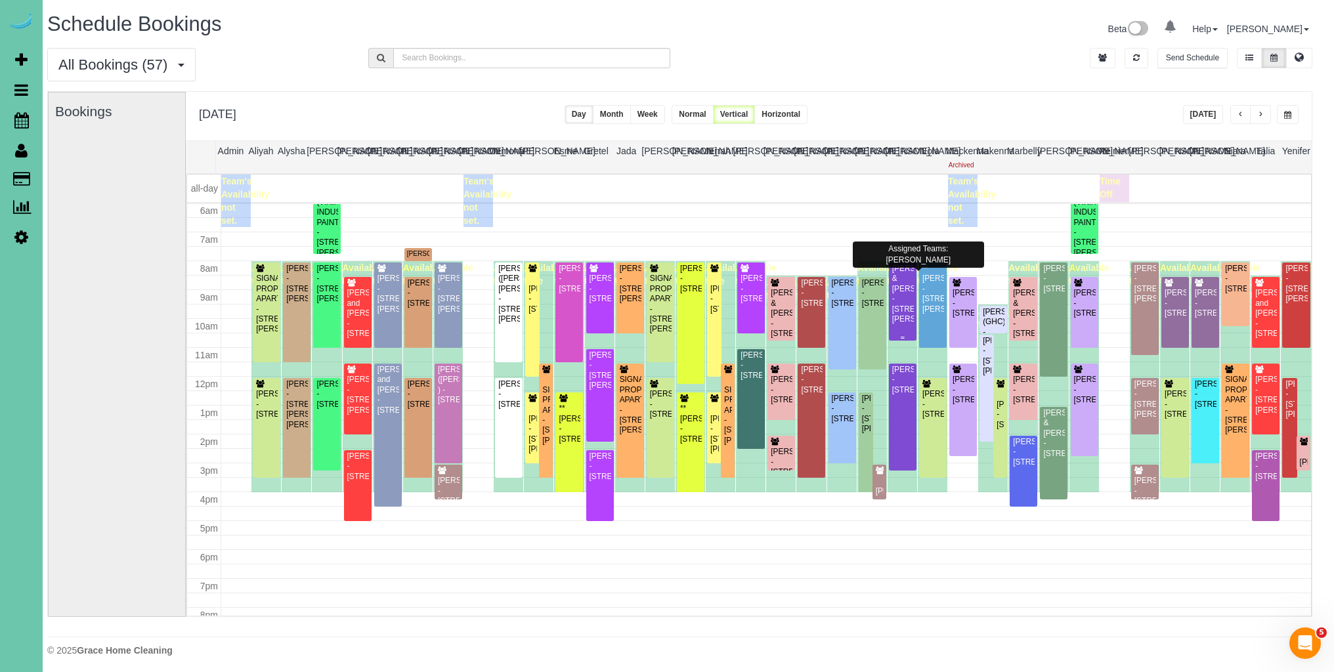
scroll to position [0, 7]
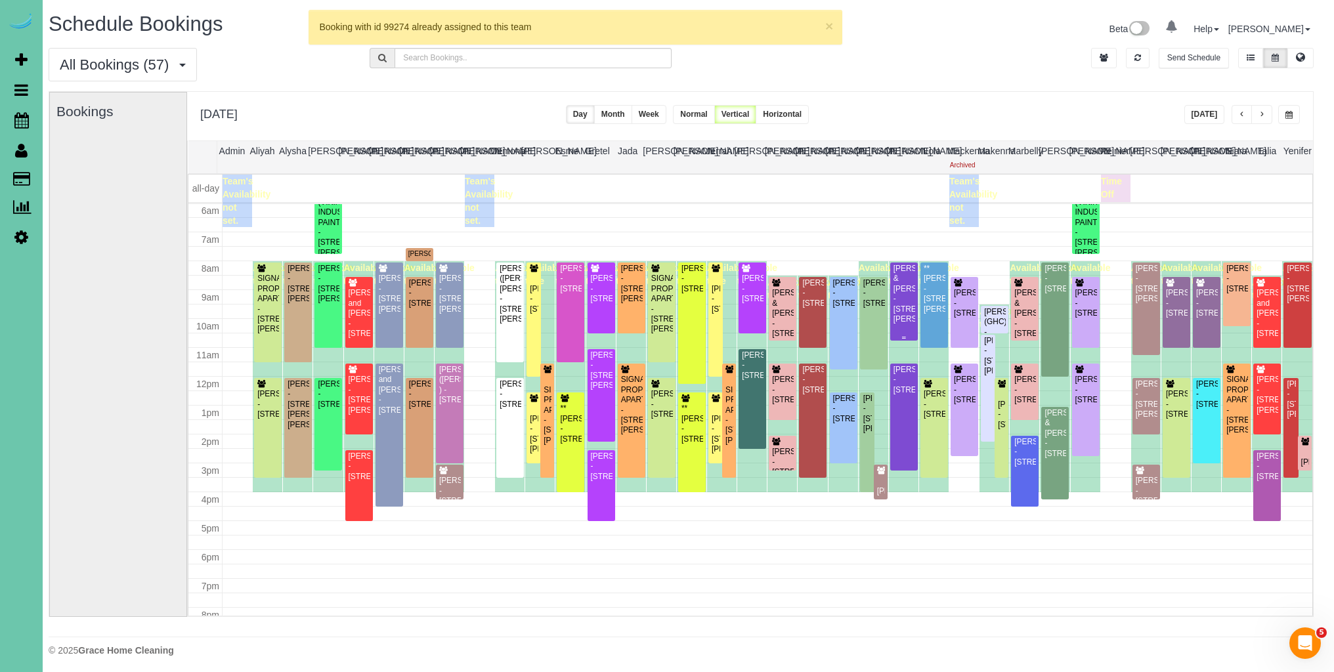
click at [904, 276] on div "Tim & Peg Elofson - 5610 Nicholas Street, Omaha, NE 68132" at bounding box center [904, 294] width 22 height 61
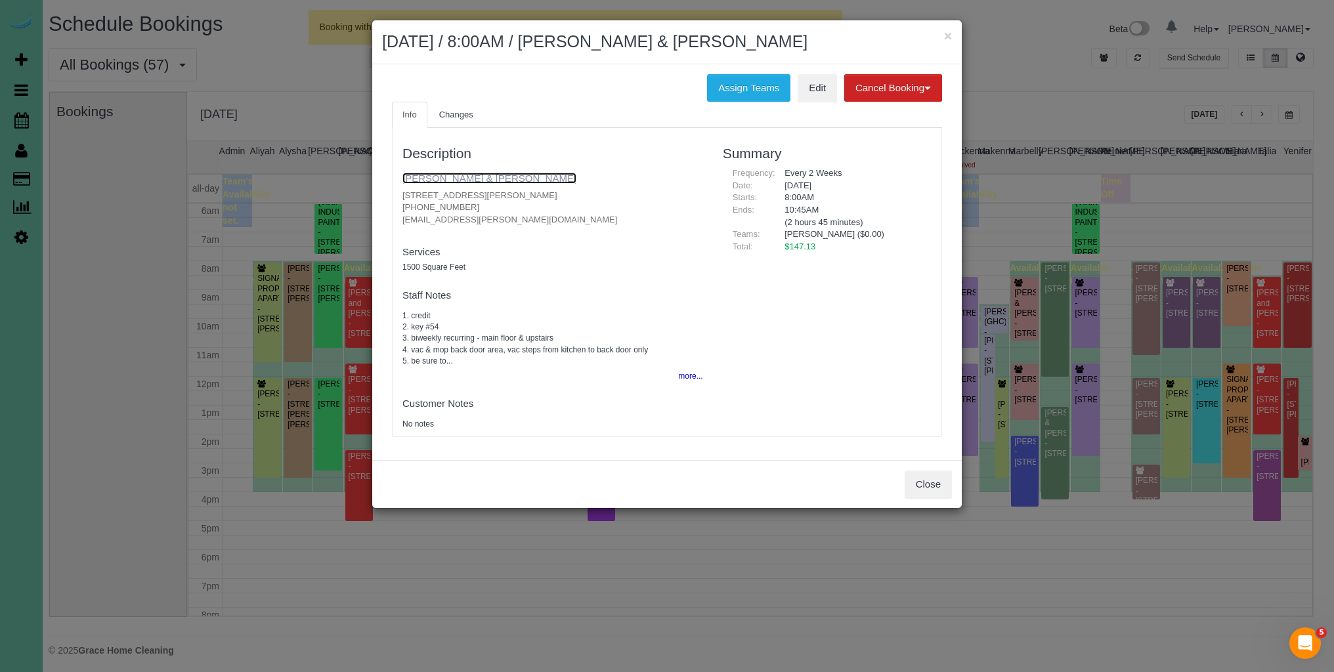
click at [472, 178] on link "Tim & Peg Elofson" at bounding box center [489, 178] width 174 height 11
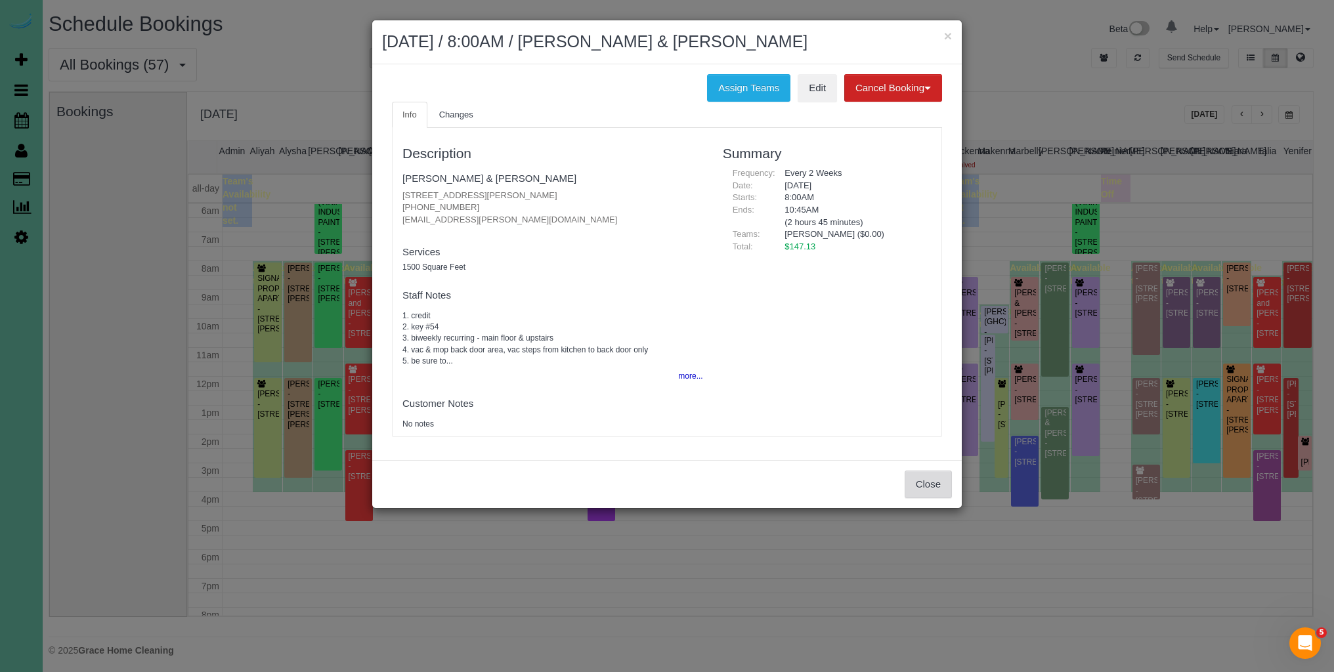
click at [941, 486] on button "Close" at bounding box center [927, 485] width 47 height 28
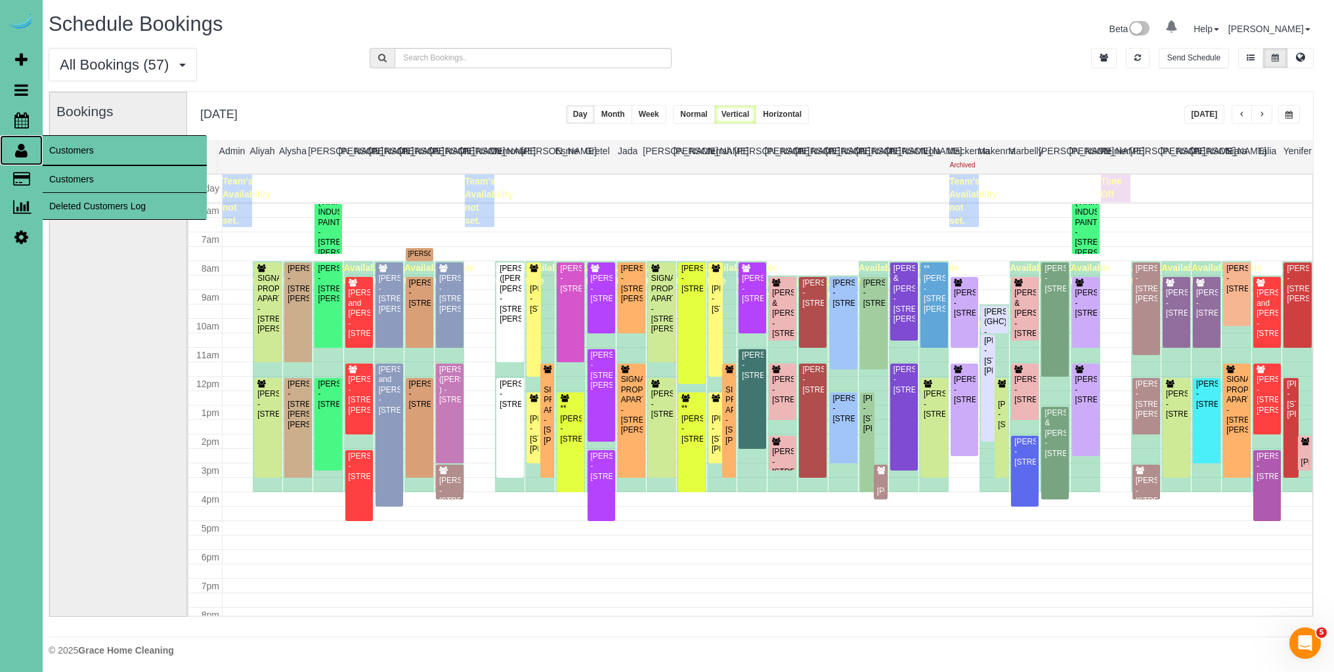
click at [21, 149] on icon at bounding box center [21, 150] width 12 height 16
click at [72, 177] on link "Customers" at bounding box center [125, 179] width 164 height 26
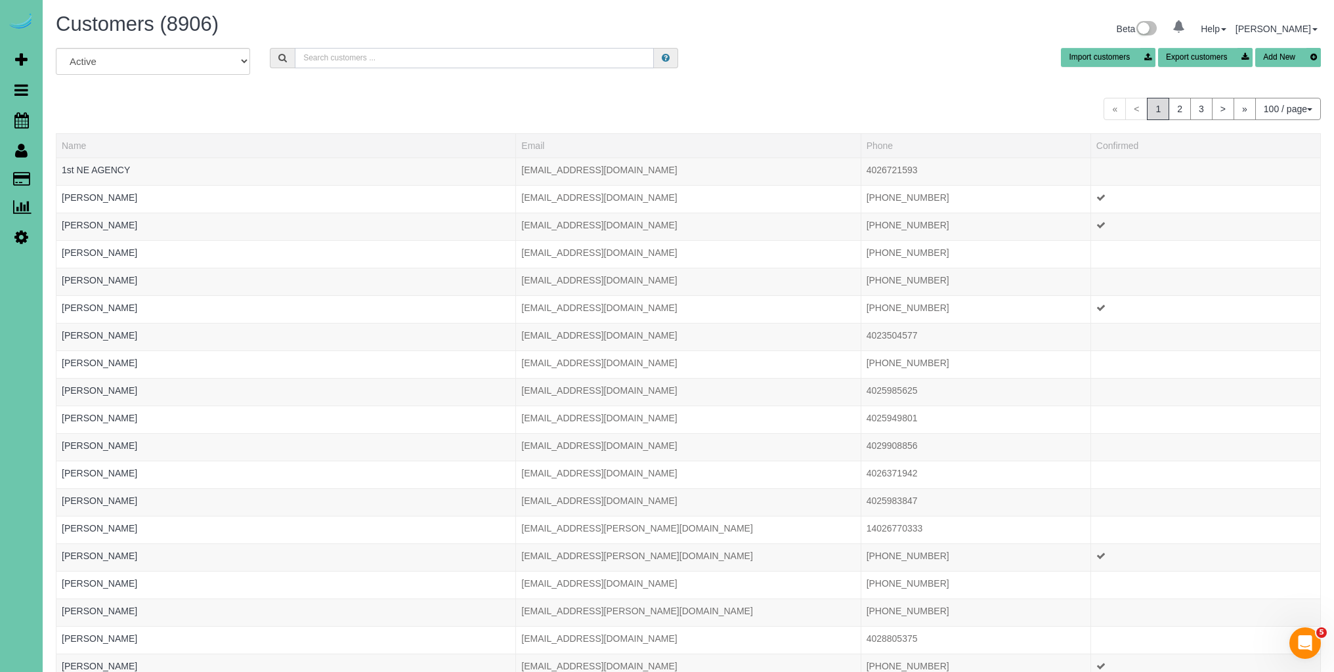
click at [374, 61] on input "text" at bounding box center [474, 58] width 359 height 20
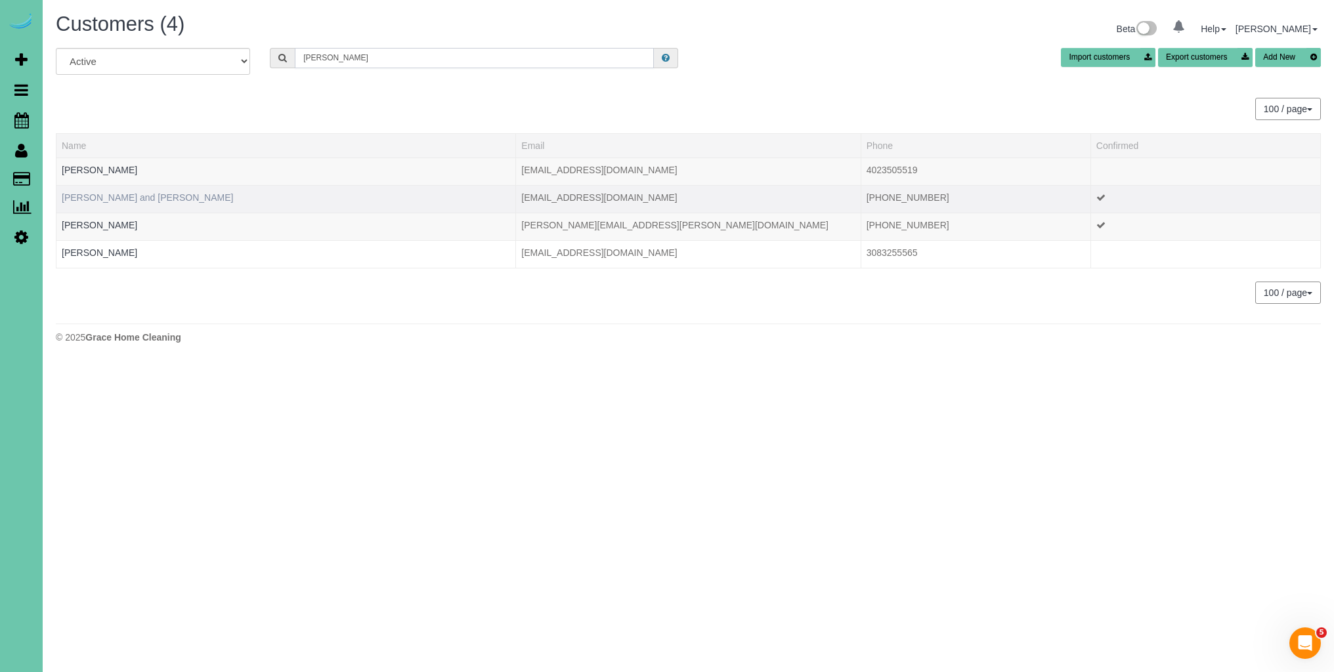
type input "steffensmeier"
click at [165, 198] on link "Craig and Teresa Steffensmeier" at bounding box center [147, 197] width 171 height 11
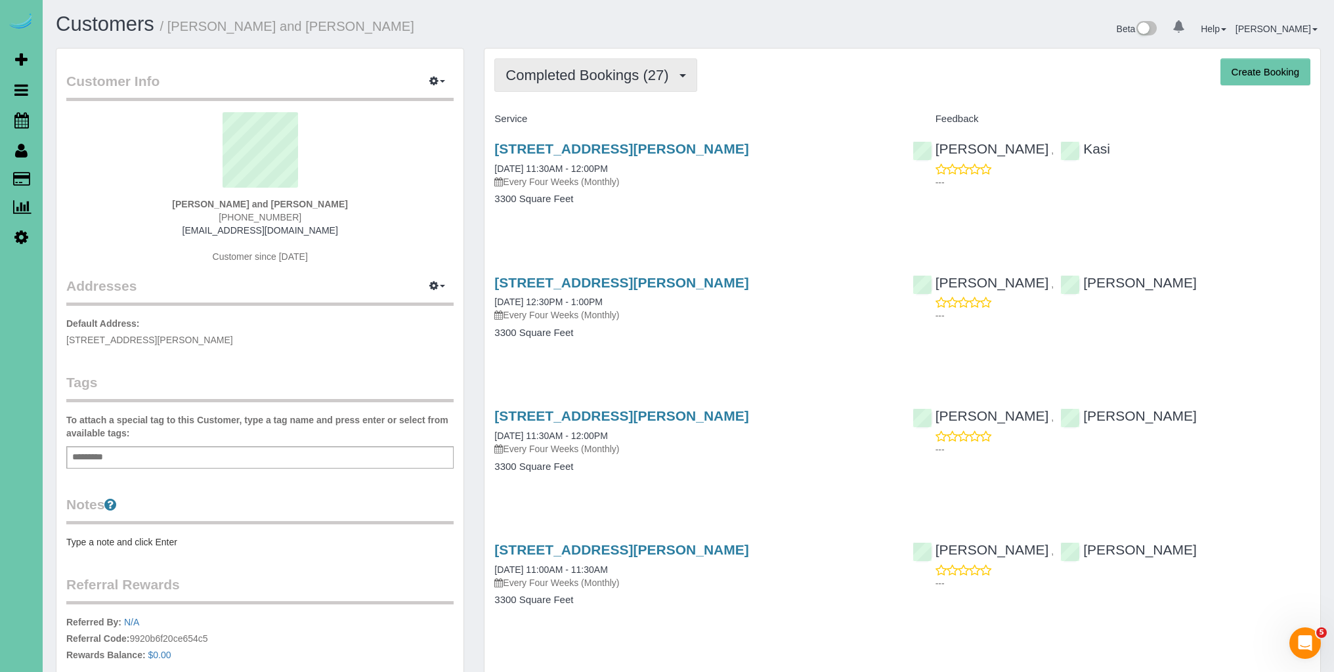
click at [616, 72] on span "Completed Bookings (27)" at bounding box center [589, 75] width 169 height 16
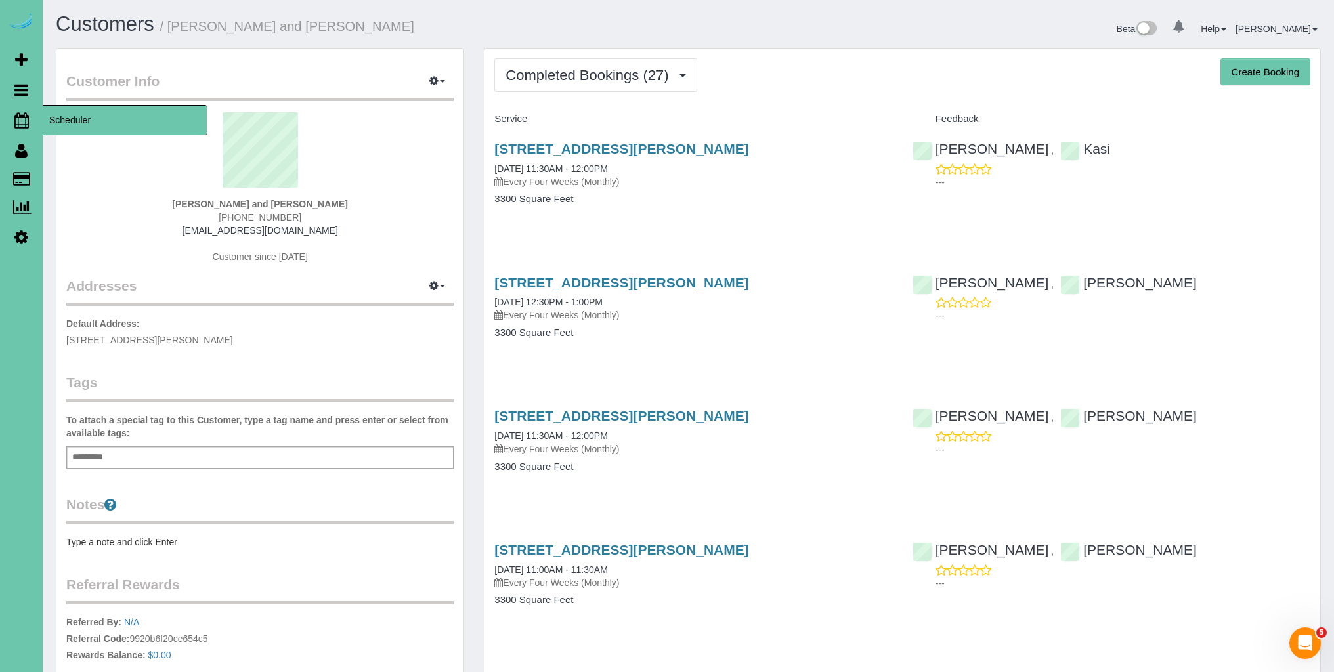
click at [18, 122] on icon at bounding box center [21, 120] width 14 height 16
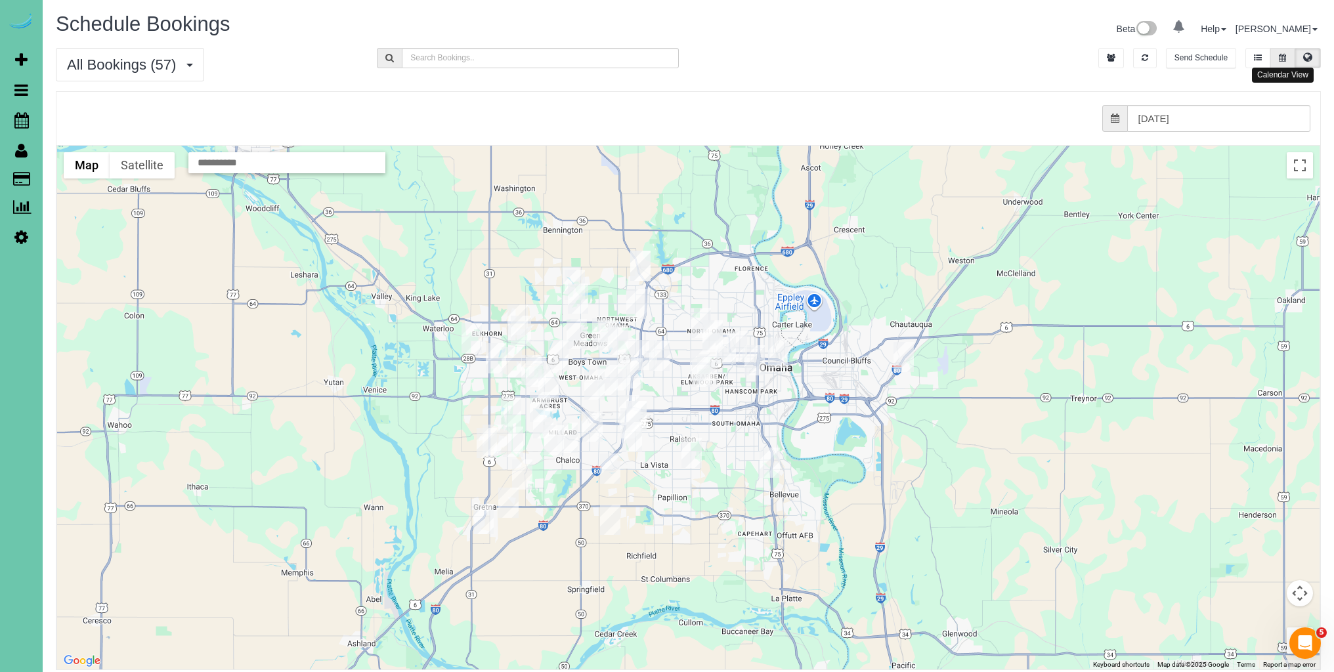
click at [1284, 63] on button at bounding box center [1282, 58] width 24 height 20
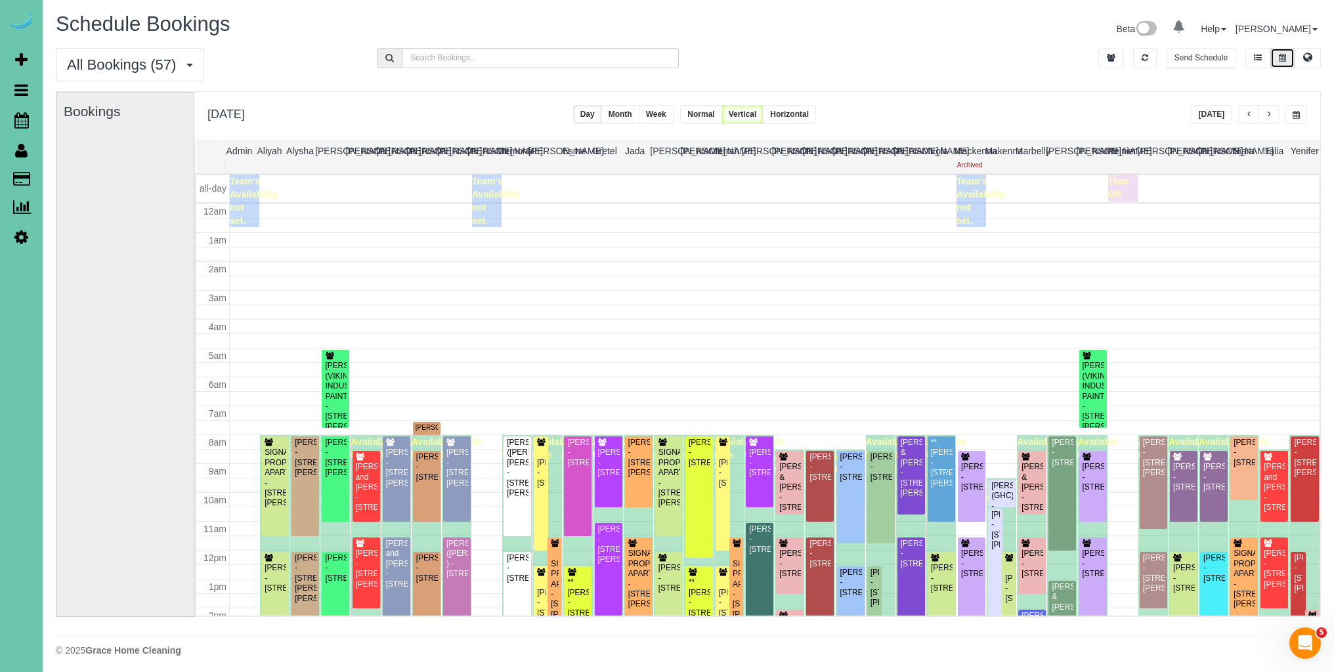
scroll to position [174, 0]
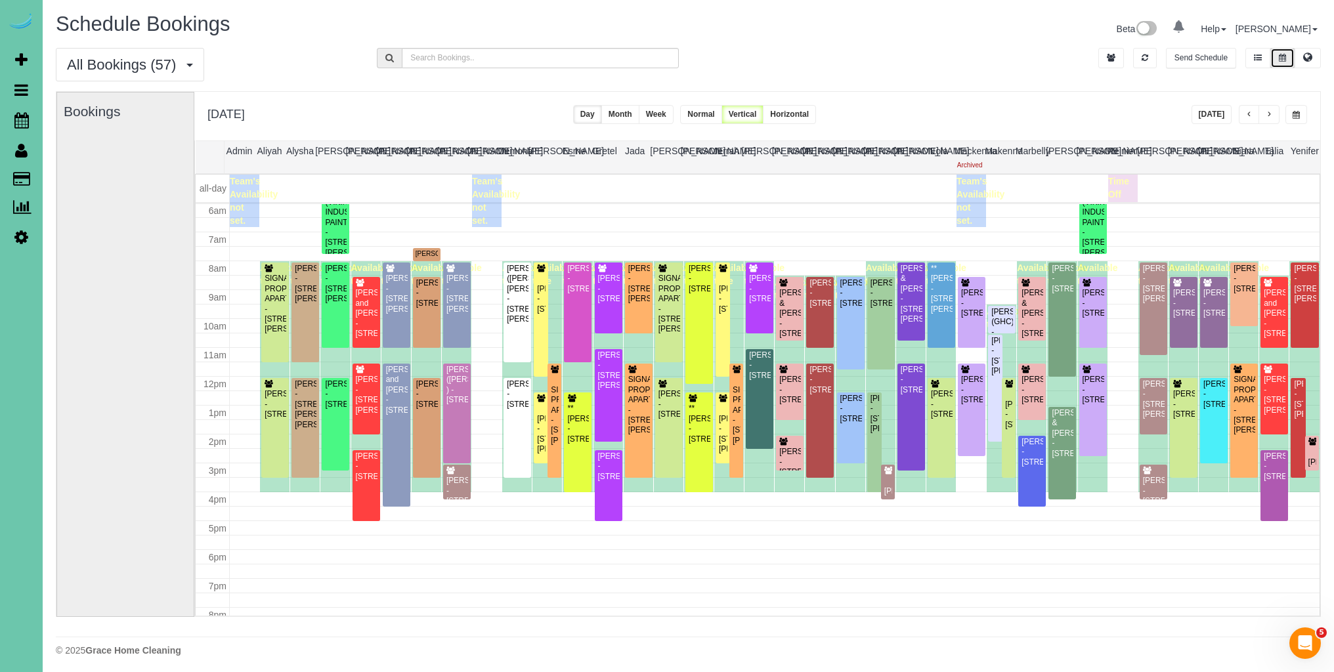
click at [1210, 111] on button "[DATE]" at bounding box center [1211, 114] width 41 height 19
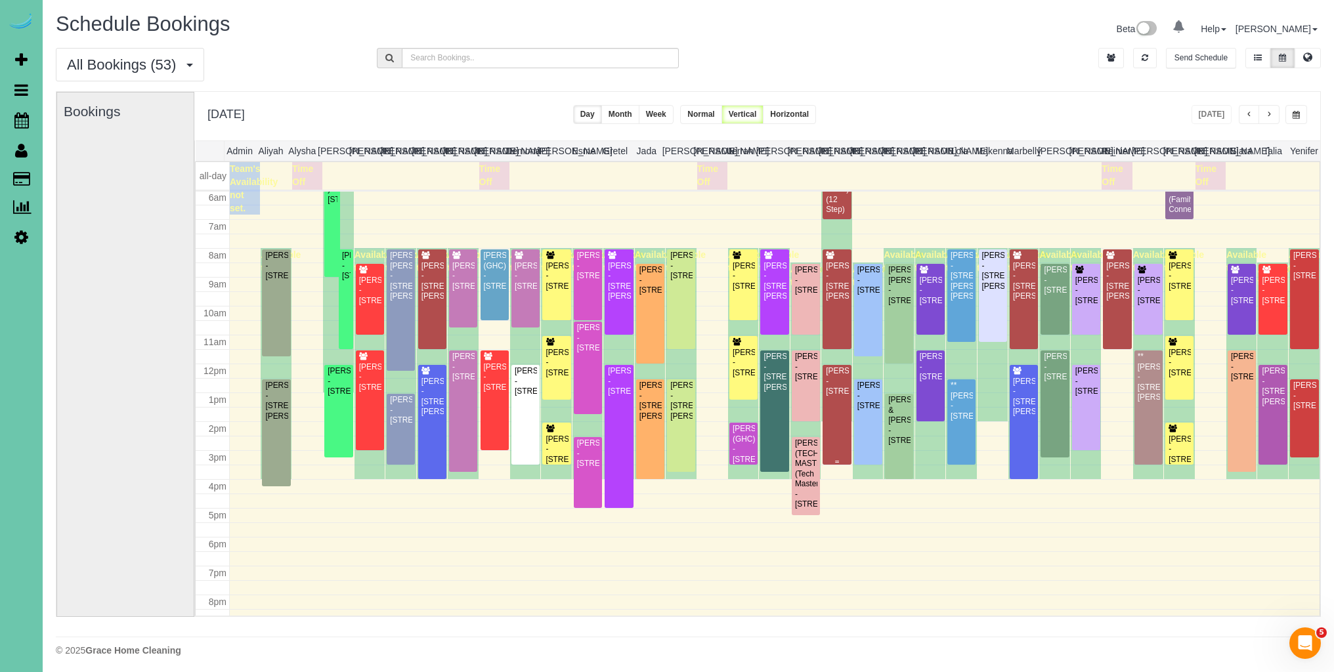
click at [847, 396] on div "[PERSON_NAME] - [STREET_ADDRESS]" at bounding box center [836, 381] width 23 height 30
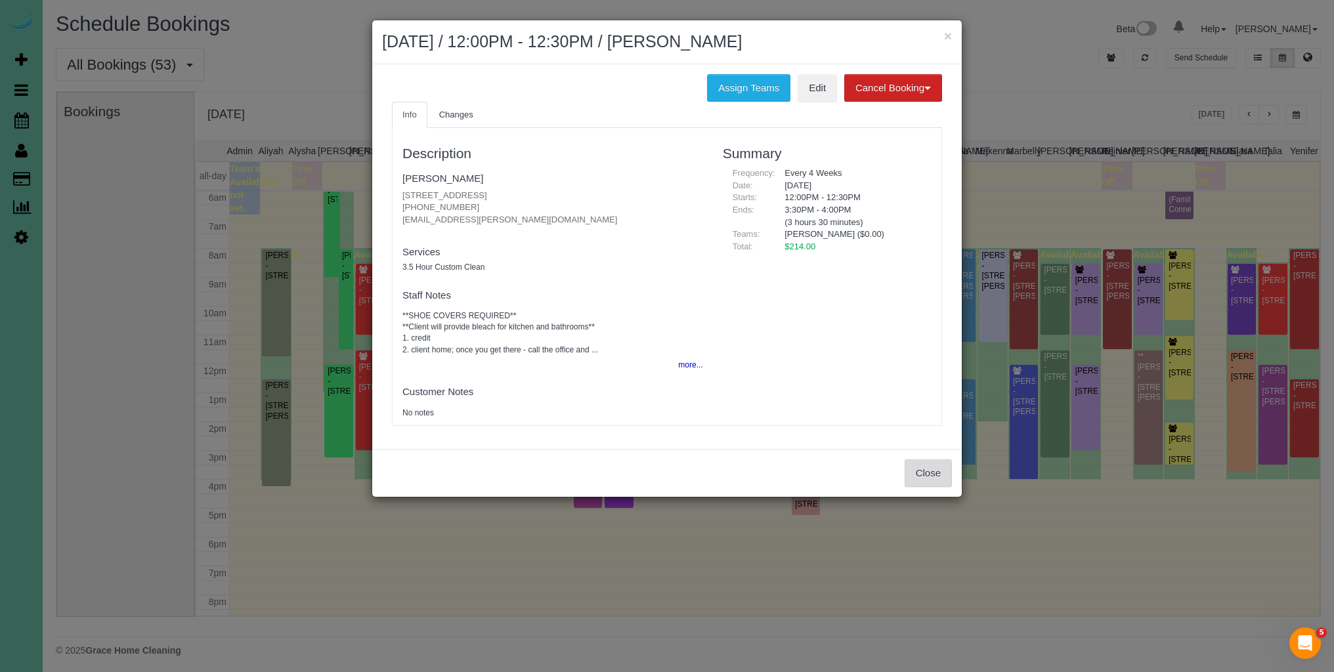
click at [925, 475] on button "Close" at bounding box center [927, 473] width 47 height 28
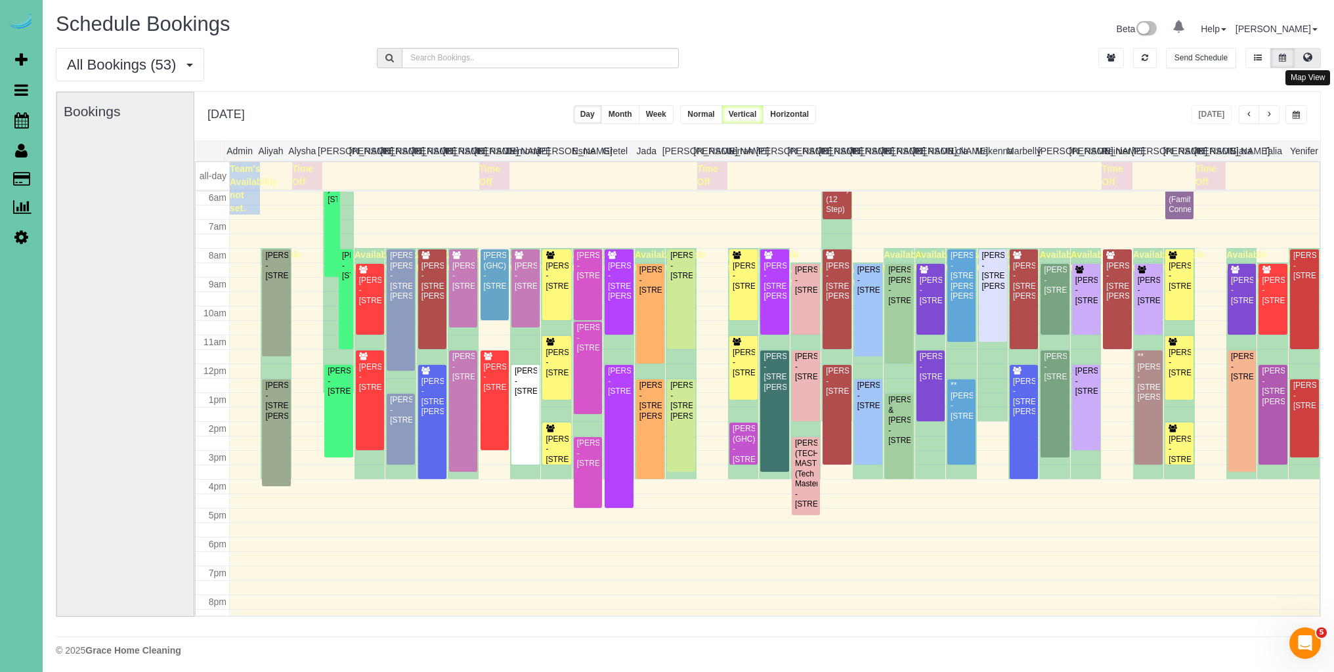
click at [1306, 57] on icon at bounding box center [1307, 57] width 9 height 8
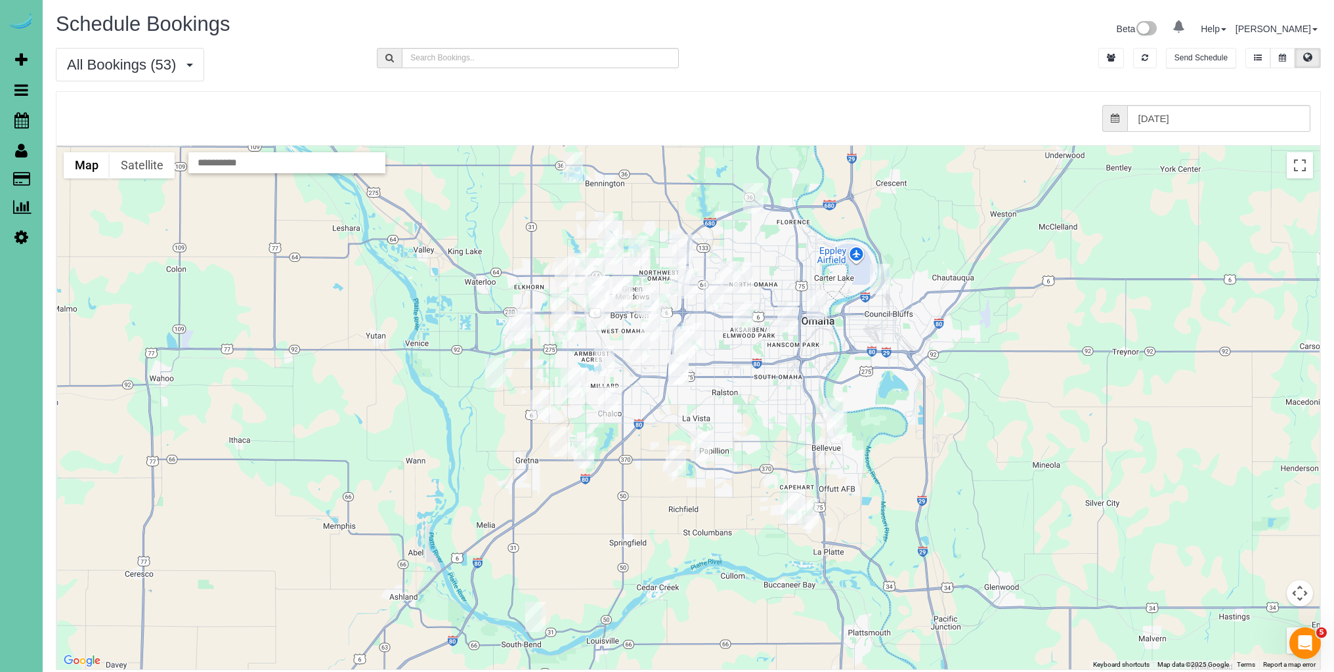
click at [685, 329] on img "10/06/2025 11:30AM - Sarah Weller - 10422 Hascall St, Omaha, NE 68124" at bounding box center [681, 341] width 20 height 30
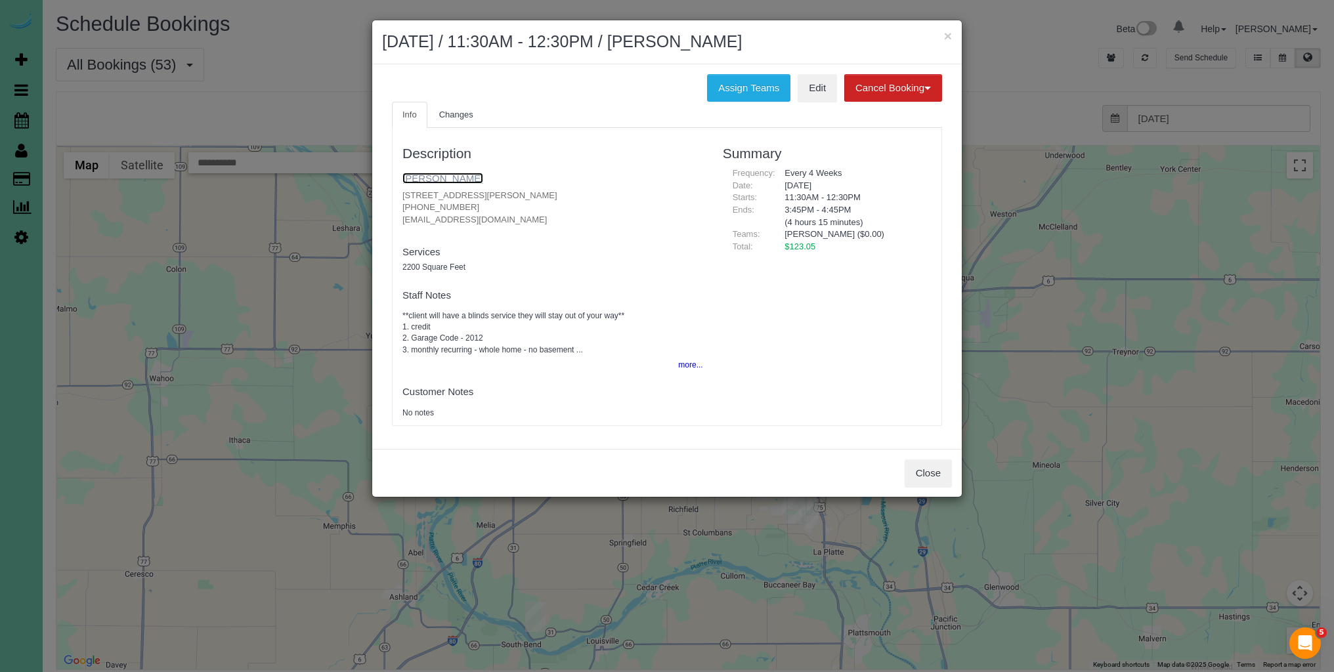
click at [446, 180] on link "[PERSON_NAME]" at bounding box center [442, 178] width 81 height 11
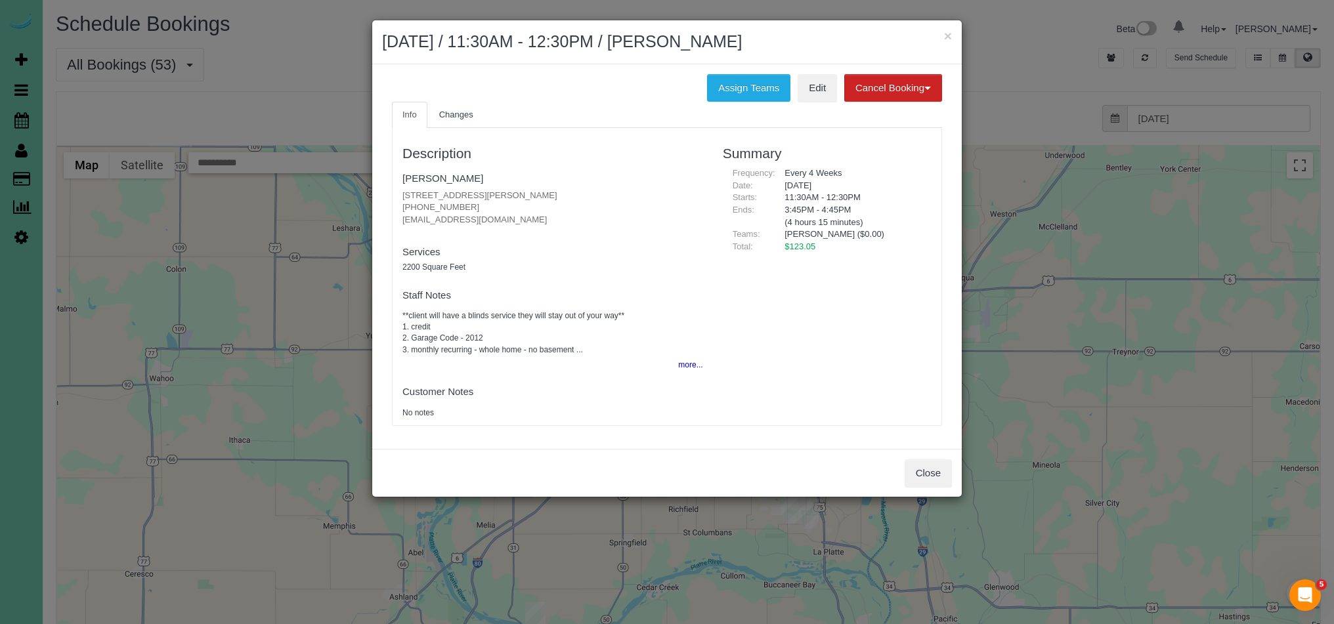
click at [924, 493] on div "Close" at bounding box center [666, 473] width 589 height 48
click at [946, 476] on button "Close" at bounding box center [927, 473] width 47 height 28
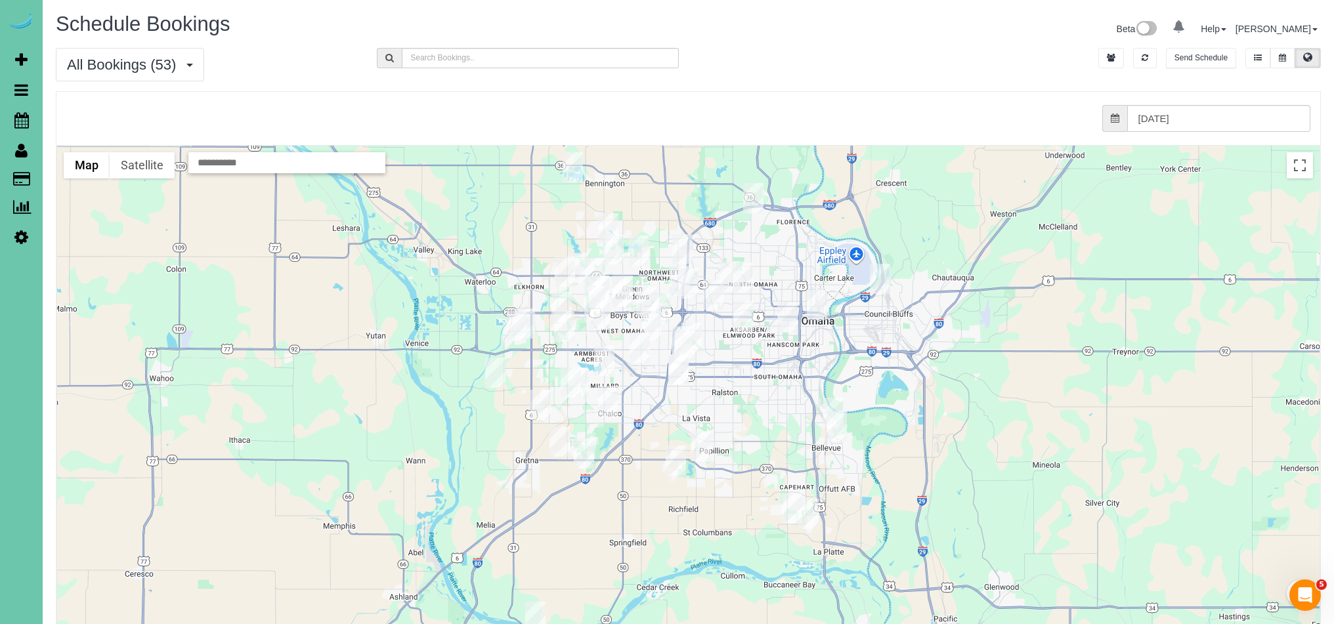
click at [643, 304] on img "10/06/2025 12:00PM - Katherine Watson - 229 N 129th Street, Omaha, NE 68154" at bounding box center [646, 302] width 20 height 30
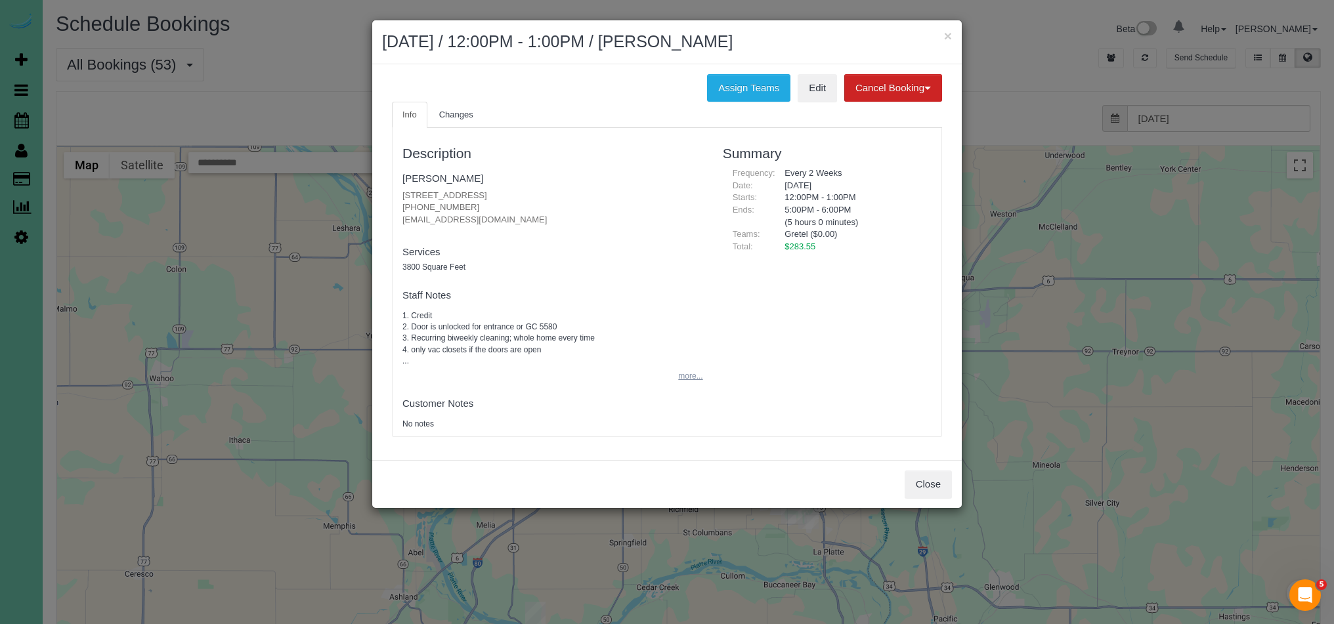
click at [687, 378] on button "more..." at bounding box center [686, 376] width 32 height 19
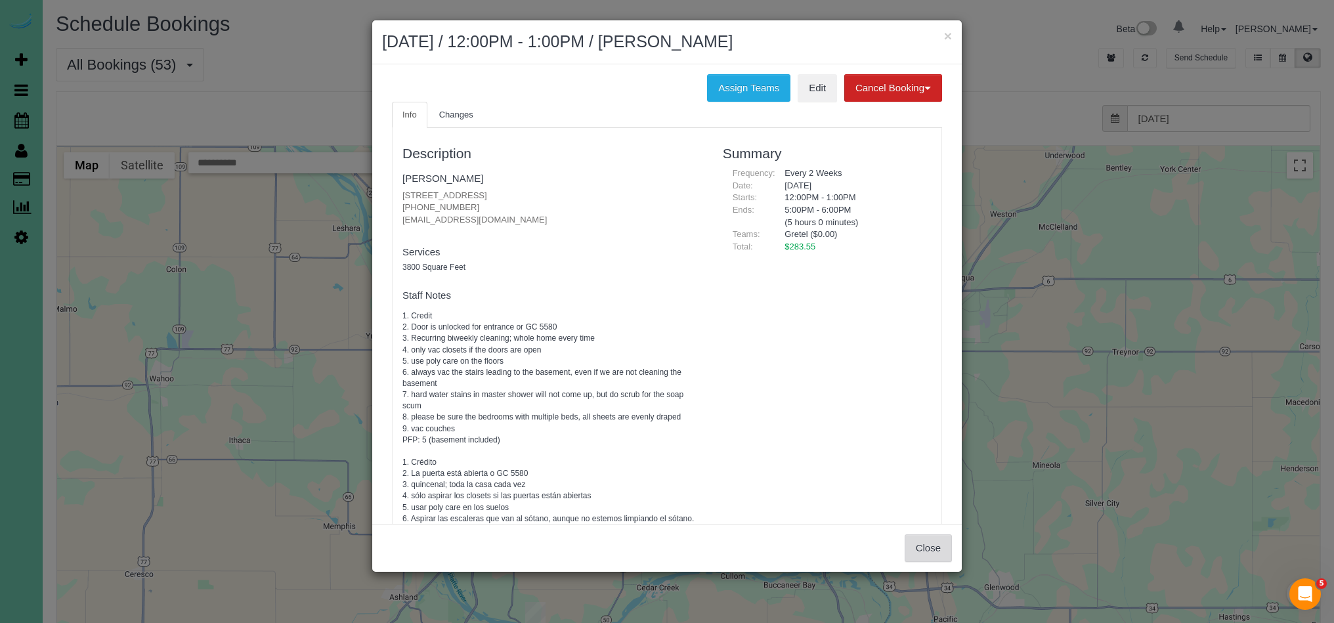
click at [927, 547] on button "Close" at bounding box center [927, 548] width 47 height 28
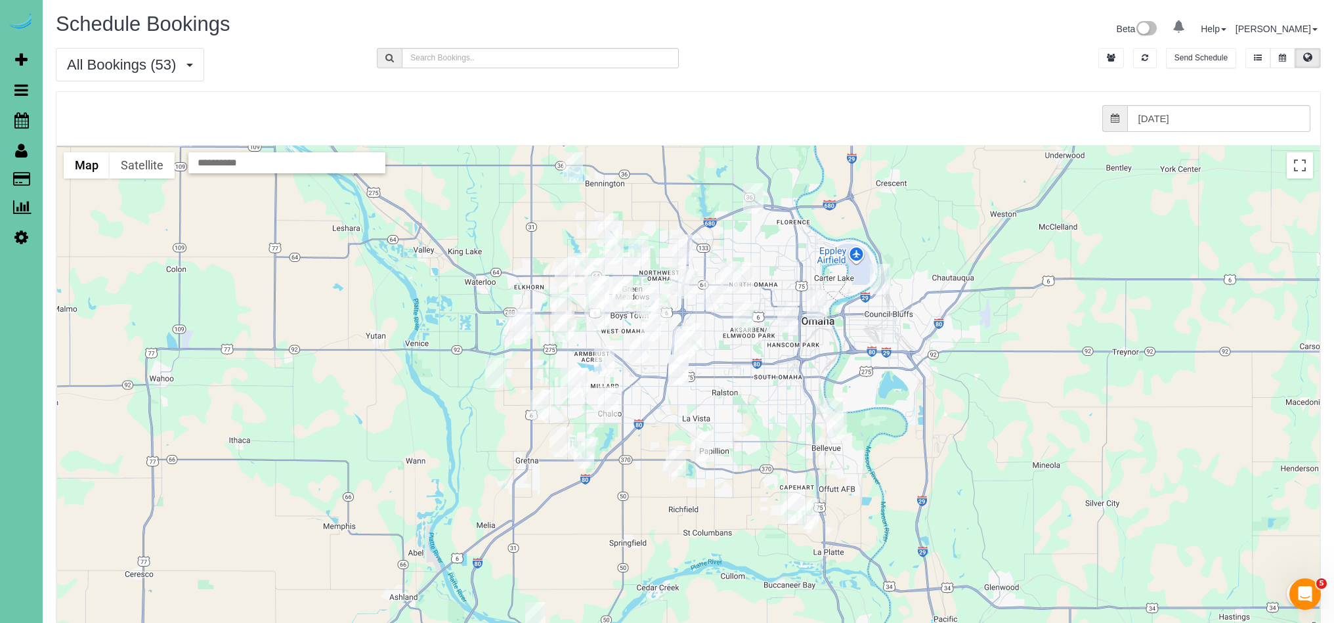
click at [747, 316] on img "10/06/2025 2:30PM - Dallas Lemmers - 1111 S 64th Ave, Omaha, NE 68106" at bounding box center [743, 316] width 20 height 30
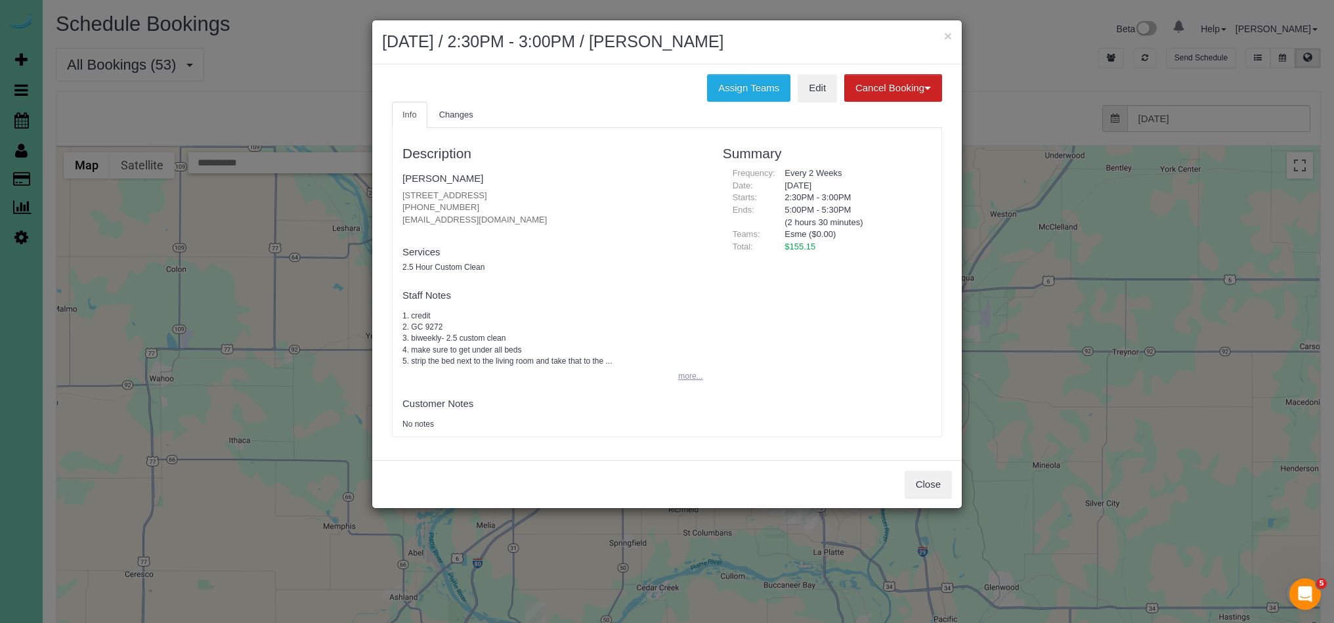
click at [694, 380] on button "more..." at bounding box center [686, 376] width 32 height 19
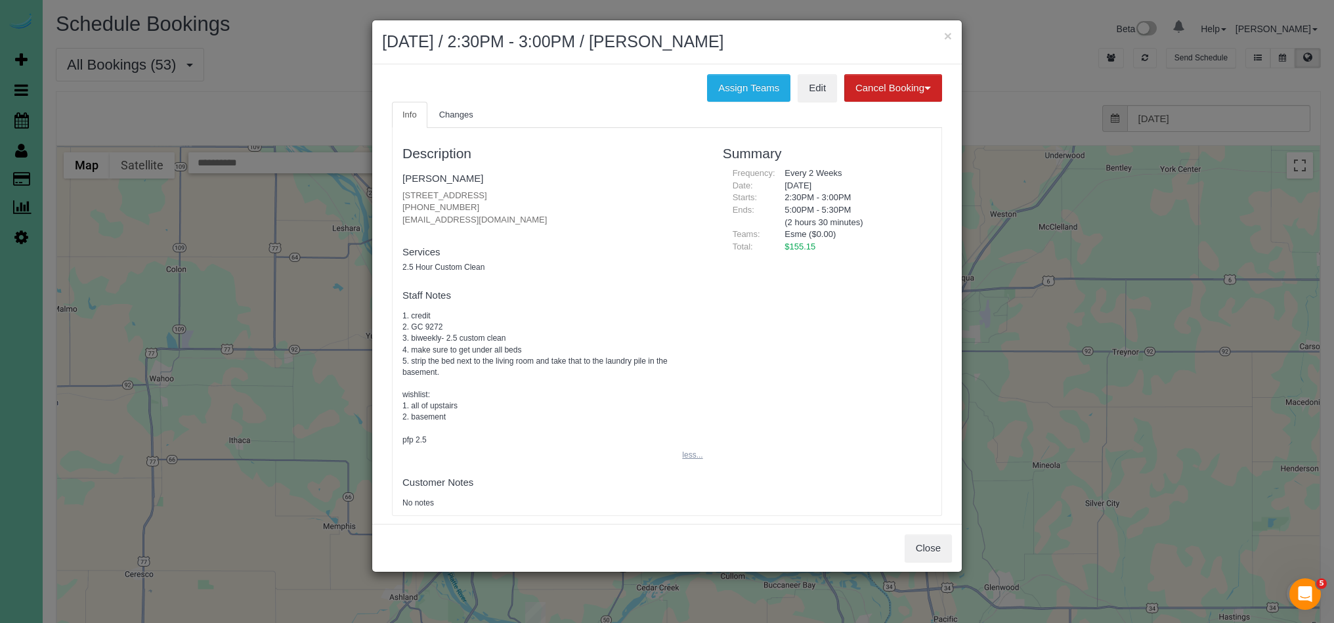
click at [693, 461] on button "less..." at bounding box center [688, 455] width 28 height 19
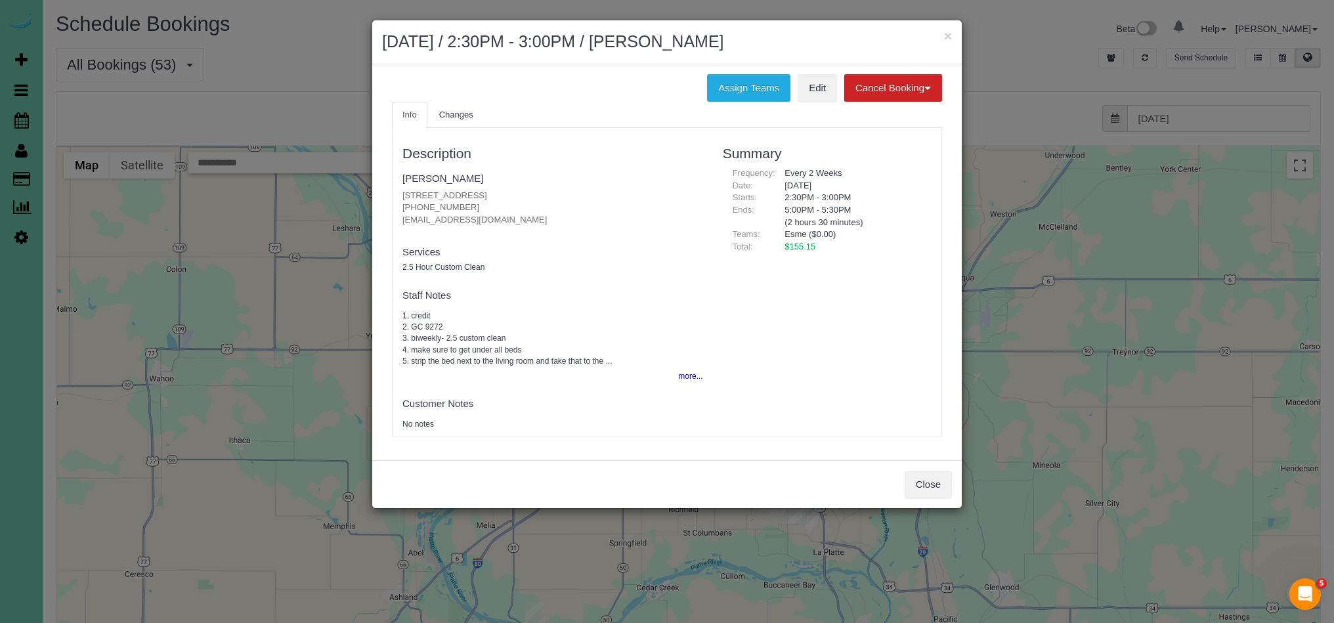
drag, startPoint x: 457, startPoint y: 211, endPoint x: 363, endPoint y: 204, distance: 94.8
click at [363, 204] on div "× October 06, 2025 / 2:30PM - 3:00PM / Dallas Lemmers Assign Teams Edit Cancel …" at bounding box center [667, 311] width 1334 height 623
copy p "(402) 672-9629"
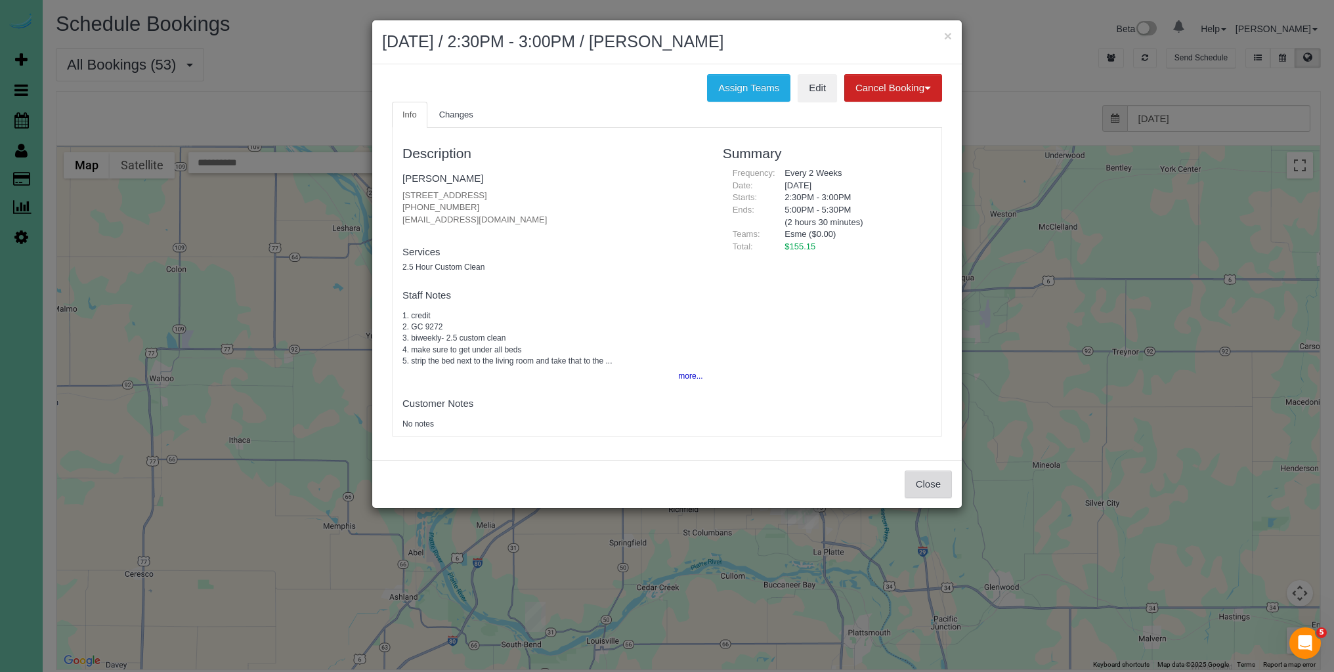
click at [925, 483] on button "Close" at bounding box center [927, 485] width 47 height 28
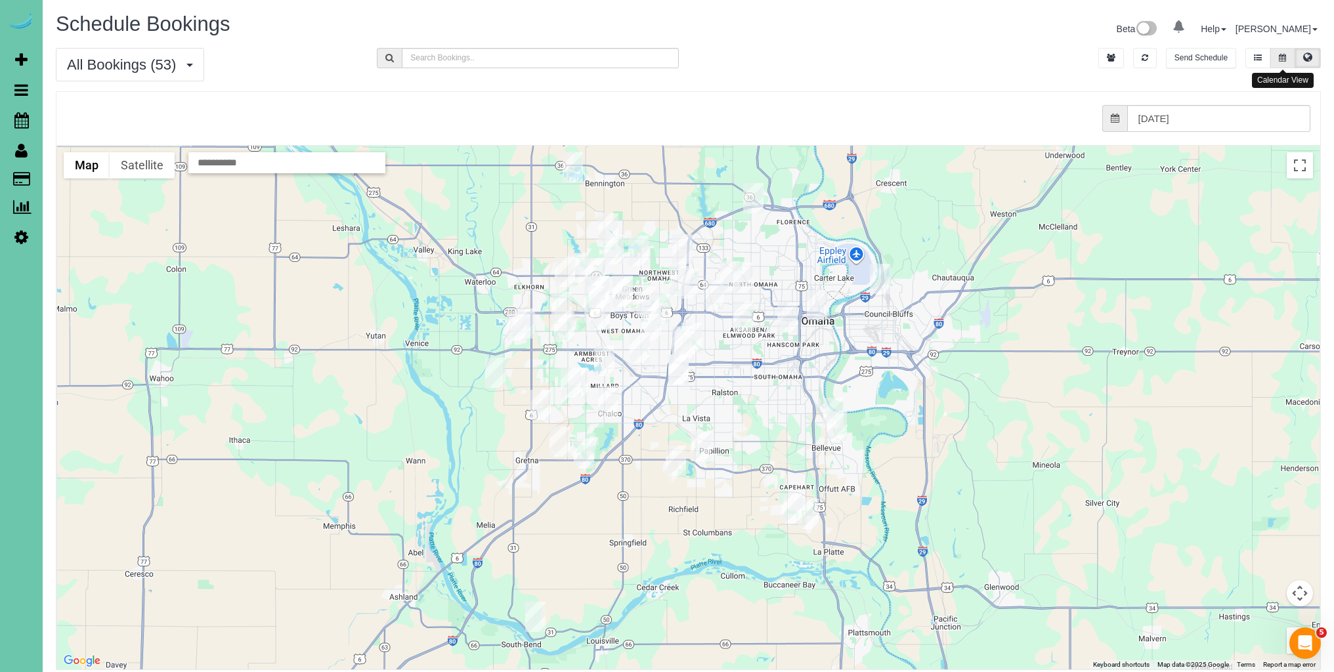
click at [1285, 54] on button at bounding box center [1282, 58] width 24 height 20
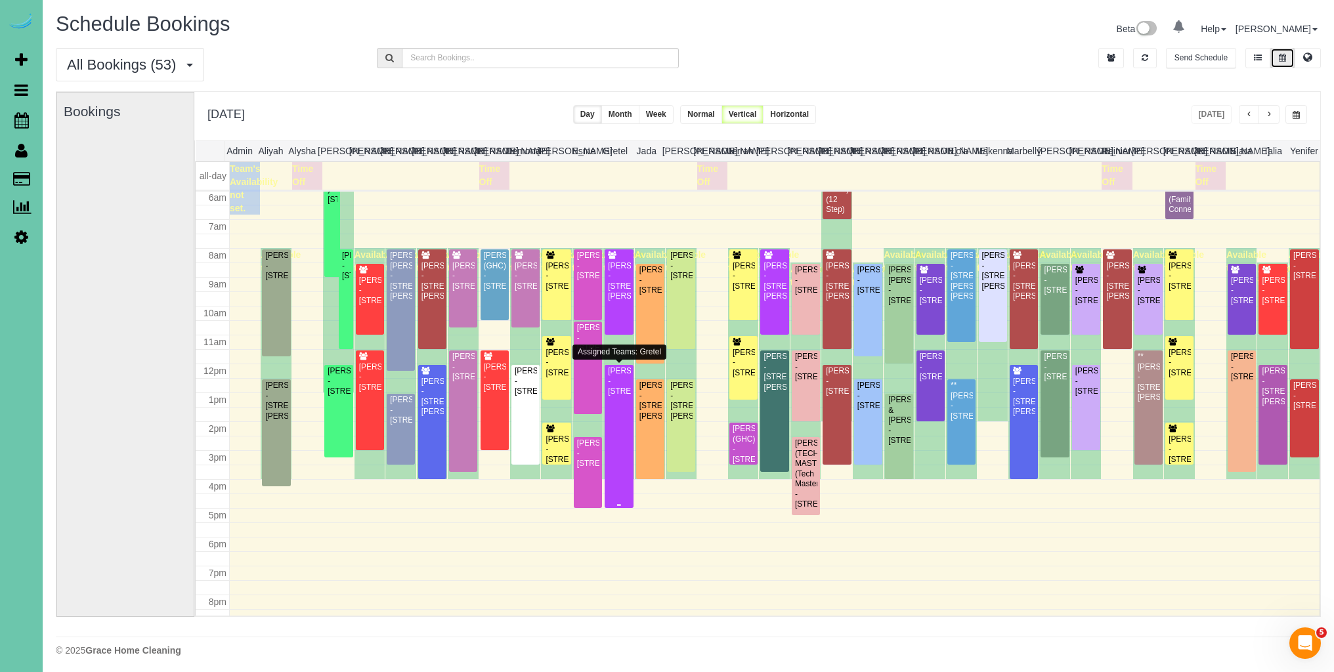
click at [622, 396] on div "[PERSON_NAME] - [STREET_ADDRESS]" at bounding box center [618, 381] width 23 height 30
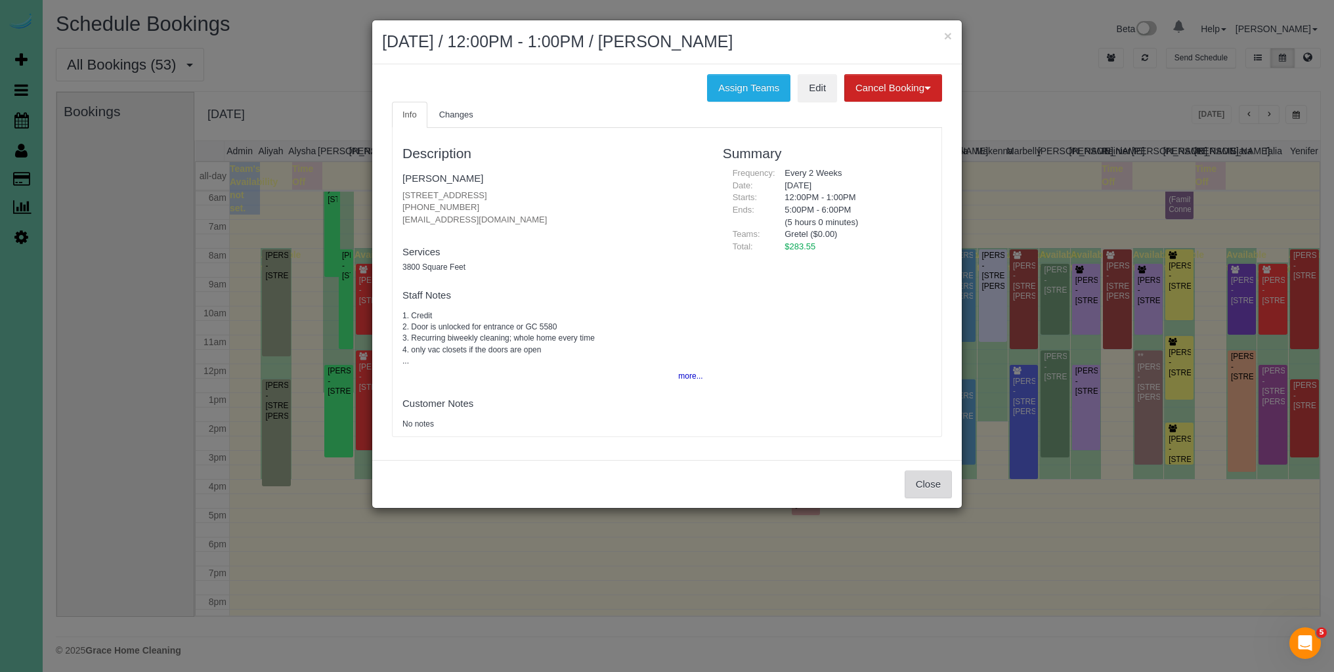
click at [946, 488] on button "Close" at bounding box center [927, 485] width 47 height 28
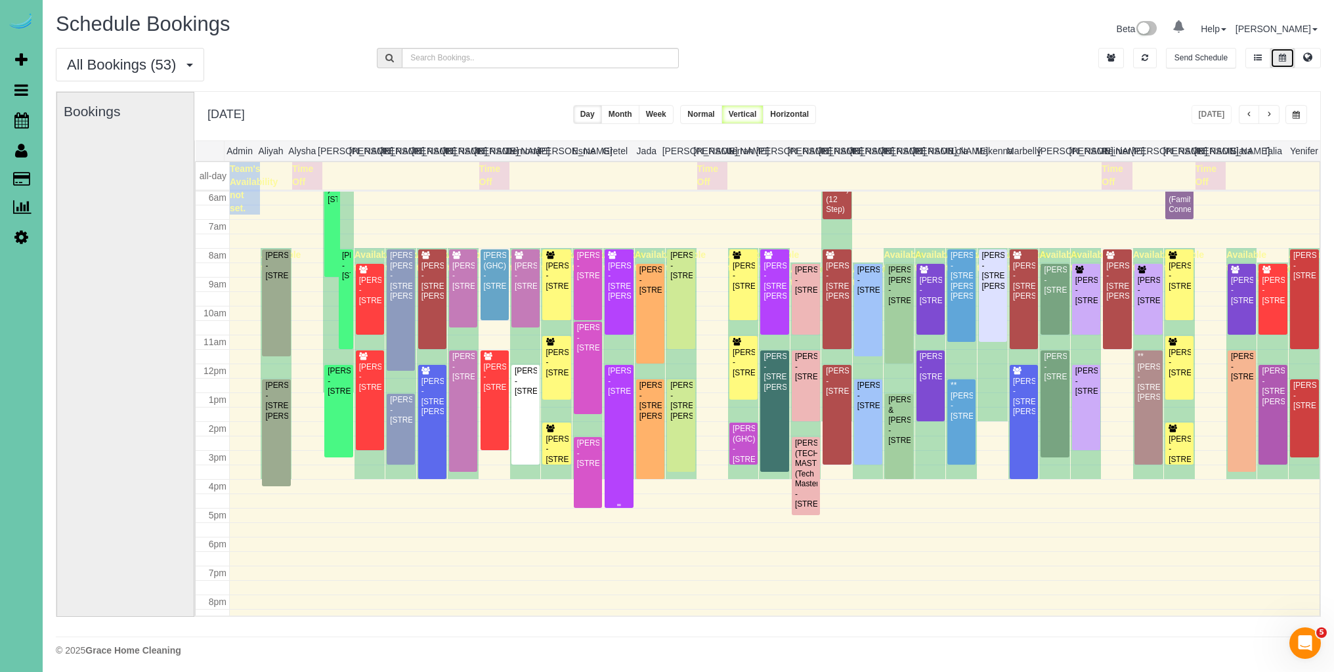
click at [622, 393] on div "[PERSON_NAME] - [STREET_ADDRESS]" at bounding box center [618, 381] width 23 height 30
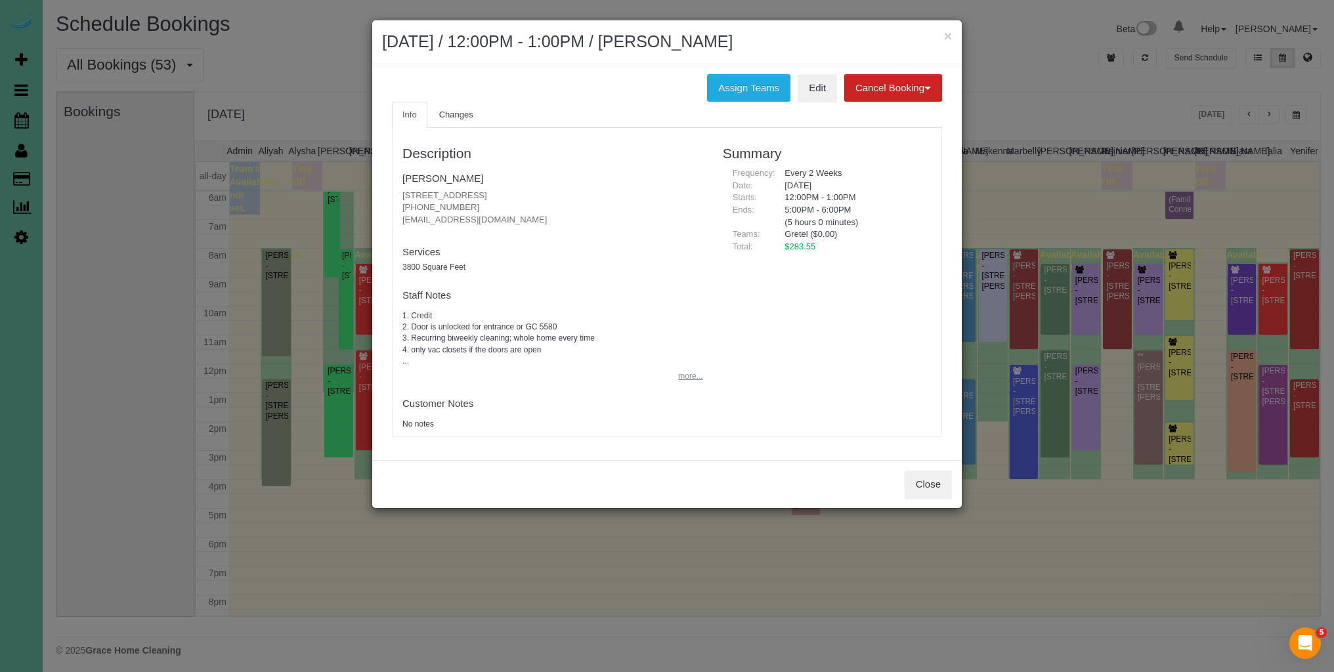
click at [688, 384] on button "more..." at bounding box center [686, 376] width 32 height 19
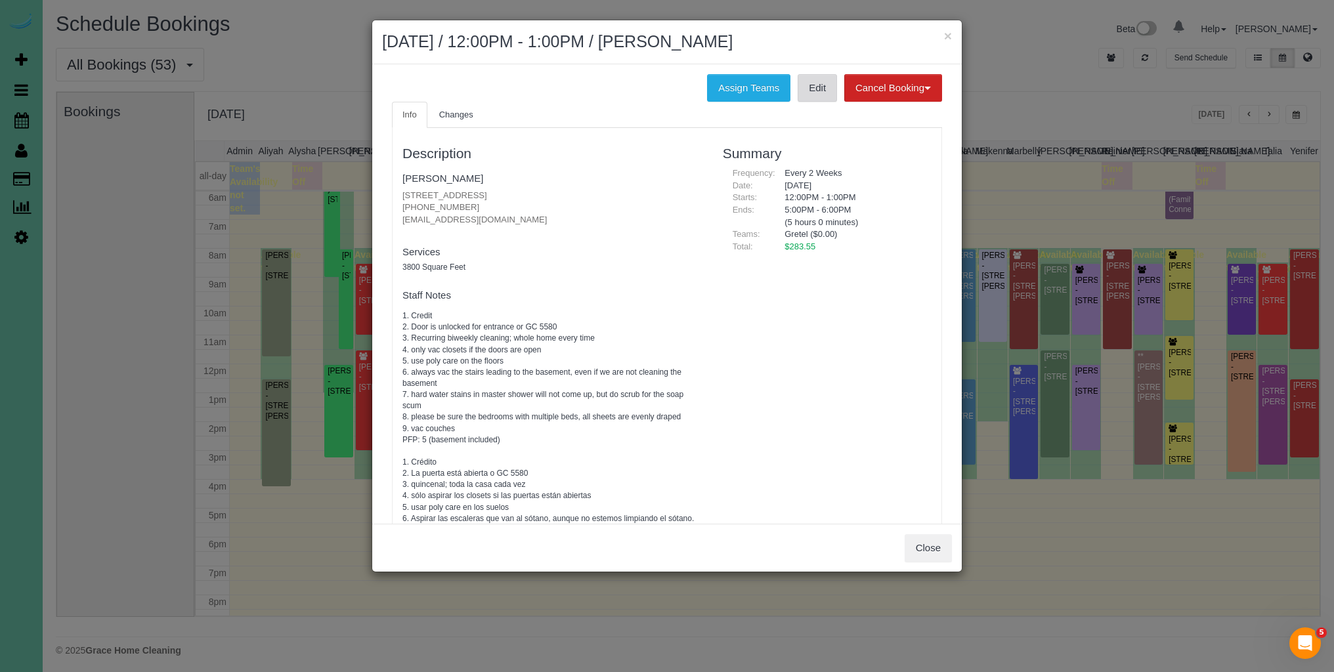
click at [816, 93] on link "Edit" at bounding box center [816, 88] width 39 height 28
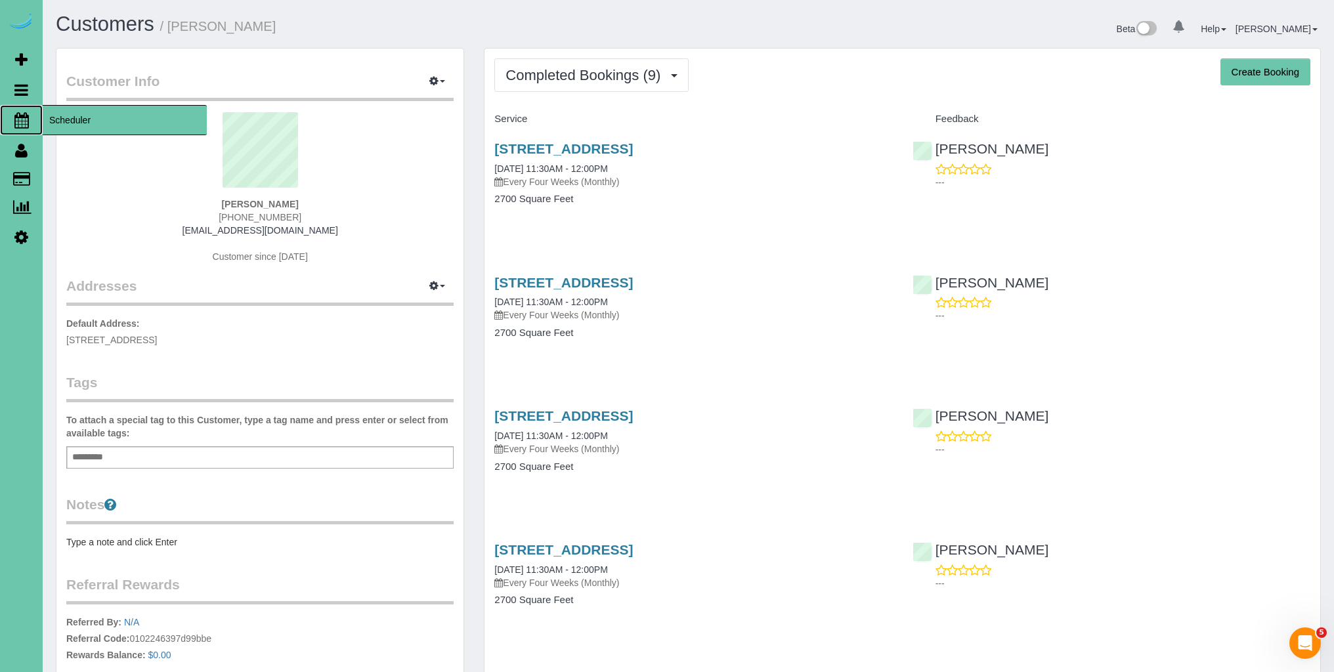
click at [21, 122] on icon at bounding box center [21, 120] width 14 height 16
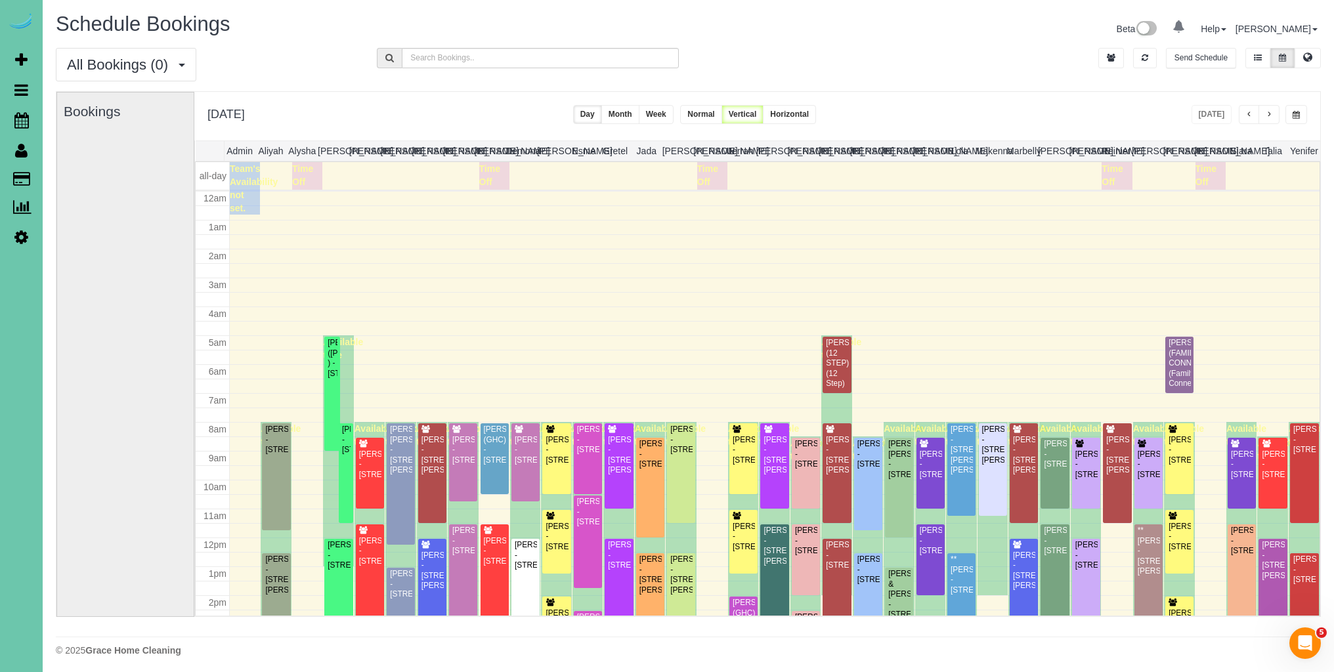
scroll to position [174, 0]
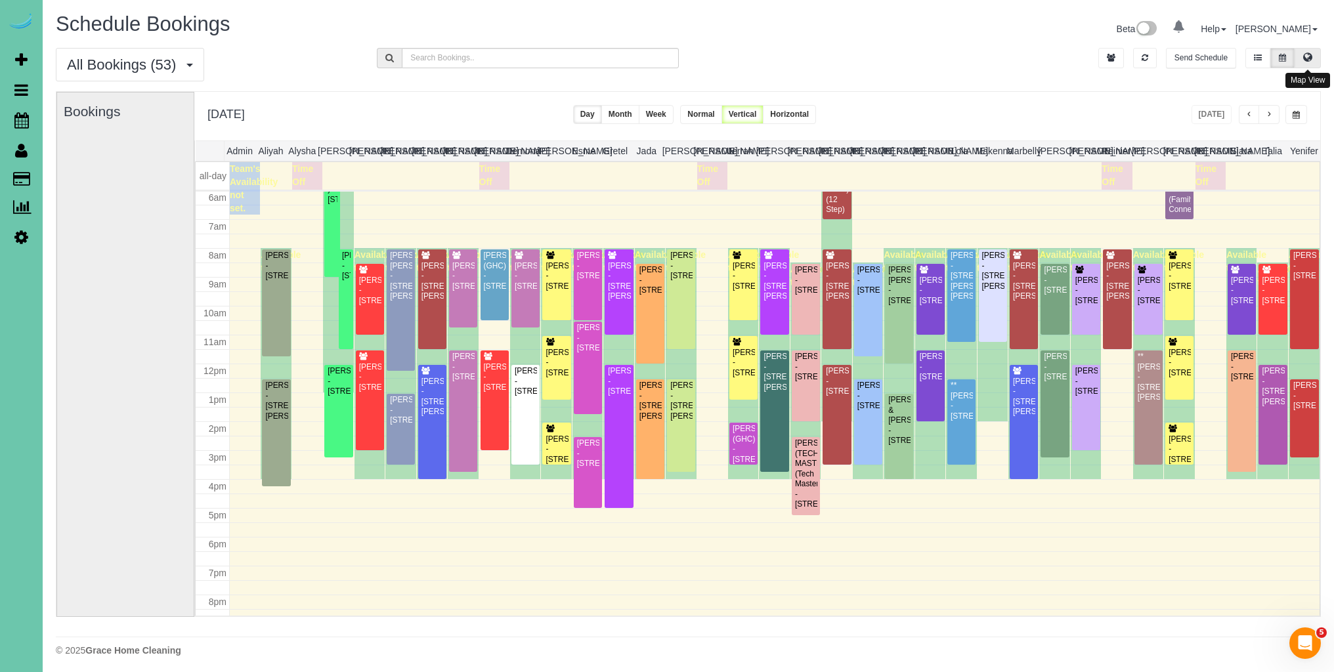
click at [1308, 53] on icon at bounding box center [1307, 57] width 9 height 8
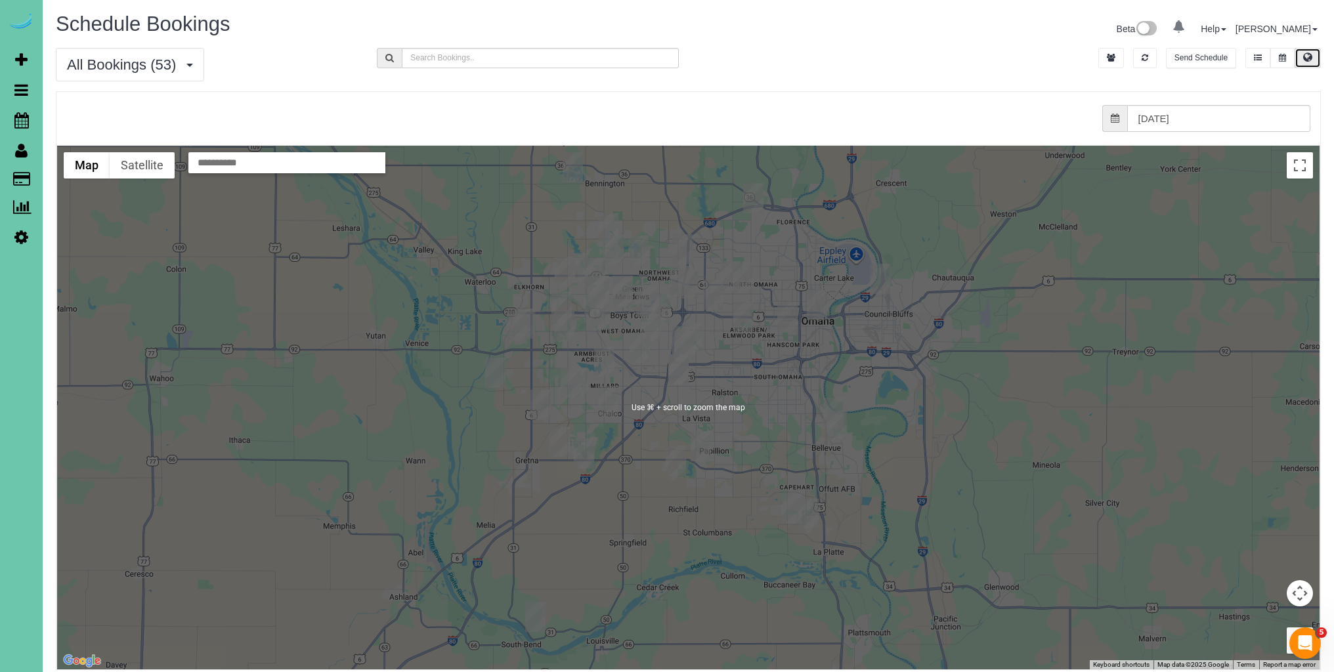
click at [751, 451] on div at bounding box center [688, 408] width 1262 height 524
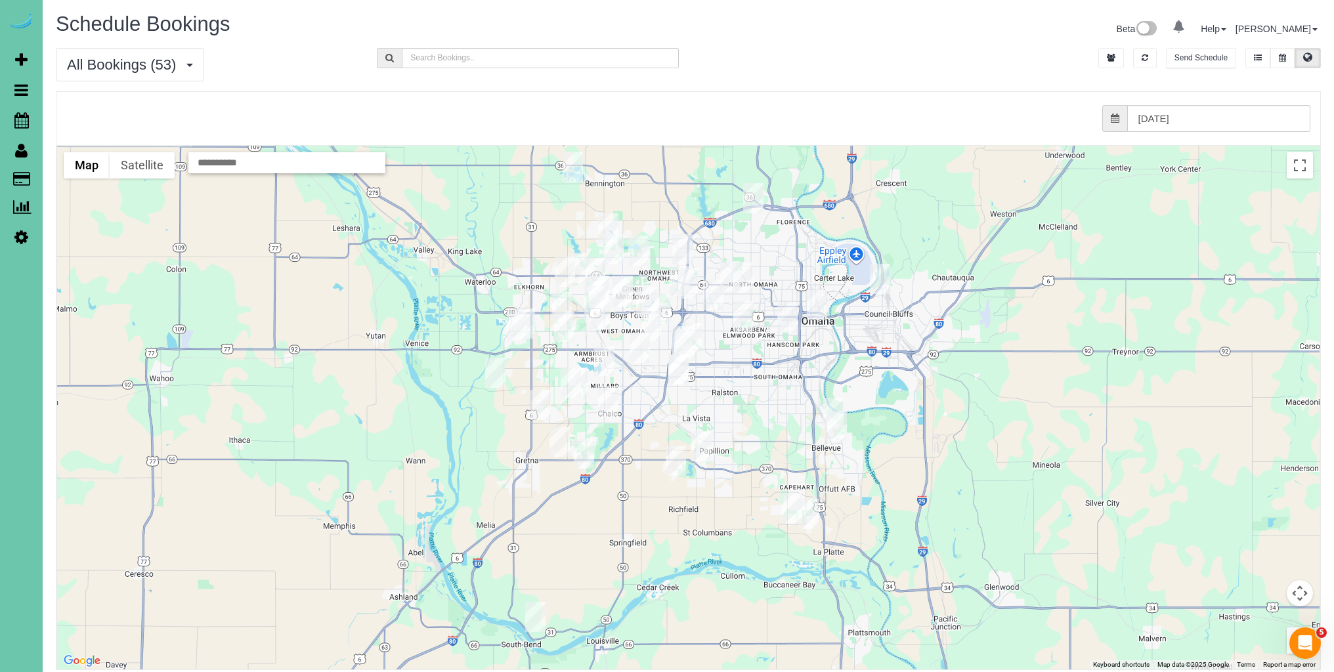
click at [682, 331] on img "10/06/2025 8:00AM - Carly Pentzien - 3615 S 102nd Street, Omaha, NE 68124" at bounding box center [684, 346] width 20 height 30
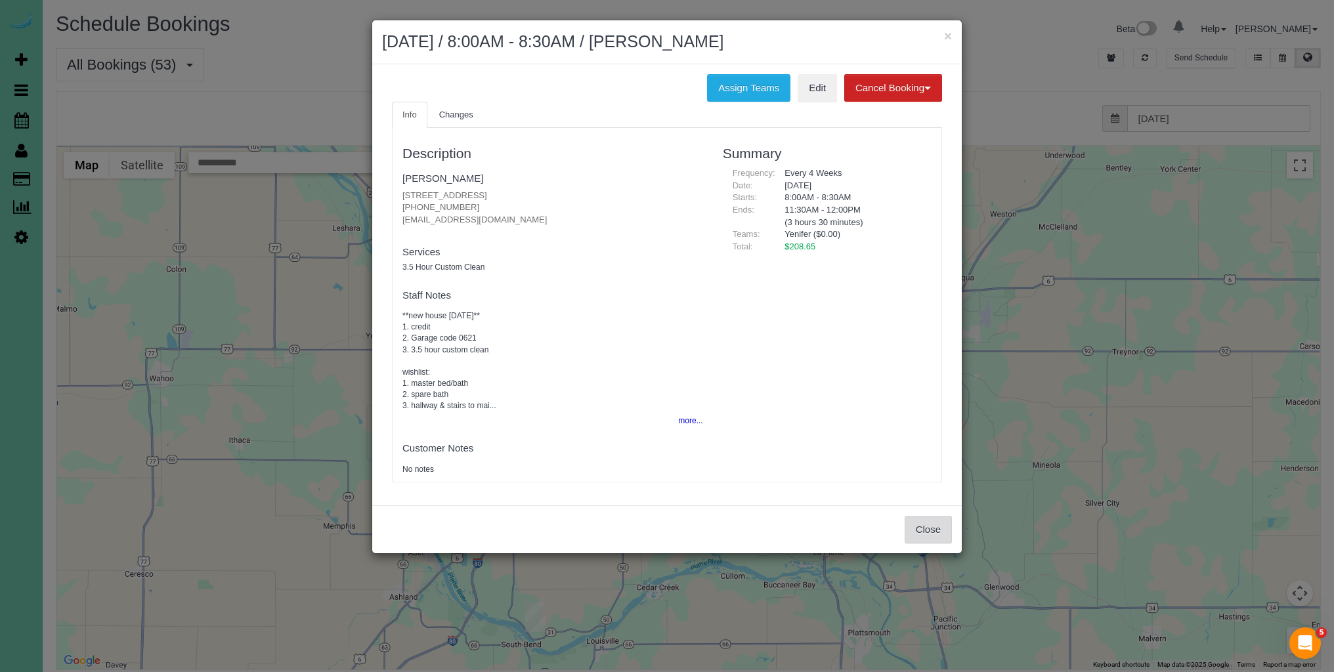
click at [933, 536] on button "Close" at bounding box center [927, 530] width 47 height 28
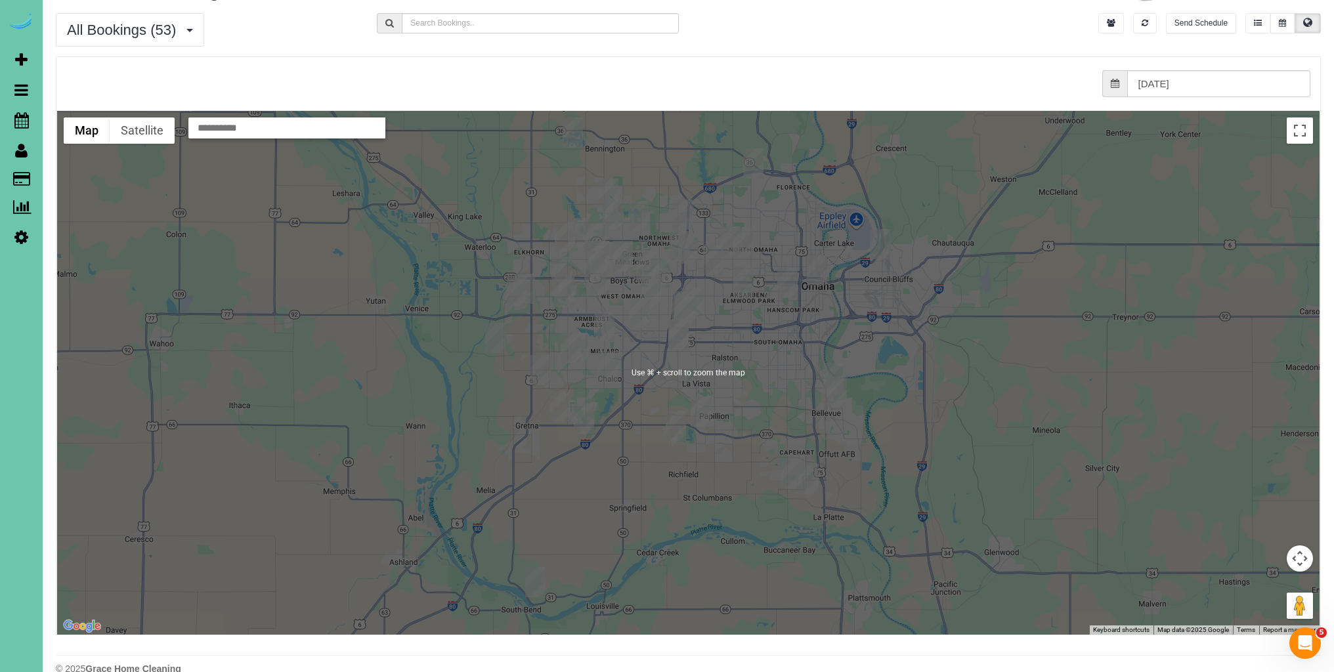
scroll to position [56, 0]
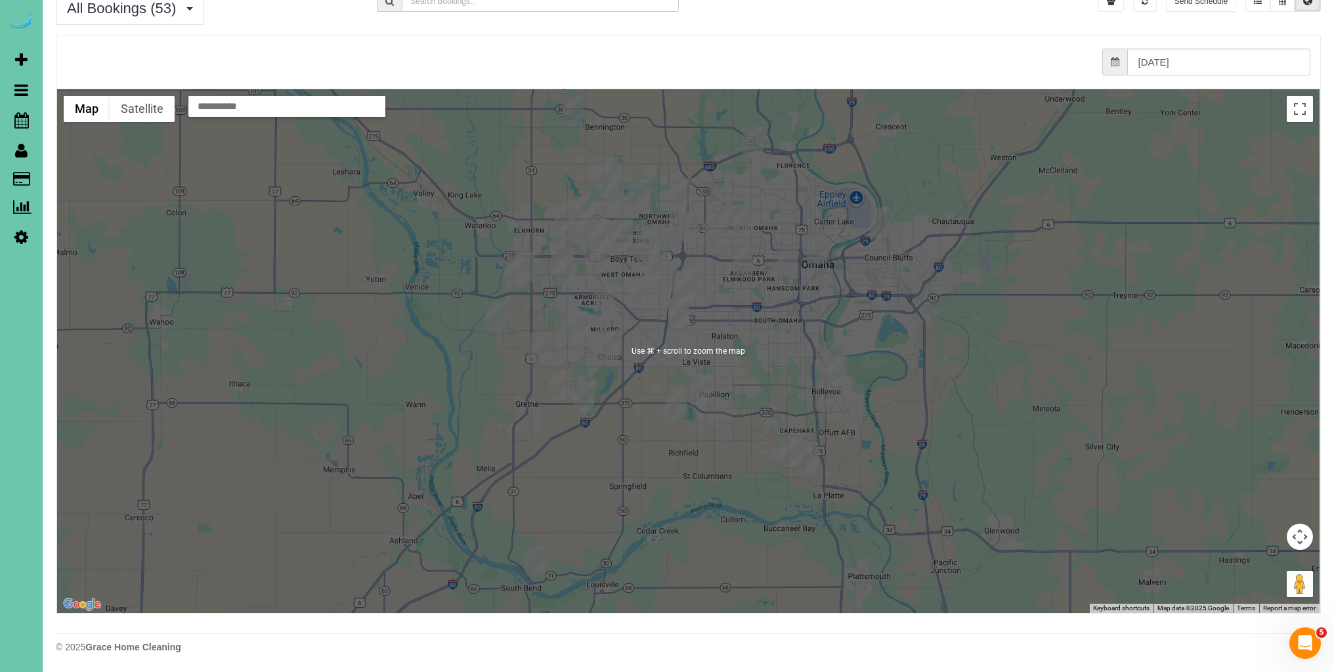
click at [767, 496] on div "To navigate, press the arrow keys." at bounding box center [688, 351] width 1262 height 524
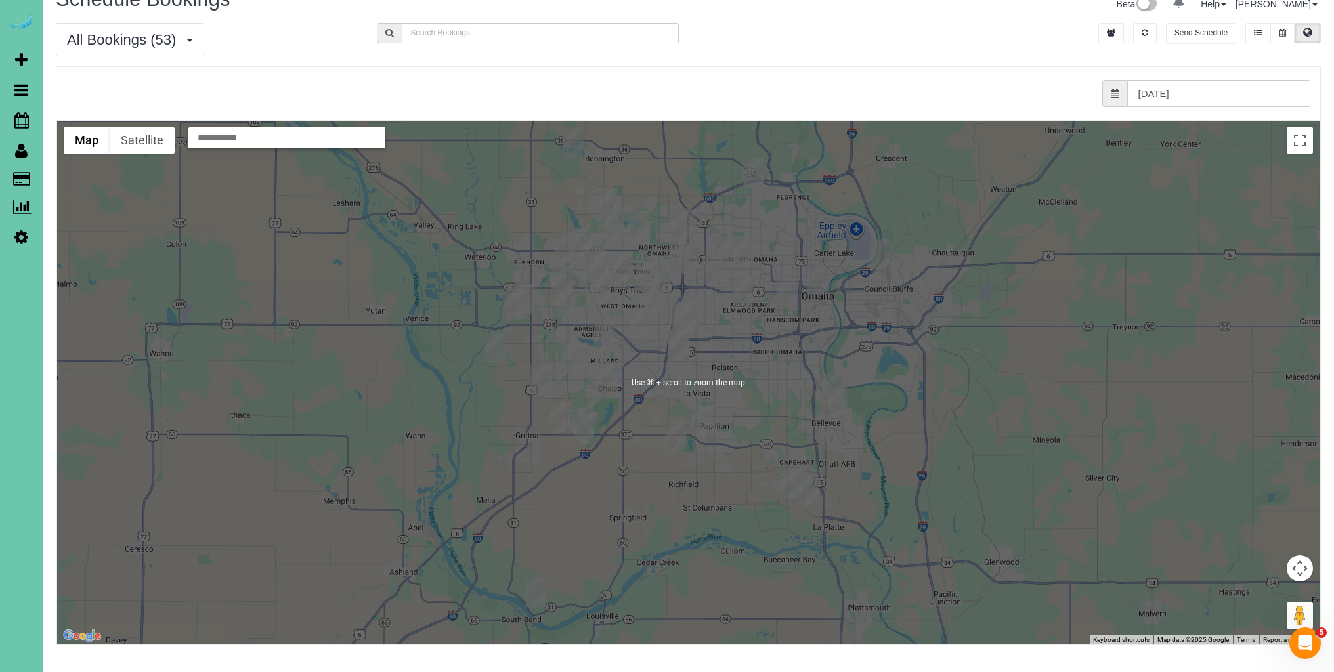
scroll to position [0, 0]
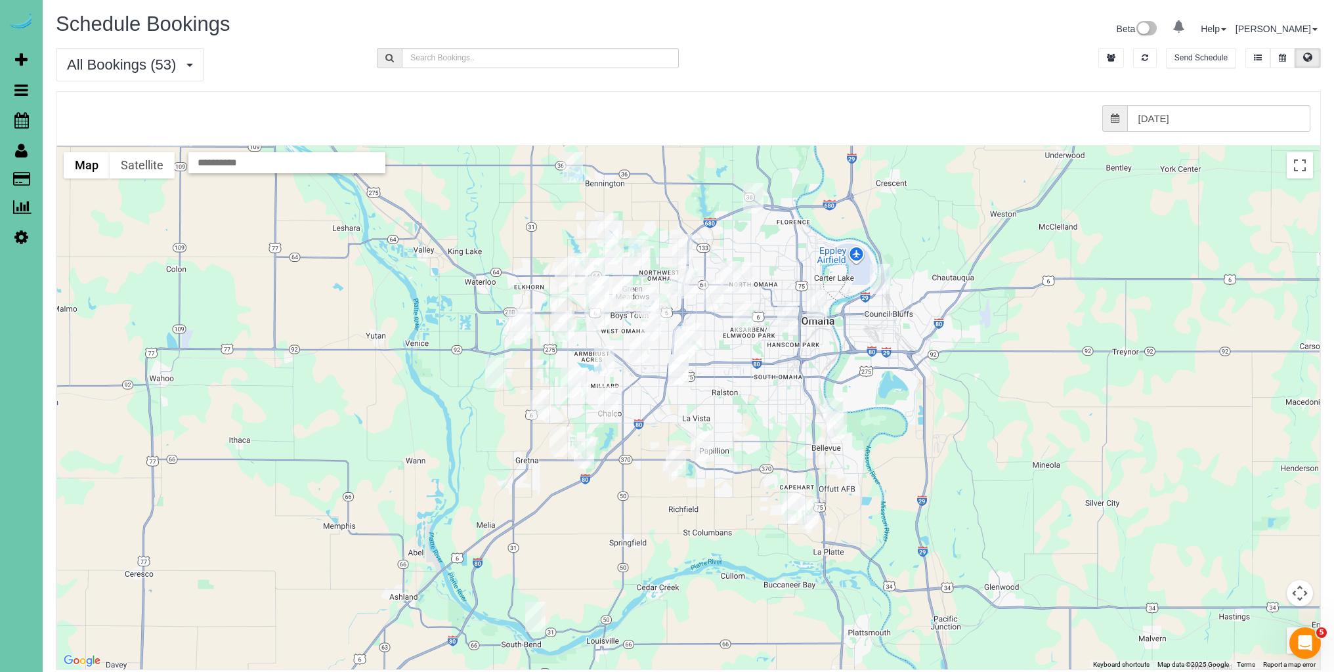
click at [681, 331] on img "10/06/2025 8:00AM - Carly Pentzien - 3615 S 102nd Street, Omaha, NE 68124" at bounding box center [684, 346] width 20 height 30
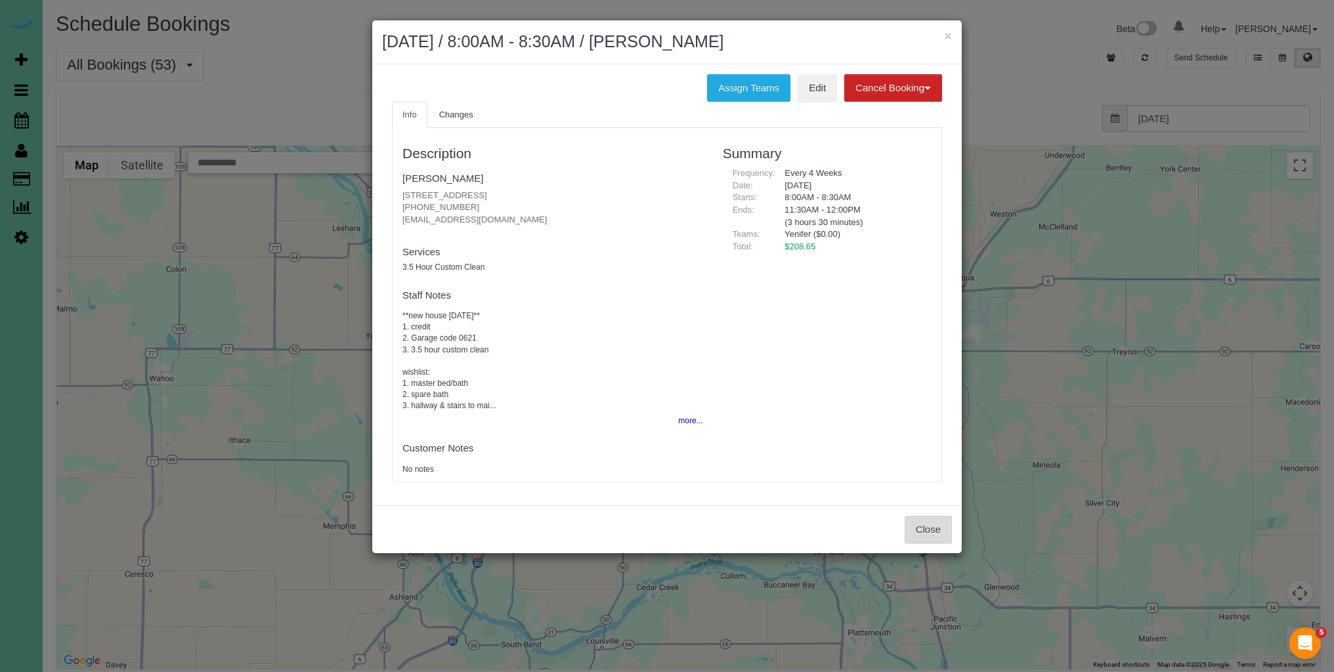
drag, startPoint x: 918, startPoint y: 524, endPoint x: 904, endPoint y: 519, distance: 15.6
click at [918, 524] on button "Close" at bounding box center [927, 530] width 47 height 28
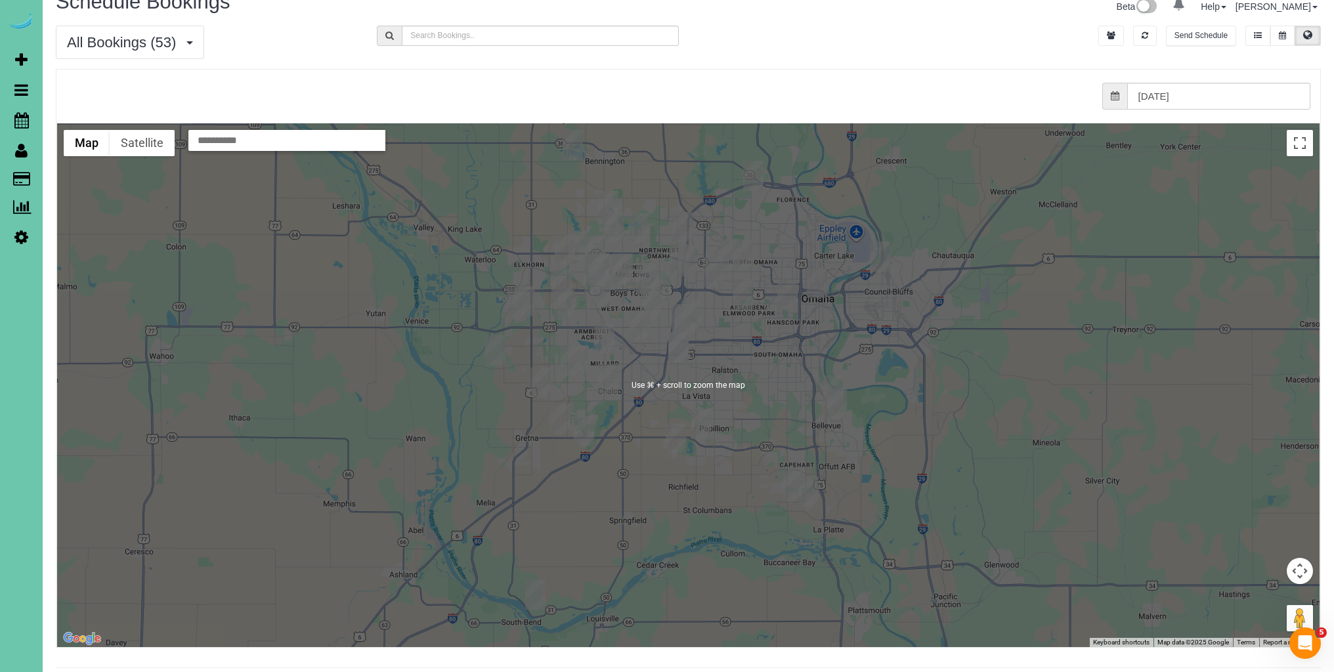
scroll to position [25, 0]
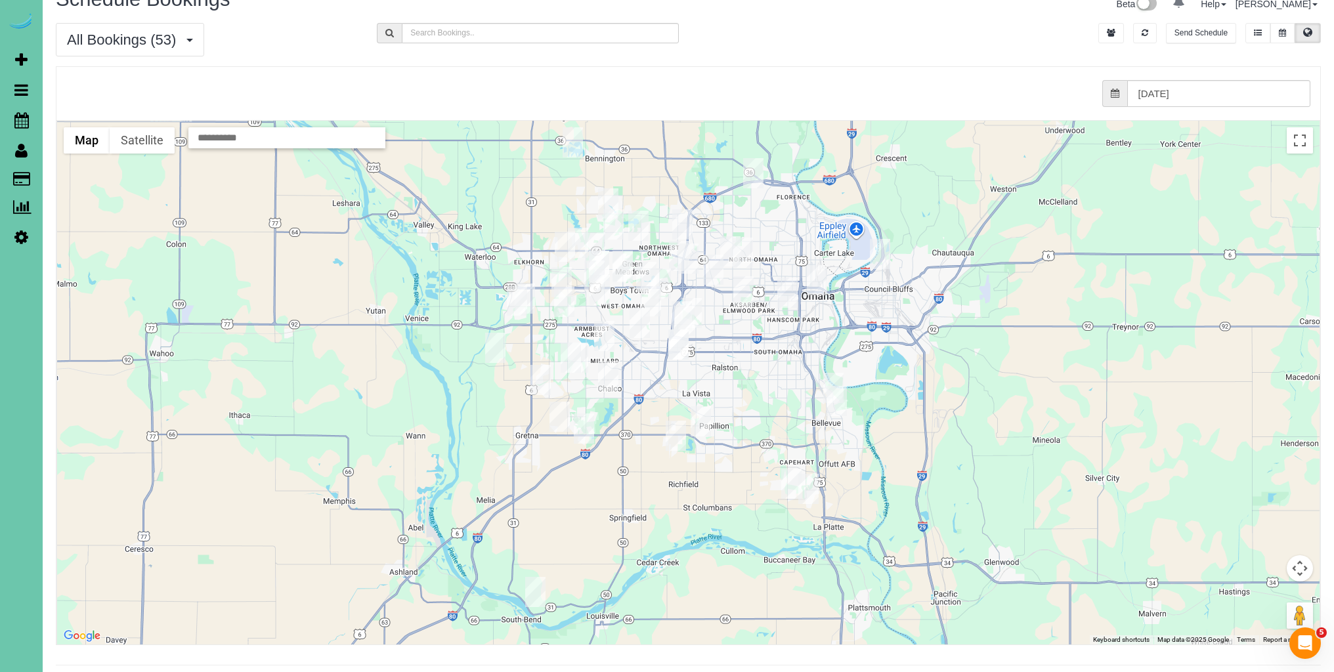
click at [1295, 572] on button "Map camera controls" at bounding box center [1299, 568] width 26 height 26
click at [1269, 538] on button "Zoom in" at bounding box center [1267, 535] width 26 height 26
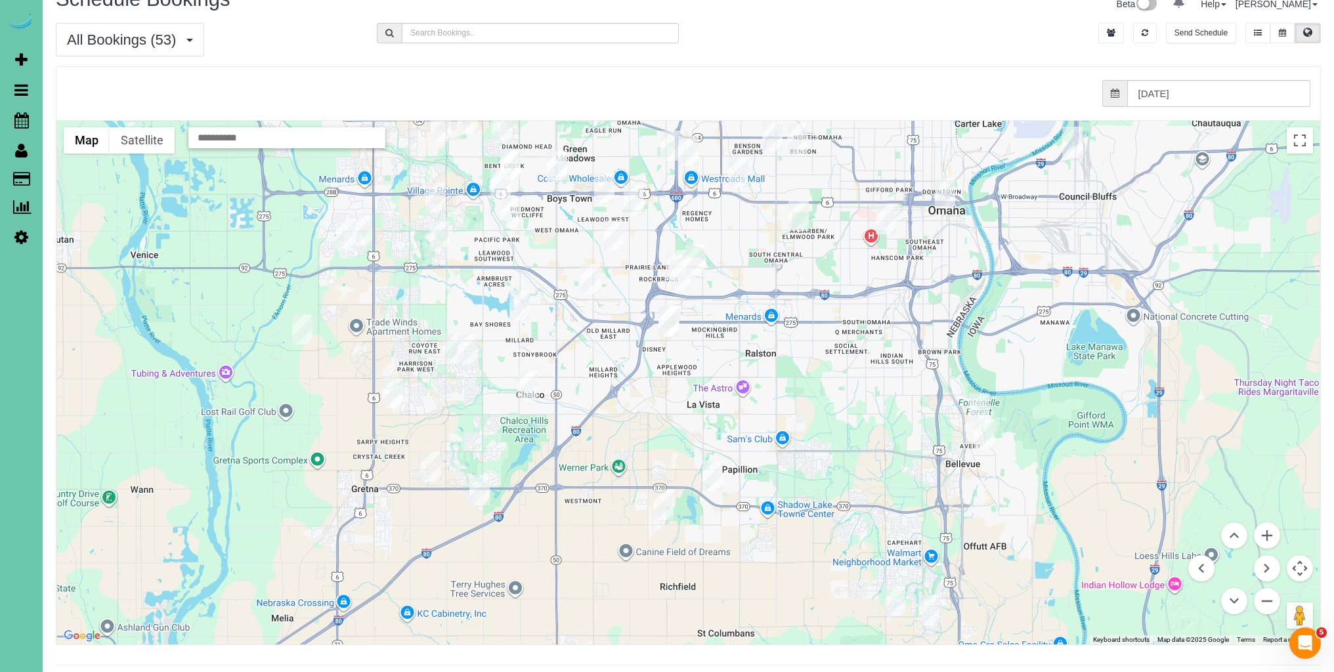
click at [679, 253] on img "10/06/2025 11:30AM - Sarah Weller - 10422 Hascall St, Omaha, NE 68124" at bounding box center [676, 265] width 20 height 30
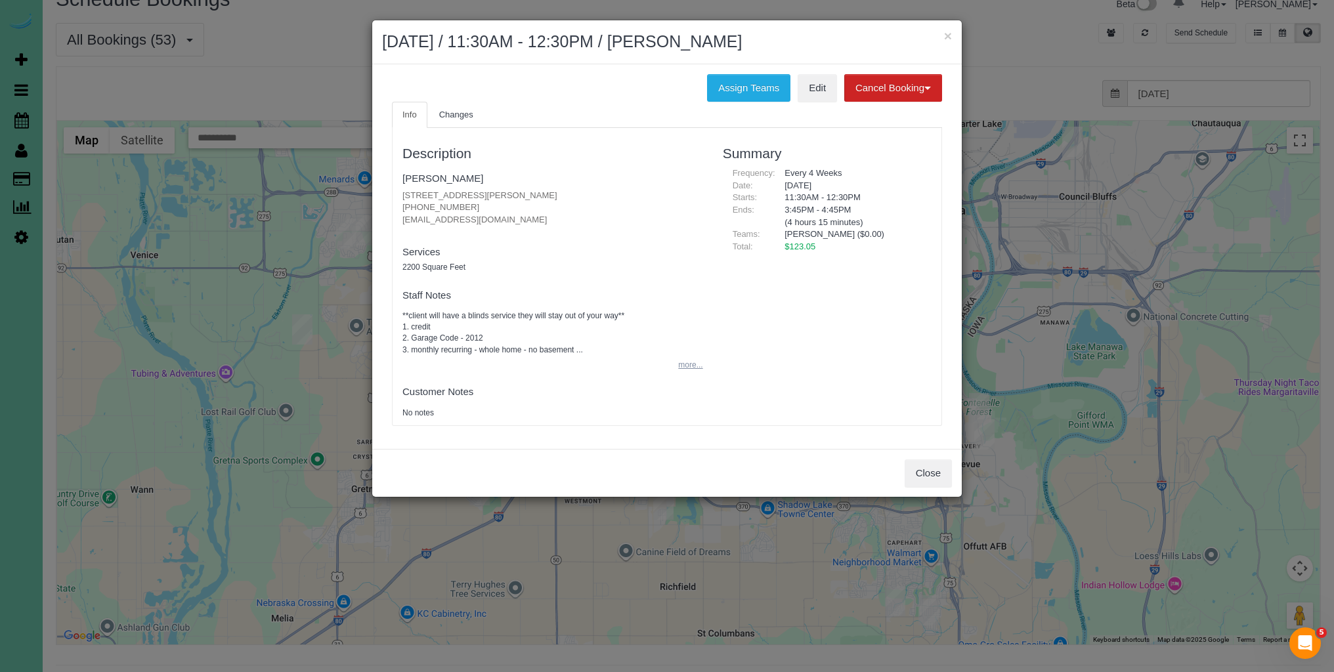
click at [684, 368] on button "more..." at bounding box center [686, 365] width 32 height 19
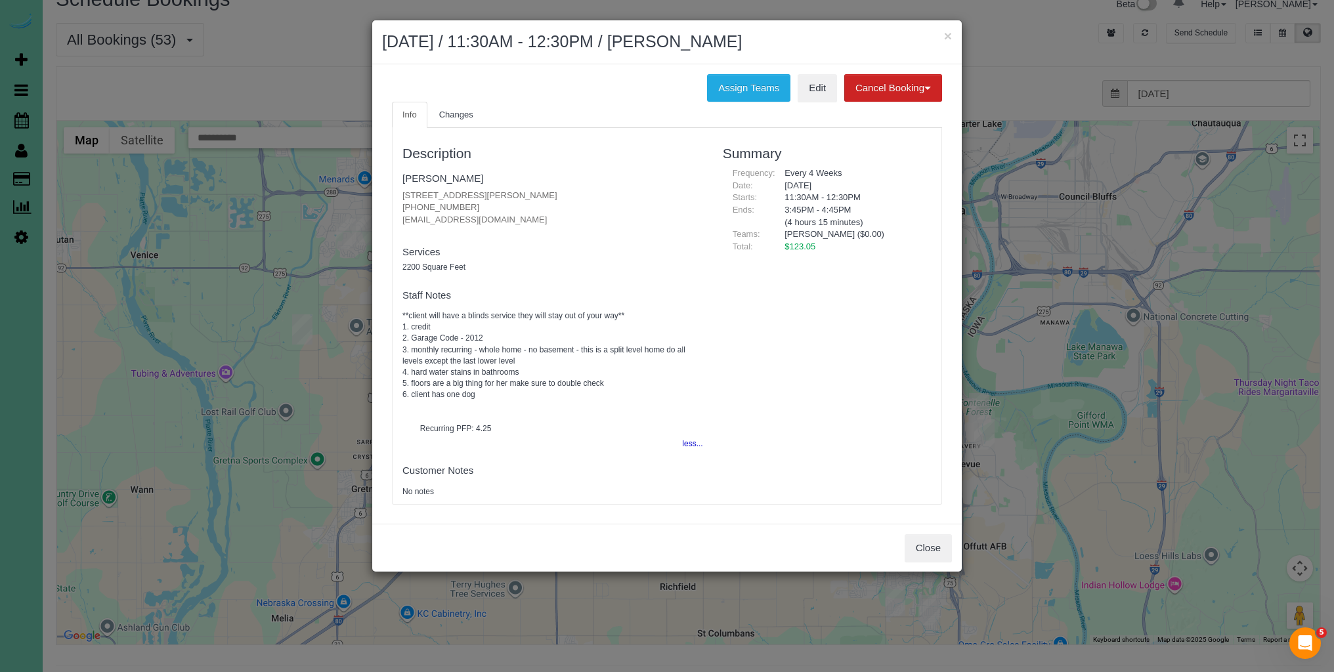
scroll to position [2, 0]
click at [939, 554] on button "Close" at bounding box center [927, 548] width 47 height 28
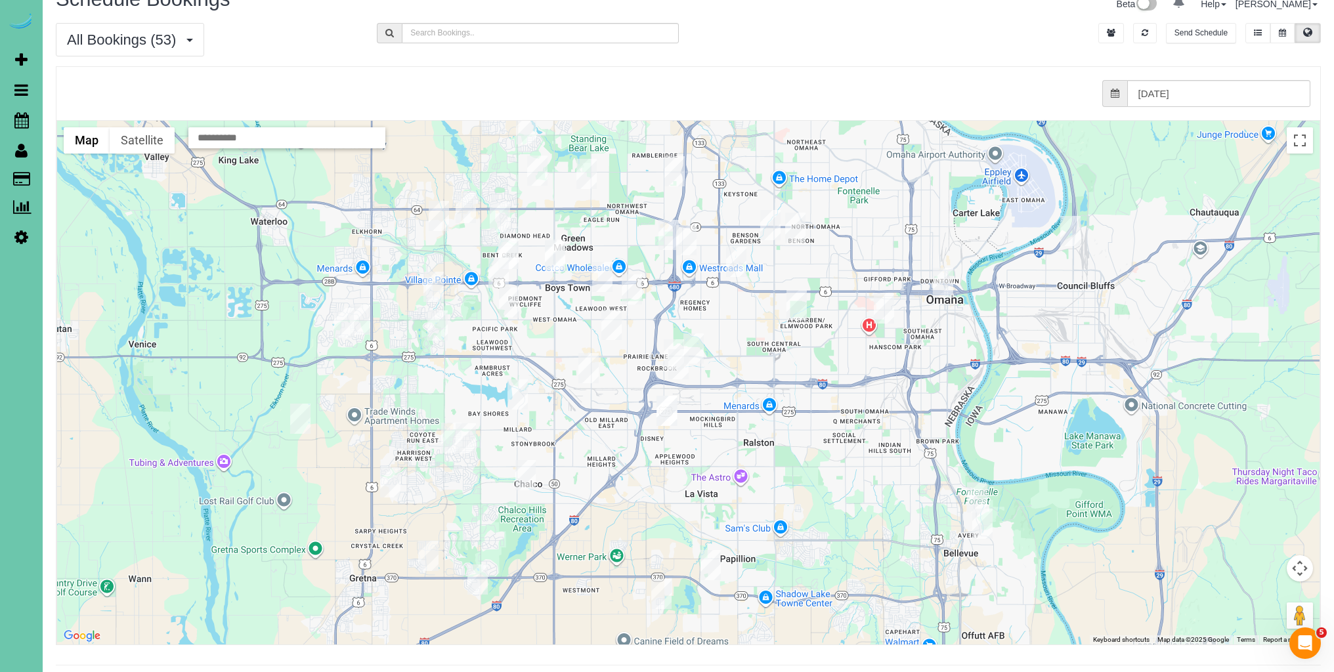
drag, startPoint x: 520, startPoint y: 239, endPoint x: 519, endPoint y: 330, distance: 91.3
click at [519, 330] on div at bounding box center [688, 383] width 1262 height 524
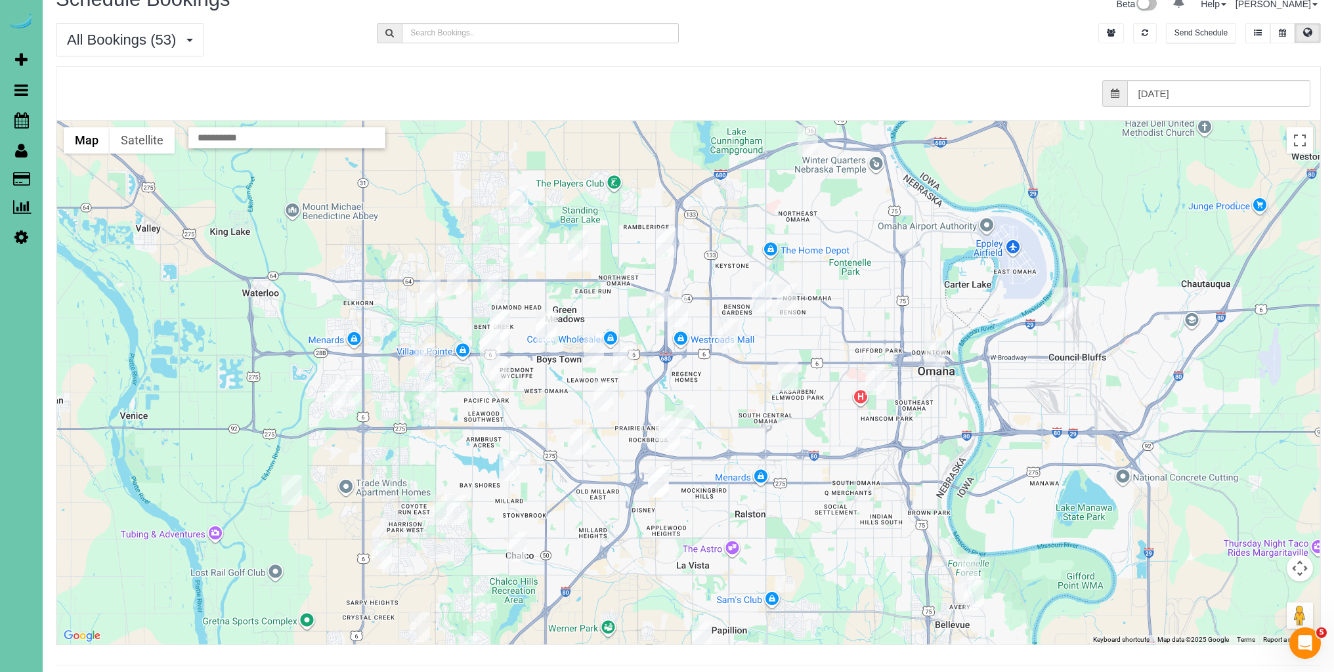
drag, startPoint x: 584, startPoint y: 248, endPoint x: 572, endPoint y: 333, distance: 86.1
click at [572, 333] on div at bounding box center [688, 383] width 1262 height 524
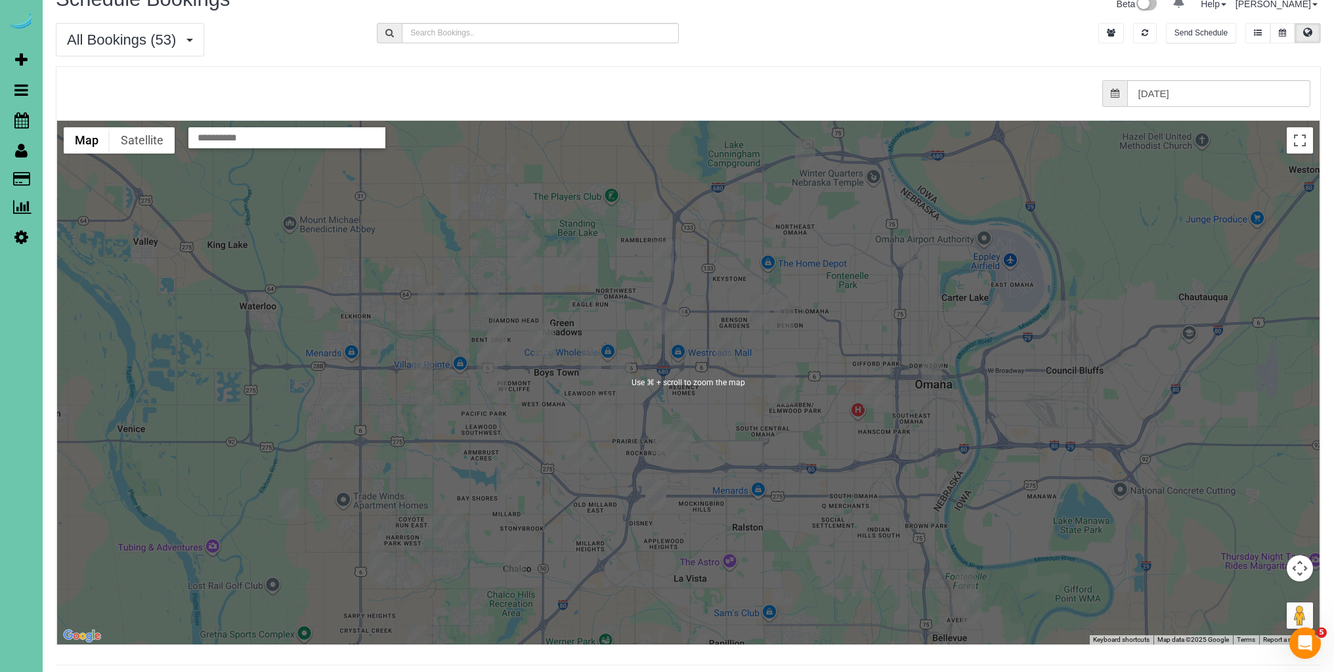
click at [561, 418] on div at bounding box center [688, 383] width 1262 height 524
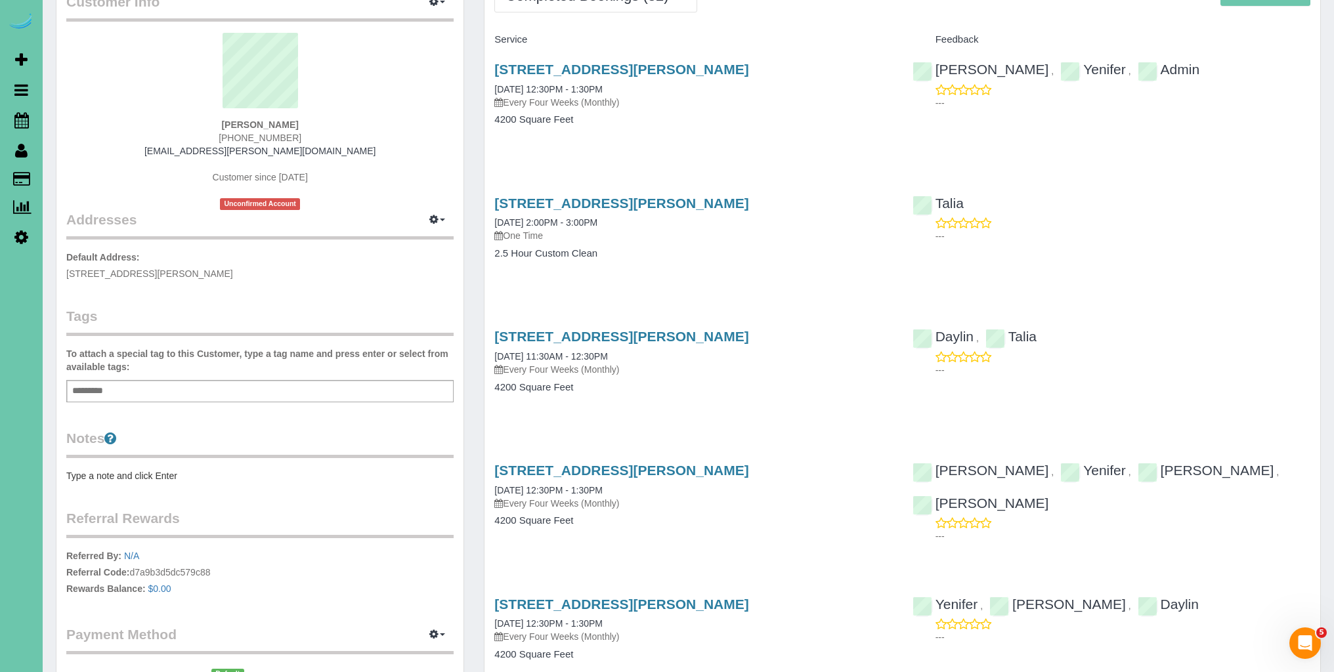
scroll to position [76, 0]
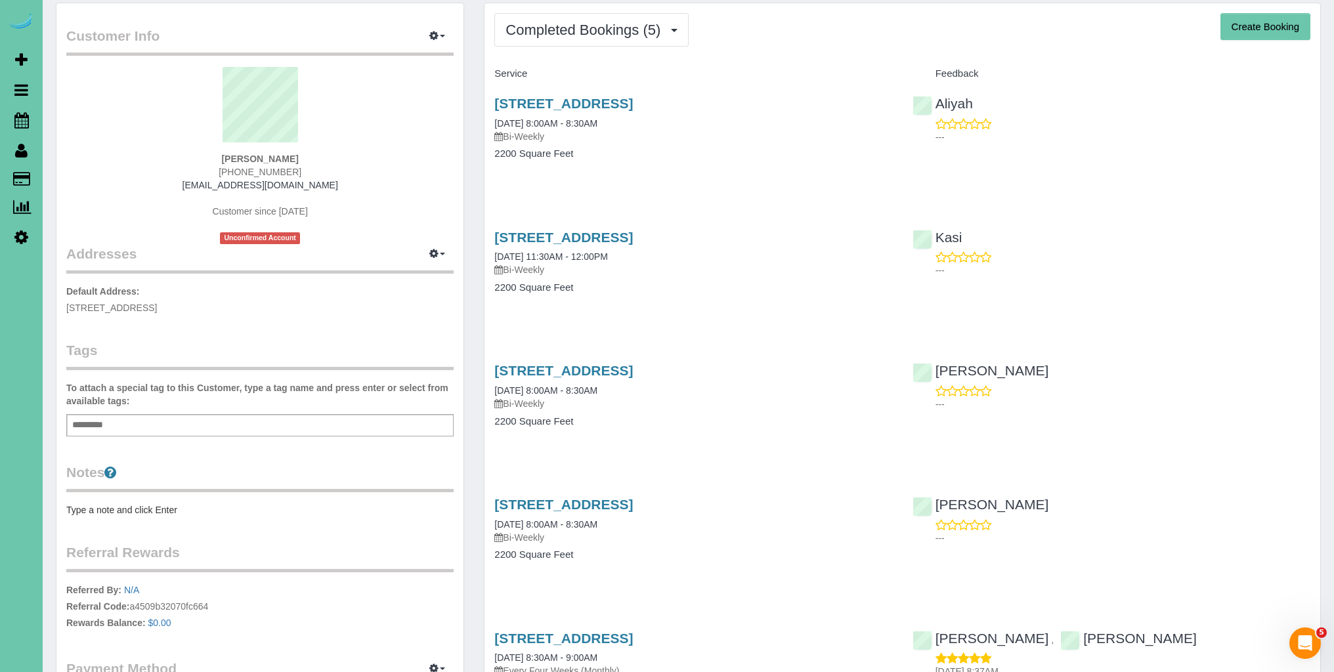
scroll to position [45, 0]
click at [561, 27] on span "Completed Bookings (5)" at bounding box center [585, 30] width 161 height 16
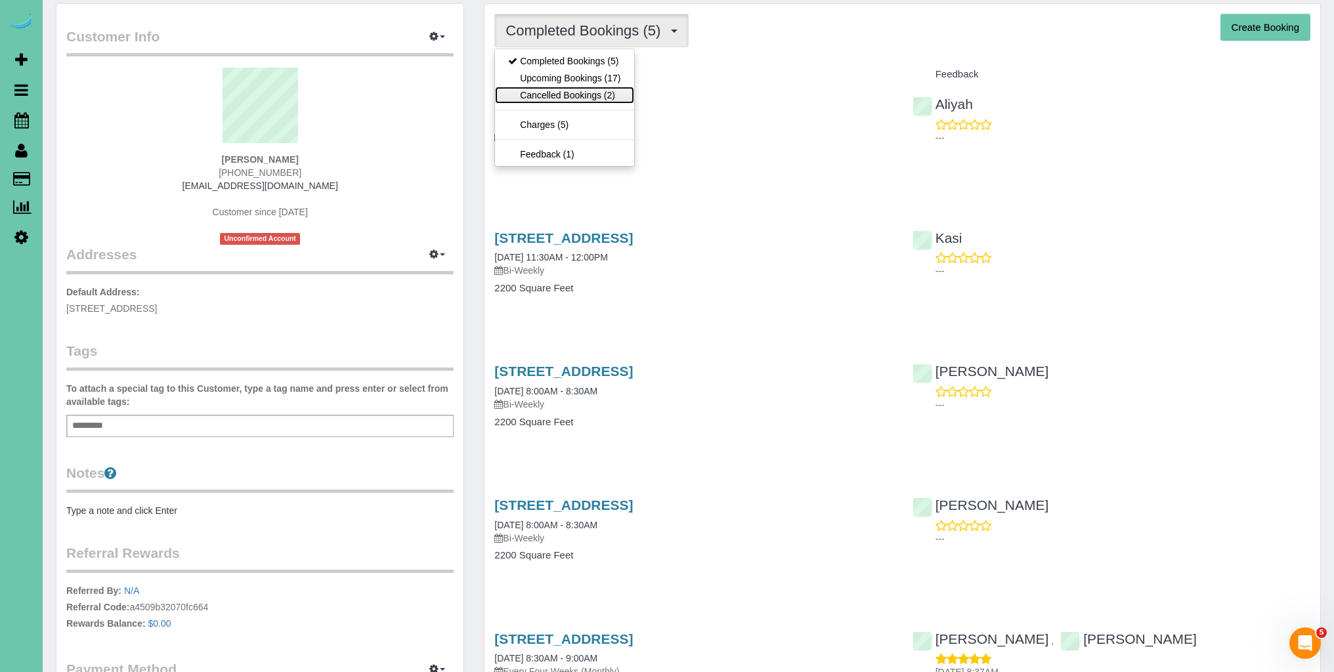
click at [560, 94] on link "Cancelled Bookings (2)" at bounding box center [564, 95] width 138 height 17
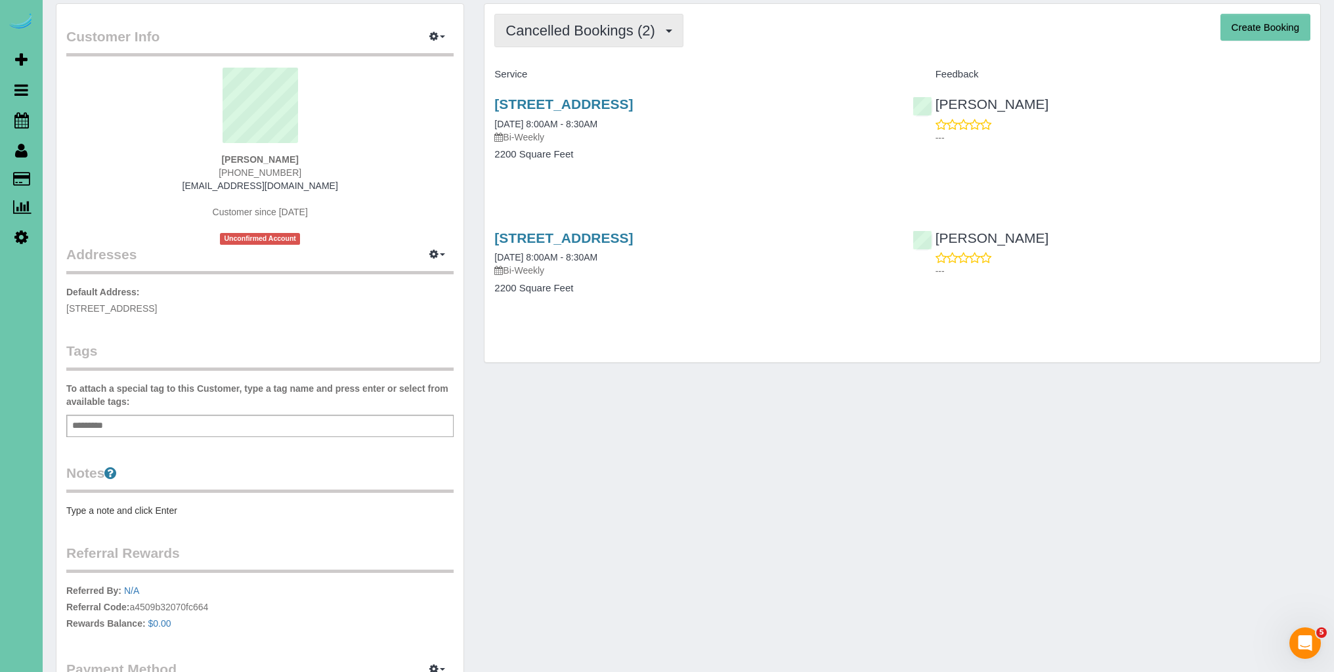
click at [606, 34] on span "Cancelled Bookings (2)" at bounding box center [583, 30] width 156 height 16
click at [584, 75] on link "Upcoming Bookings (17)" at bounding box center [564, 78] width 138 height 17
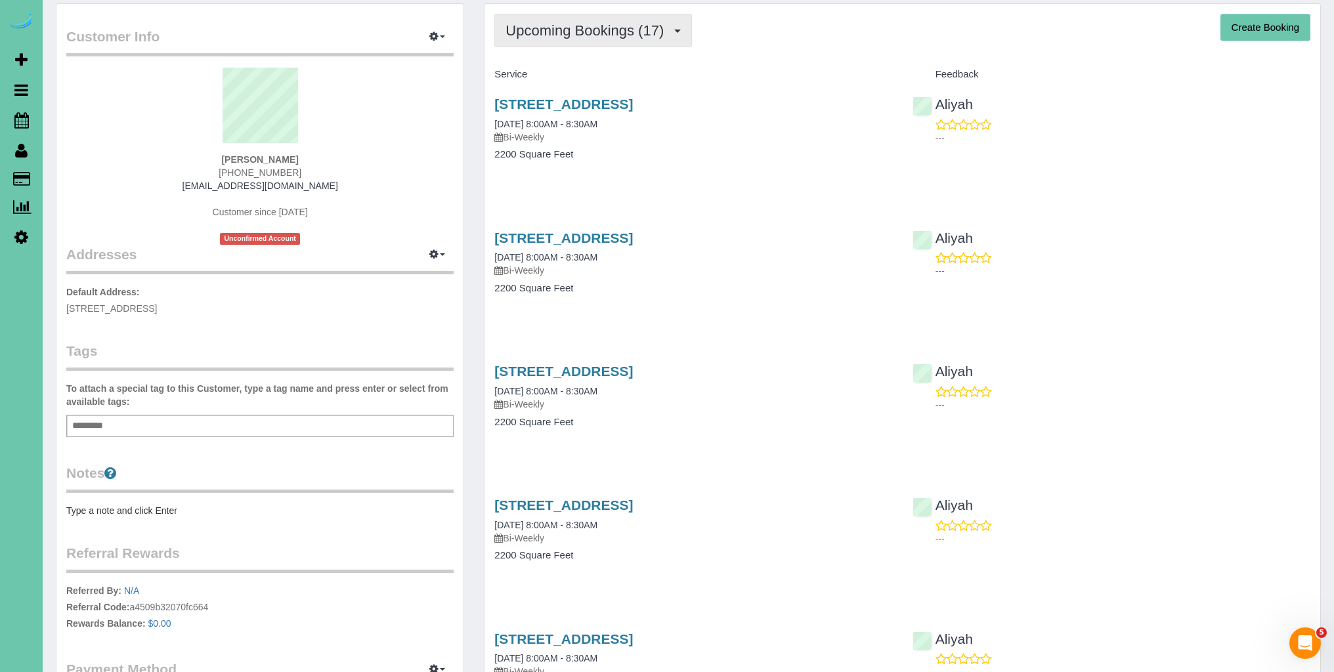
click at [582, 33] on span "Upcoming Bookings (17)" at bounding box center [587, 30] width 165 height 16
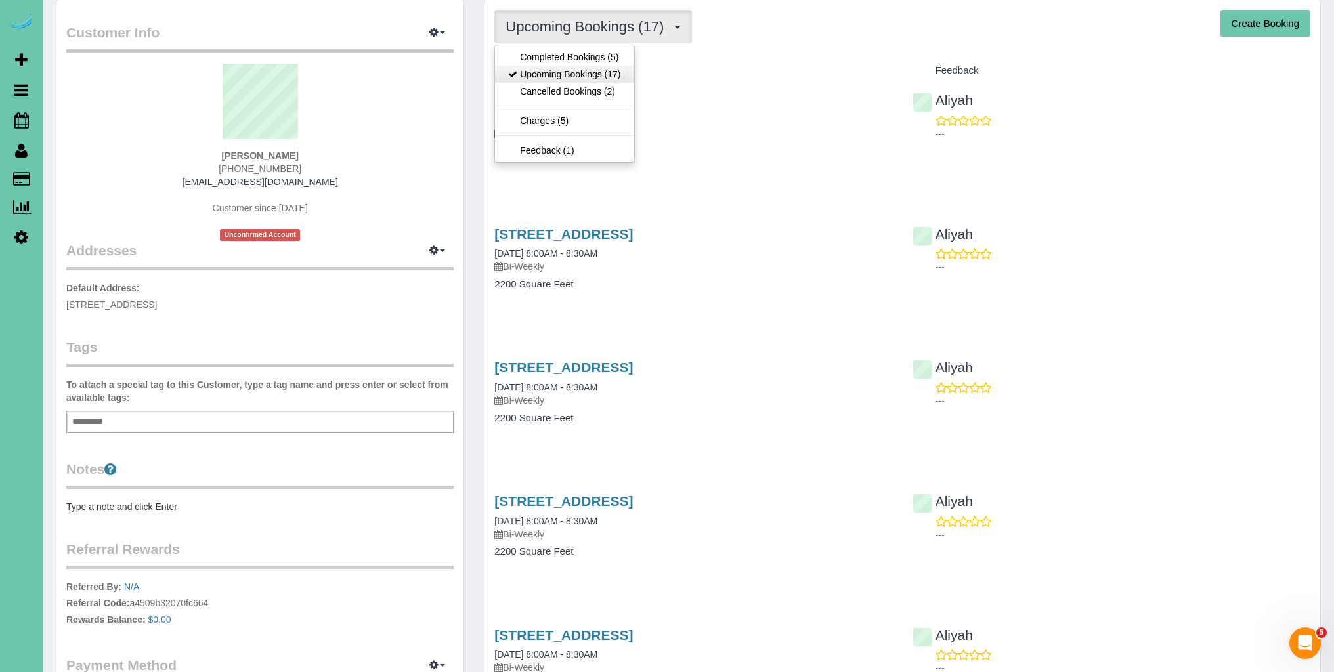
scroll to position [48, 0]
click at [670, 28] on span "Upcoming Bookings (17)" at bounding box center [587, 27] width 165 height 16
click at [677, 28] on span "button" at bounding box center [677, 27] width 7 height 3
click at [594, 90] on link "Cancelled Bookings (2)" at bounding box center [564, 91] width 138 height 17
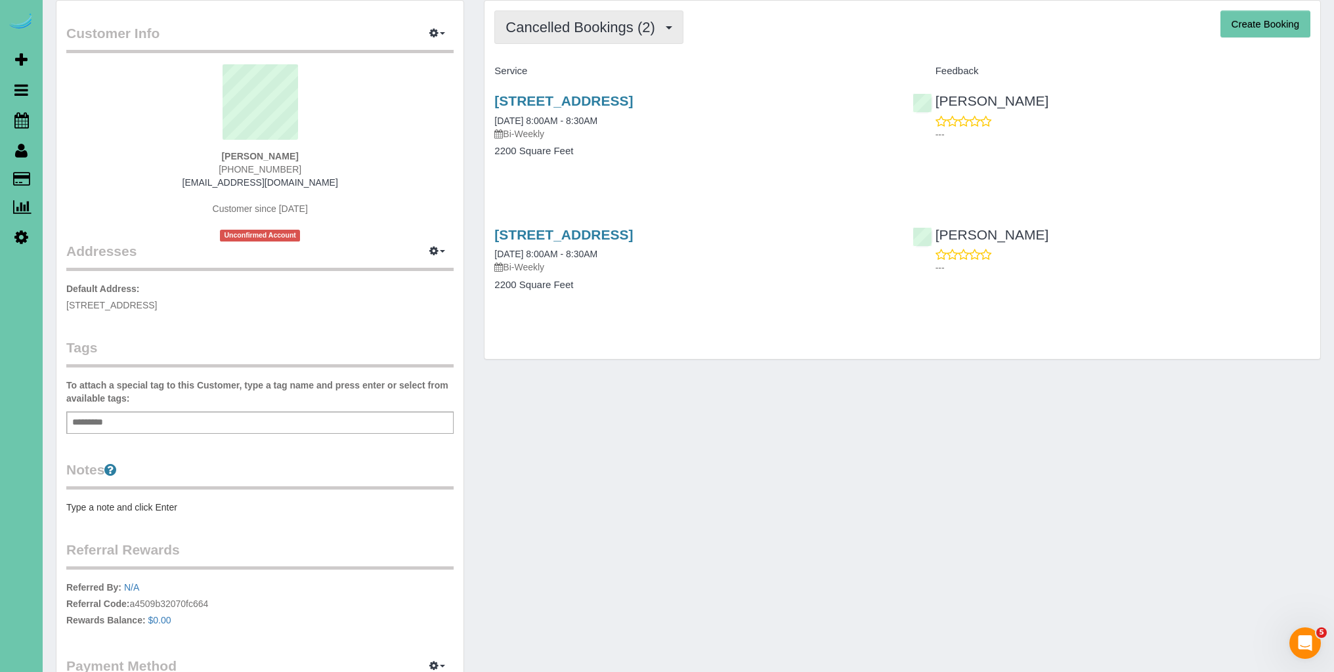
click at [644, 32] on span "Cancelled Bookings (2)" at bounding box center [583, 27] width 156 height 16
click at [865, 189] on div "Service Feedback [STREET_ADDRESS] [DATE] 8:00AM - 8:30AM Bi-Weekly 2200 Square …" at bounding box center [902, 188] width 816 height 257
click at [652, 24] on span "Cancelled Bookings (2)" at bounding box center [583, 27] width 156 height 16
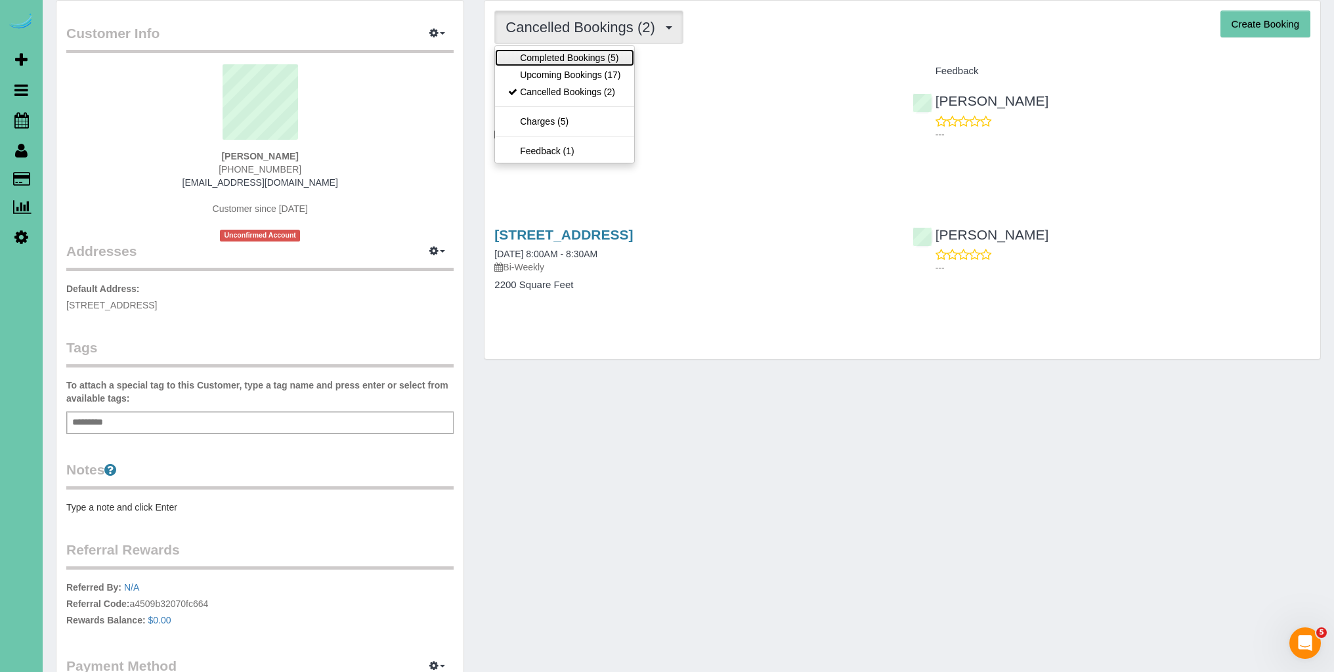
click at [597, 56] on link "Completed Bookings (5)" at bounding box center [564, 57] width 138 height 17
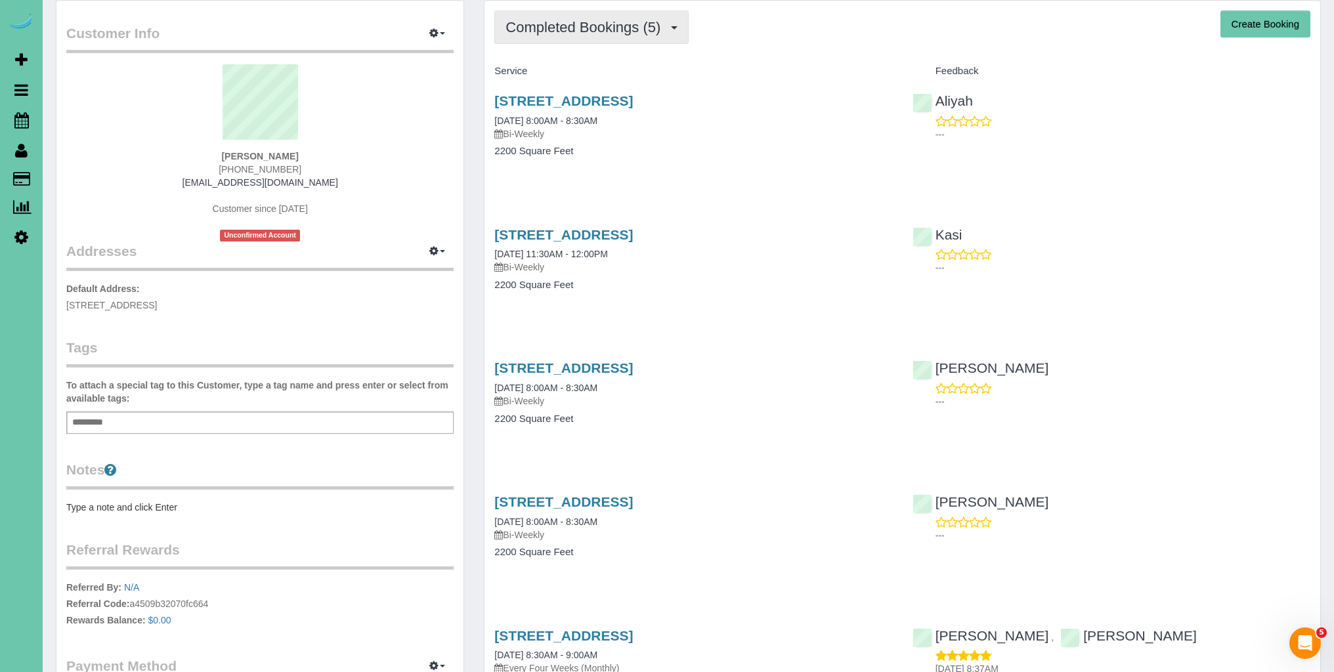
click at [614, 35] on button "Completed Bookings (5)" at bounding box center [591, 27] width 194 height 33
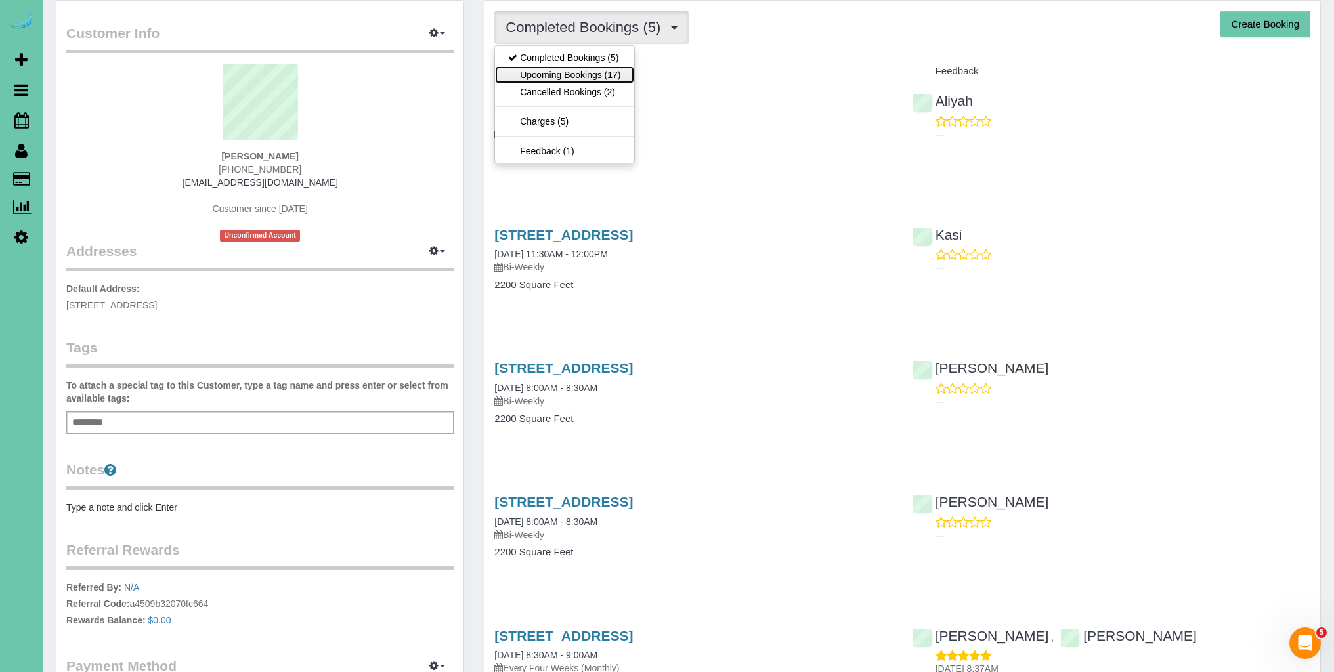
click at [594, 75] on link "Upcoming Bookings (17)" at bounding box center [564, 74] width 138 height 17
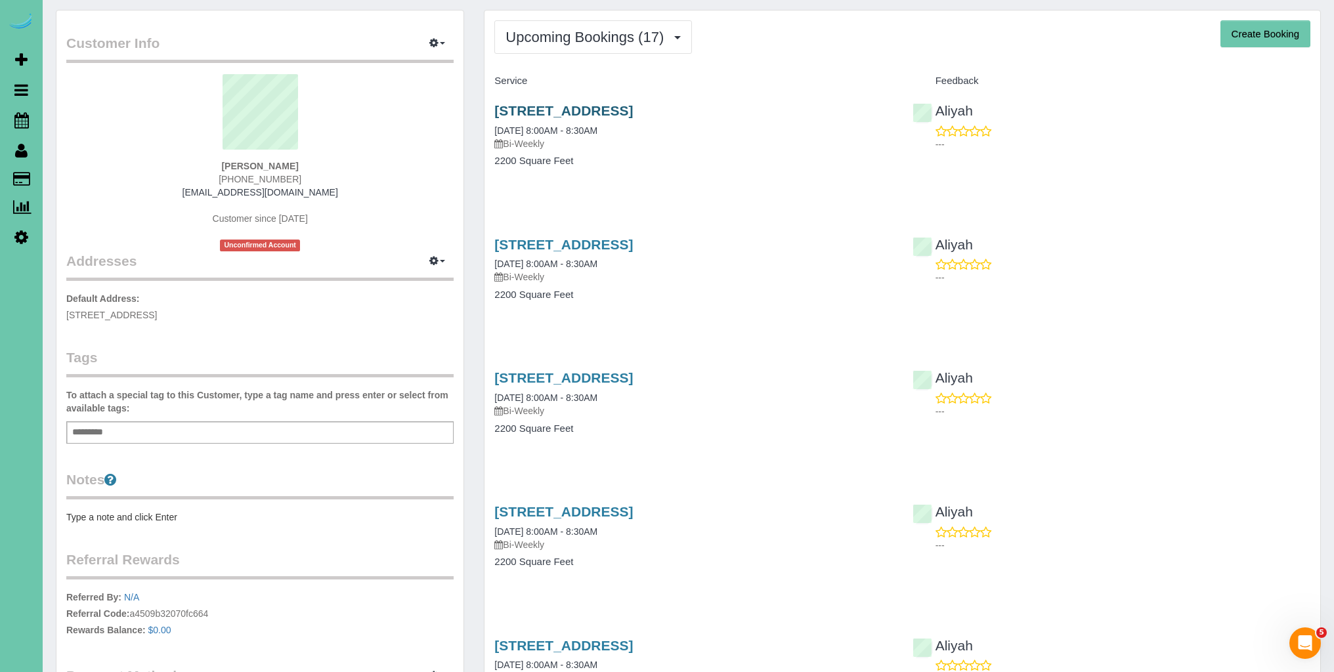
scroll to position [42, 0]
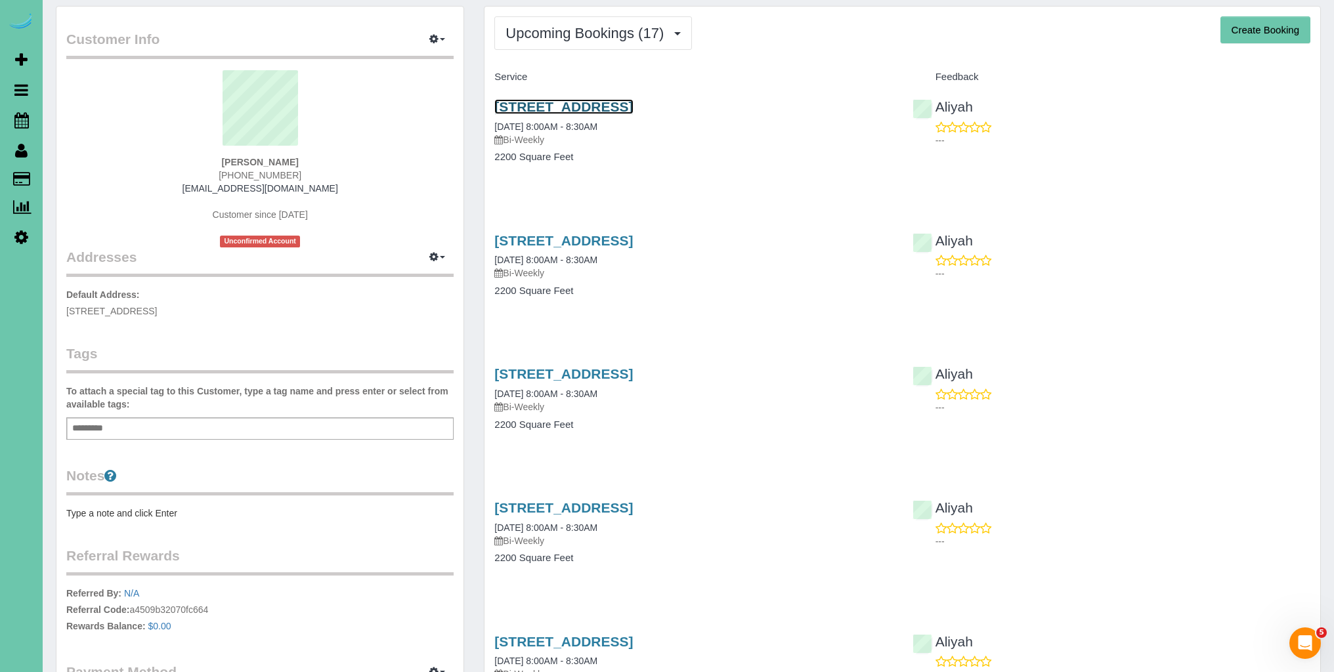
click at [532, 106] on link "[STREET_ADDRESS]" at bounding box center [563, 106] width 138 height 15
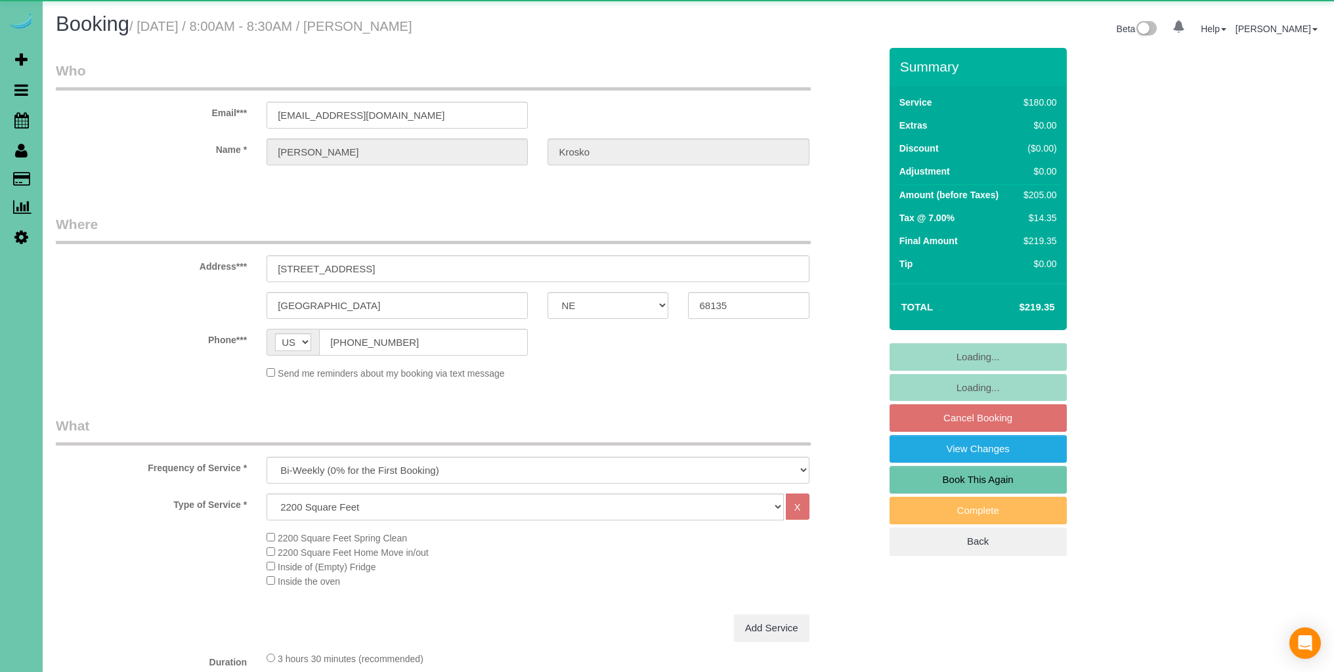
select select "NE"
select select "object:847"
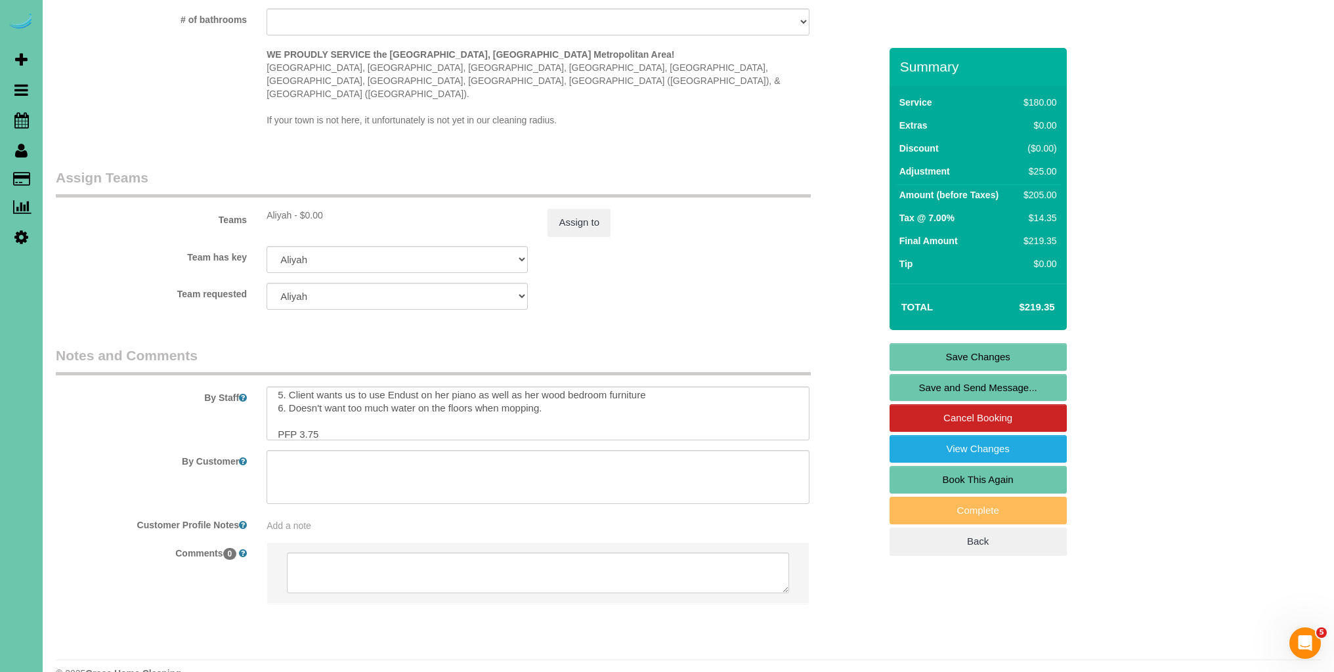
scroll to position [63, 0]
click at [557, 387] on textarea at bounding box center [537, 414] width 542 height 54
type textarea "1. credit 2. client home 3. biweekly recurring -main floor, in the basement ONL…"
click at [983, 356] on link "Save Changes" at bounding box center [977, 357] width 177 height 28
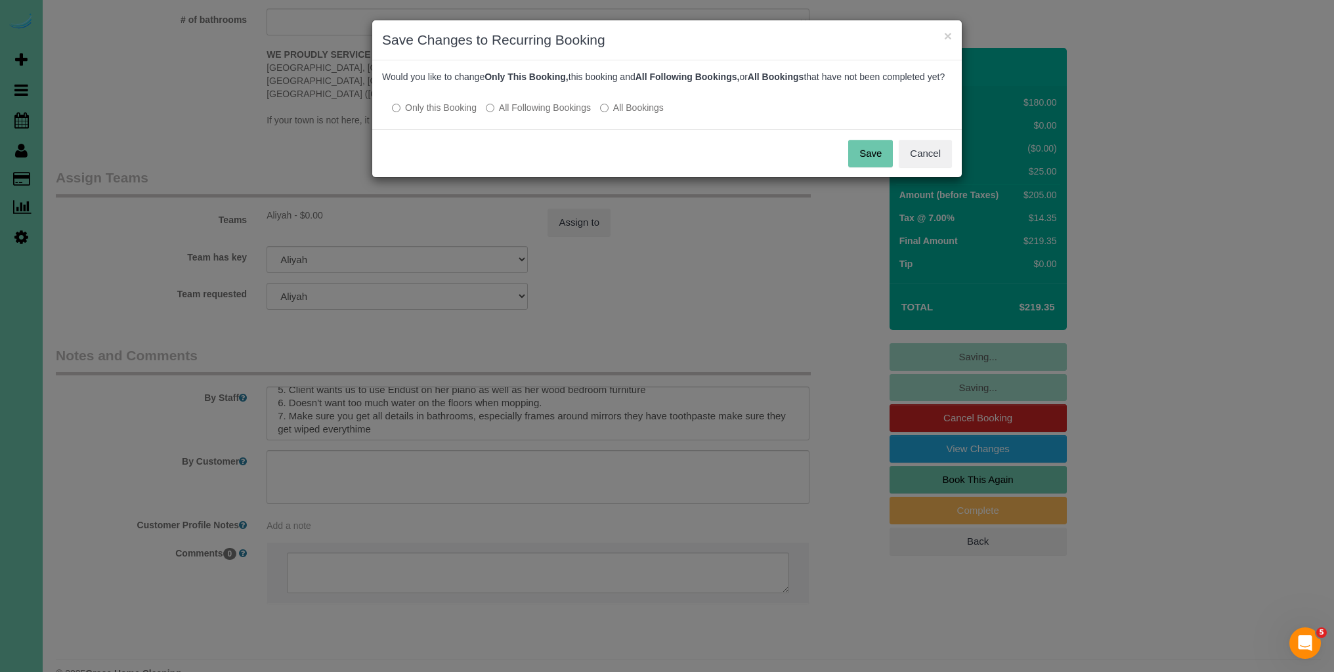
click at [878, 167] on button "Save" at bounding box center [870, 154] width 45 height 28
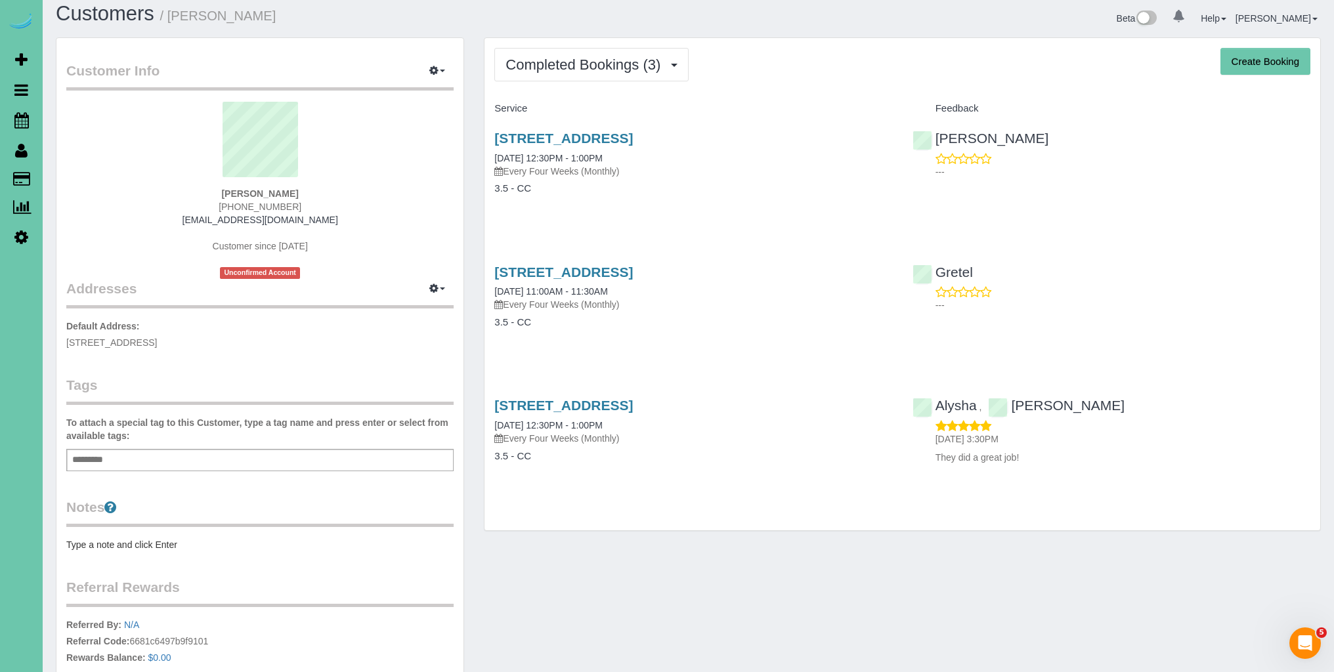
scroll to position [11, 0]
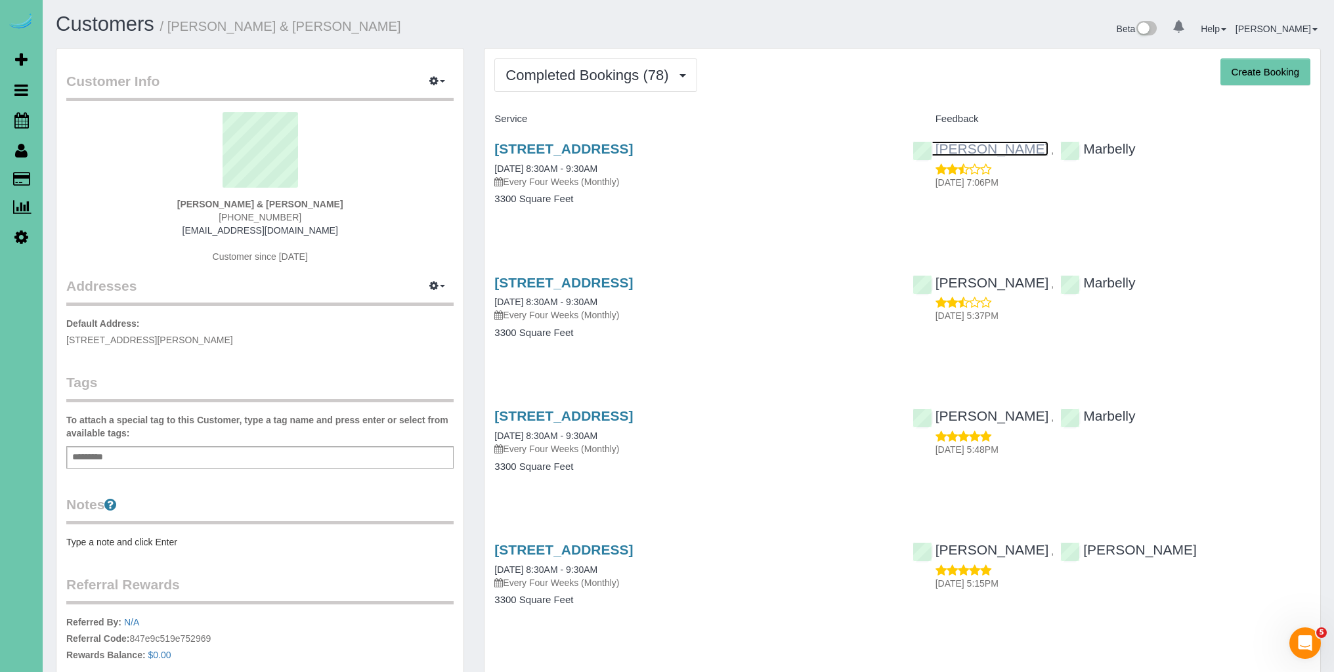
click at [935, 150] on link "[PERSON_NAME]" at bounding box center [980, 148] width 137 height 15
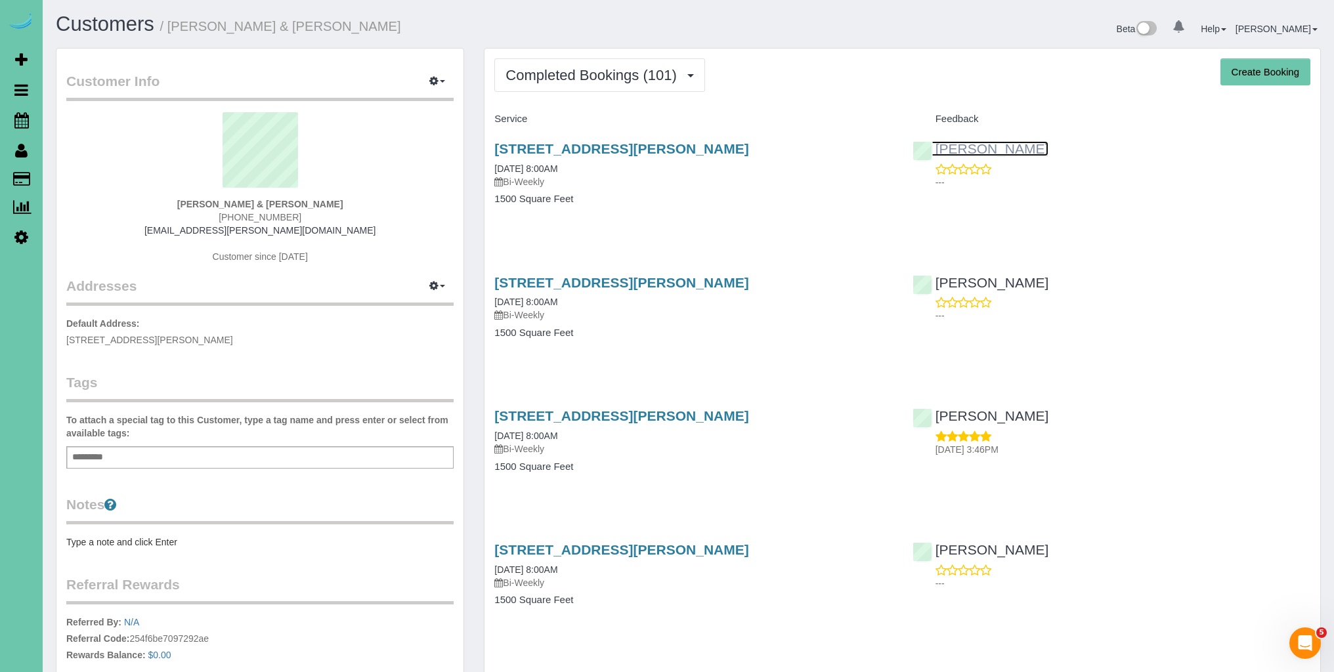
click at [954, 150] on link "[PERSON_NAME]" at bounding box center [980, 148] width 137 height 15
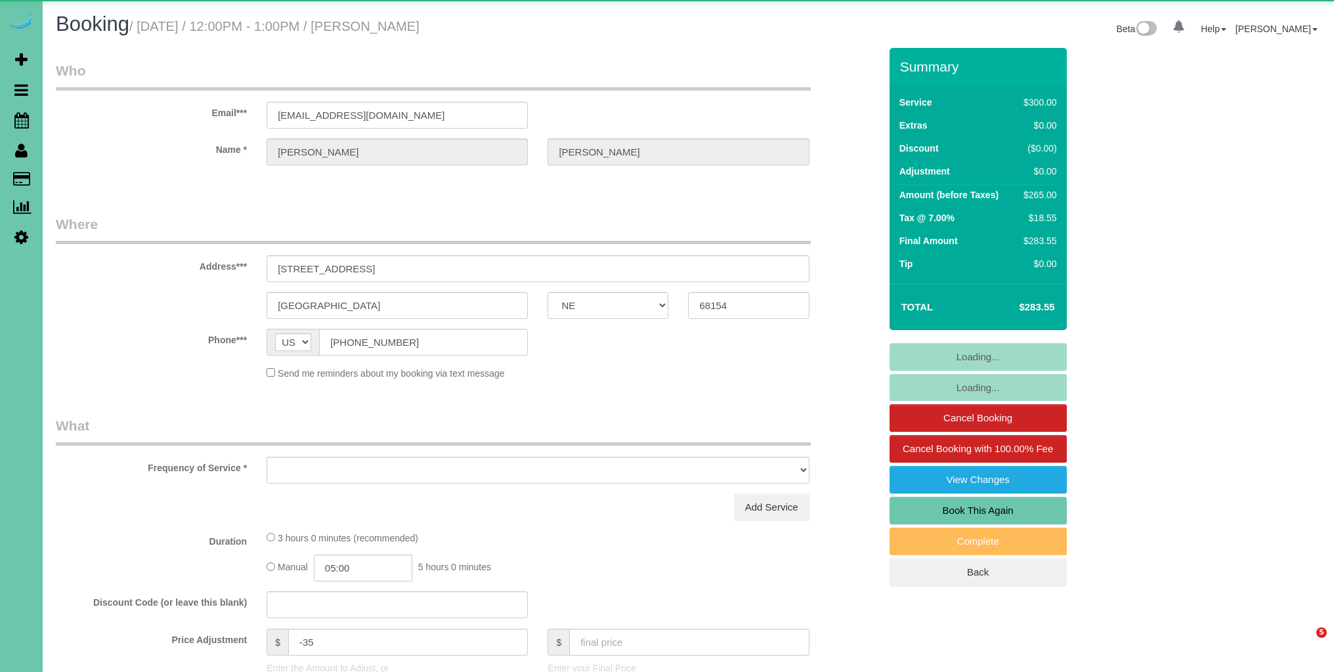
select select "NE"
select select "object:654"
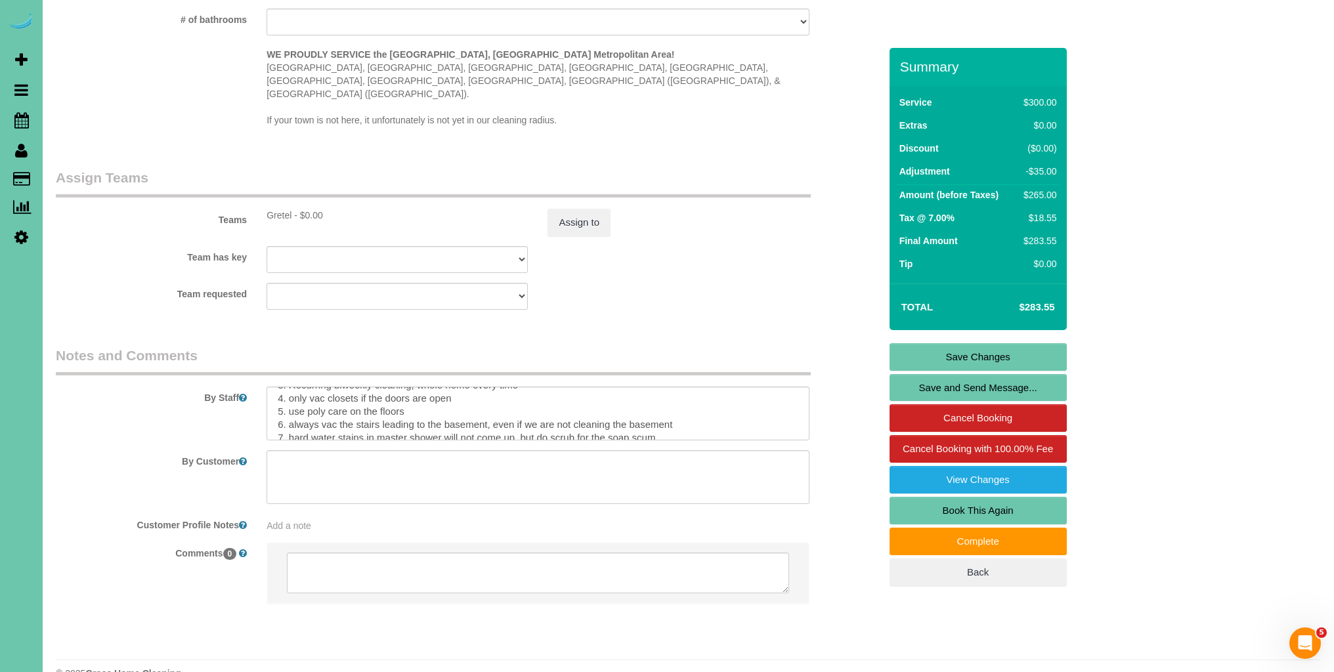
scroll to position [45, 0]
drag, startPoint x: 287, startPoint y: 396, endPoint x: 679, endPoint y: 390, distance: 391.9
click at [676, 391] on textarea at bounding box center [537, 414] width 542 height 54
drag, startPoint x: 282, startPoint y: 394, endPoint x: 311, endPoint y: 398, distance: 29.1
click at [289, 396] on textarea at bounding box center [537, 414] width 542 height 54
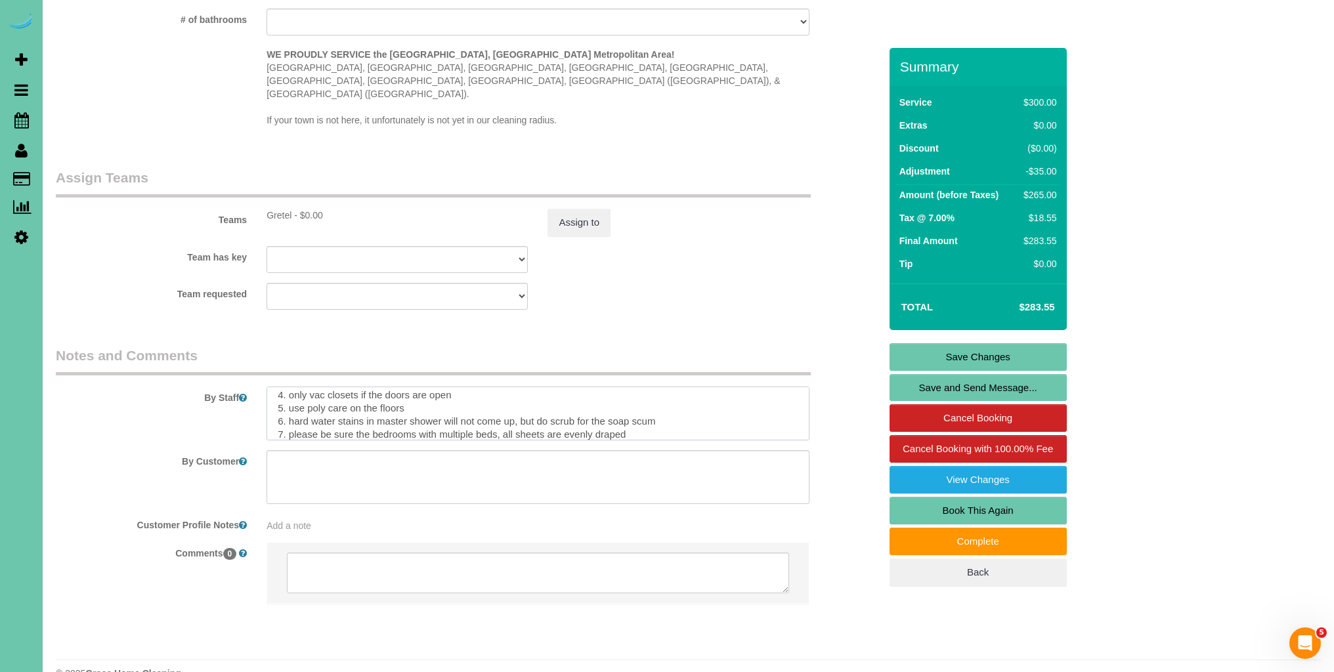
scroll to position [78, 0]
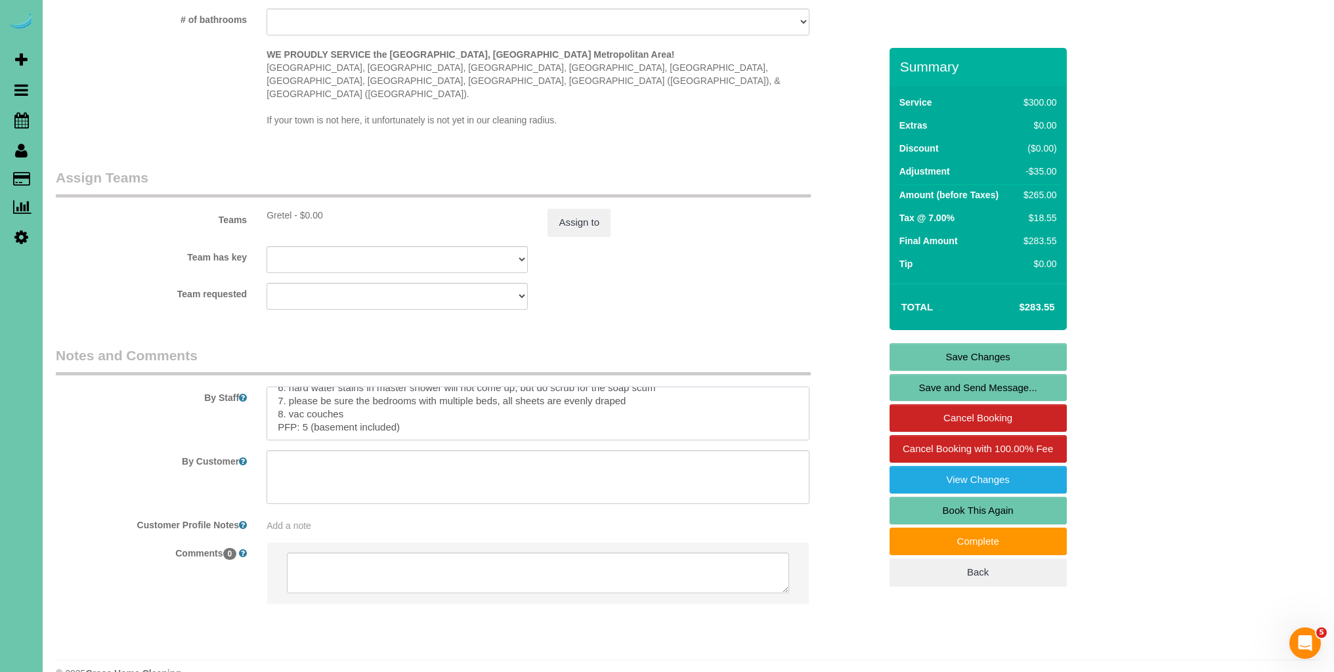
type textarea "1. Credit 2. Door is unlocked for entrance or GC 5580 3. Recurring biweekly cle…"
click at [981, 362] on link "Save Changes" at bounding box center [977, 357] width 177 height 28
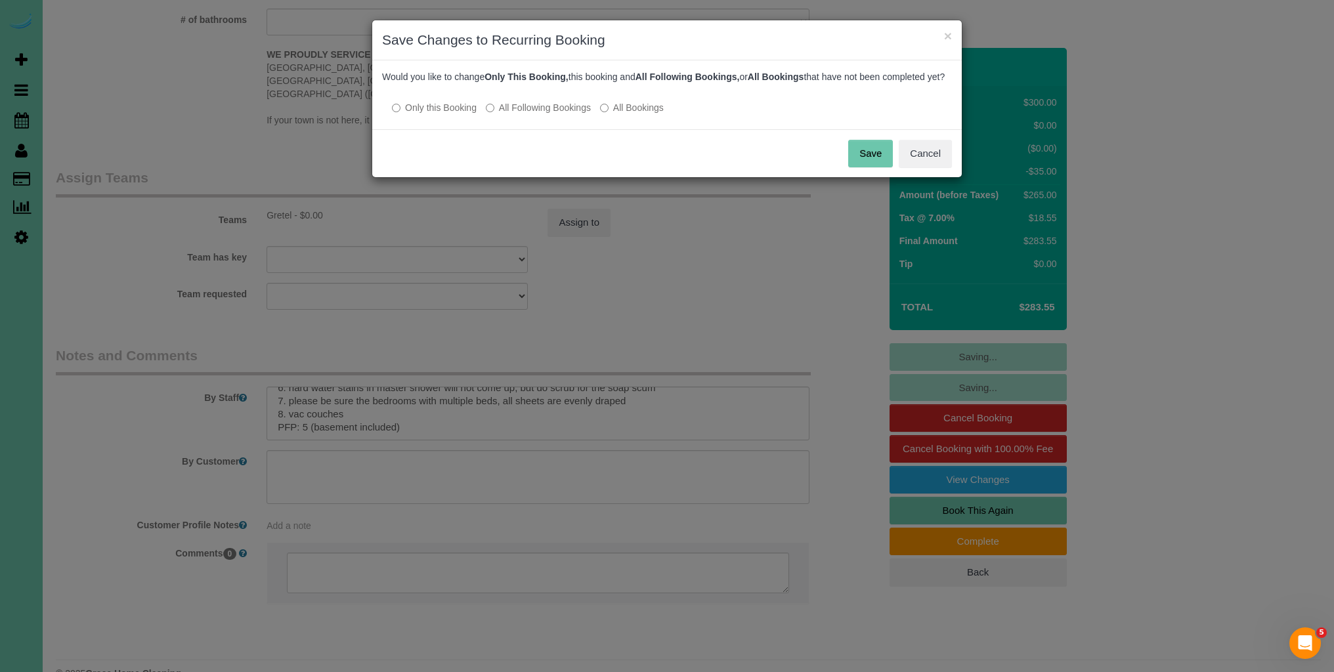
click at [855, 163] on button "Save" at bounding box center [870, 154] width 45 height 28
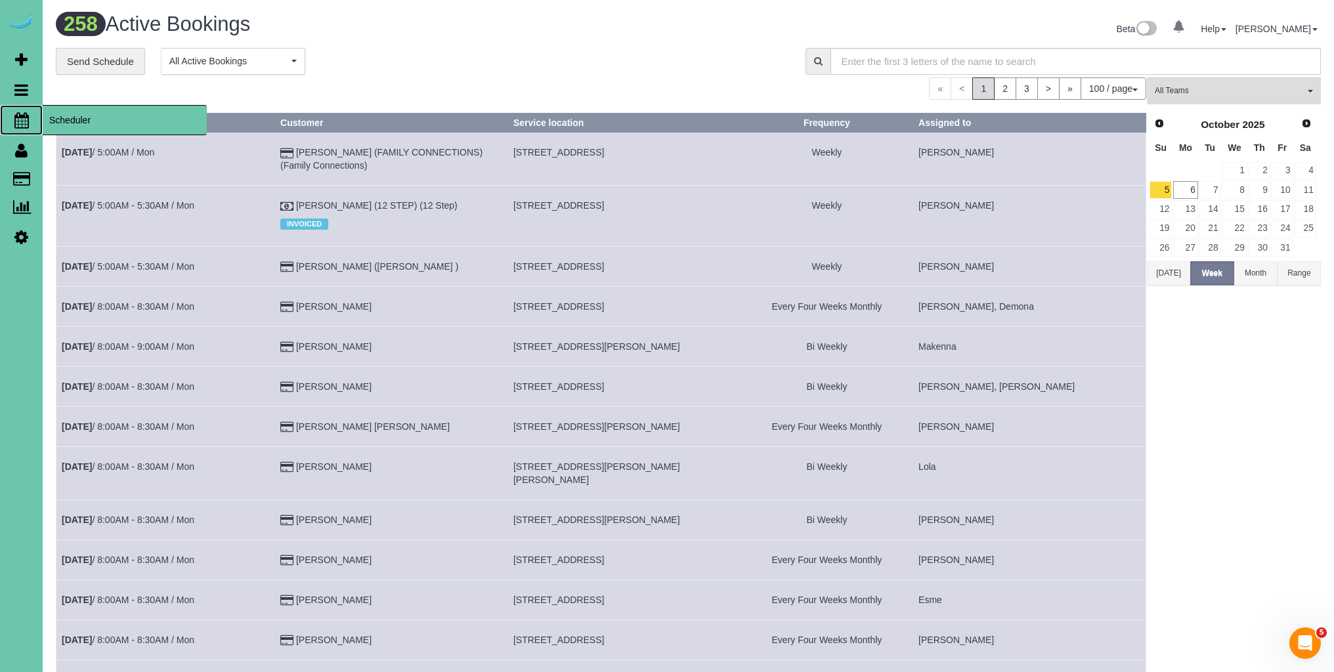
click at [24, 113] on icon at bounding box center [21, 120] width 14 height 16
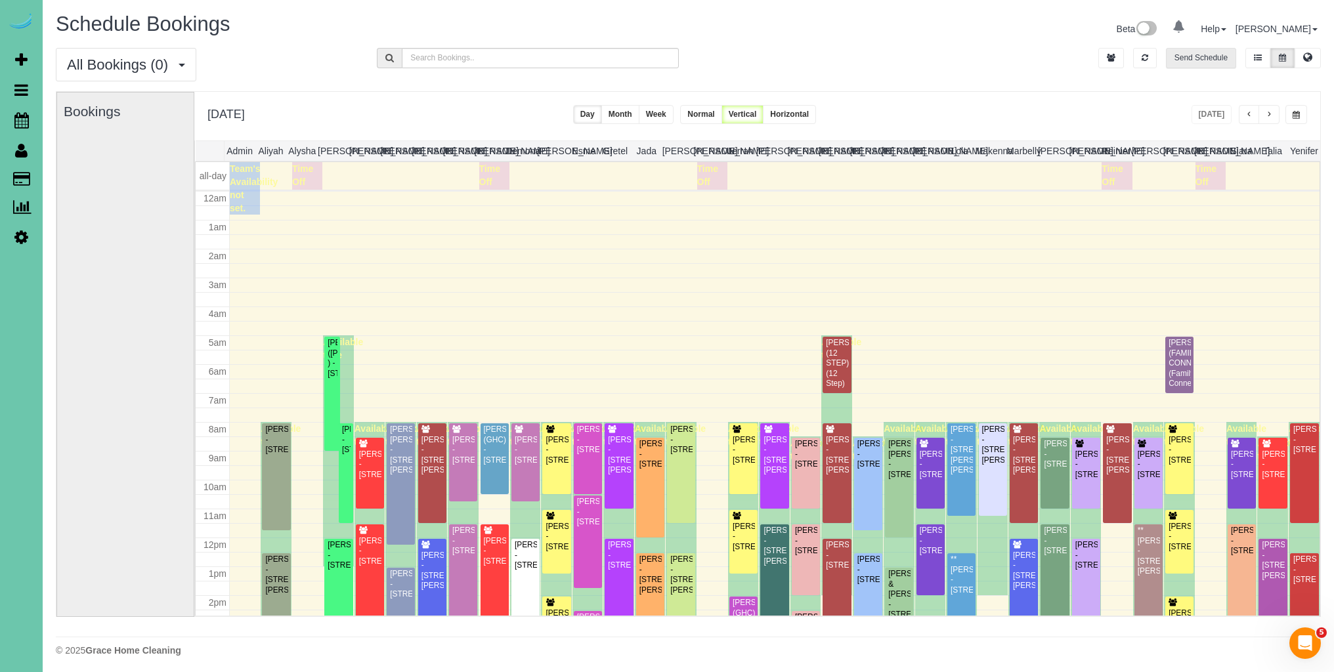
scroll to position [174, 0]
